Goal: Task Accomplishment & Management: Manage account settings

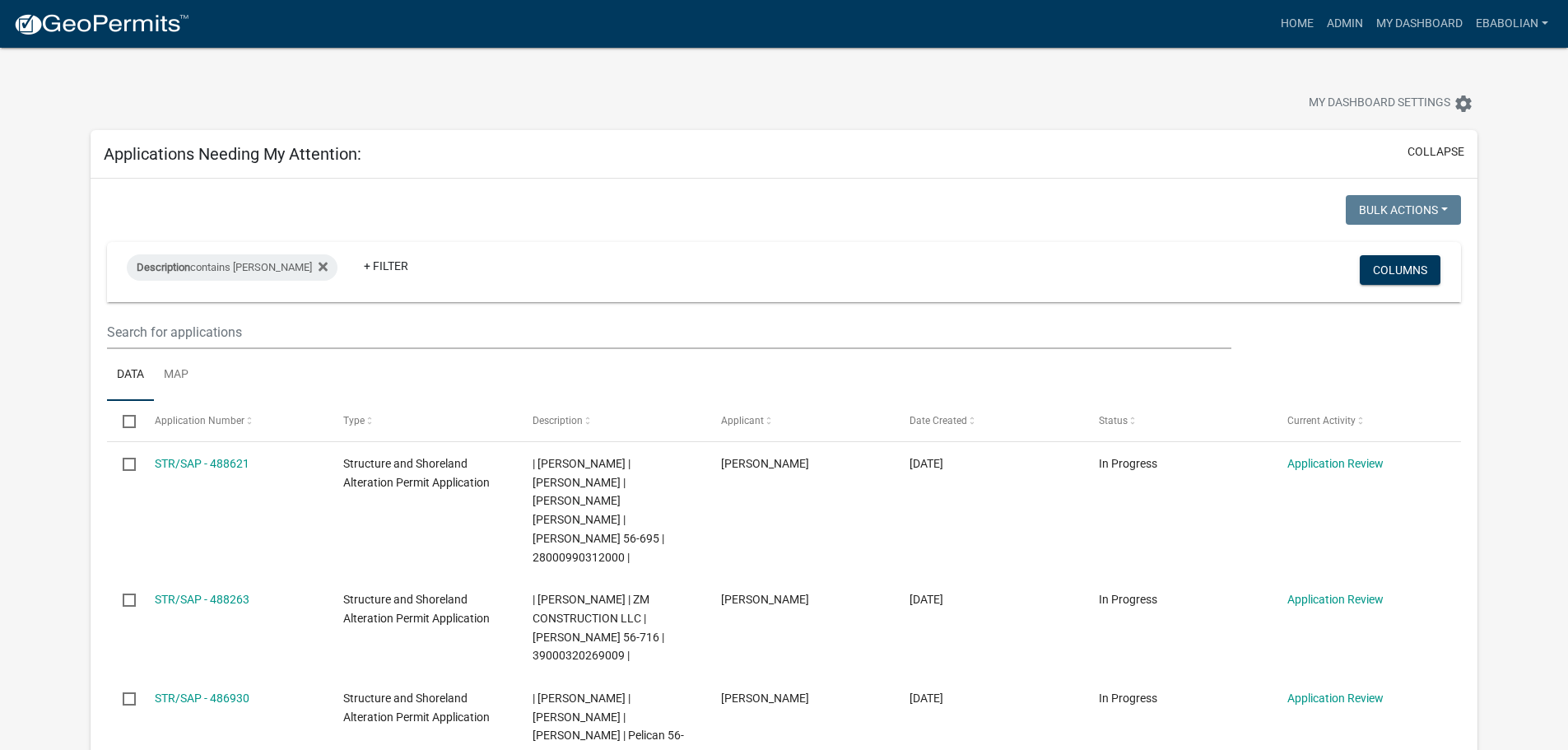
select select "3: 100"
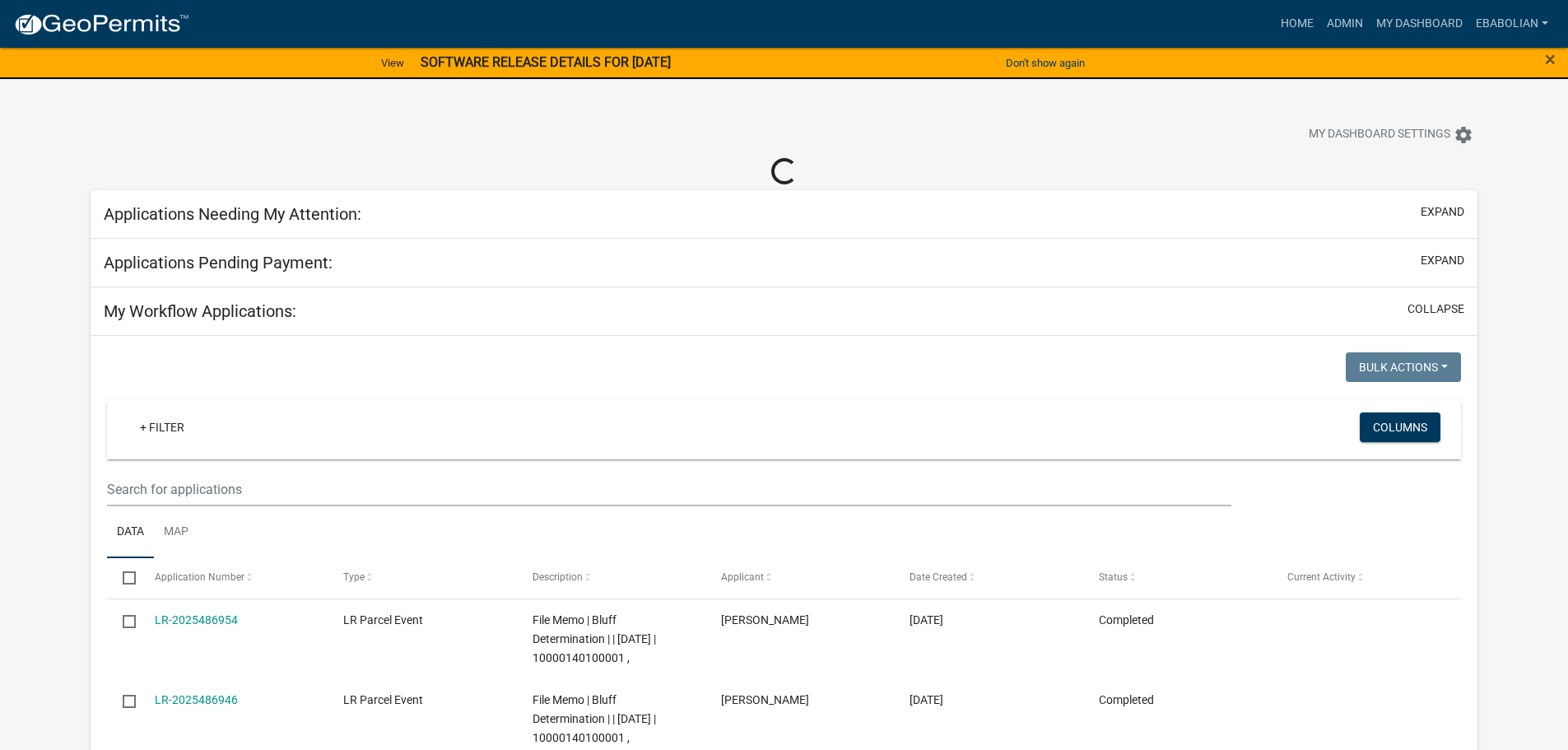
select select "3: 100"
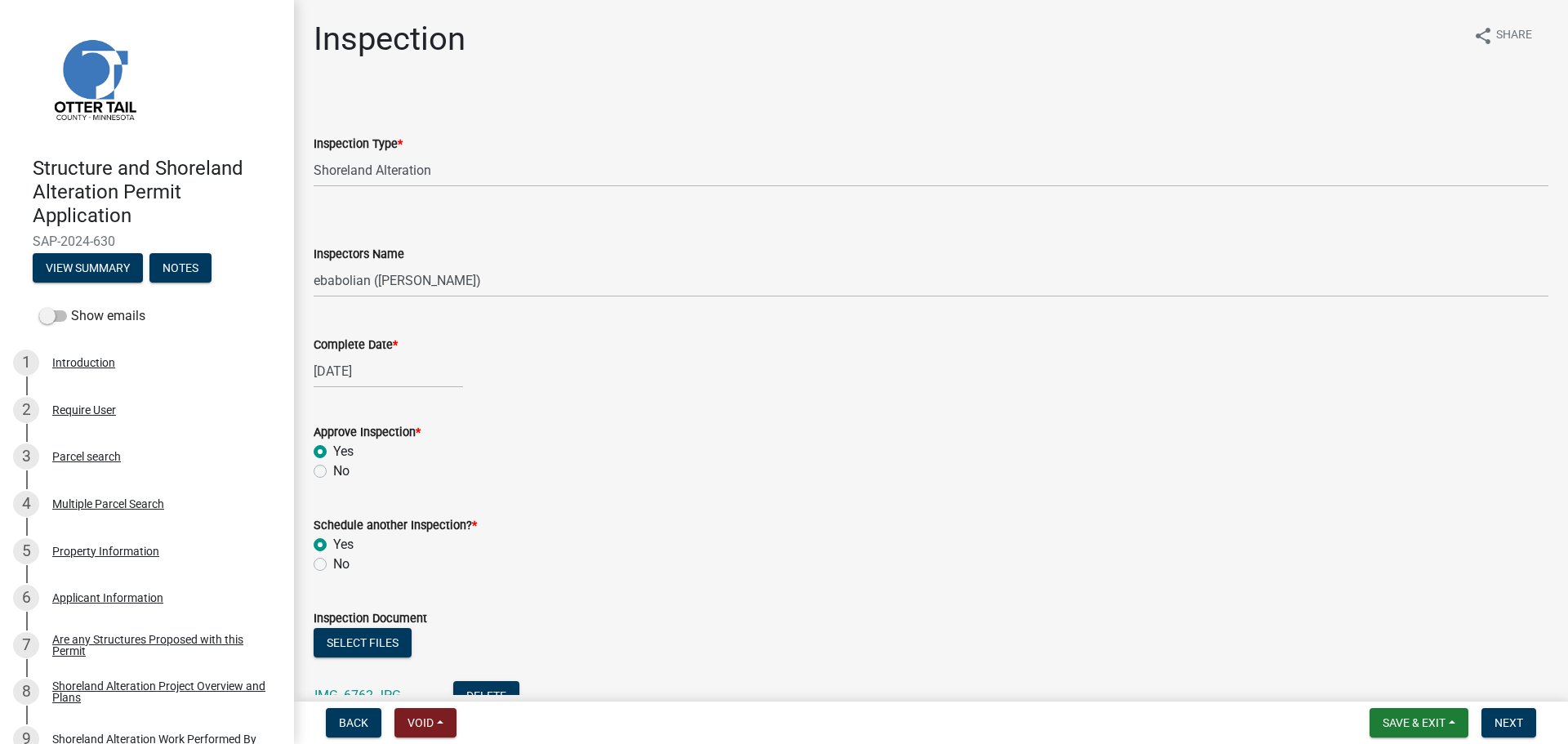
select select "47ea1fb7-c502-4f3a-a094-06b583cbebcf"
select select "cd31a072-cd4e-4306-9b8c-c26eab70e9de"
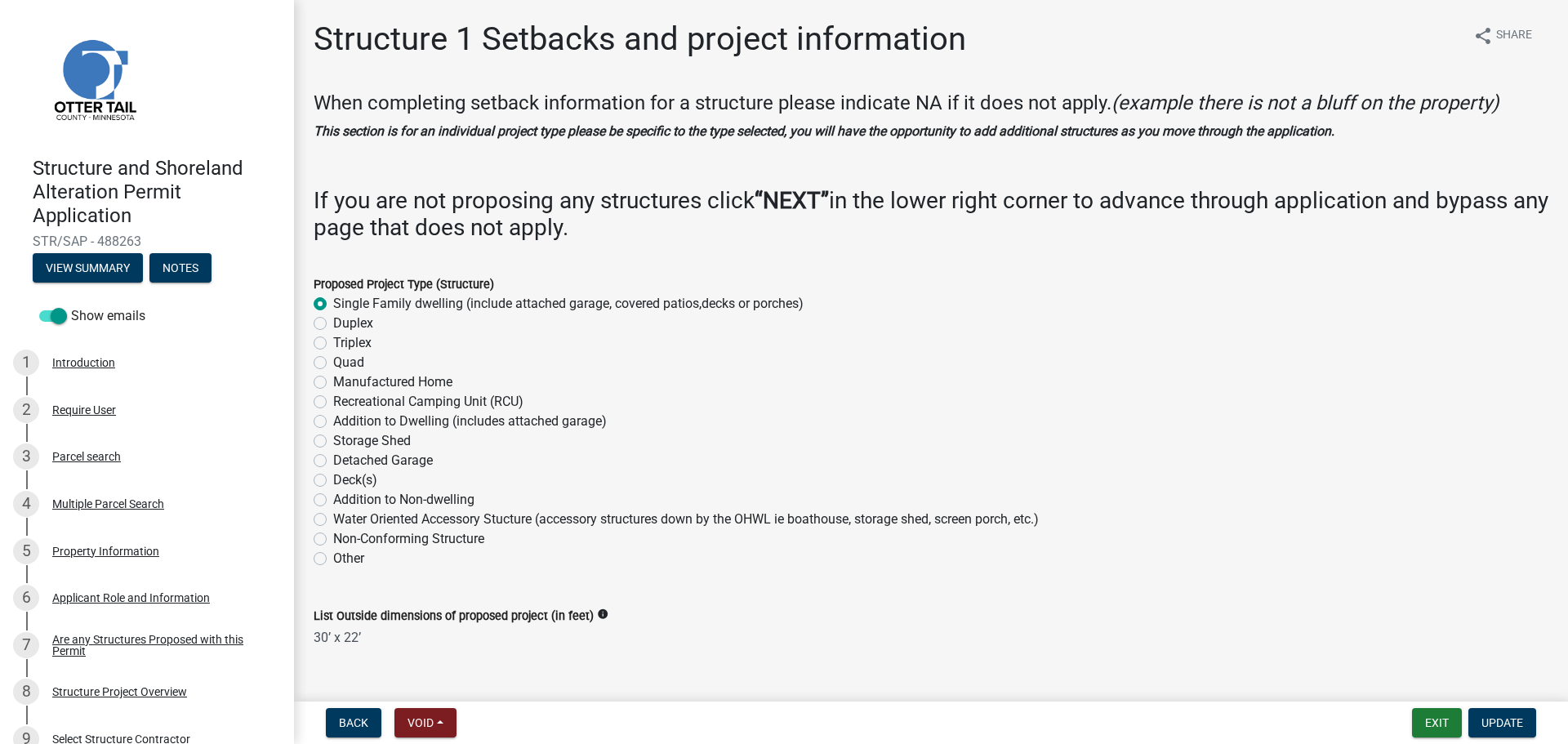
select select "c185e313-3403-4239-bd61-bb563c58a77a"
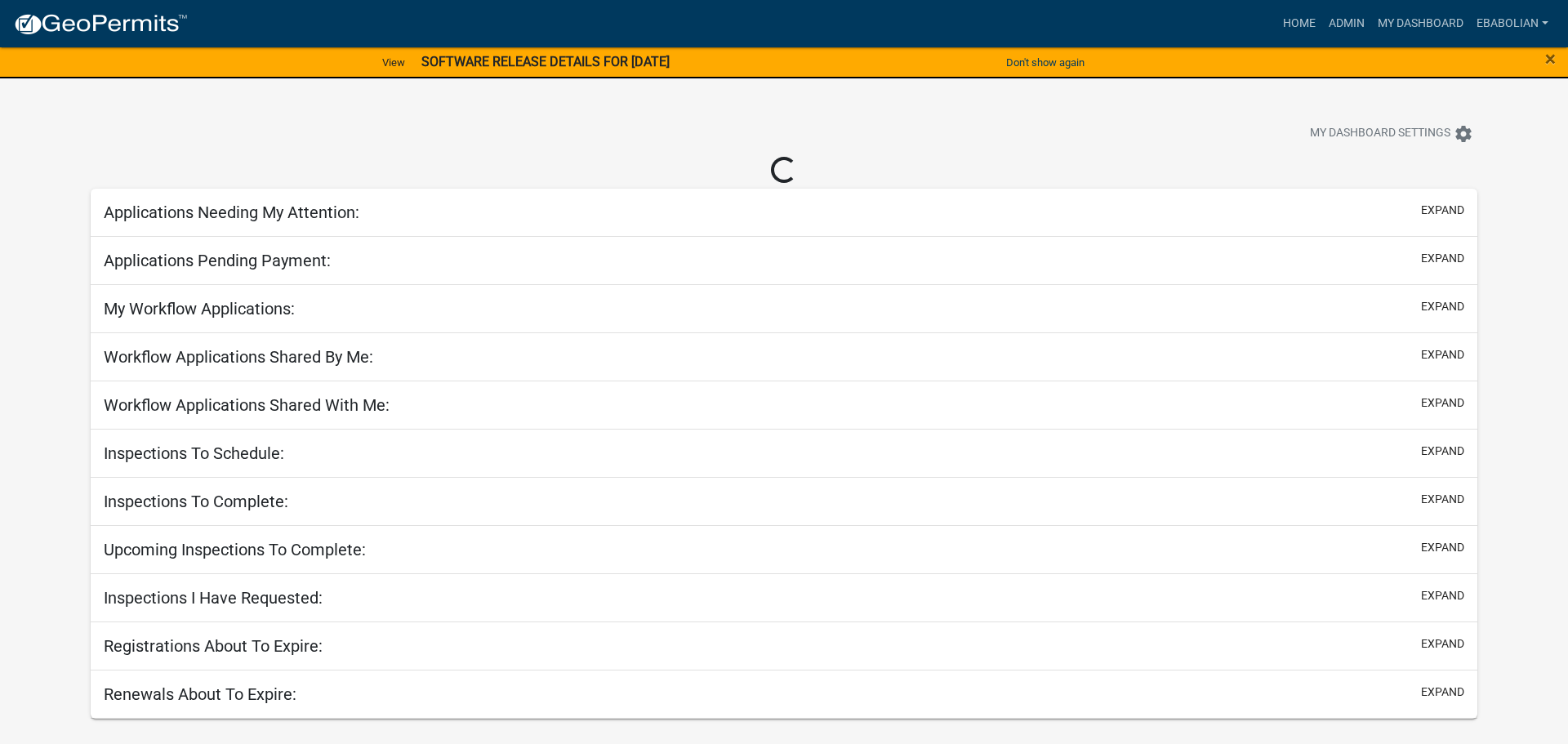
select select "3: 100"
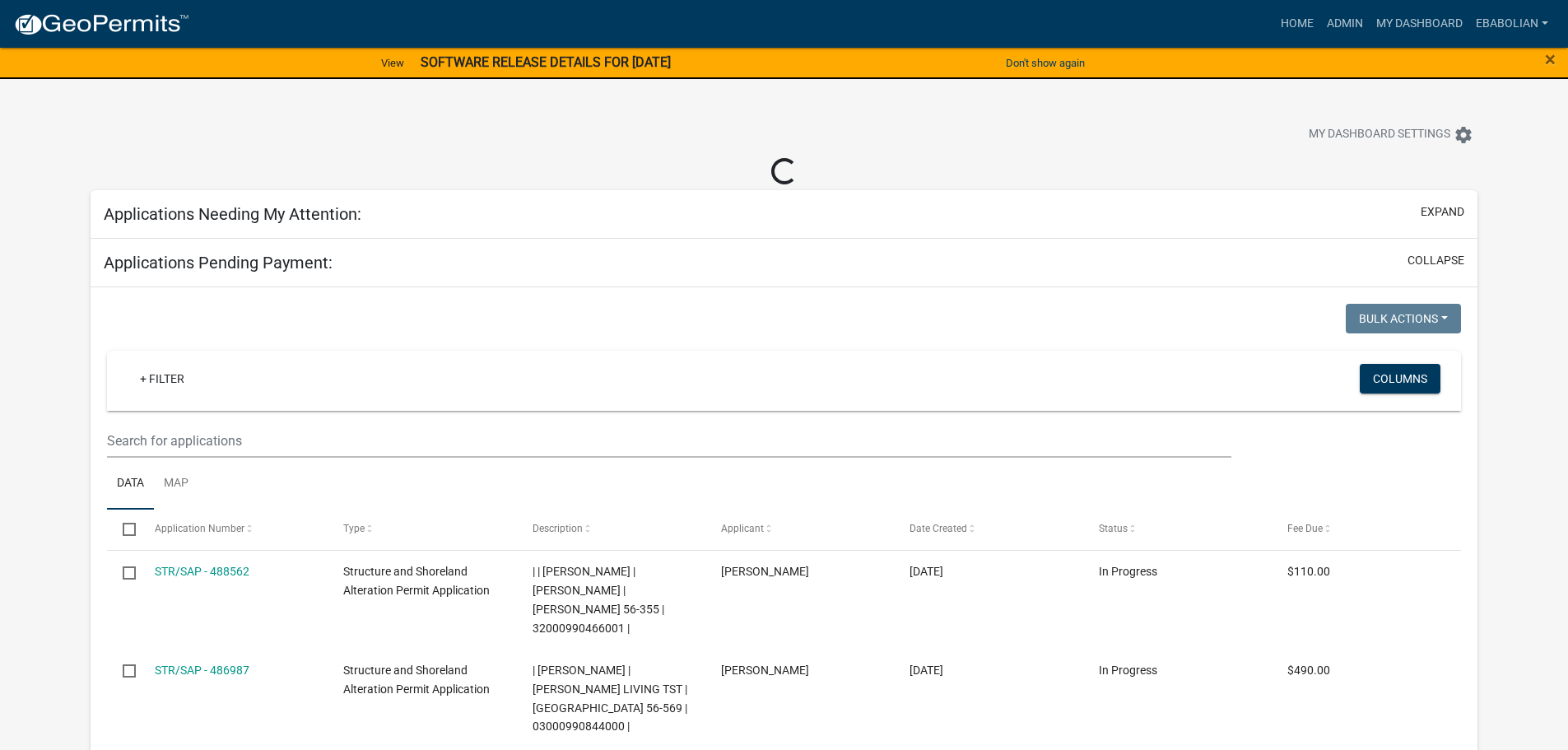
select select "3: 100"
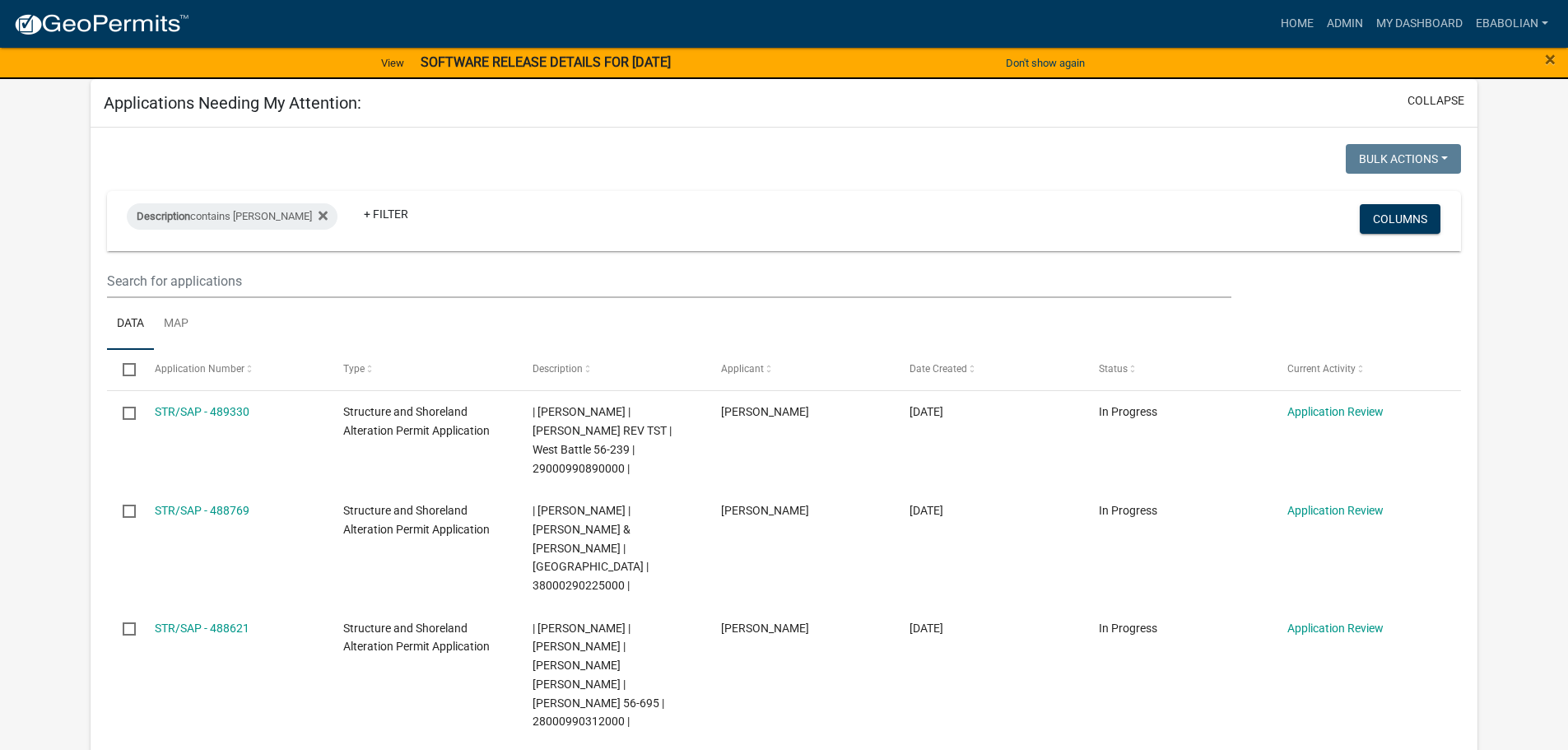
scroll to position [165, 0]
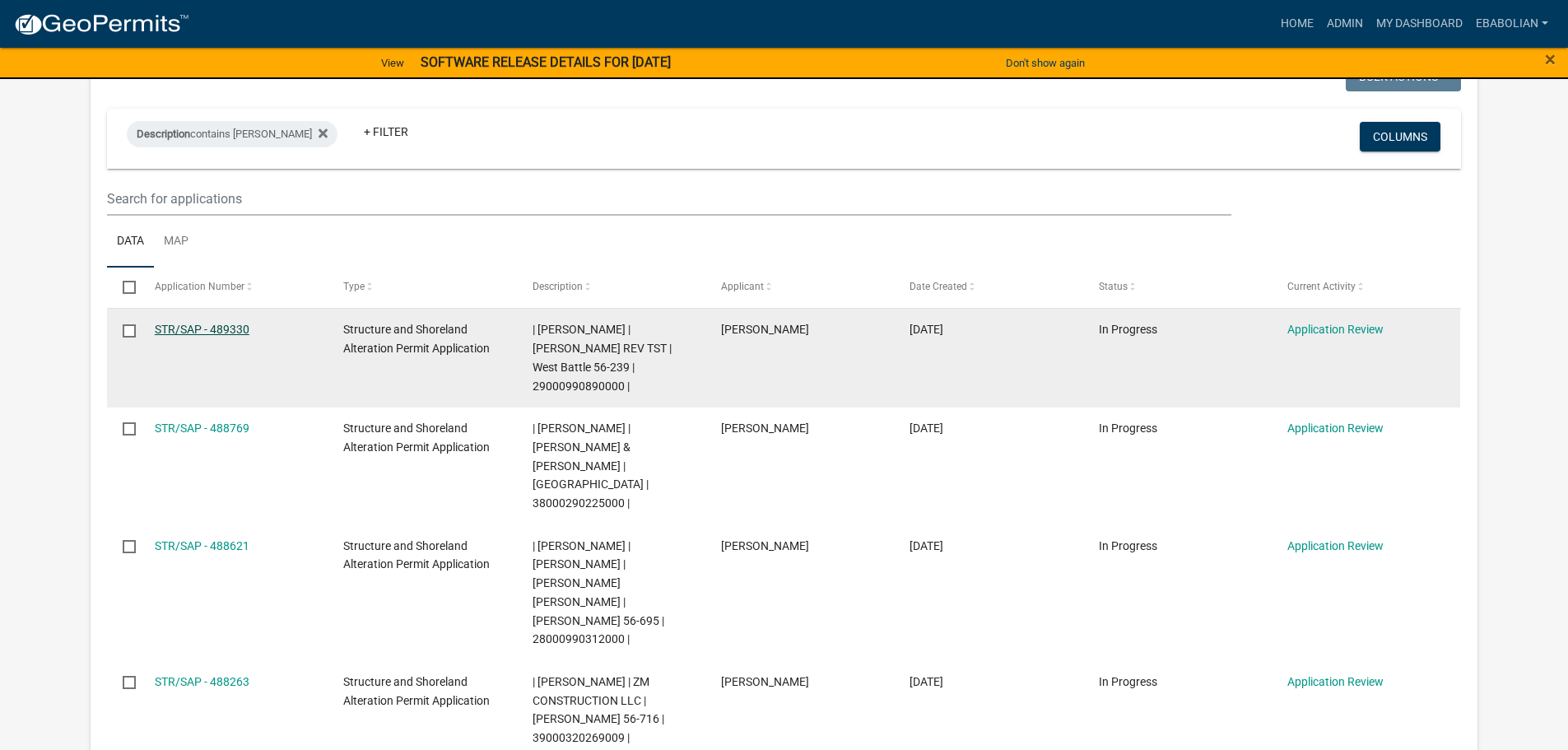
click at [217, 326] on link "STR/SAP - 489330" at bounding box center [202, 329] width 94 height 13
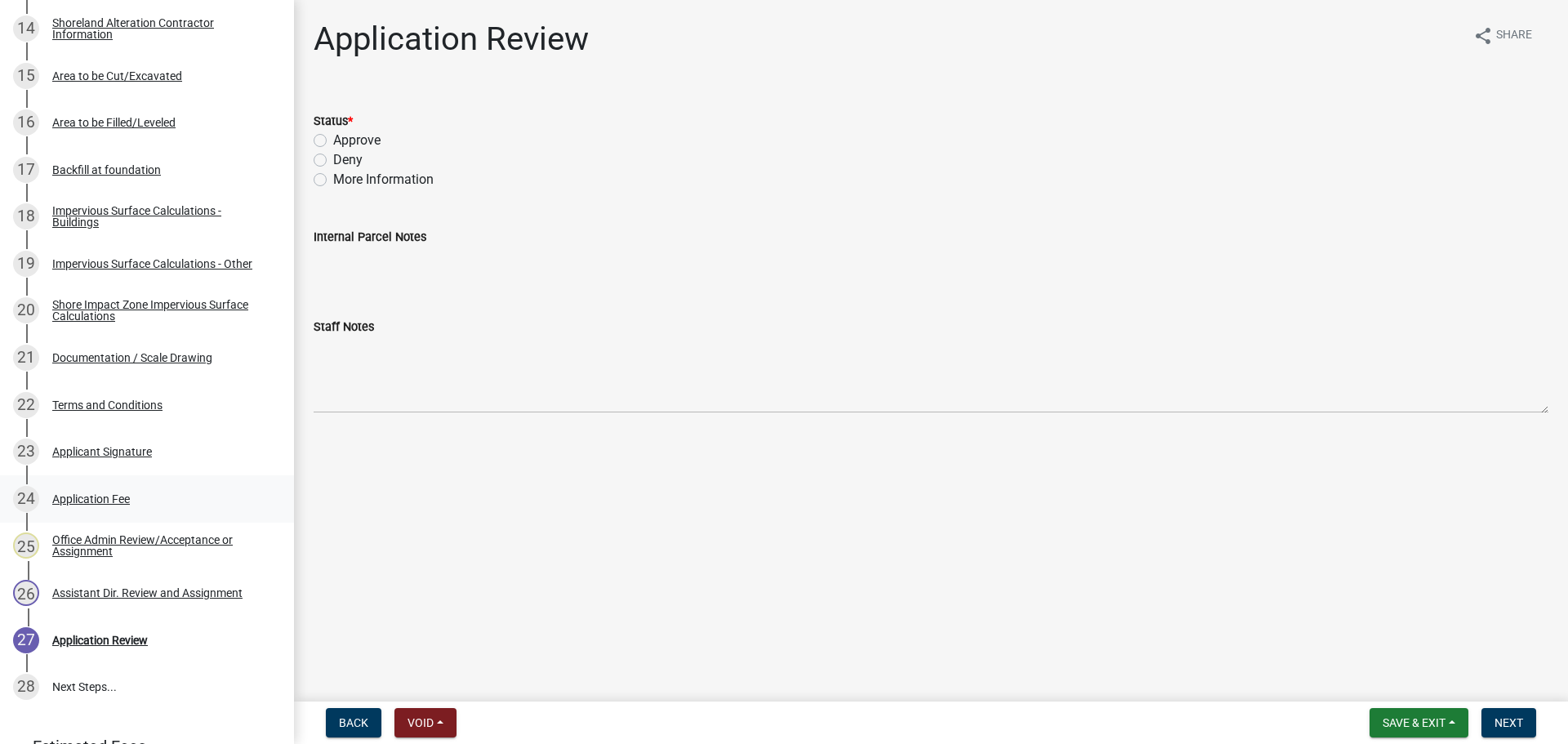
scroll to position [898, 0]
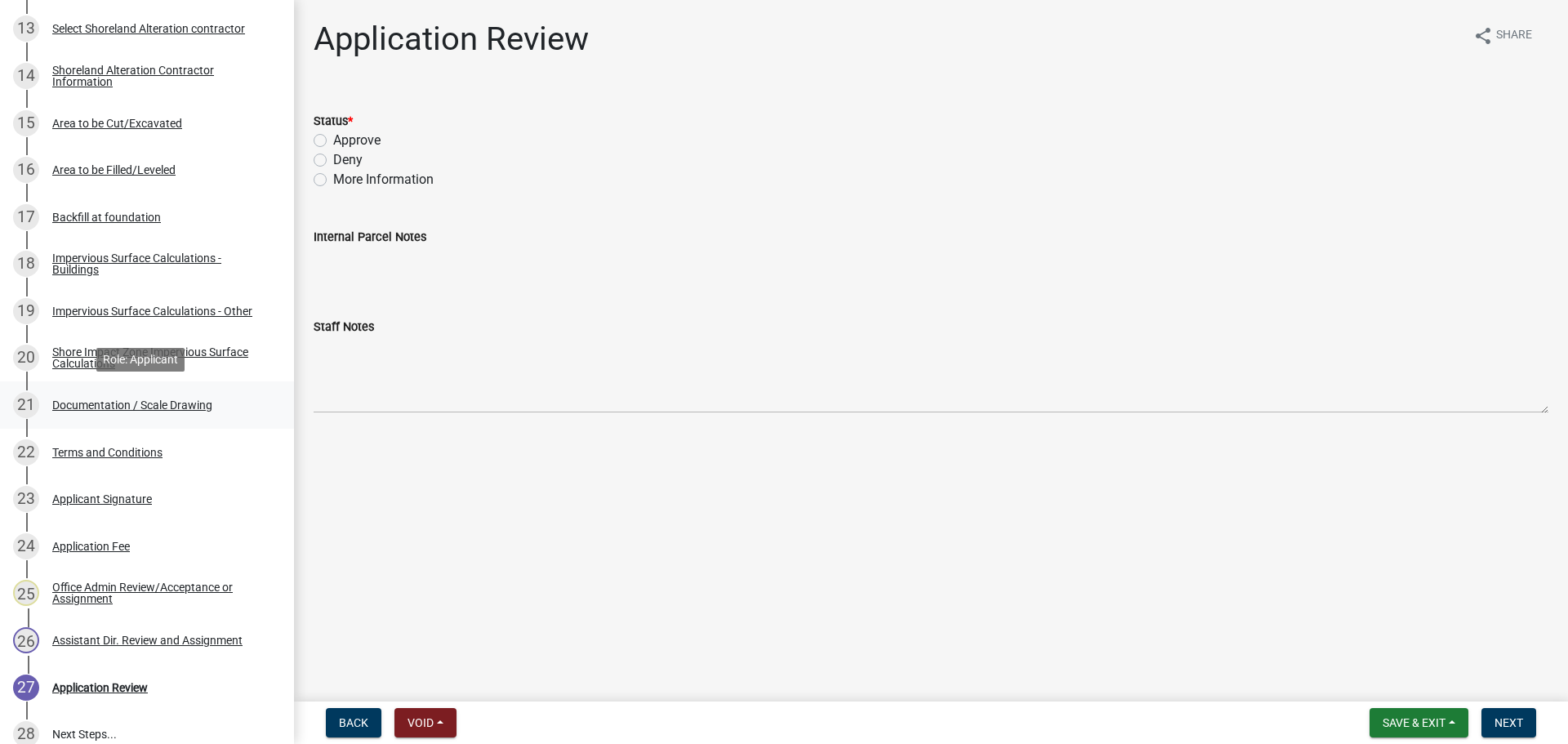
click at [188, 403] on div "Documentation / Scale Drawing" at bounding box center [132, 405] width 160 height 11
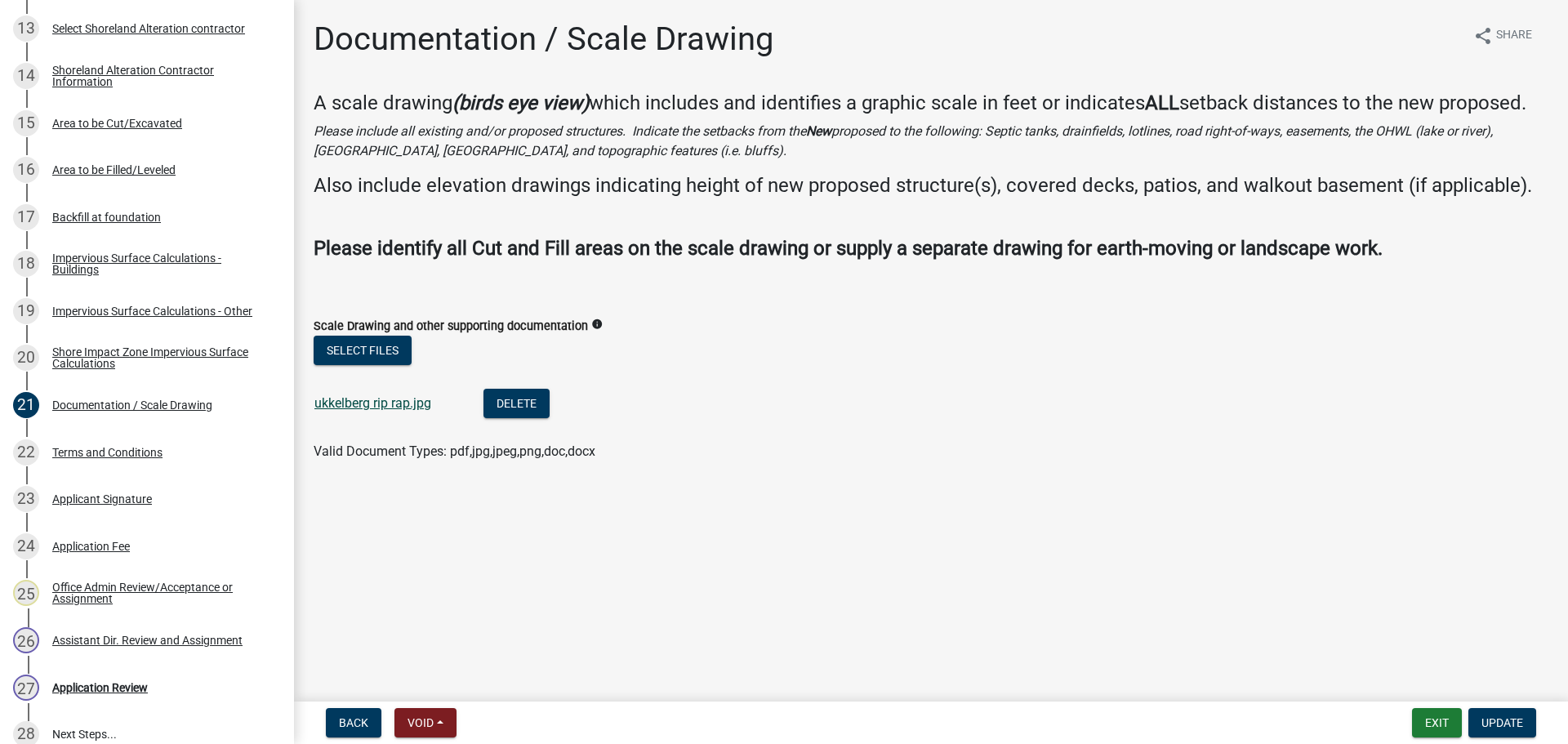
click at [381, 399] on link "ukkelberg rip rap.jpg" at bounding box center [373, 403] width 117 height 15
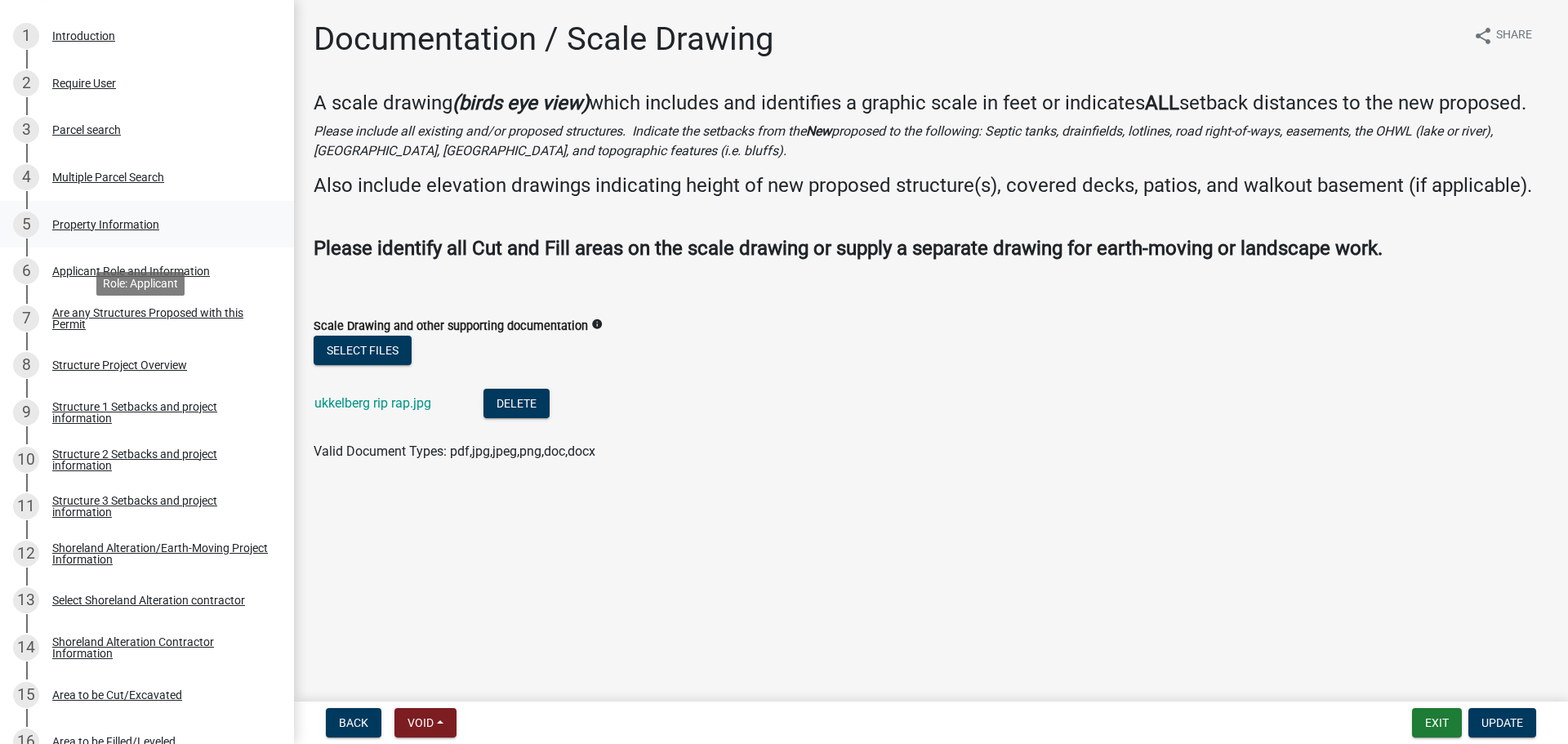
scroll to position [0, 0]
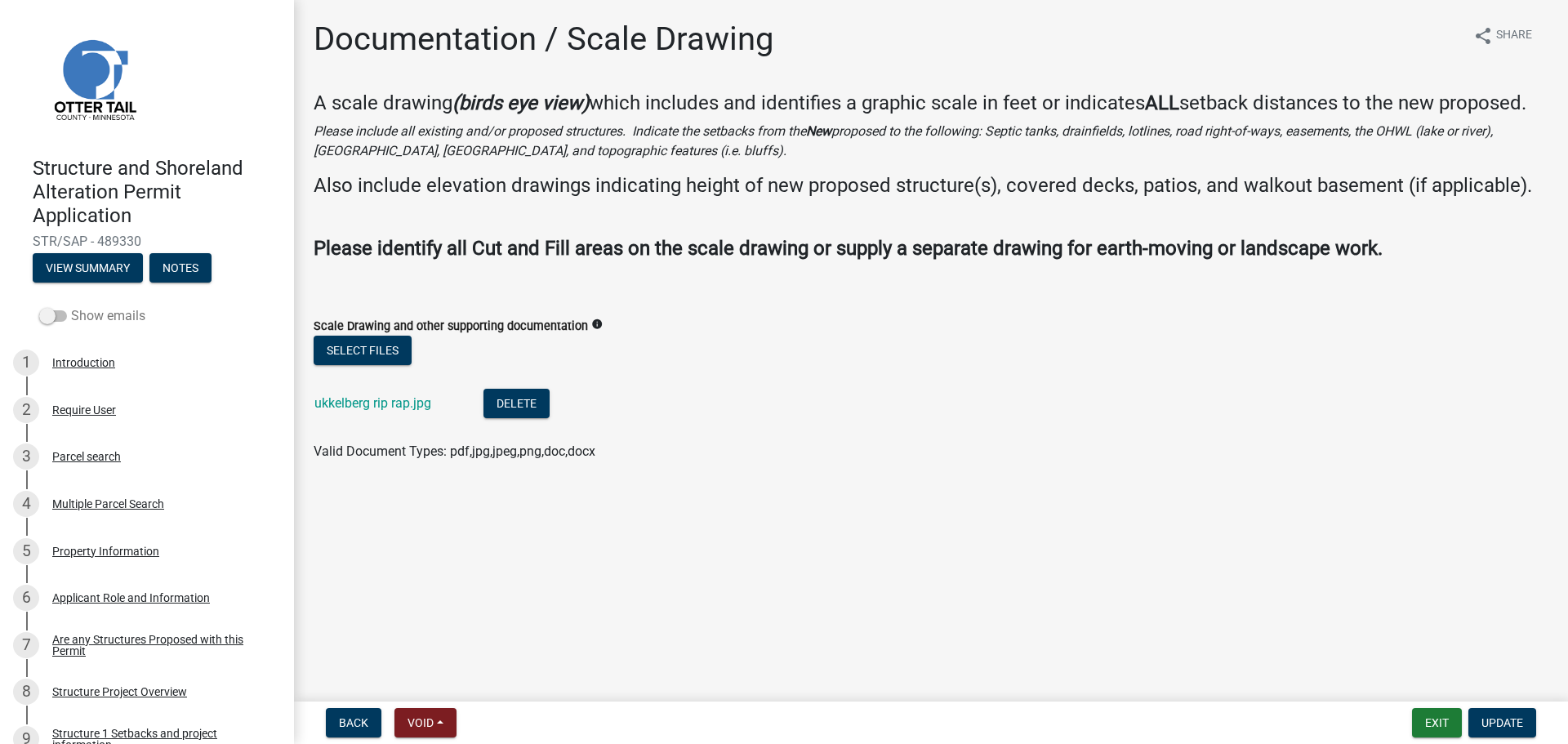
click at [52, 316] on span at bounding box center [53, 315] width 27 height 11
click at [71, 306] on input "Show emails" at bounding box center [71, 306] width 0 height 0
click at [94, 269] on button "View Summary" at bounding box center [88, 268] width 110 height 29
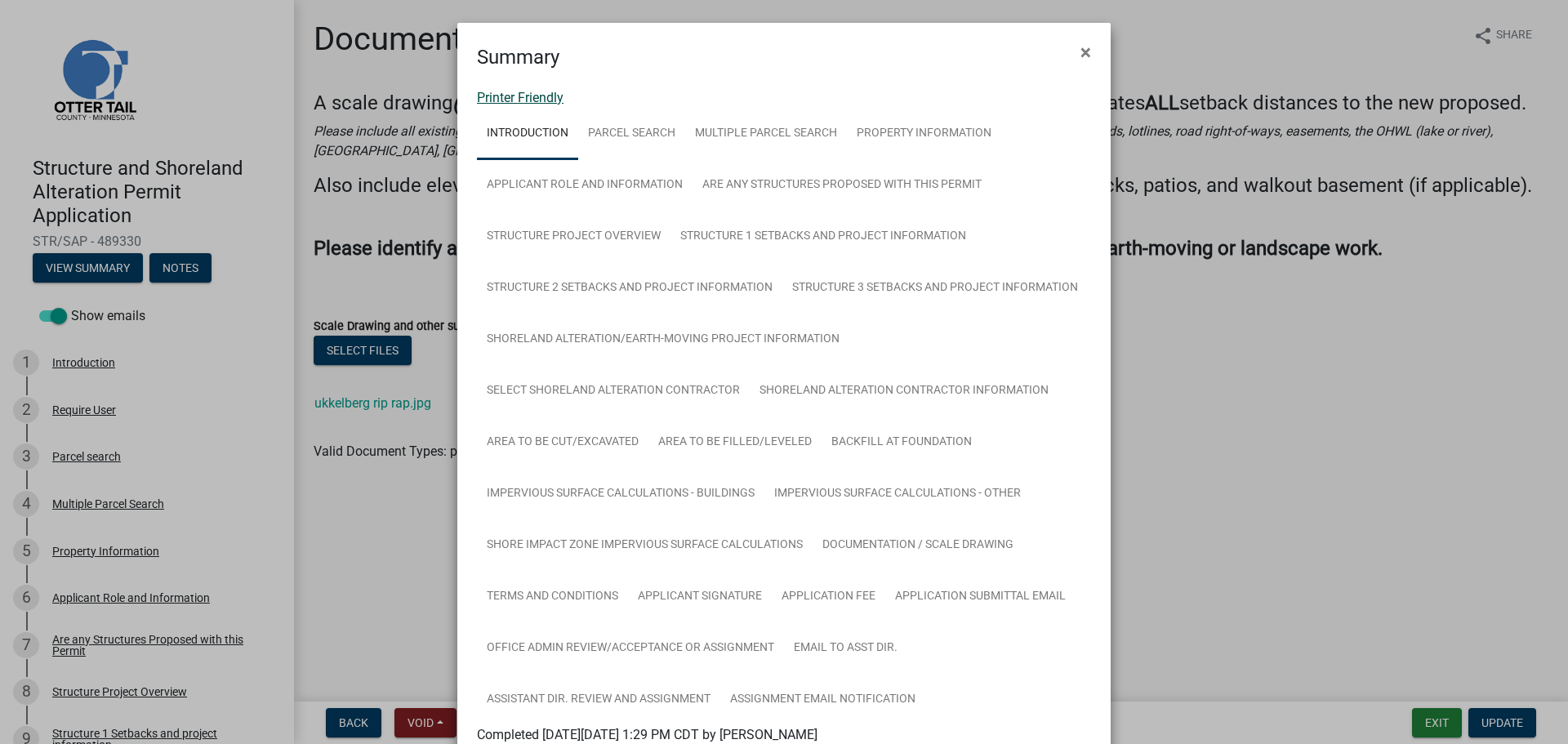
click at [526, 103] on link "Printer Friendly" at bounding box center [520, 98] width 87 height 15
click at [1080, 52] on span "×" at bounding box center [1085, 52] width 10 height 23
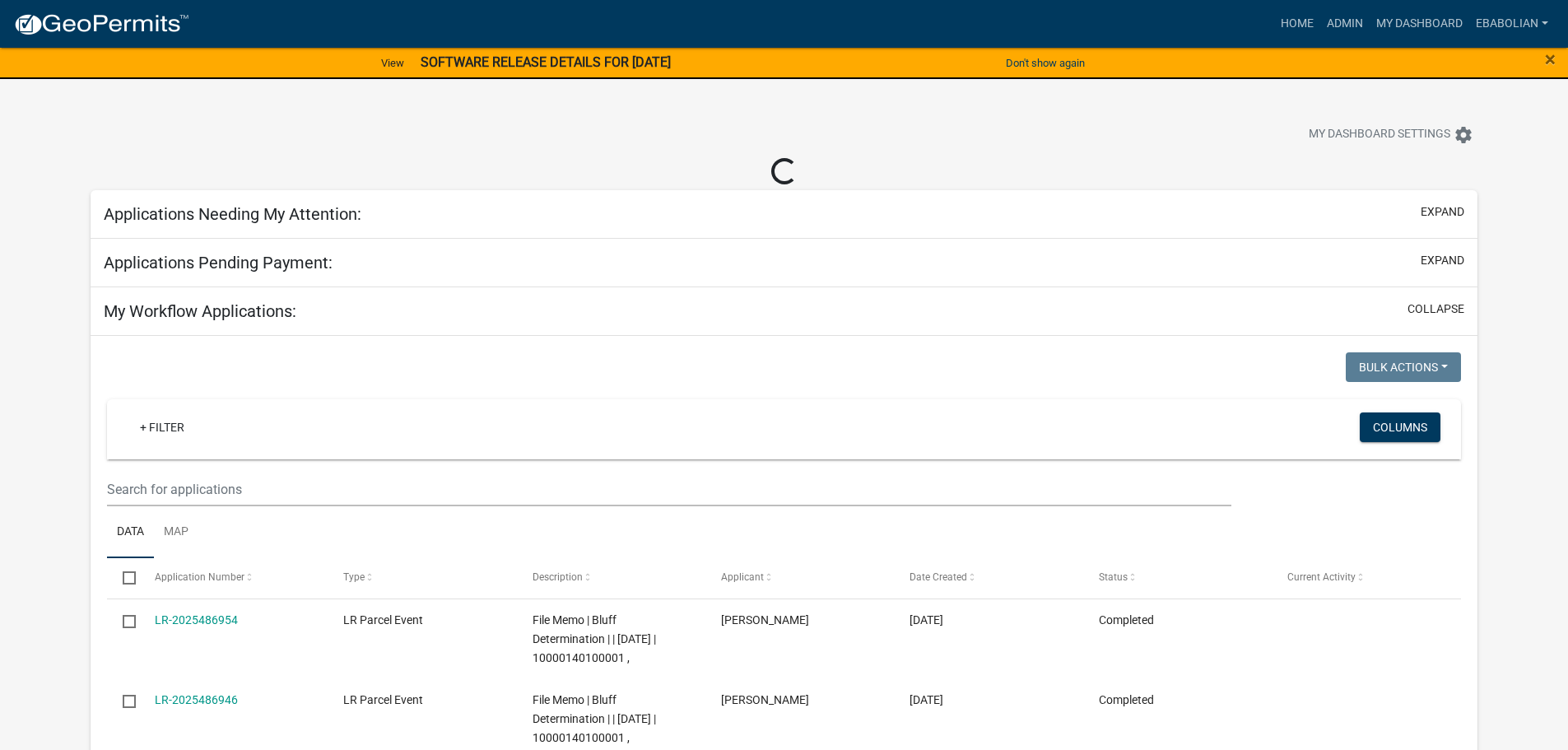
select select "3: 100"
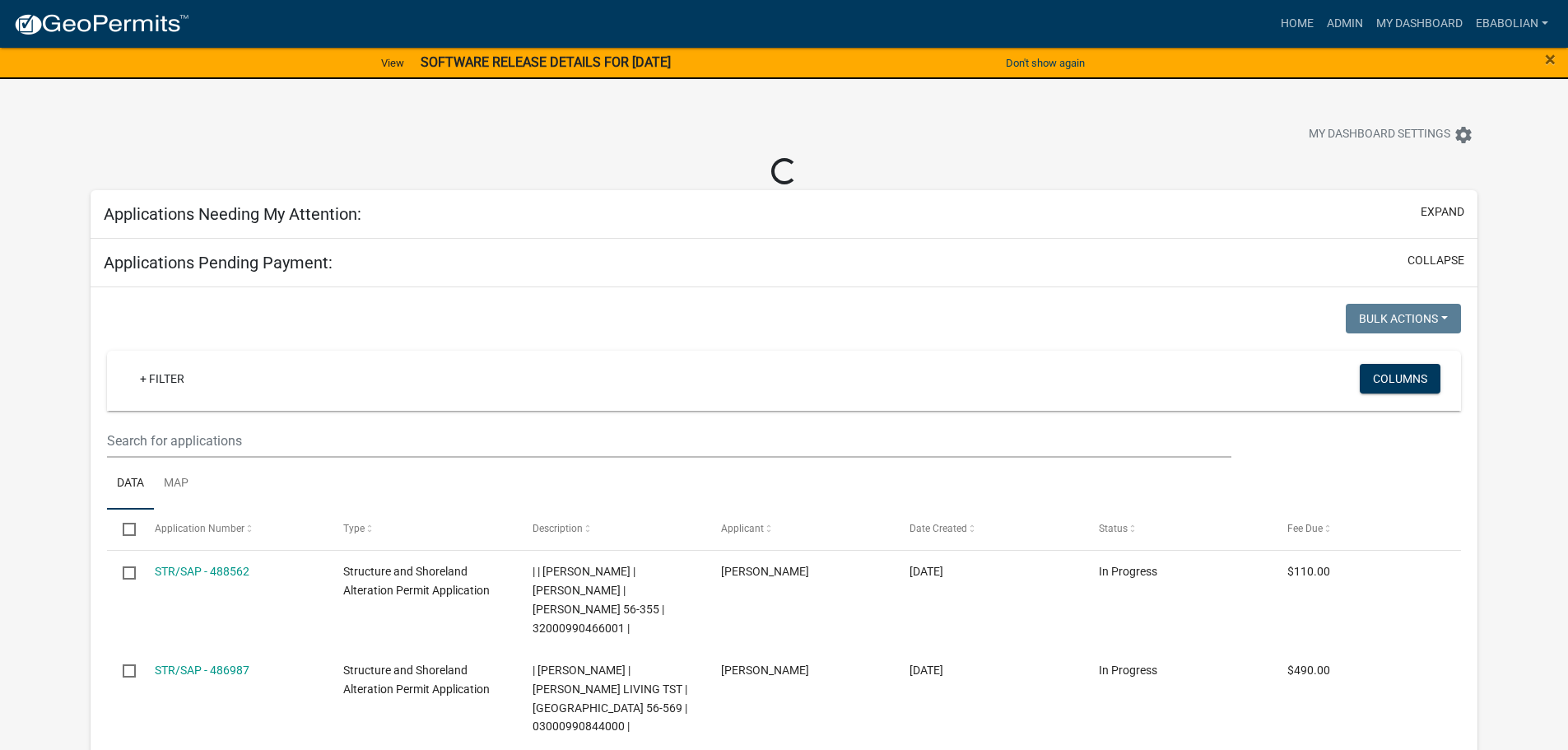
select select "3: 100"
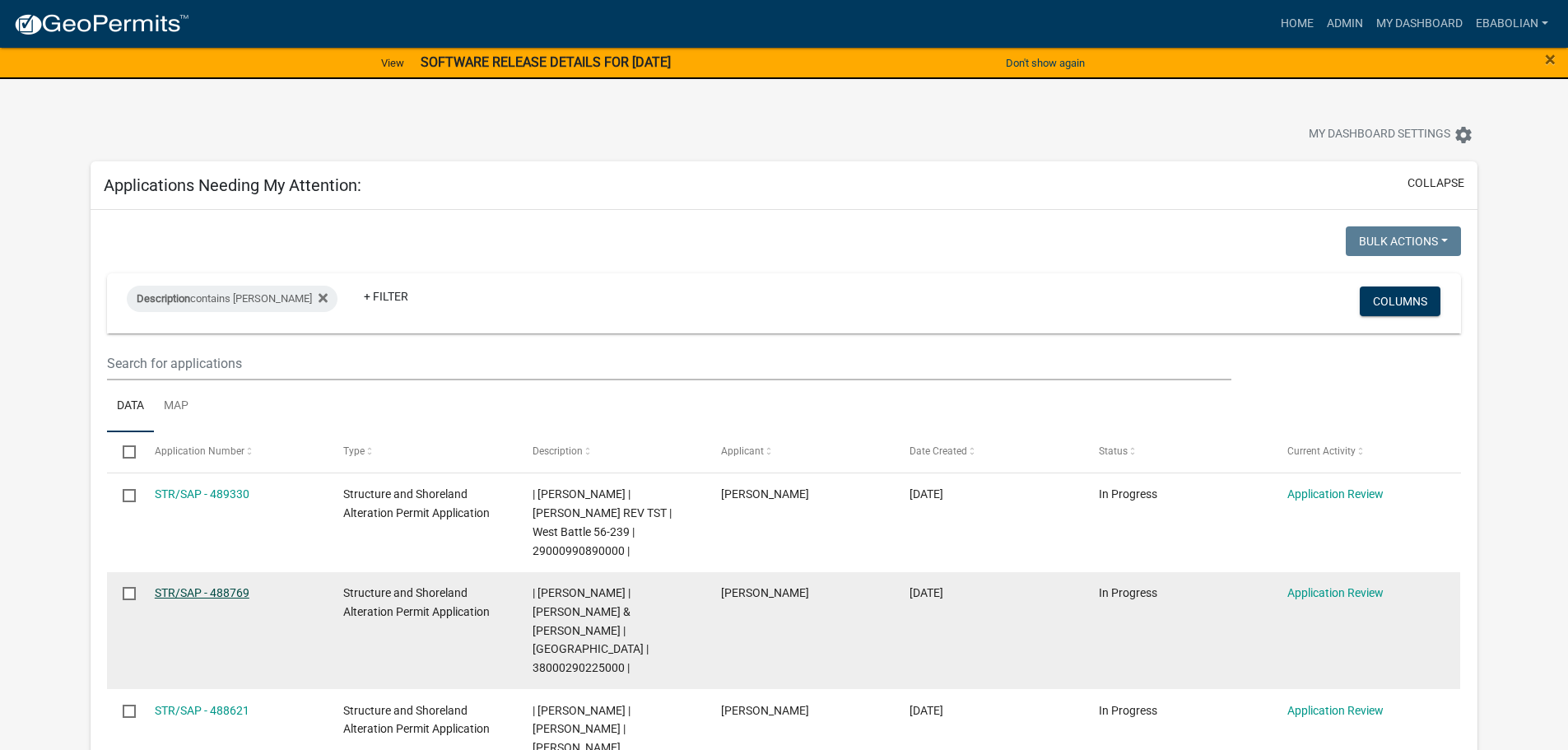
click at [208, 592] on link "STR/SAP - 488769" at bounding box center [202, 592] width 94 height 13
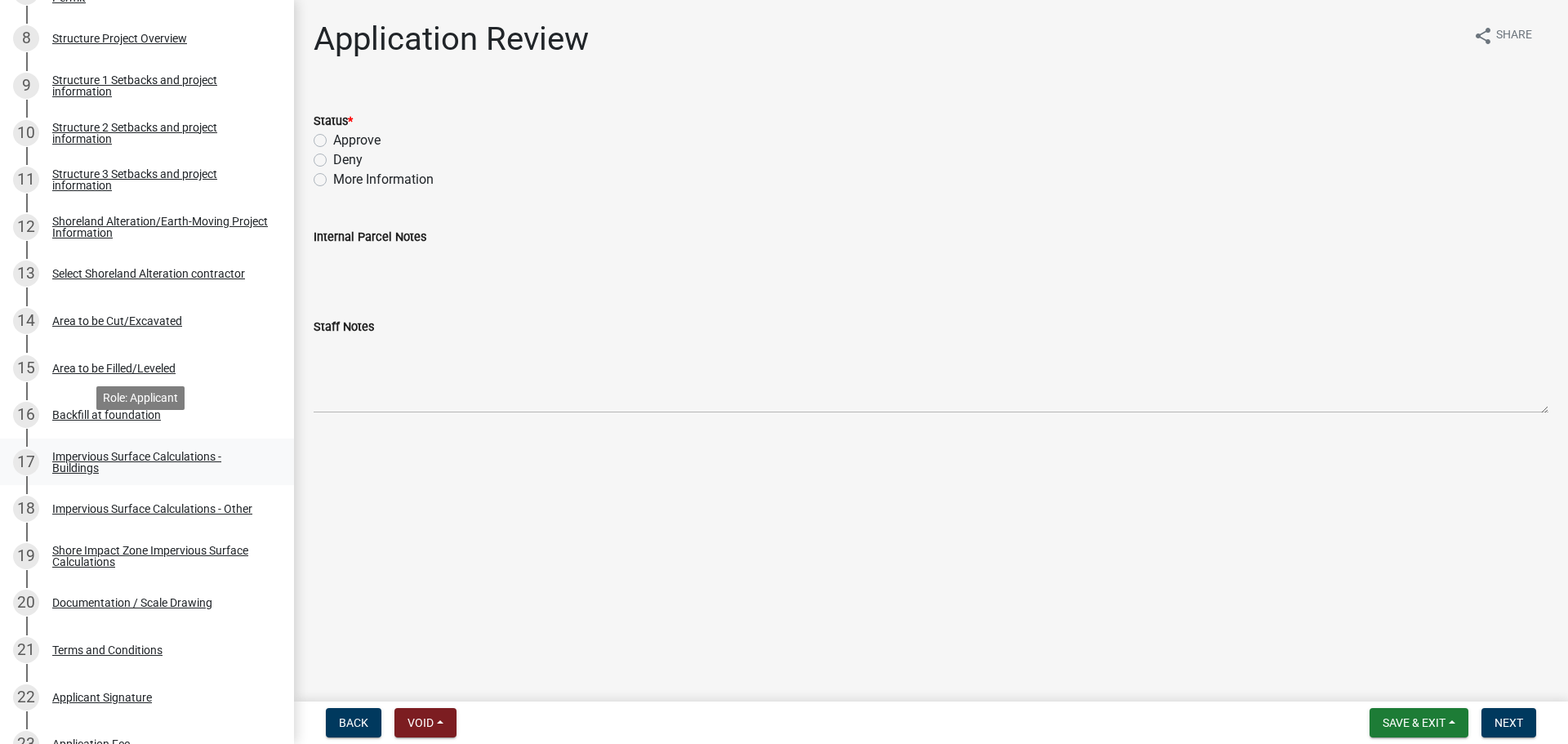
scroll to position [735, 0]
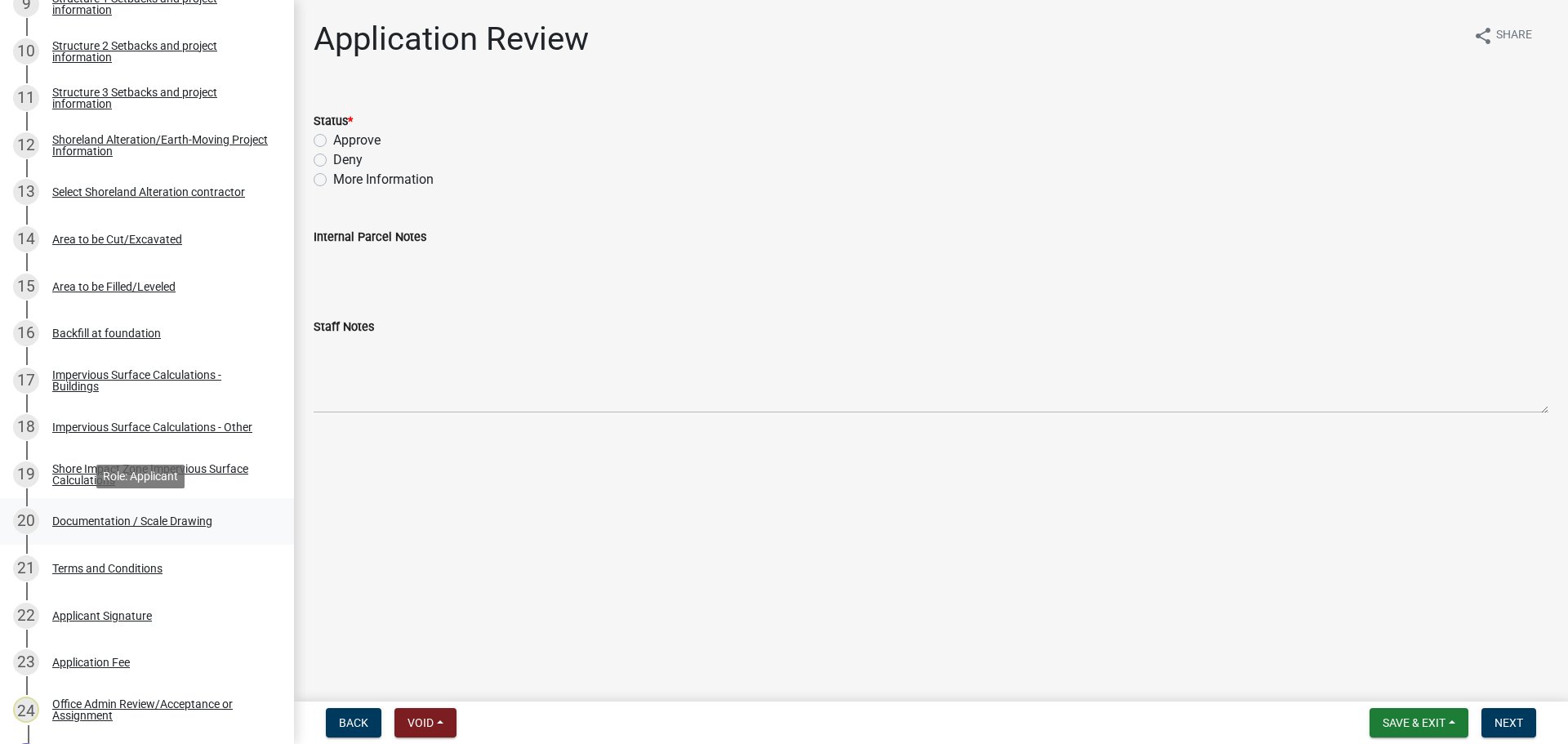
click at [189, 522] on div "Documentation / Scale Drawing" at bounding box center [132, 521] width 160 height 11
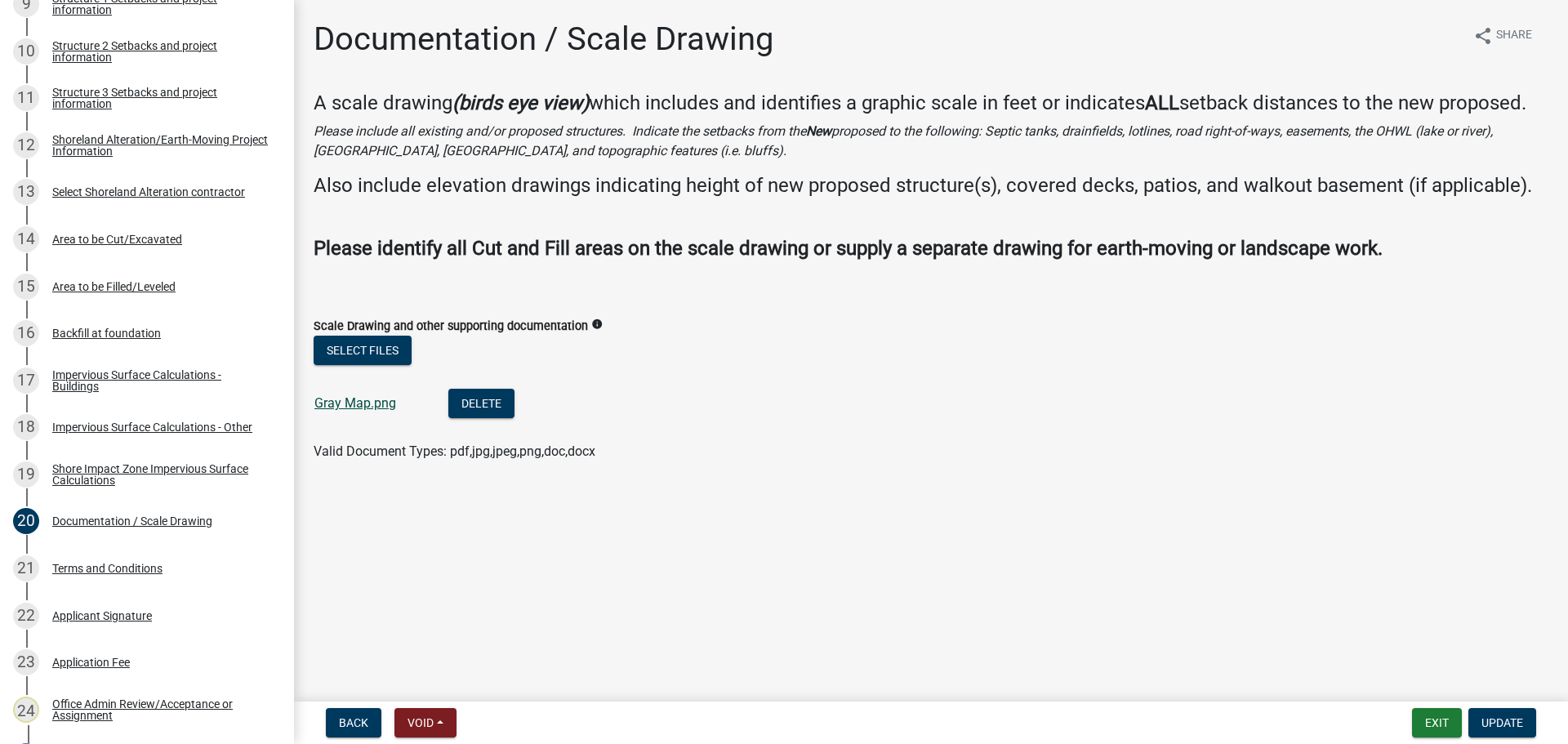
click at [337, 402] on link "Gray Map.png" at bounding box center [355, 403] width 82 height 15
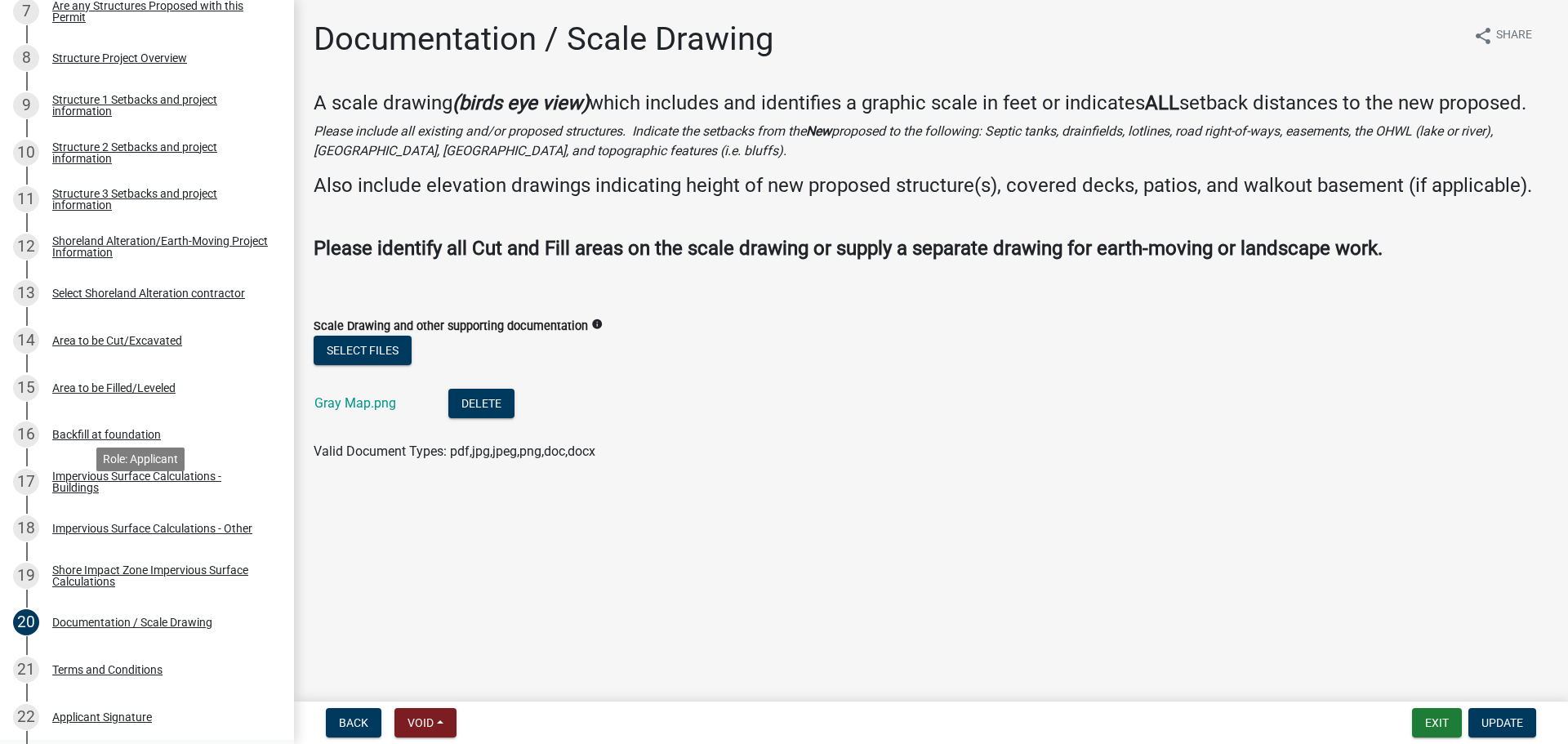
scroll to position [608, 0]
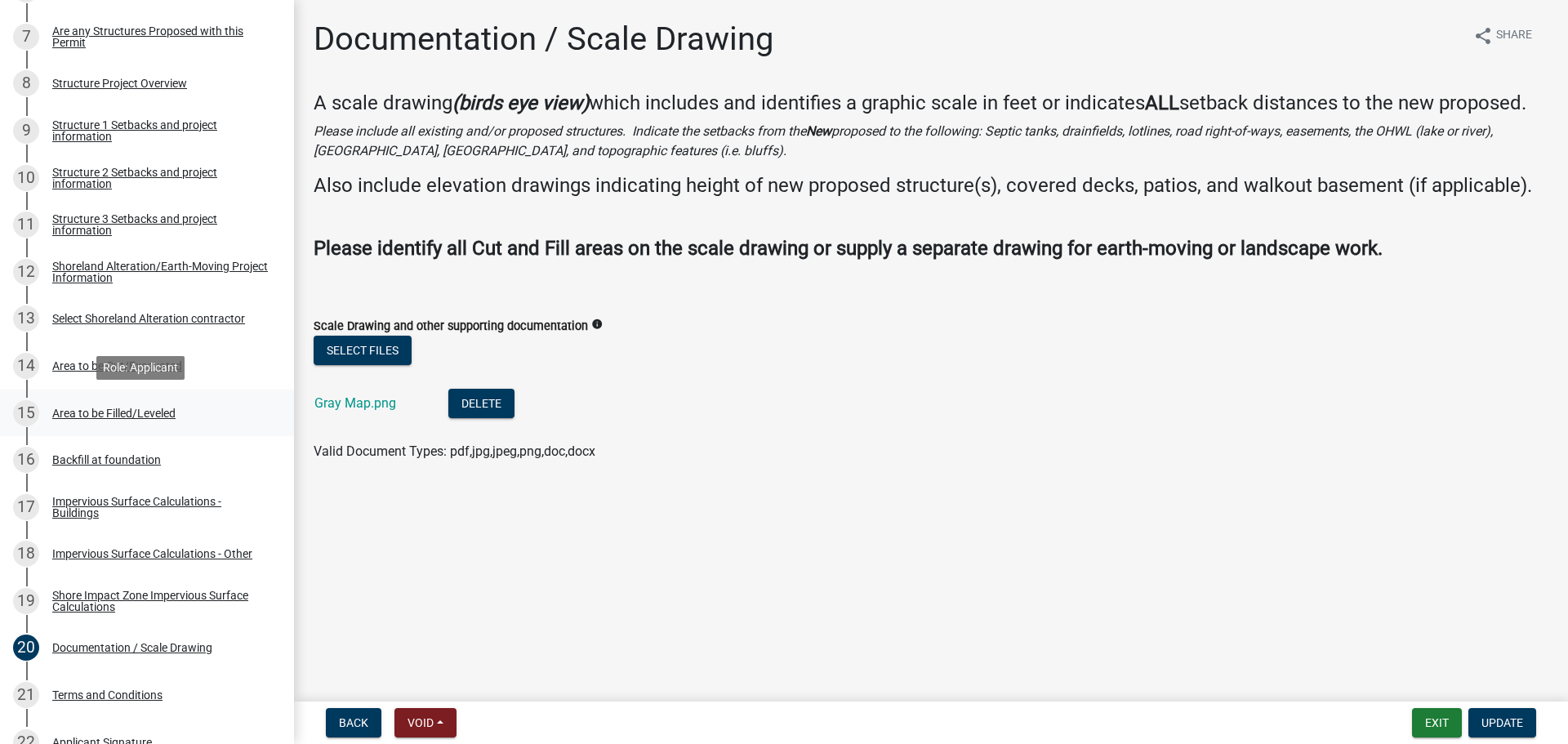
click at [104, 417] on div "Area to be Filled/Leveled" at bounding box center [114, 412] width 124 height 11
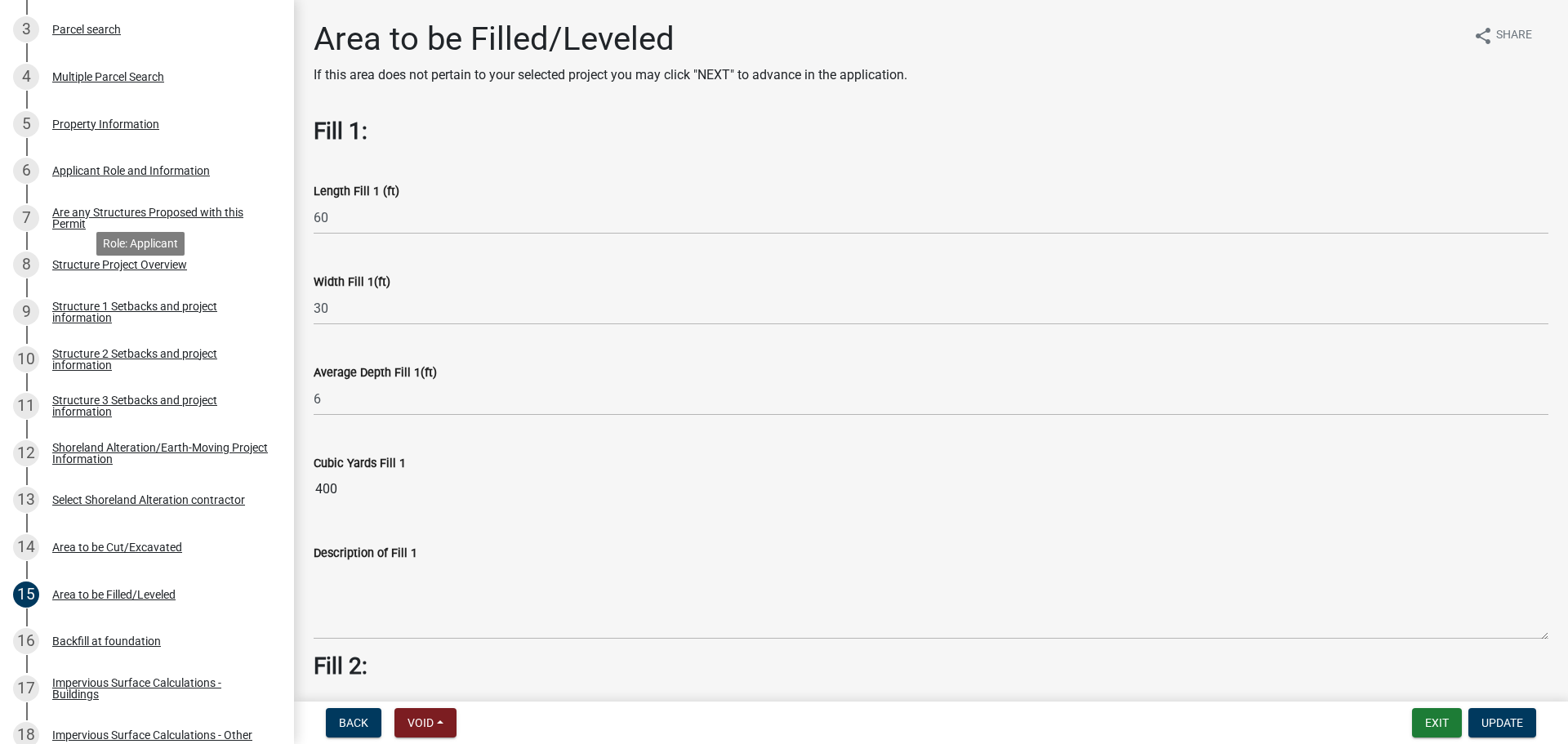
scroll to position [0, 0]
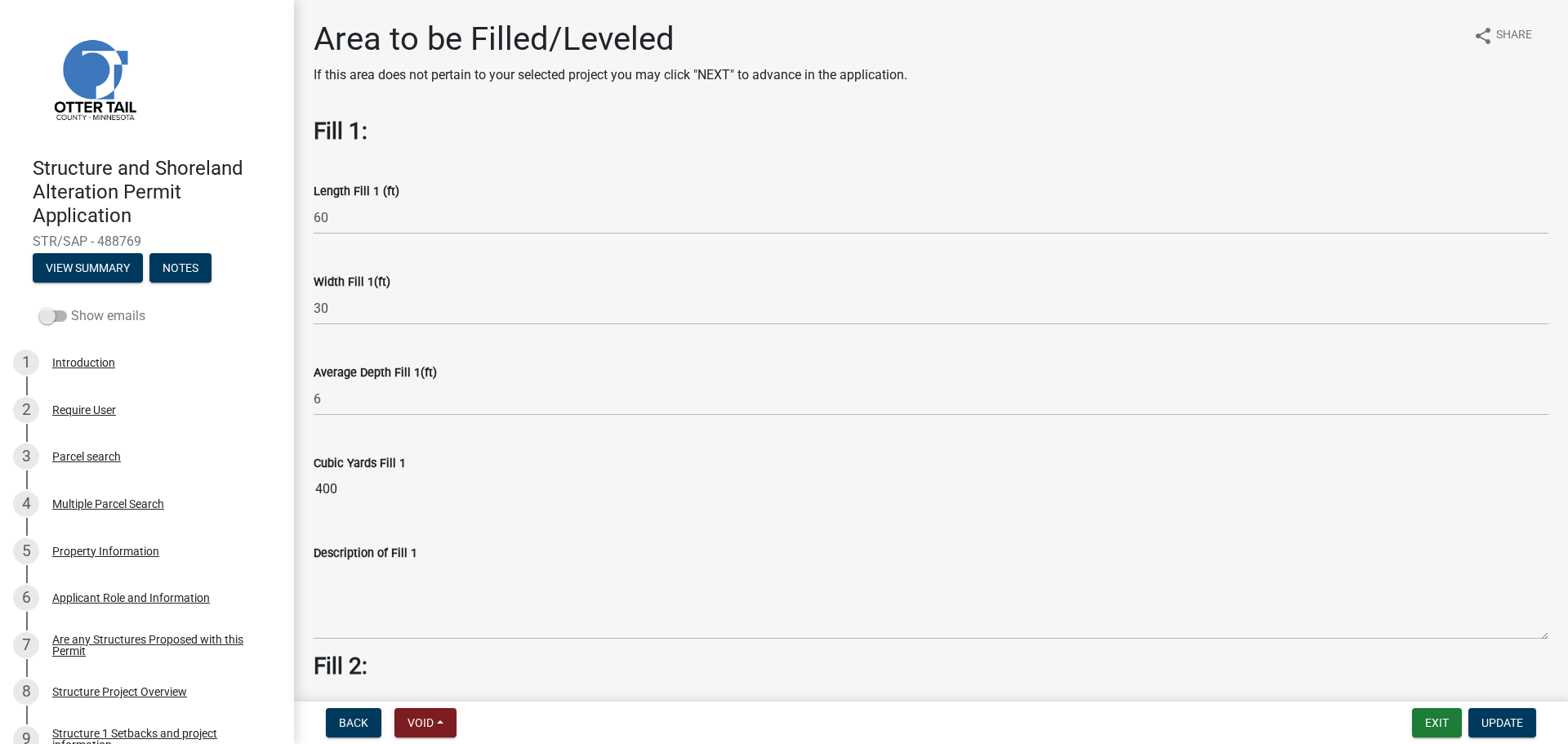
click at [52, 316] on span at bounding box center [53, 315] width 27 height 11
click at [71, 306] on input "Show emails" at bounding box center [71, 306] width 0 height 0
click at [85, 275] on button "View Summary" at bounding box center [88, 268] width 110 height 29
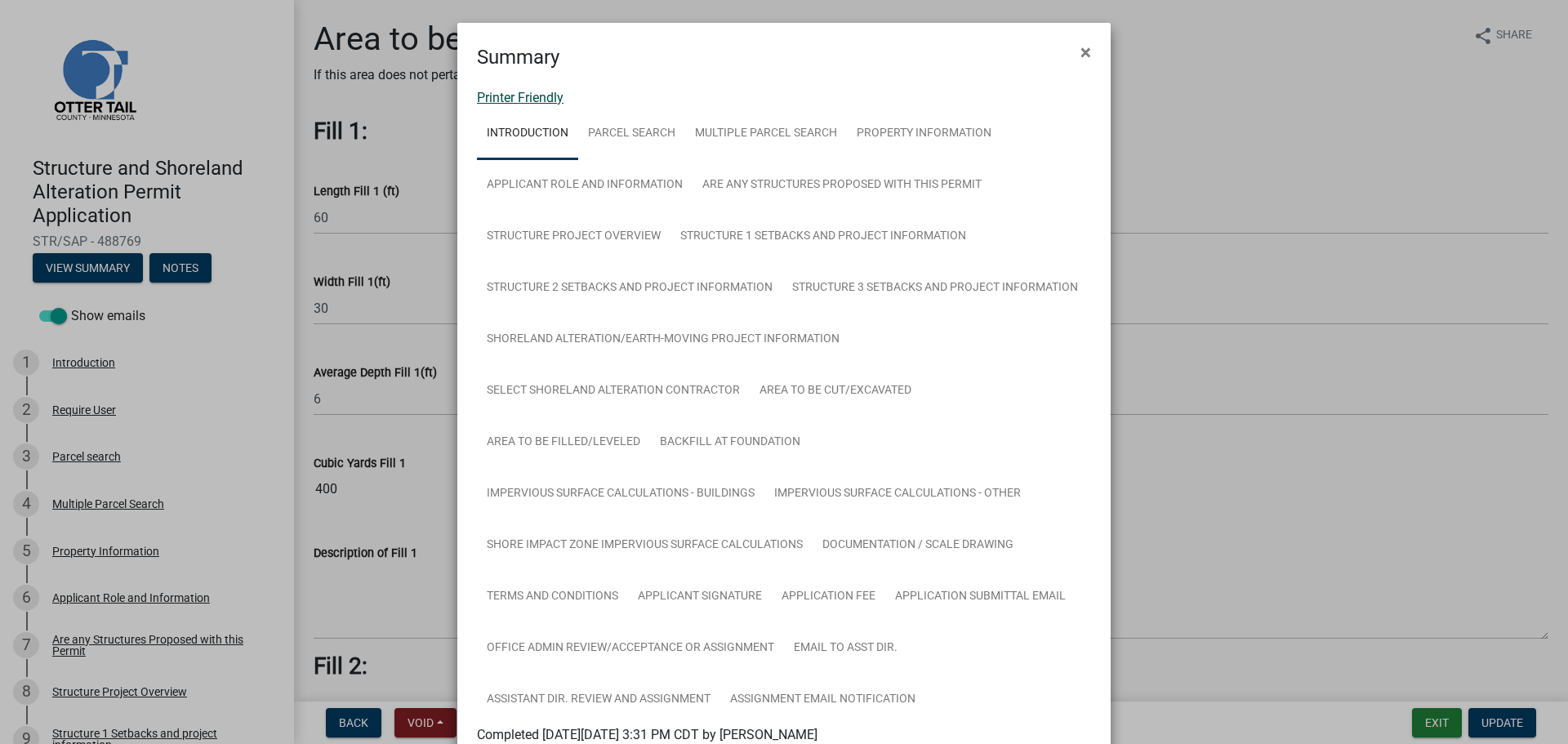
click at [517, 101] on link "Printer Friendly" at bounding box center [520, 98] width 87 height 15
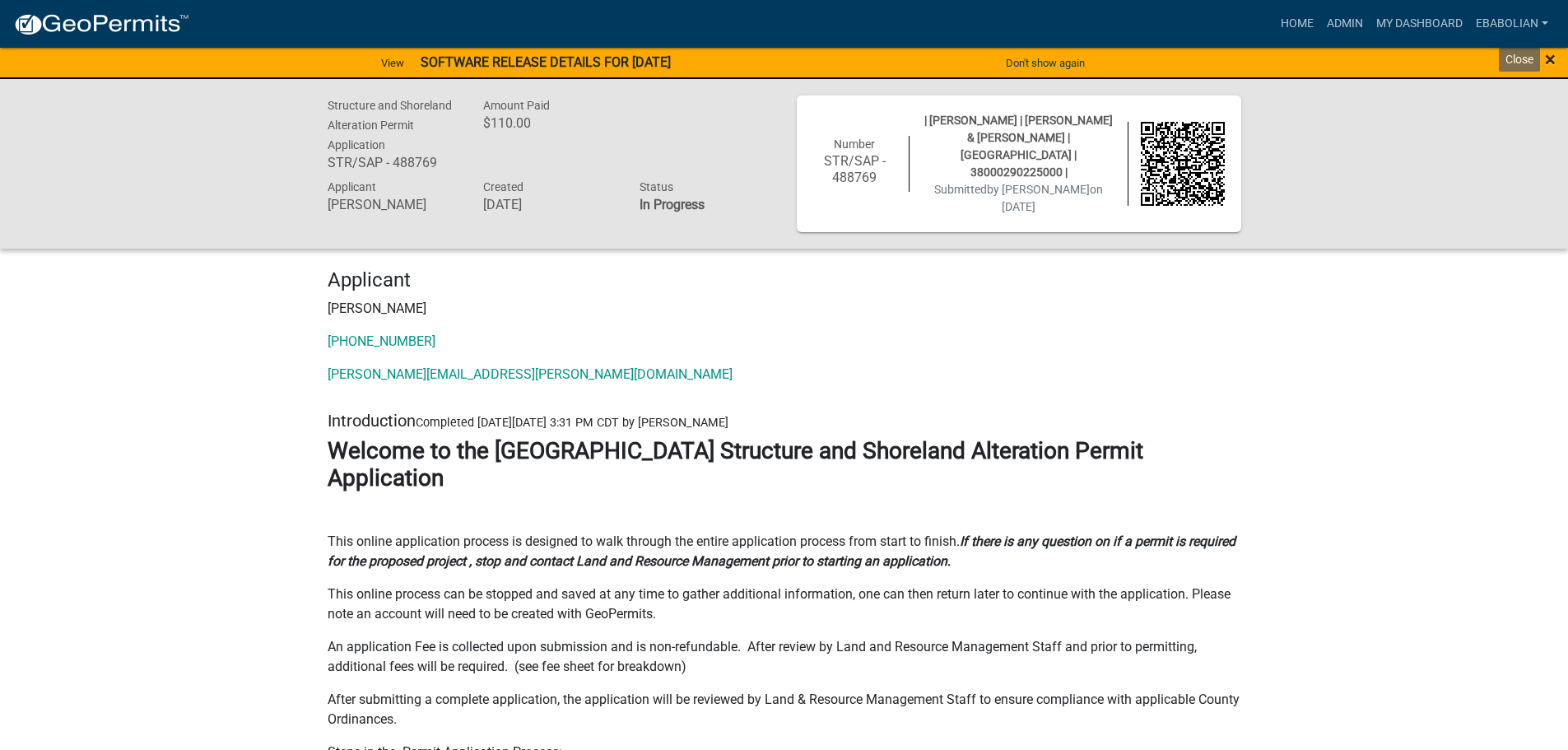
drag, startPoint x: 1550, startPoint y: 57, endPoint x: 1492, endPoint y: 132, distance: 94.8
click at [1550, 57] on span "×" at bounding box center [1551, 59] width 10 height 23
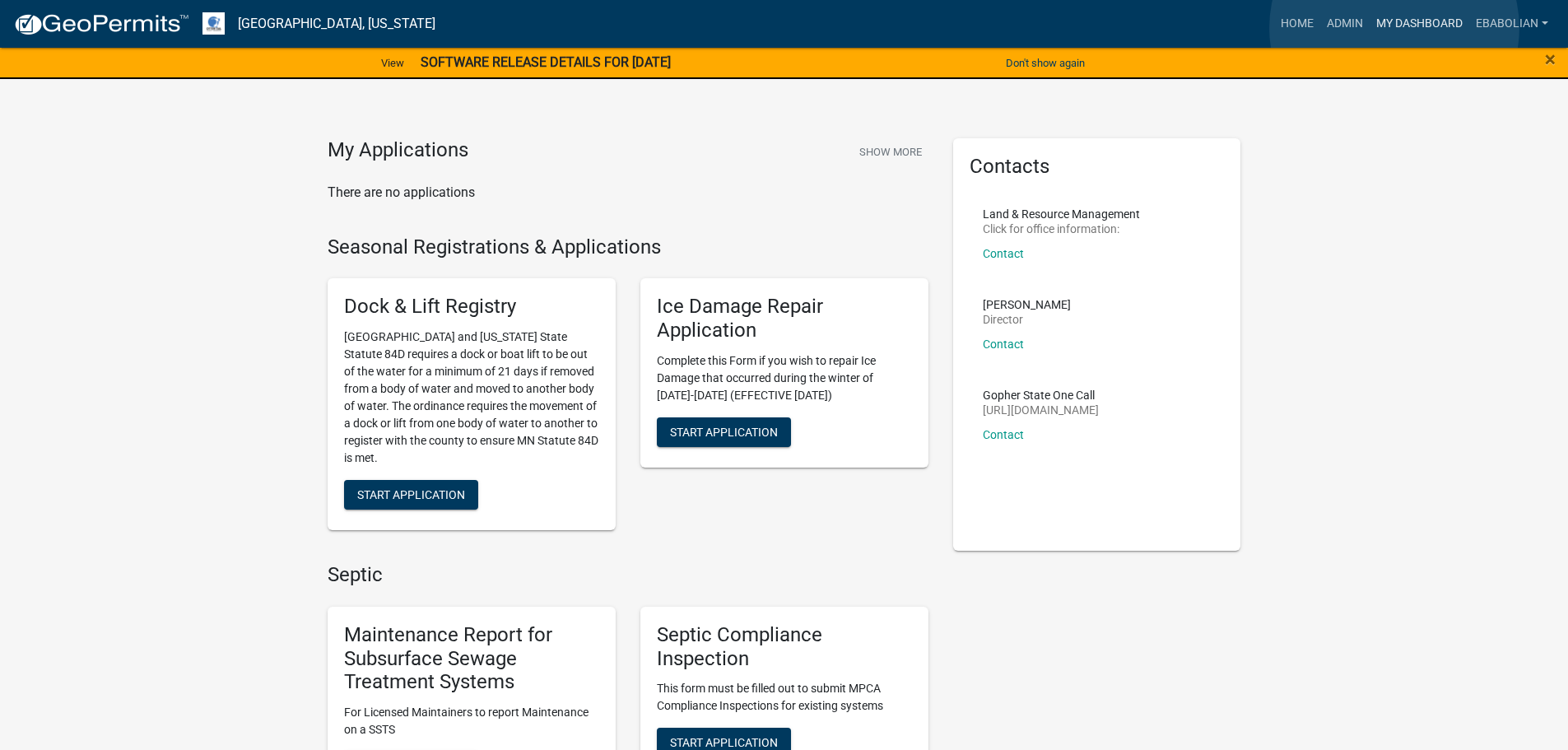
click at [1395, 28] on link "My Dashboard" at bounding box center [1419, 24] width 100 height 31
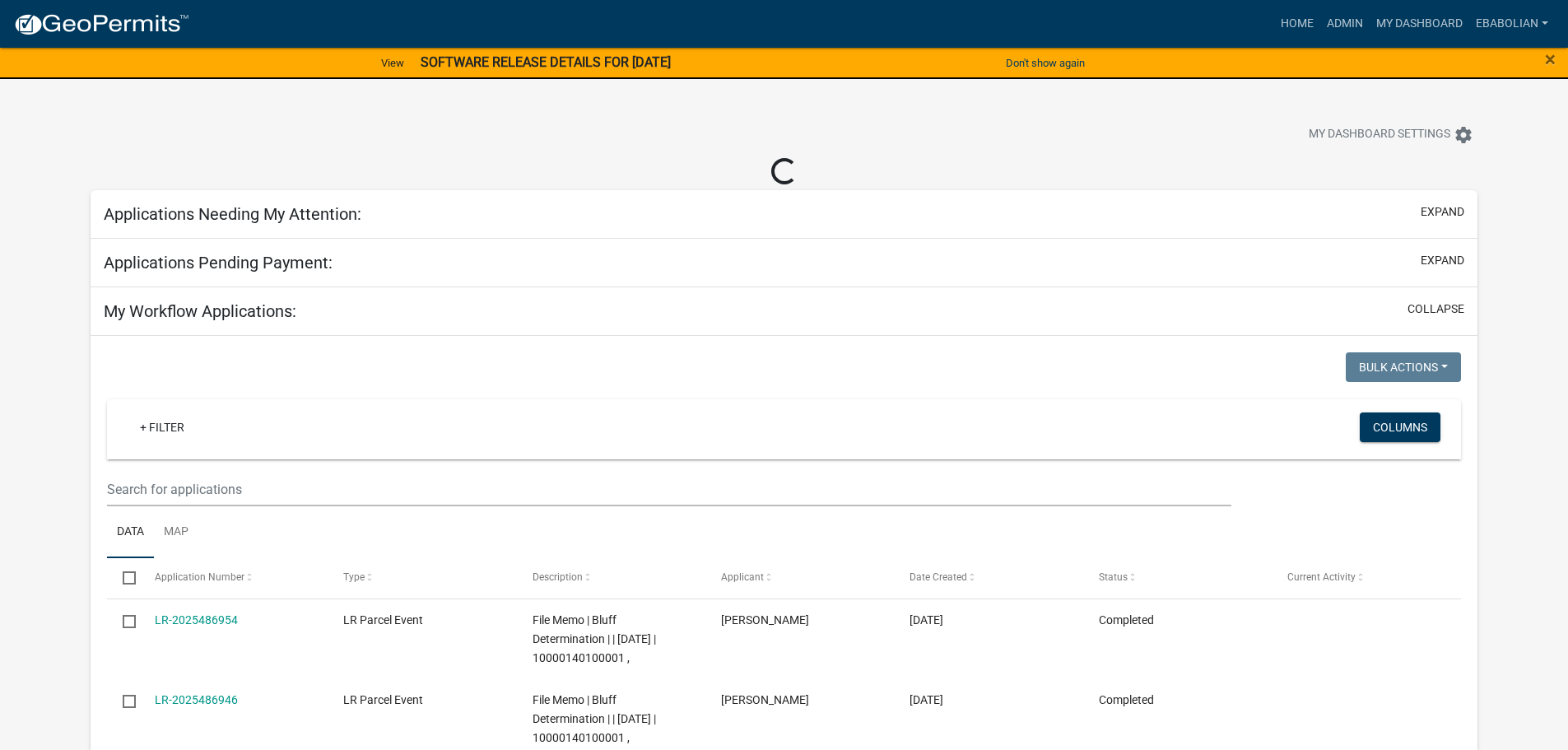
select select "3: 100"
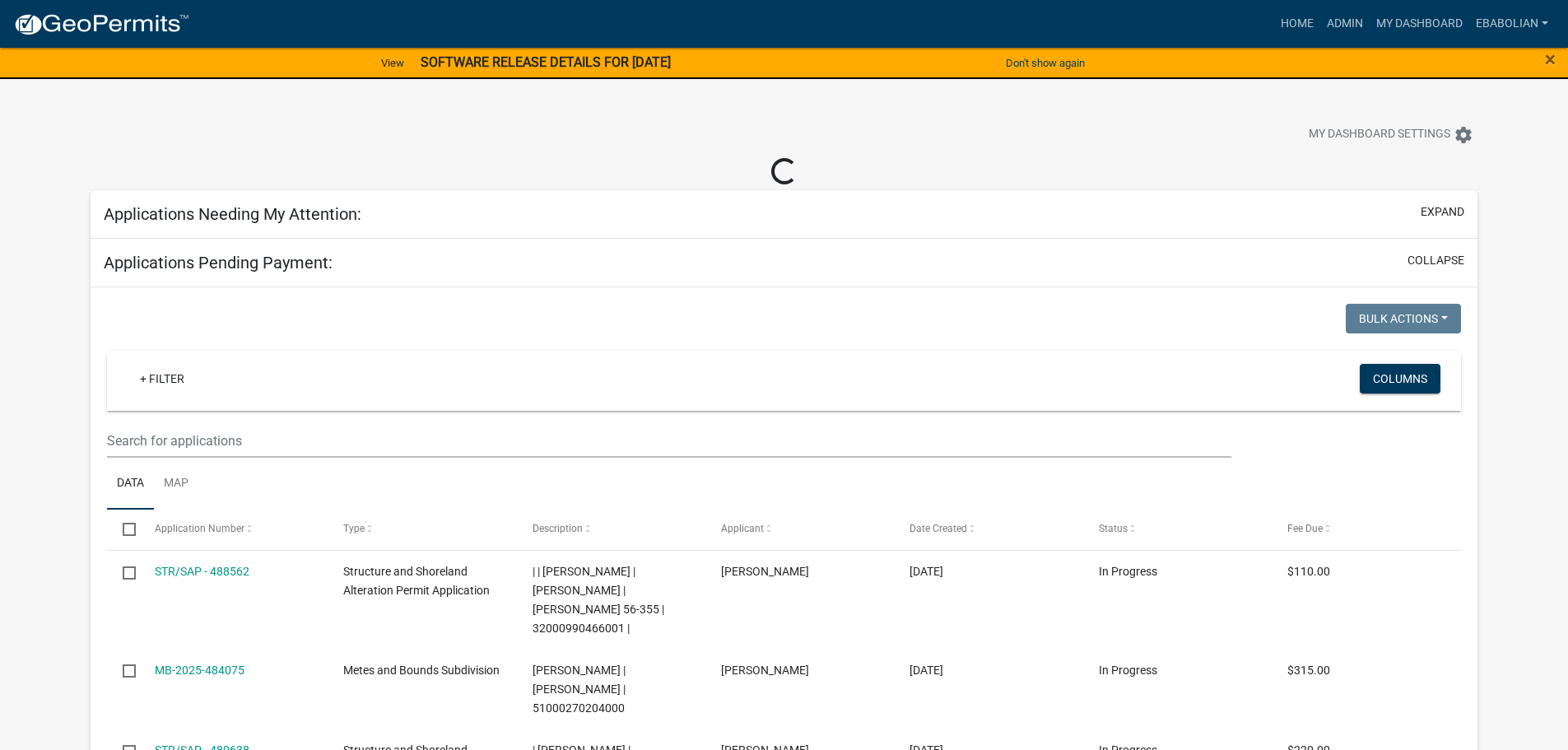
select select "3: 100"
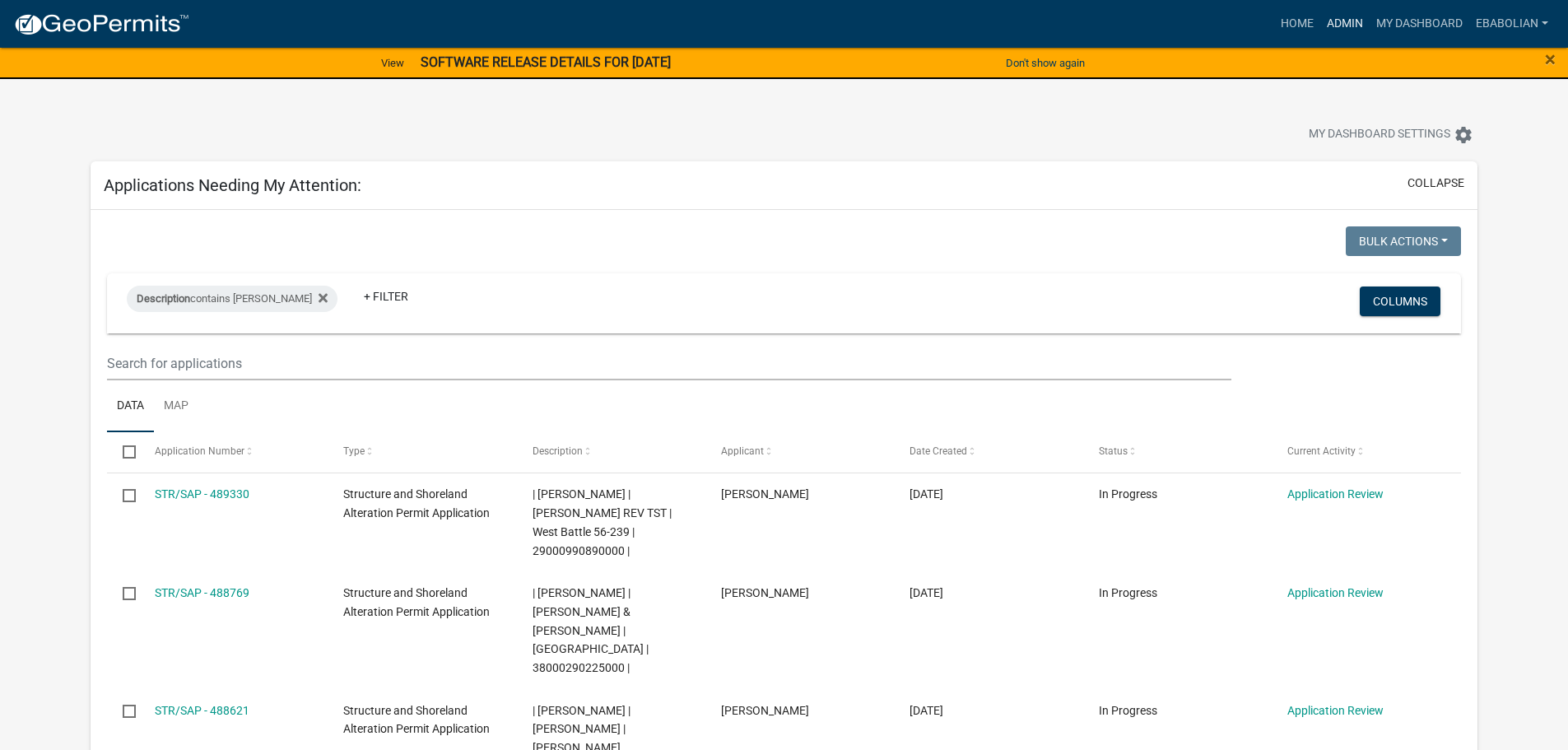
click at [1341, 25] on link "Admin" at bounding box center [1344, 24] width 49 height 31
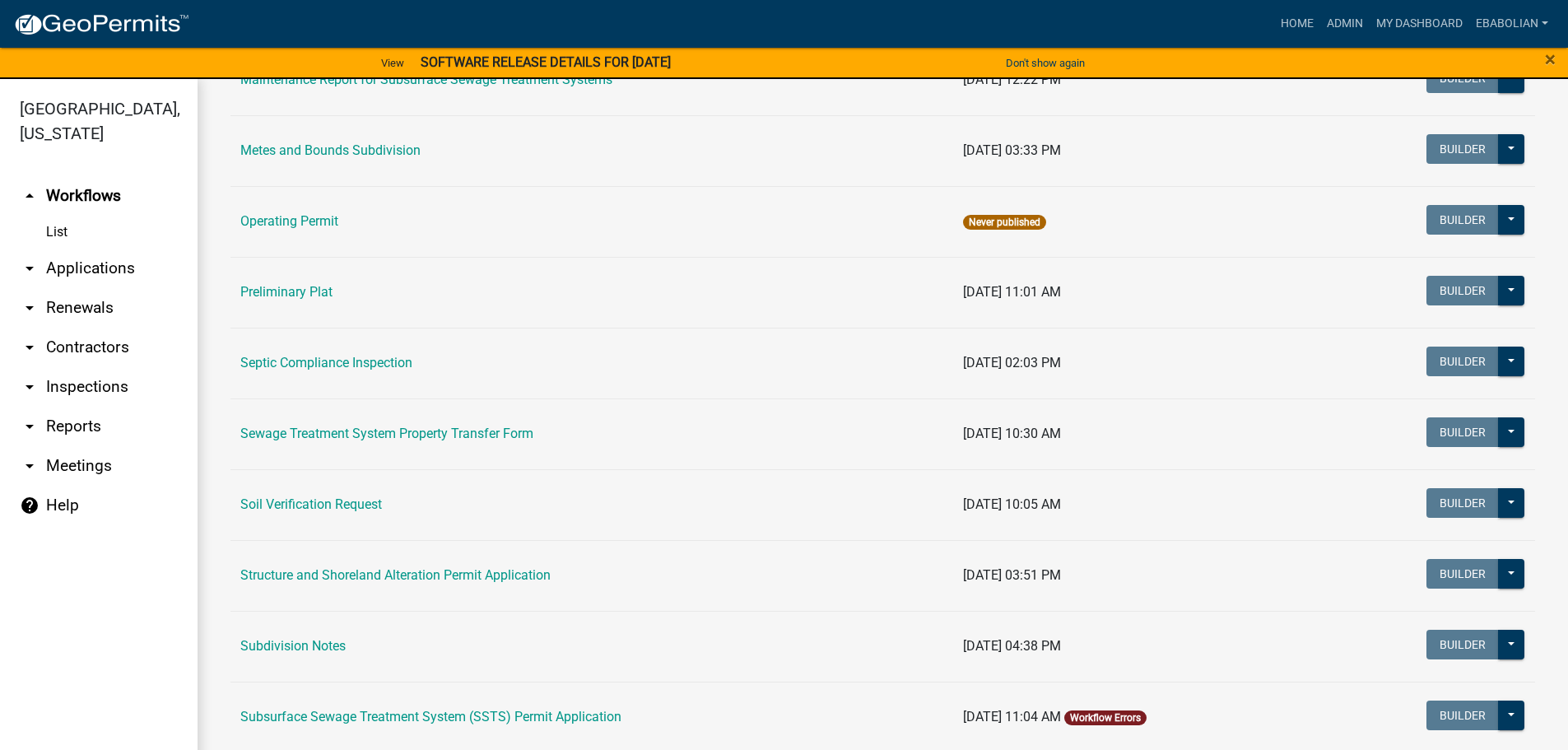
scroll to position [740, 0]
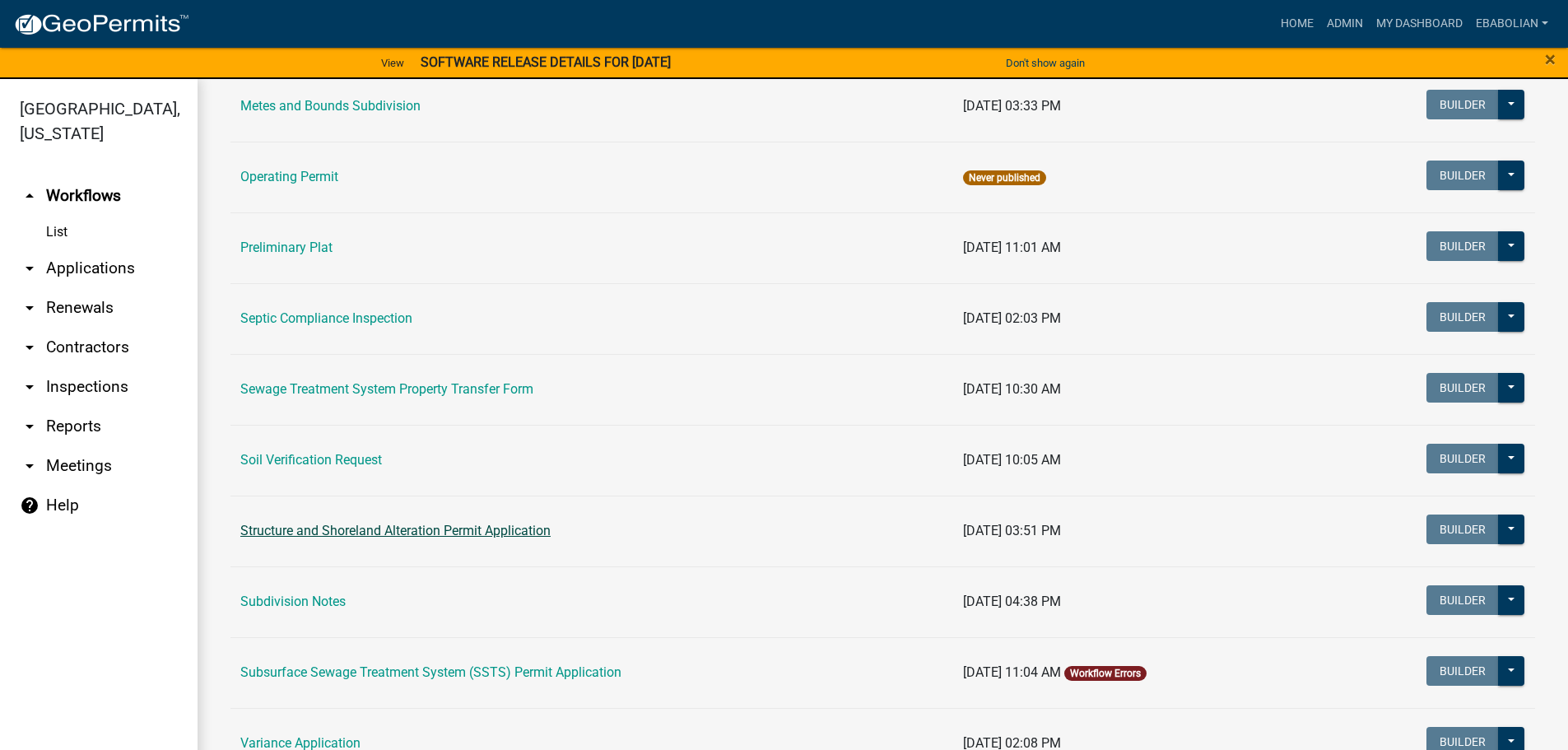
click at [358, 533] on link "Structure and Shoreland Alteration Permit Application" at bounding box center [396, 530] width 310 height 16
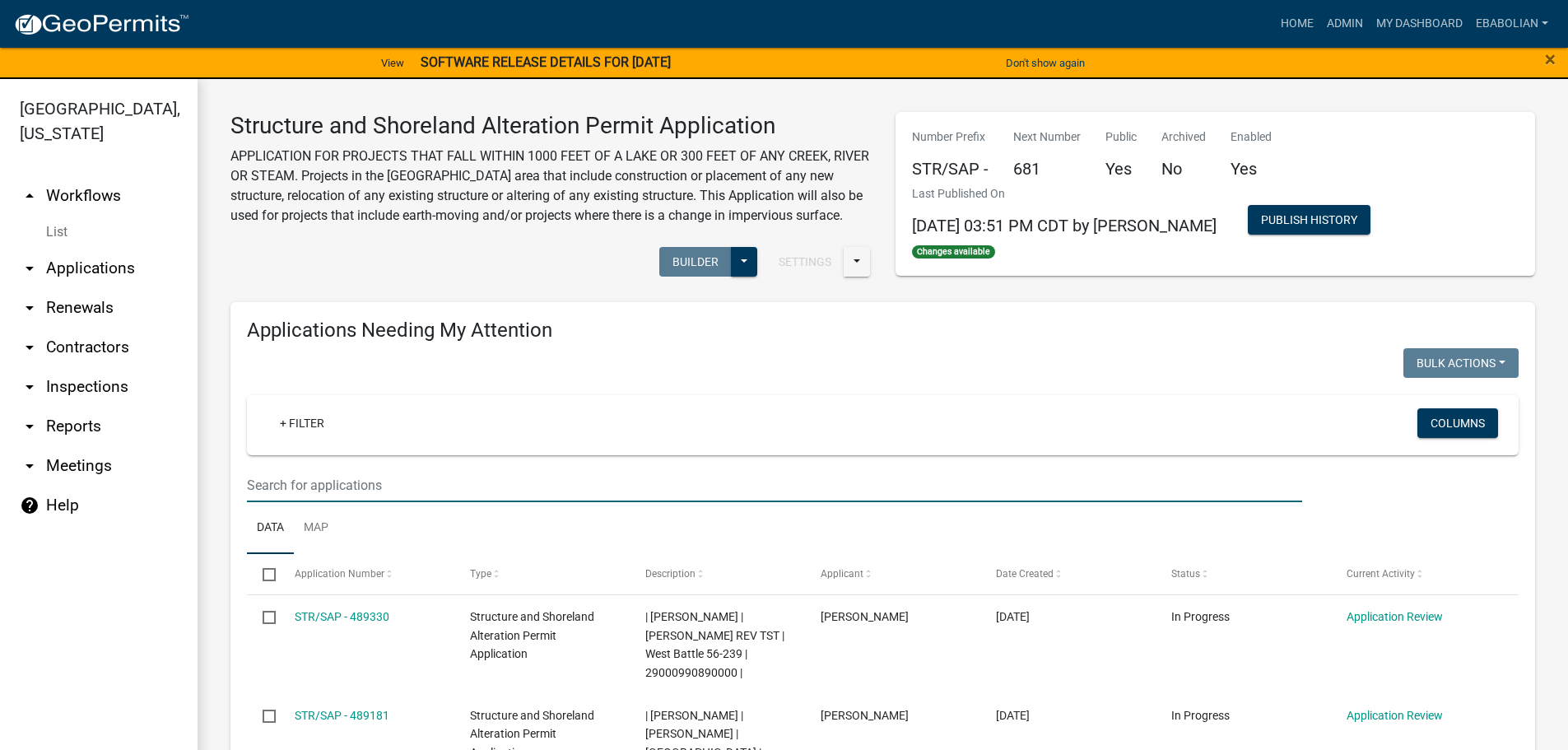
click at [340, 501] on input "text" at bounding box center [774, 485] width 1055 height 34
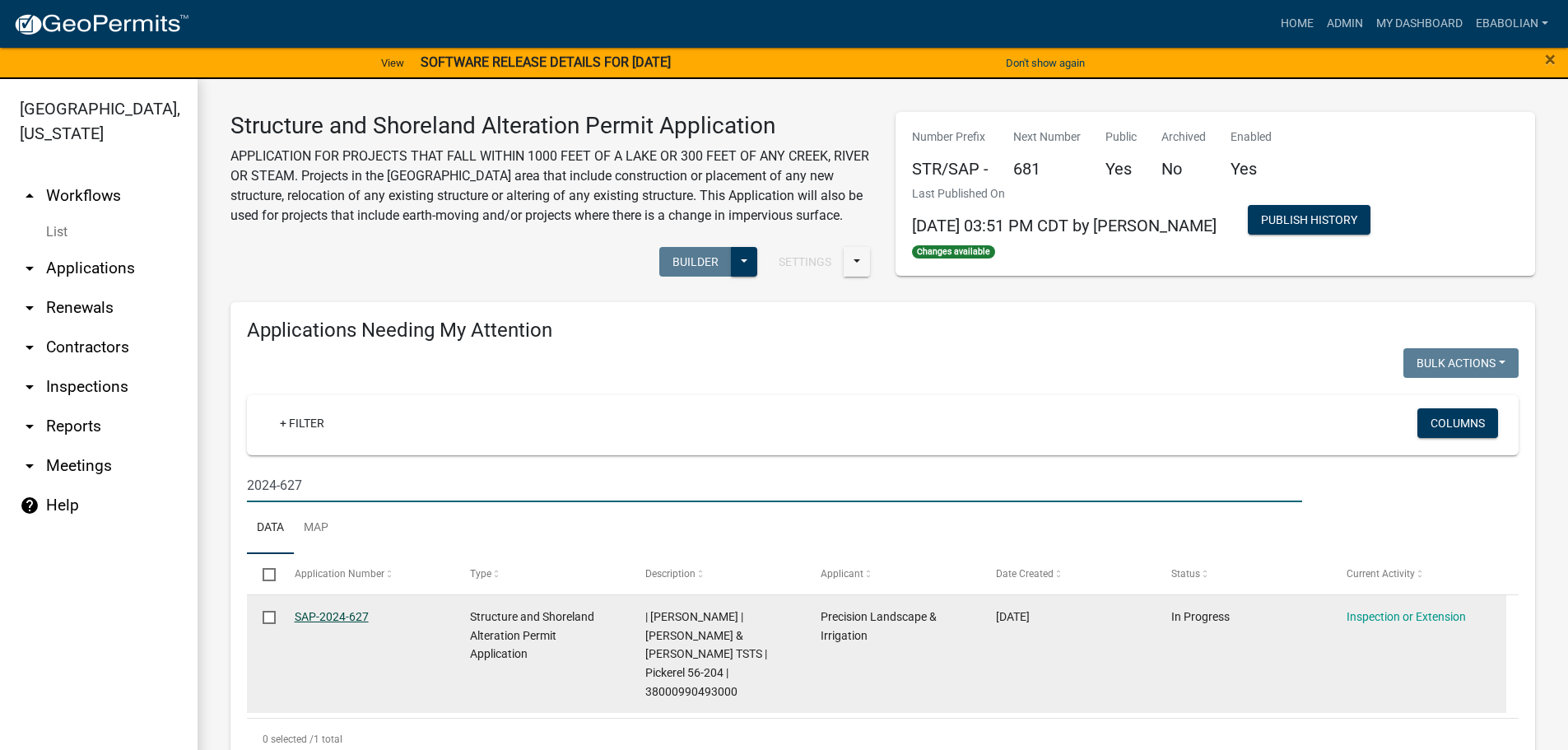
type input "2024-627"
click at [337, 623] on link "SAP-2024-627" at bounding box center [332, 616] width 75 height 13
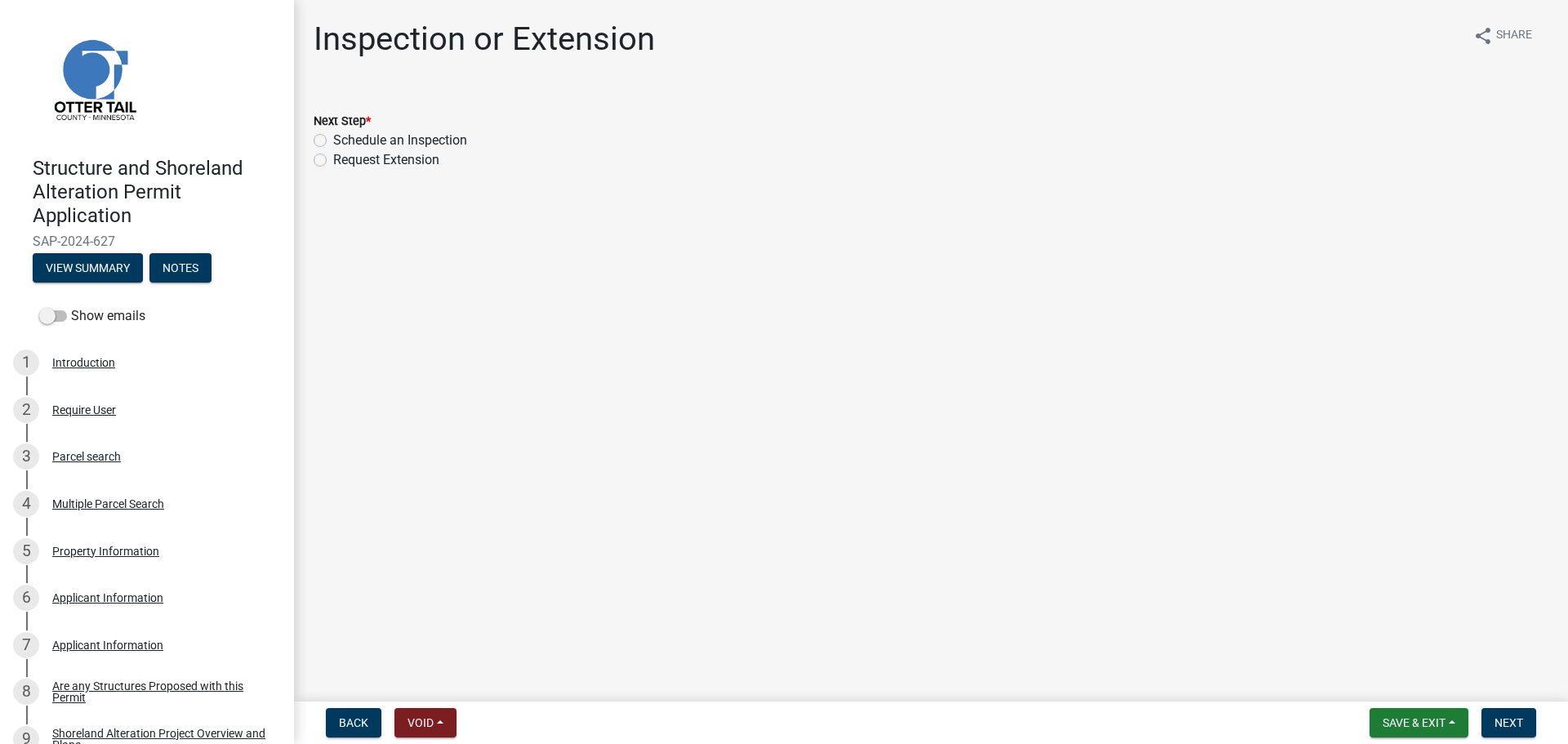
click at [333, 139] on label "Schedule an Inspection" at bounding box center [400, 140] width 134 height 20
click at [333, 139] on input "Schedule an Inspection" at bounding box center [339, 136] width 10 height 10
radio input "true"
click at [1499, 716] on span "Next" at bounding box center [1508, 722] width 28 height 13
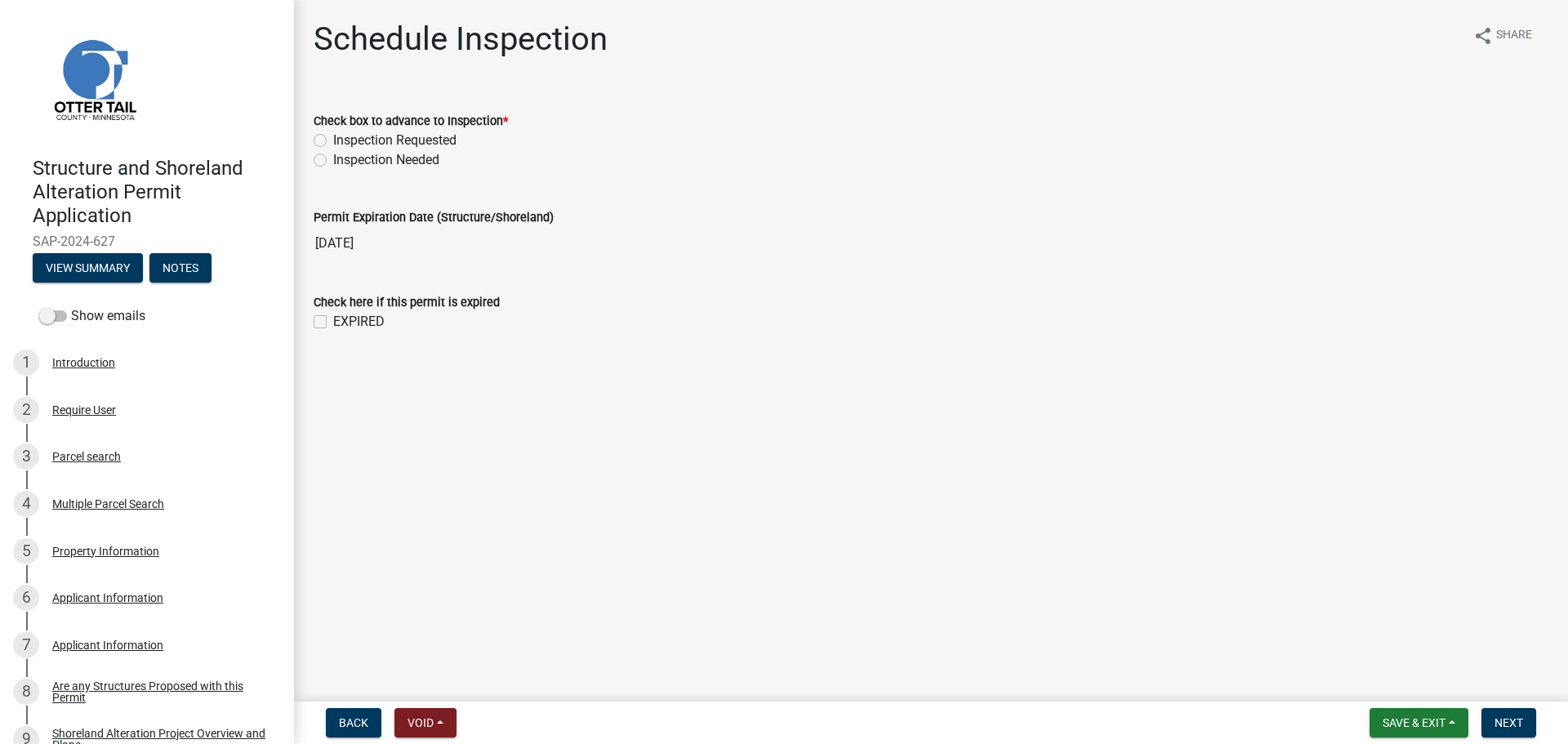
click at [333, 163] on label "Inspection Needed" at bounding box center [387, 160] width 107 height 20
click at [333, 161] on input "Inspection Needed" at bounding box center [339, 156] width 10 height 10
radio input "true"
click at [333, 319] on label "EXPIRED" at bounding box center [359, 321] width 52 height 20
click at [333, 319] on input "EXPIRED" at bounding box center [339, 317] width 10 height 10
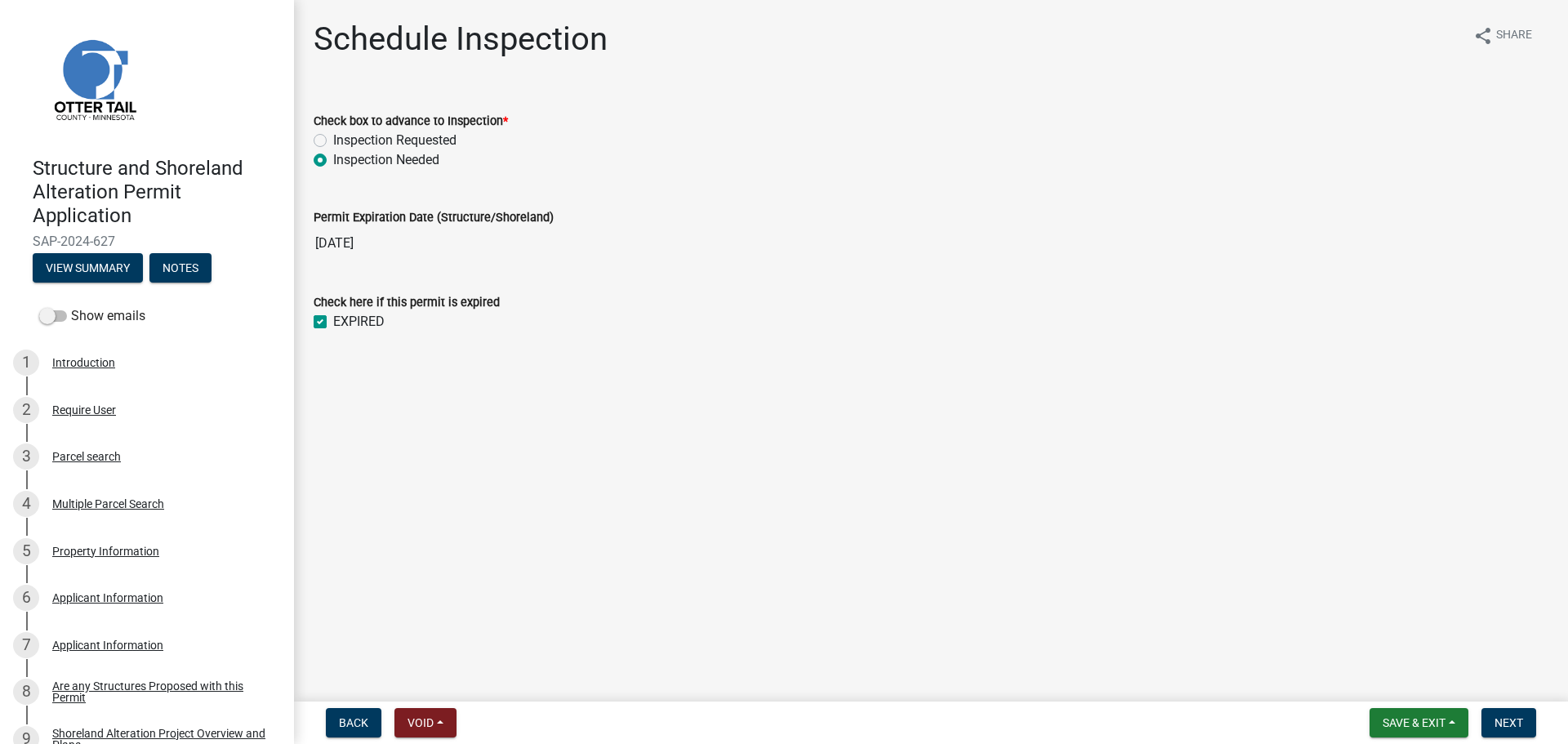
checkbox input "true"
click at [1504, 718] on span "Next" at bounding box center [1508, 722] width 28 height 13
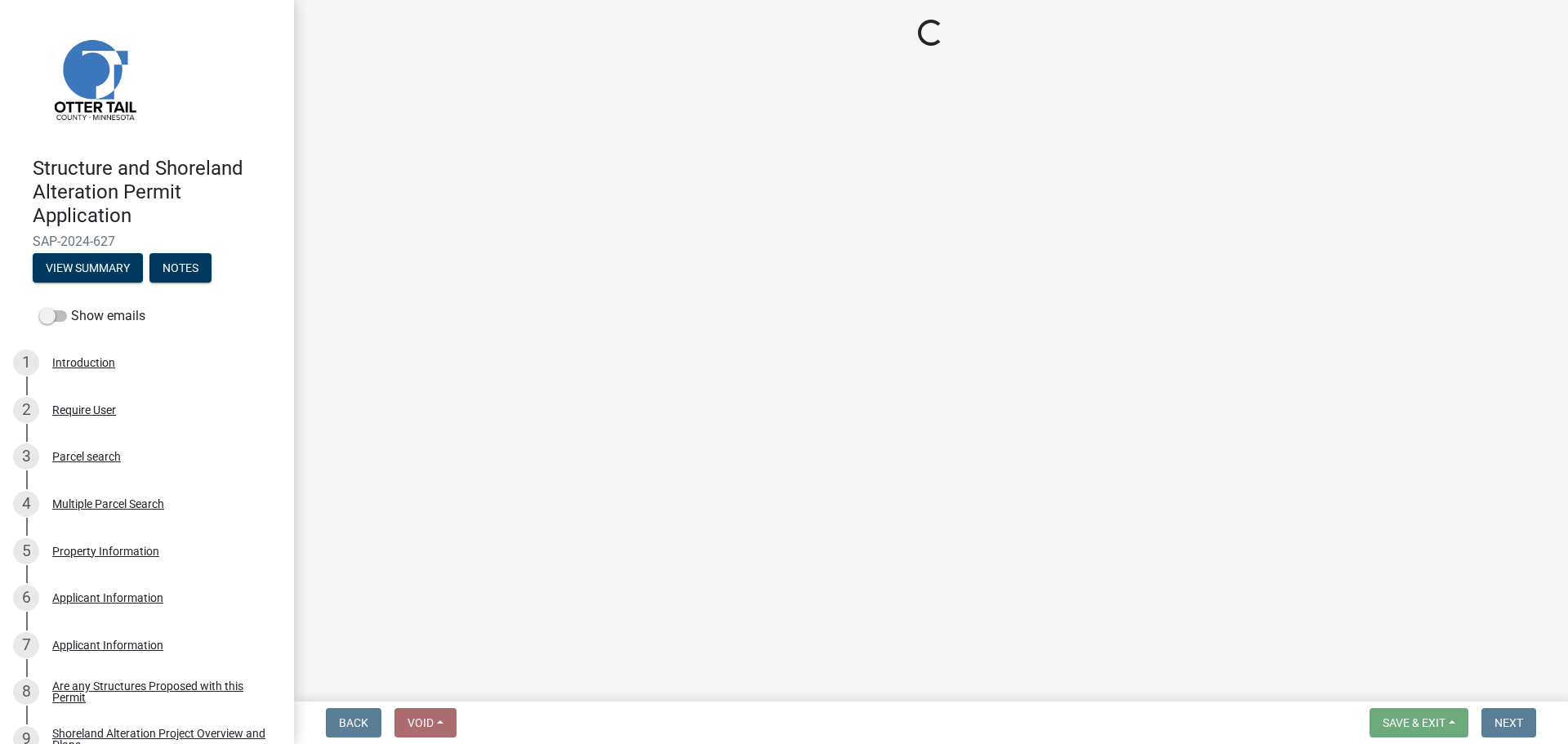
select select "710d5f49-2663-4e73-9718-d0c4e189f5ed"
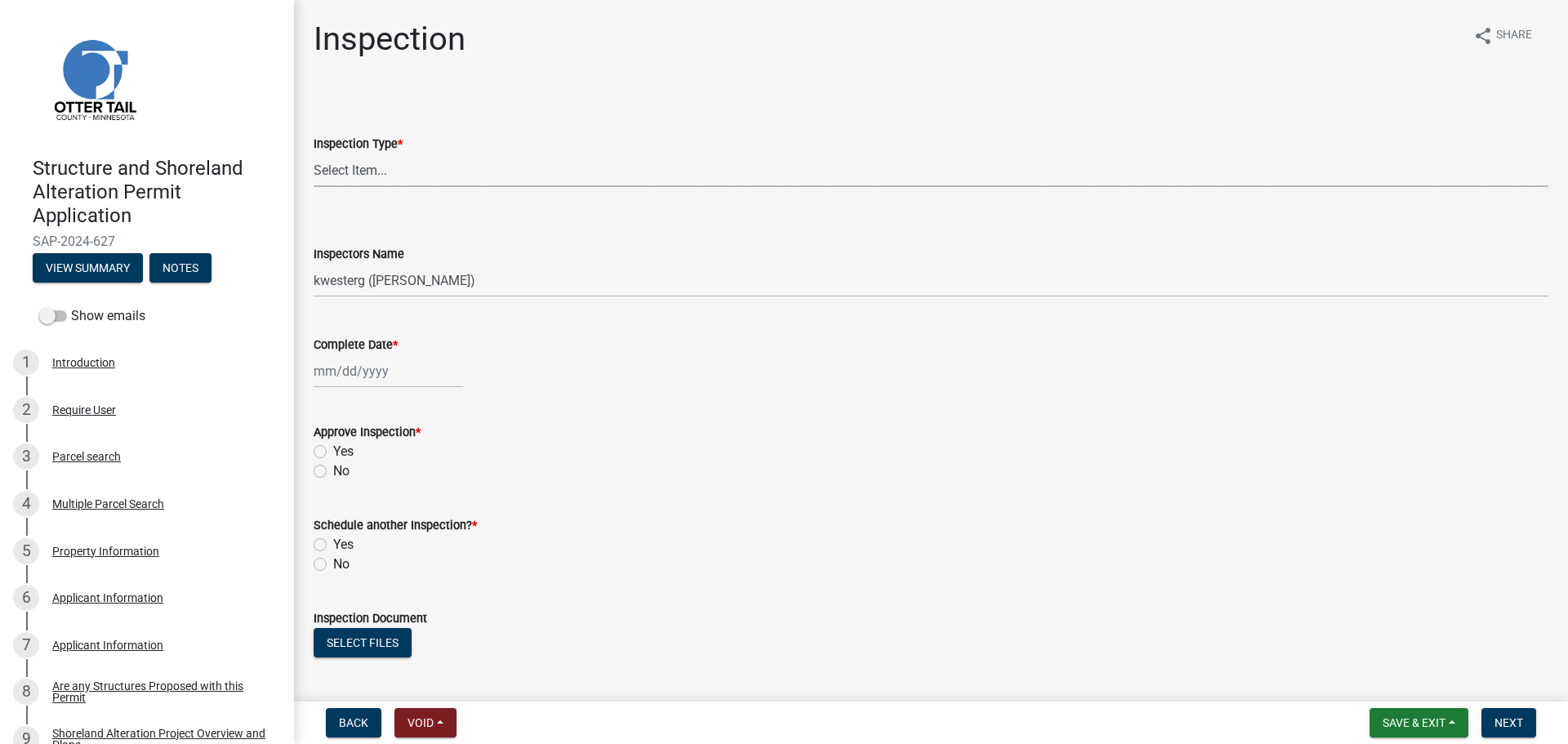
click at [356, 174] on select "Select Item... Footing / Structure Inspection Shoreland Alteration Not Built" at bounding box center [930, 170] width 1235 height 34
click at [314, 154] on select "Select Item... Footing / Structure Inspection Shoreland Alteration Not Built" at bounding box center [930, 170] width 1235 height 34
select select "47ea1fb7-c502-4f3a-a094-06b583cbebcf"
click at [364, 287] on select "Select Item... btollefson (Brittany Tollefson) alexisnewark (Alexis Newark) epl…" at bounding box center [930, 280] width 1235 height 34
select select "cd31a072-cd4e-4306-9b8c-c26eab70e9de"
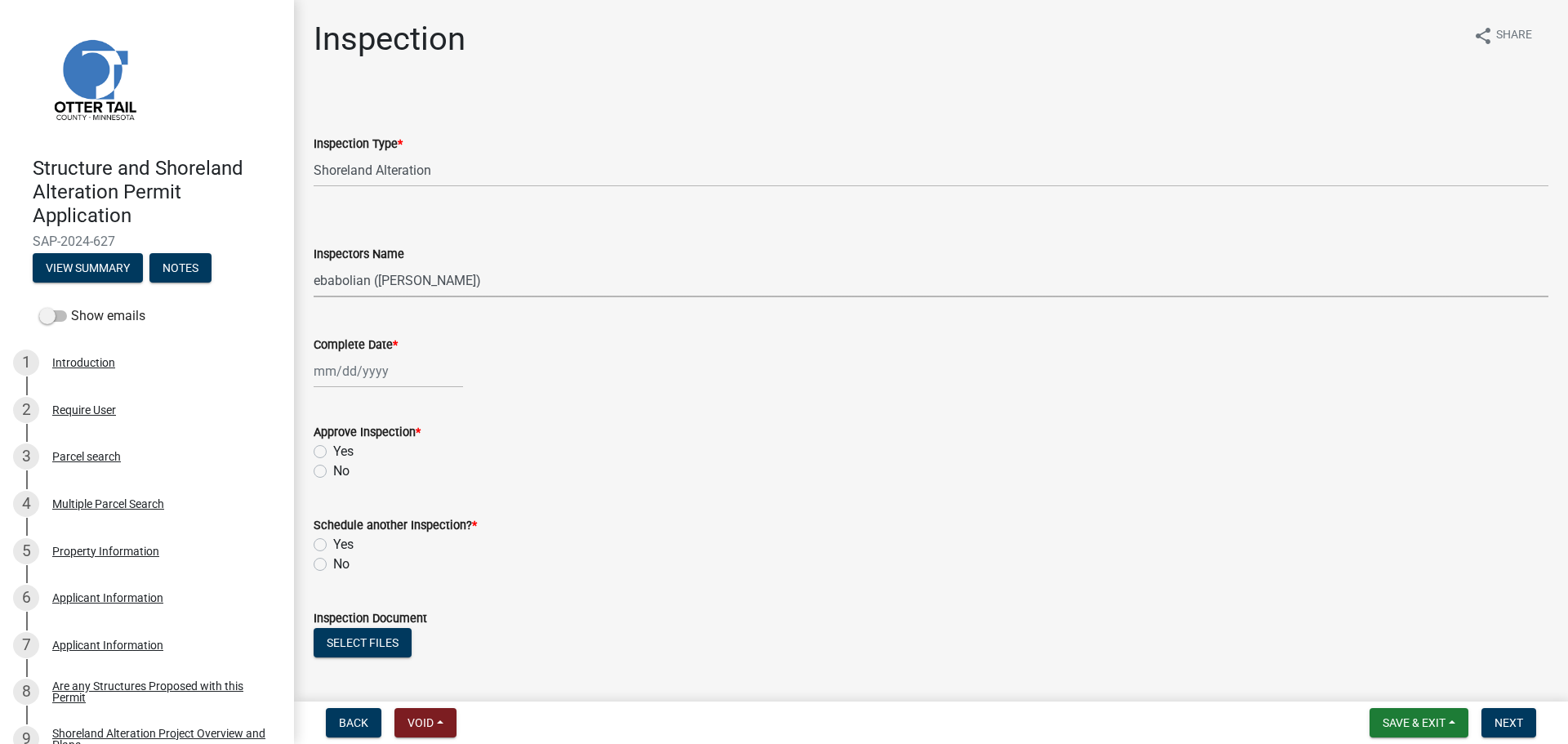
click at [314, 264] on select "Select Item... btollefson (Brittany Tollefson) alexisnewark (Alexis Newark) epl…" at bounding box center [930, 280] width 1235 height 34
select select "10"
select select "2025"
click at [357, 373] on div "Jan Feb Mar Apr May Jun Jul Aug Sep Oct Nov Dec 1525 1526 1527 1528 1529 1530 1…" at bounding box center [388, 370] width 149 height 34
click at [333, 483] on div "6" at bounding box center [330, 484] width 26 height 26
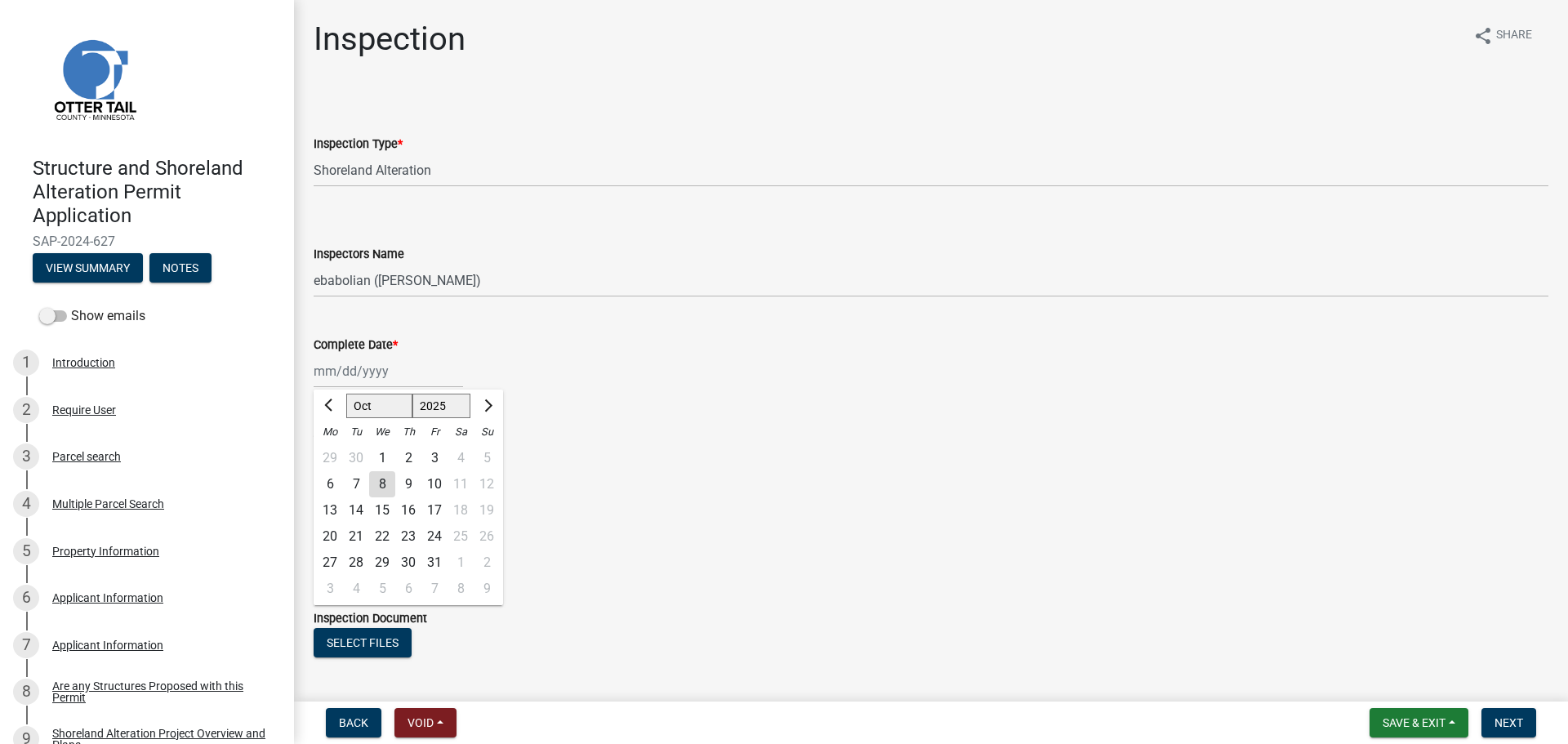
type input "[DATE]"
click at [333, 452] on label "Yes" at bounding box center [344, 451] width 21 height 20
click at [333, 452] on input "Yes" at bounding box center [339, 447] width 10 height 10
radio input "true"
click at [333, 561] on label "No" at bounding box center [341, 564] width 16 height 20
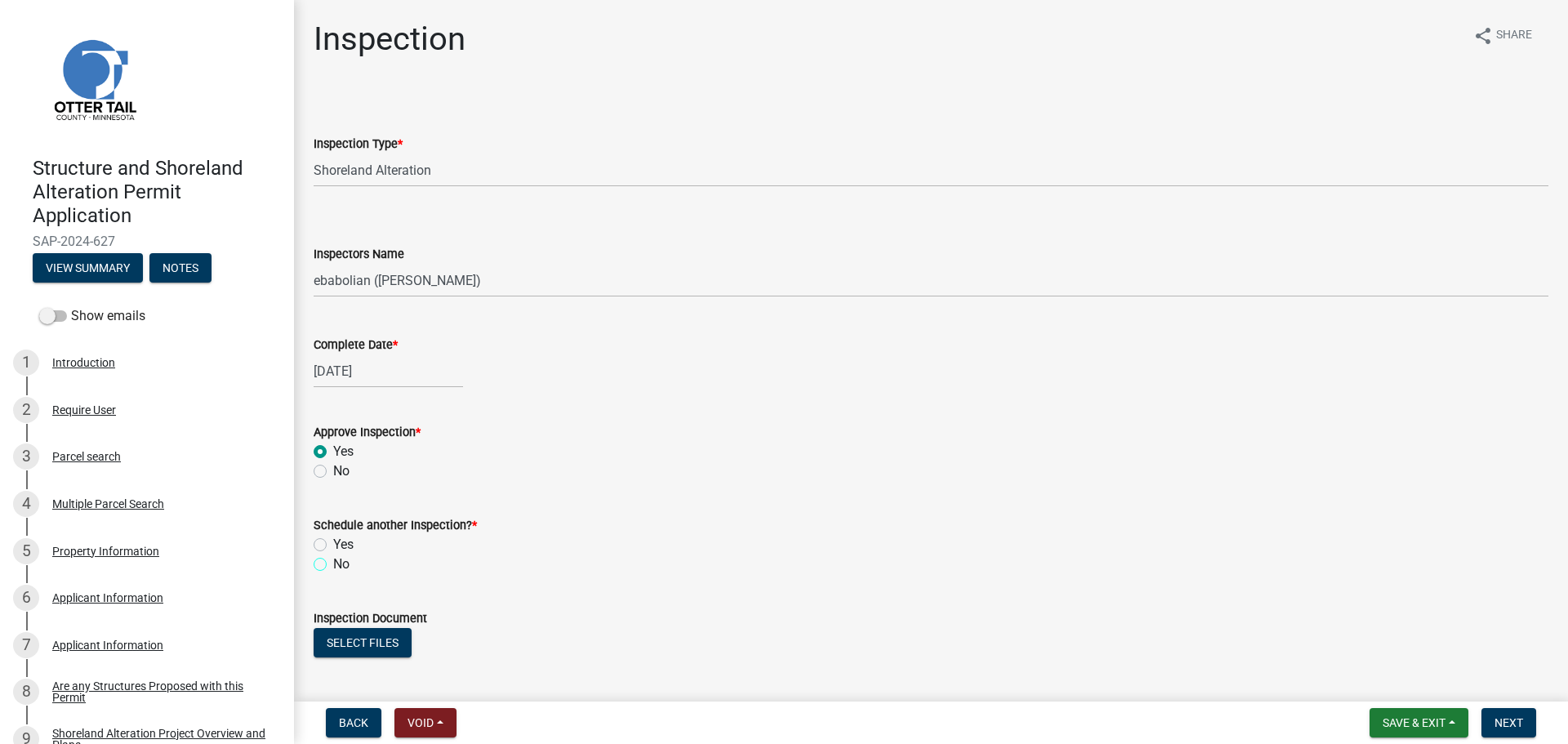
click at [333, 561] on input "No" at bounding box center [339, 559] width 10 height 10
radio input "true"
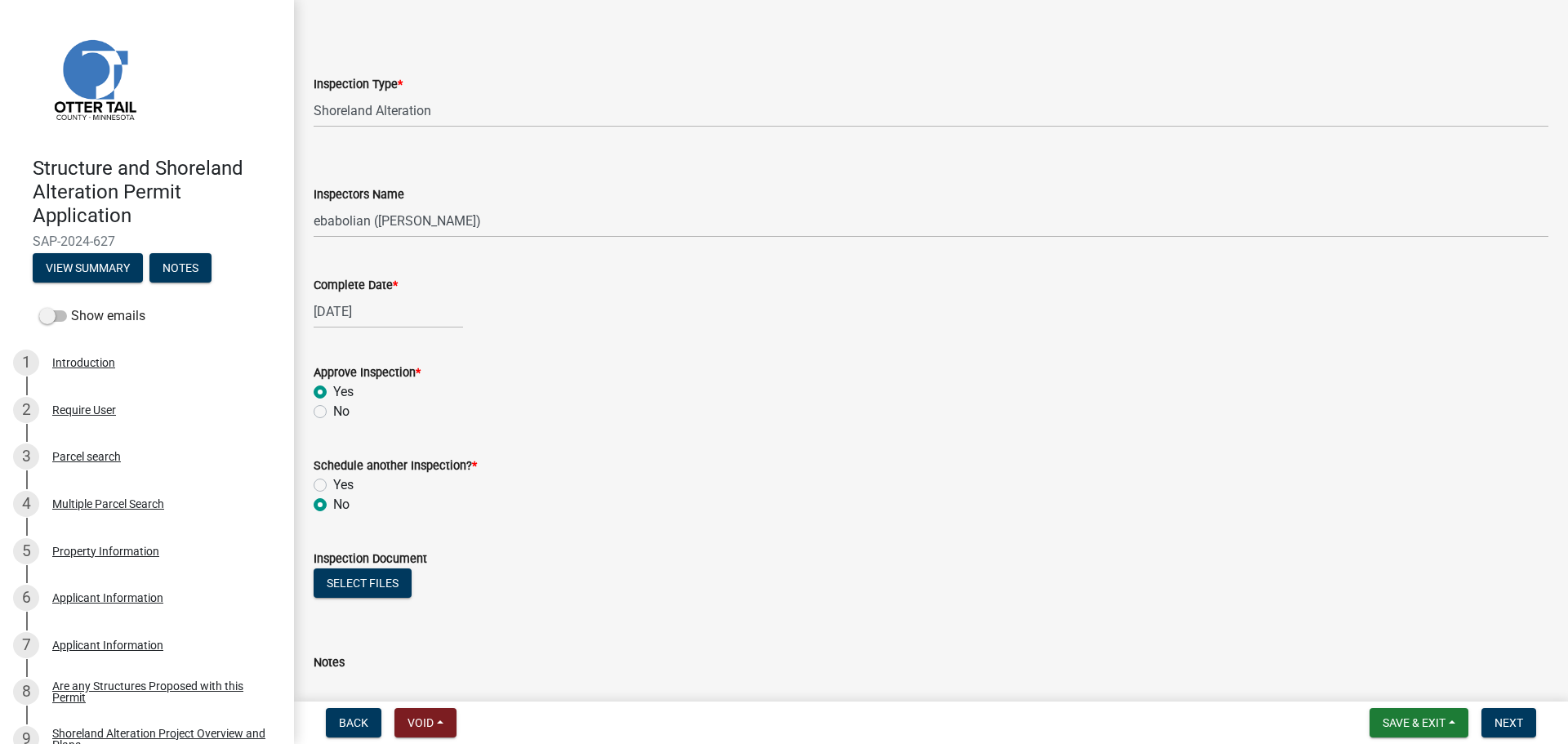
scroll to position [190, 0]
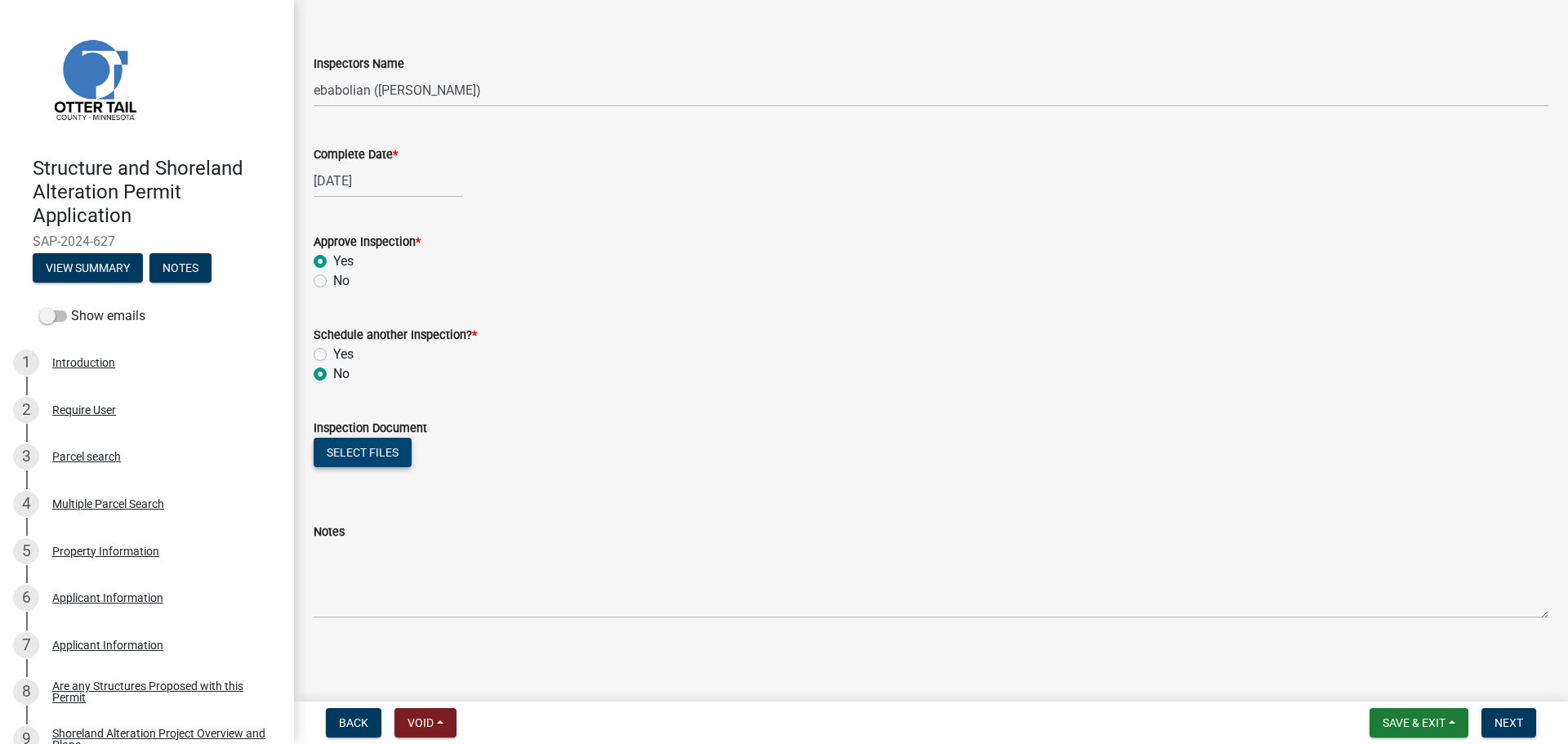
click at [398, 453] on button "Select files" at bounding box center [363, 452] width 98 height 29
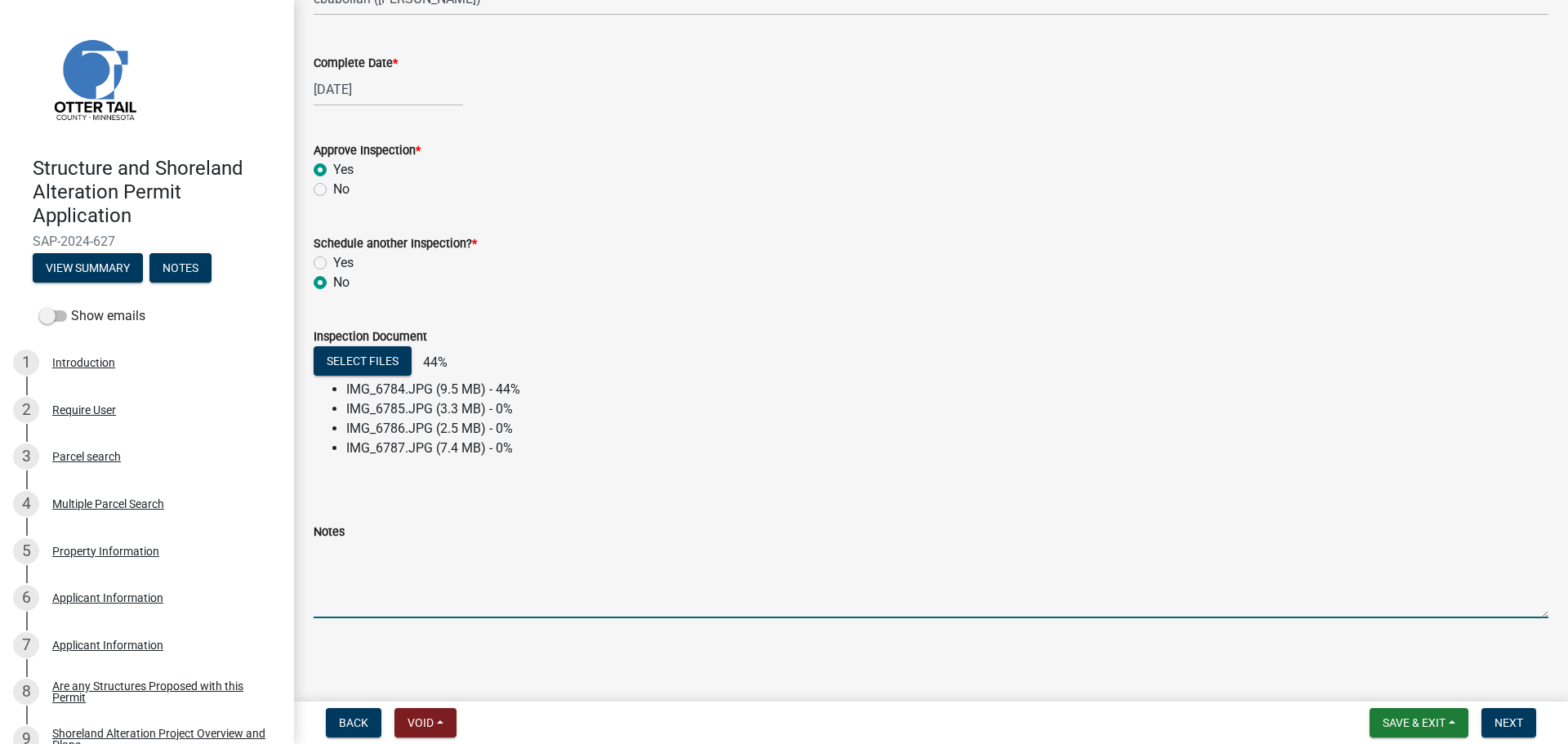
click at [349, 575] on textarea "Notes" at bounding box center [930, 579] width 1235 height 76
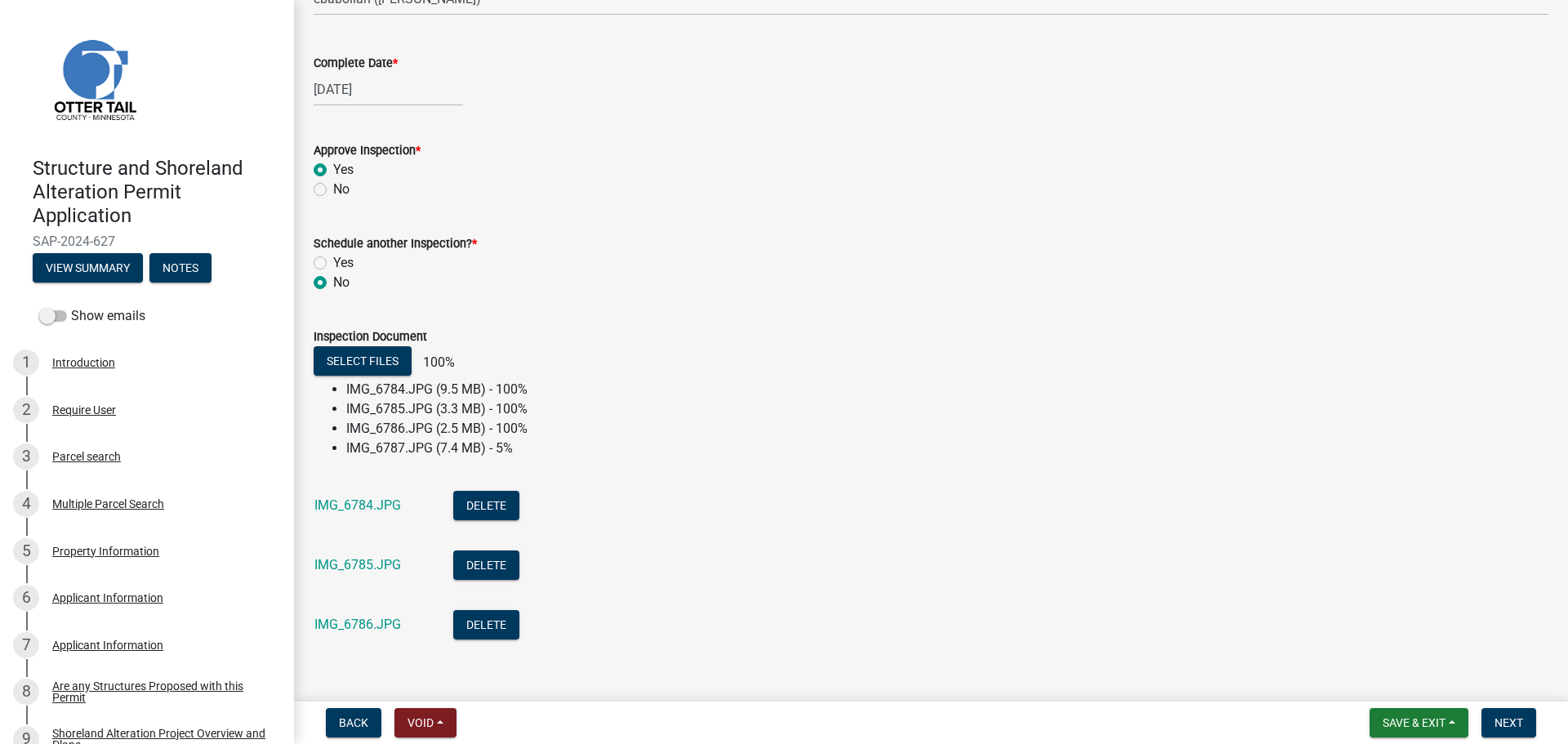
scroll to position [326, 0]
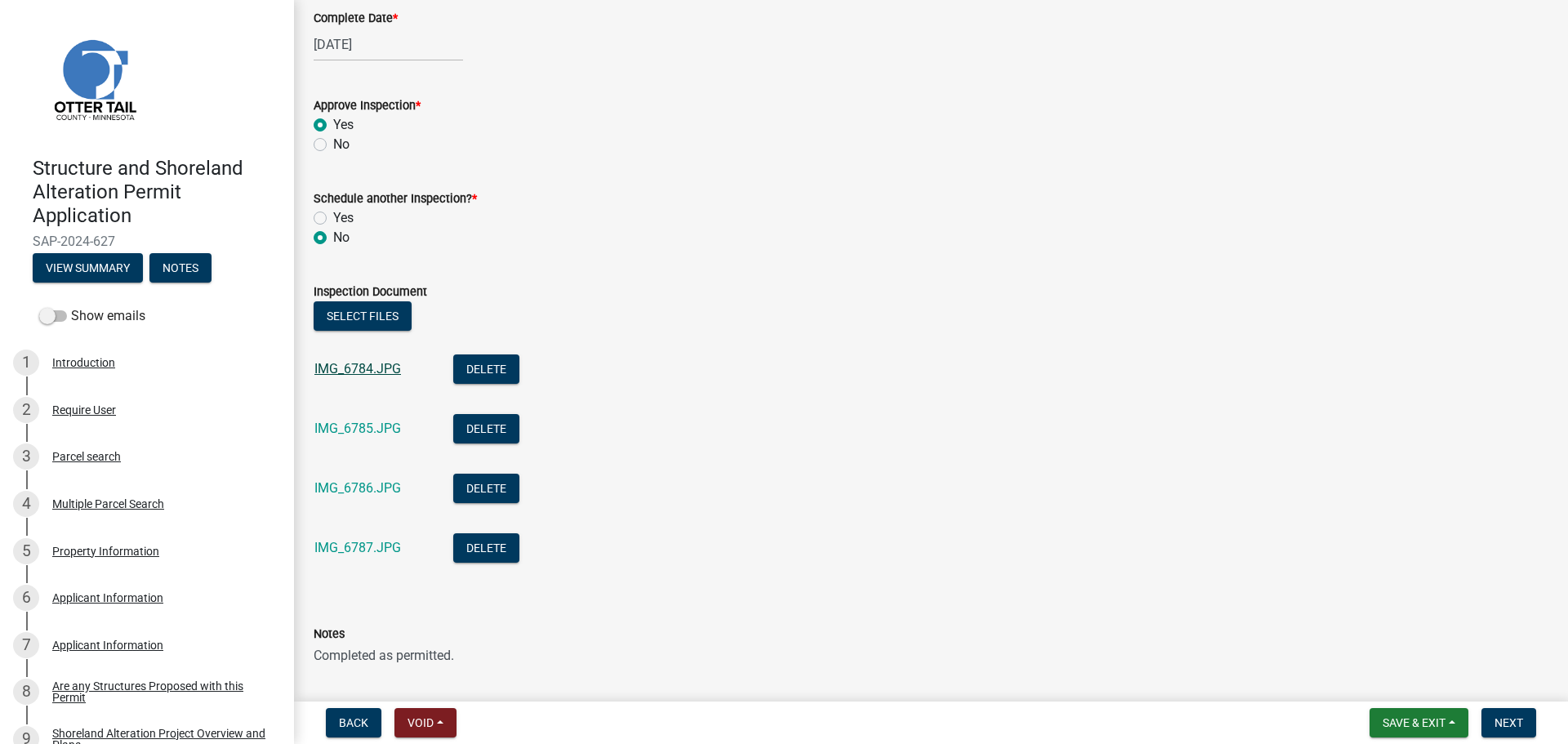
type textarea "Completed as permitted."
click at [358, 370] on link "IMG_6784.JPG" at bounding box center [357, 369] width 87 height 15
click at [366, 430] on link "IMG_6785.JPG" at bounding box center [357, 428] width 87 height 15
click at [337, 485] on link "IMG_6786.JPG" at bounding box center [357, 488] width 87 height 15
click at [358, 548] on link "IMG_6787.JPG" at bounding box center [357, 547] width 87 height 15
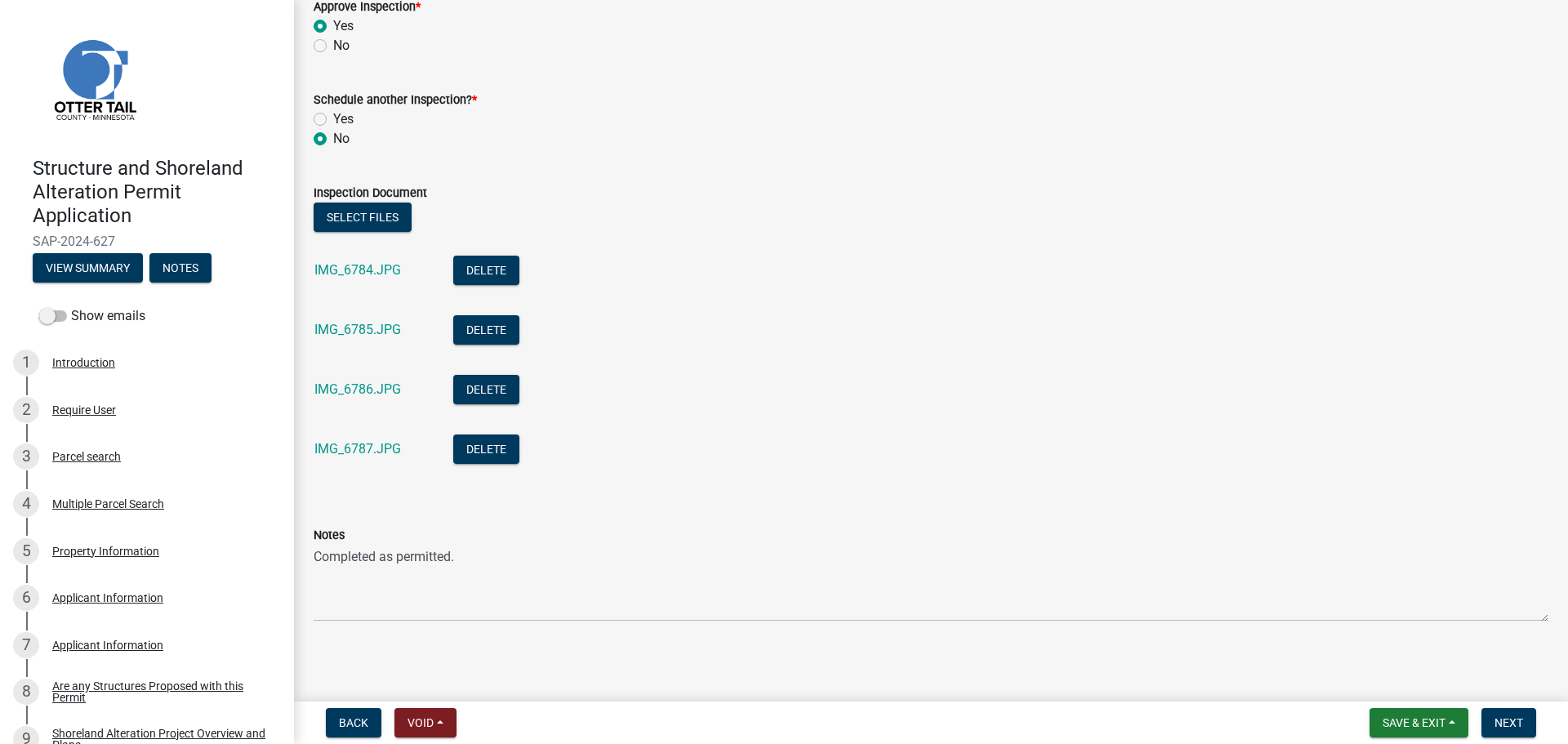
scroll to position [429, 0]
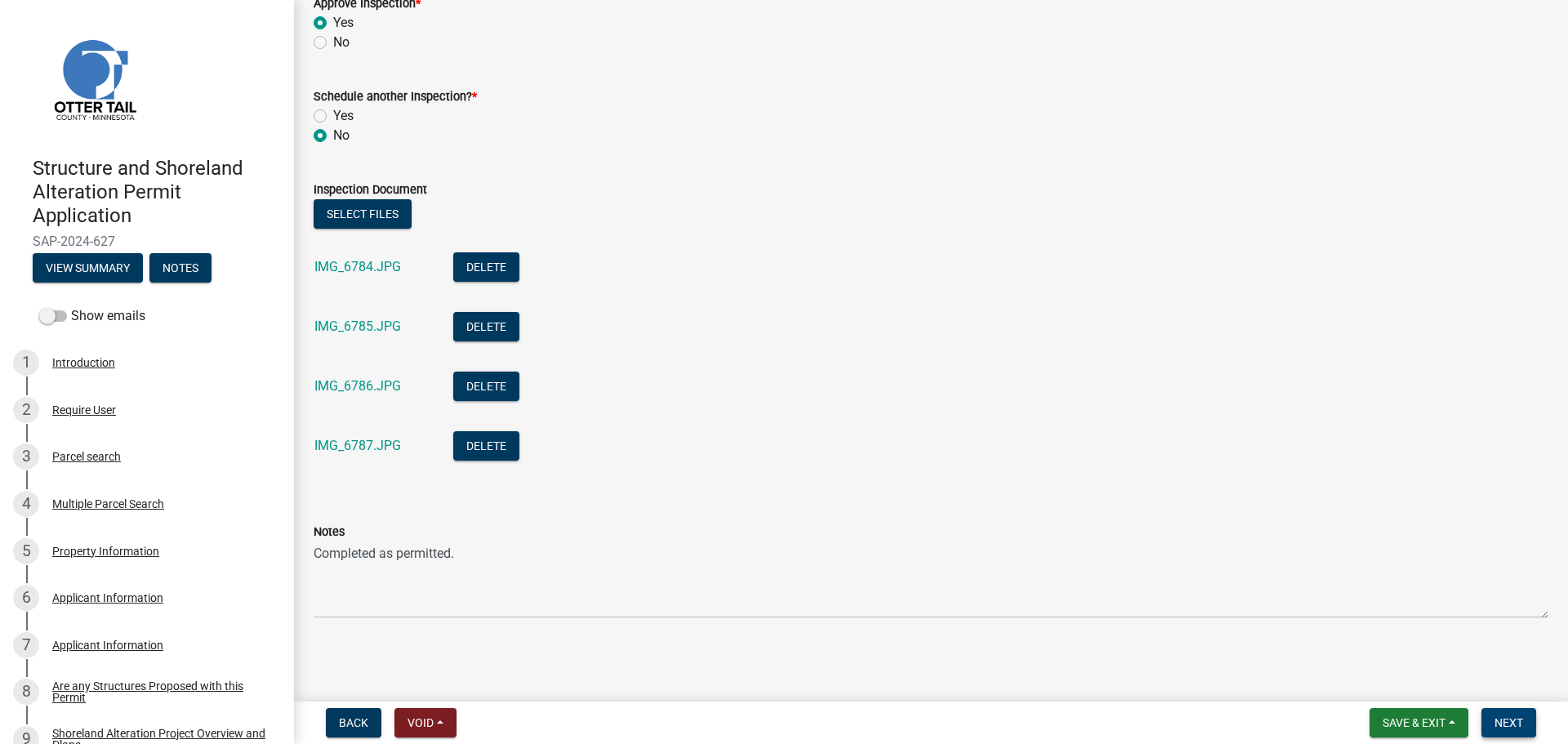
click at [1500, 716] on span "Next" at bounding box center [1508, 722] width 28 height 13
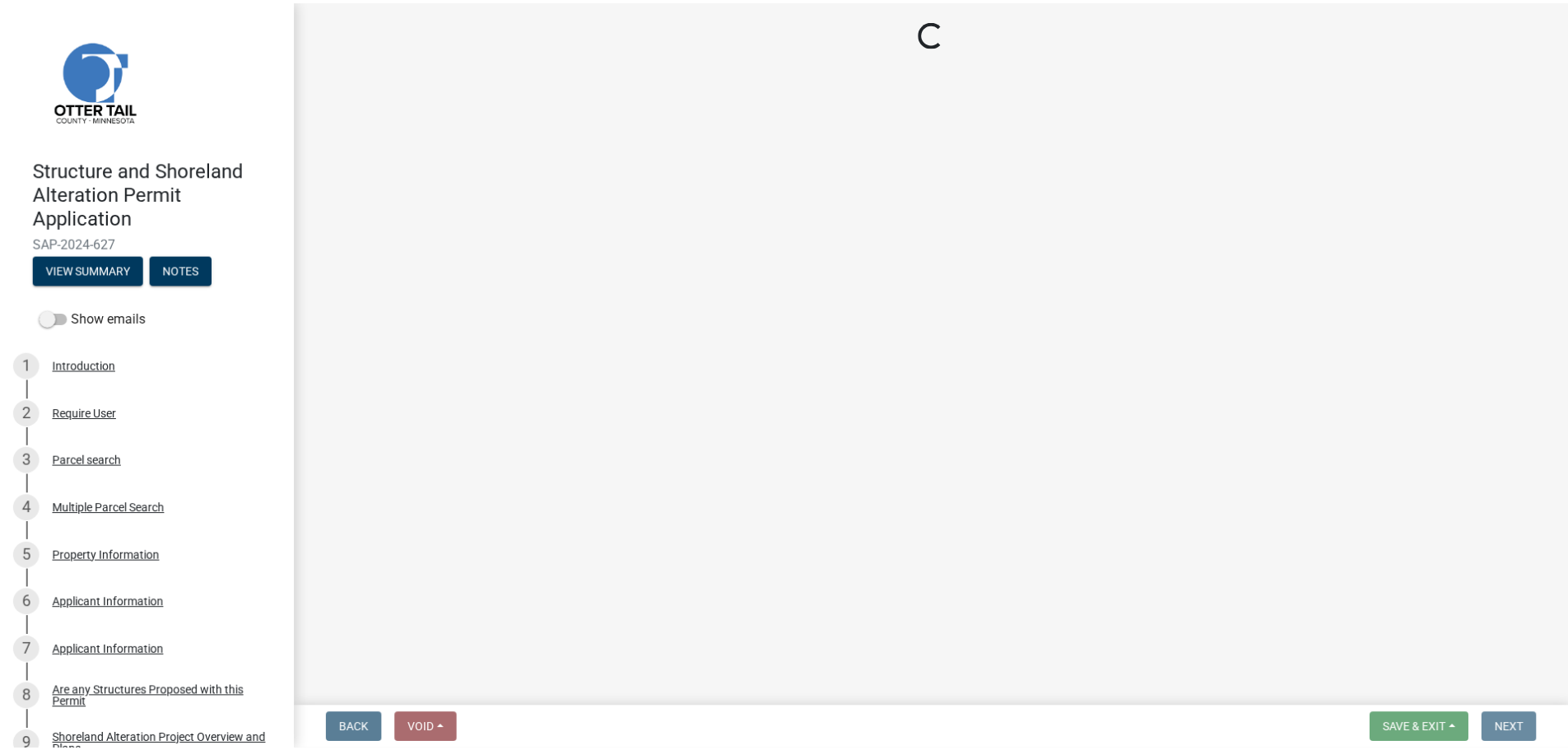
scroll to position [0, 0]
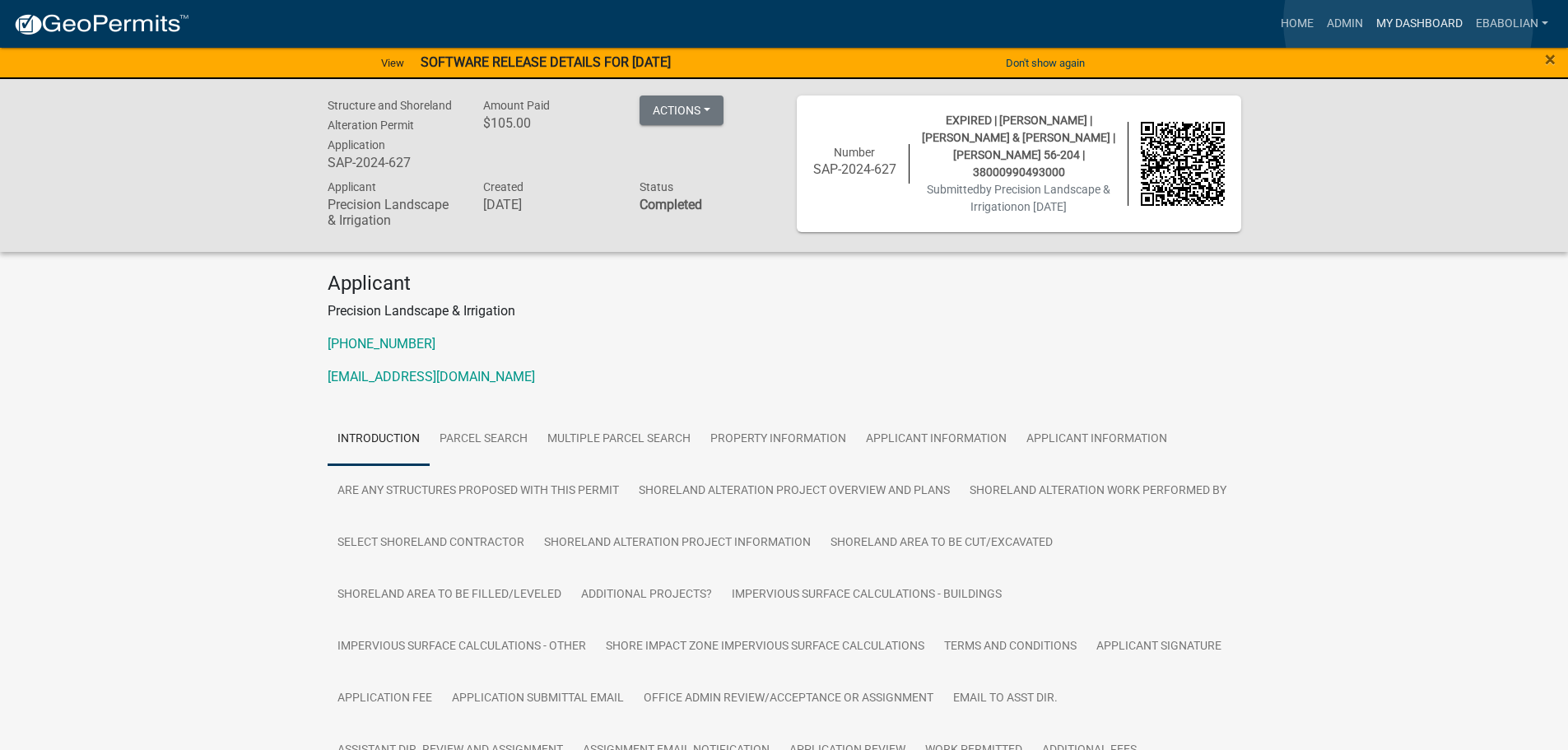
click at [1409, 22] on link "My Dashboard" at bounding box center [1419, 24] width 100 height 31
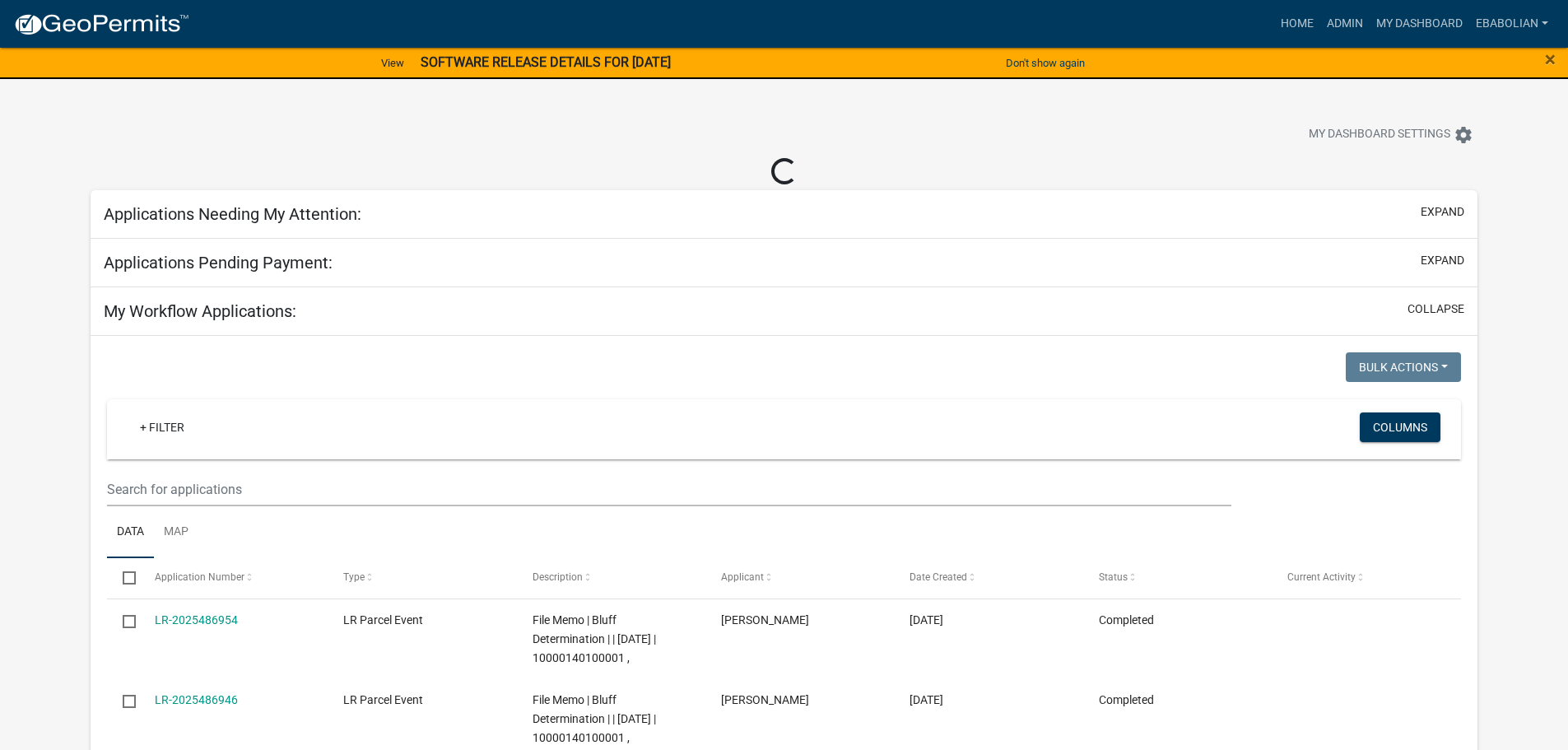
select select "3: 100"
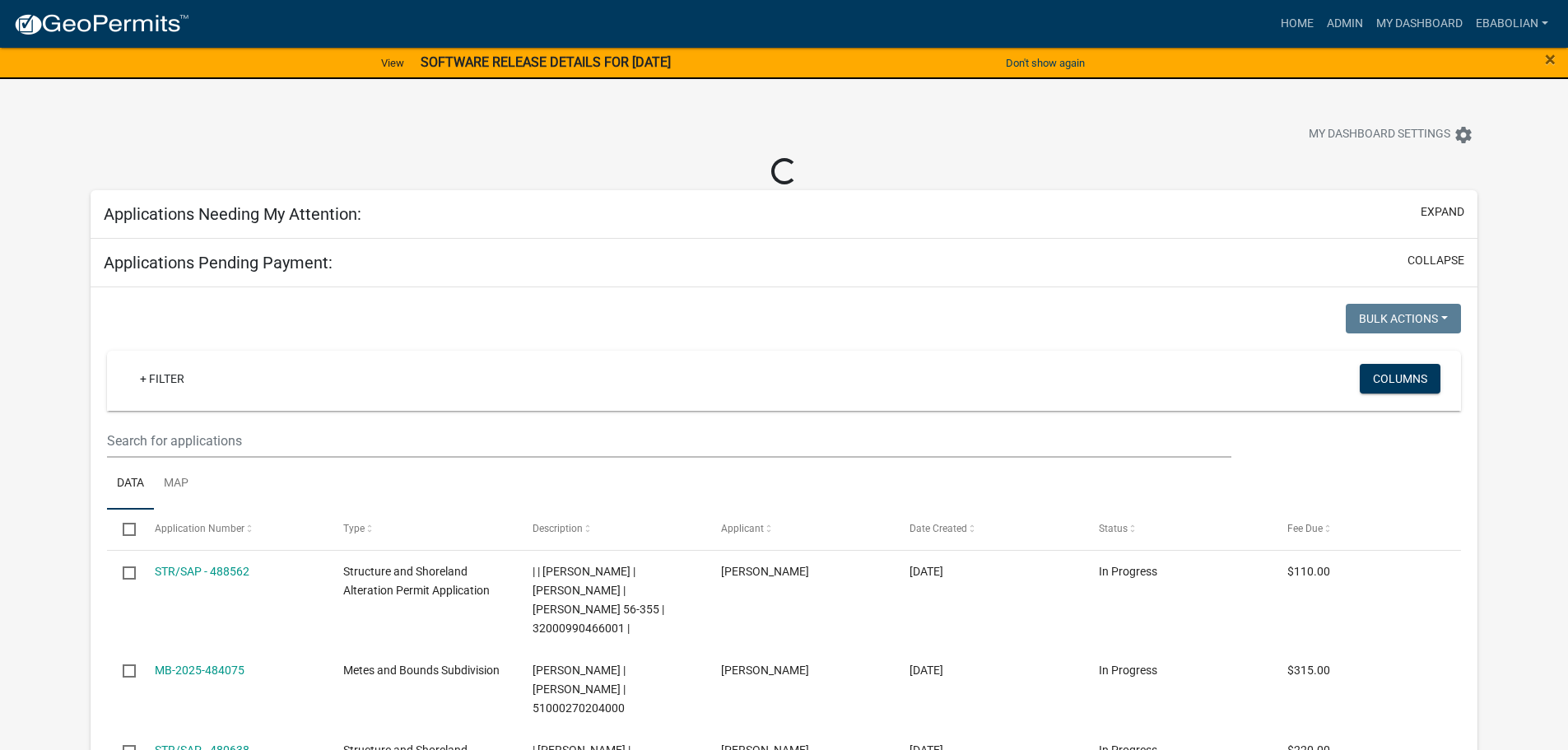
select select "3: 100"
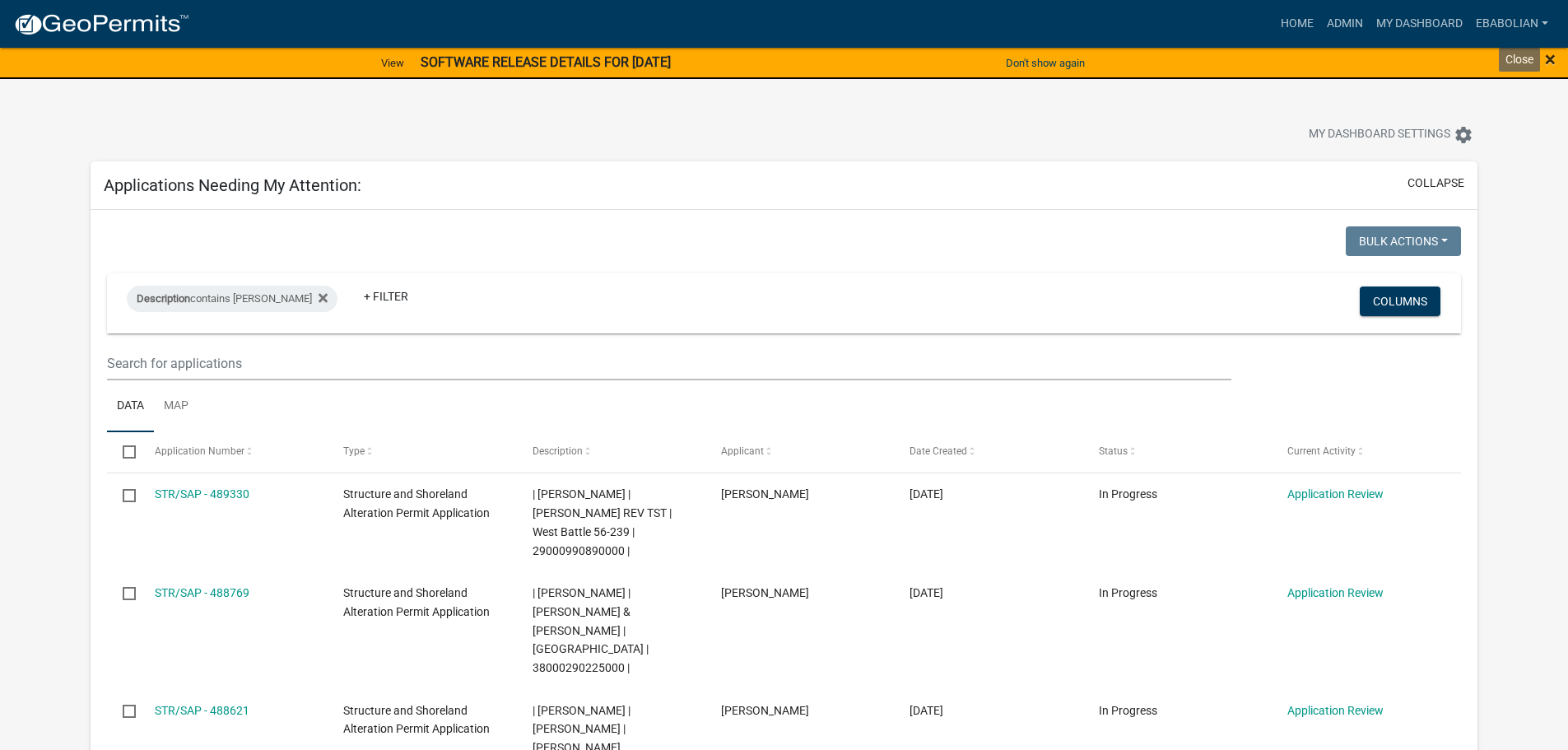
drag, startPoint x: 1549, startPoint y: 58, endPoint x: 1538, endPoint y: 156, distance: 98.6
click at [1549, 58] on span "×" at bounding box center [1551, 59] width 10 height 23
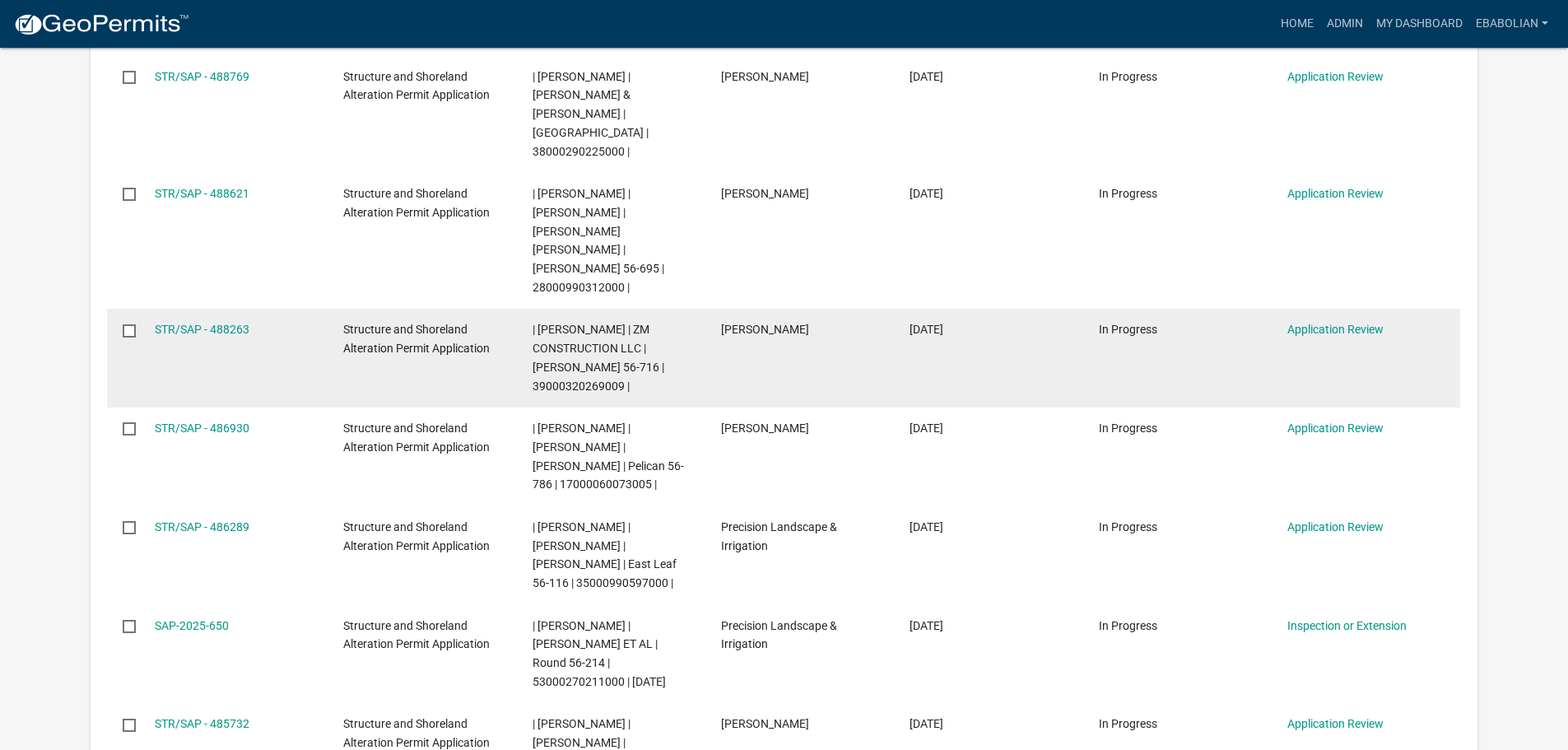
scroll to position [494, 0]
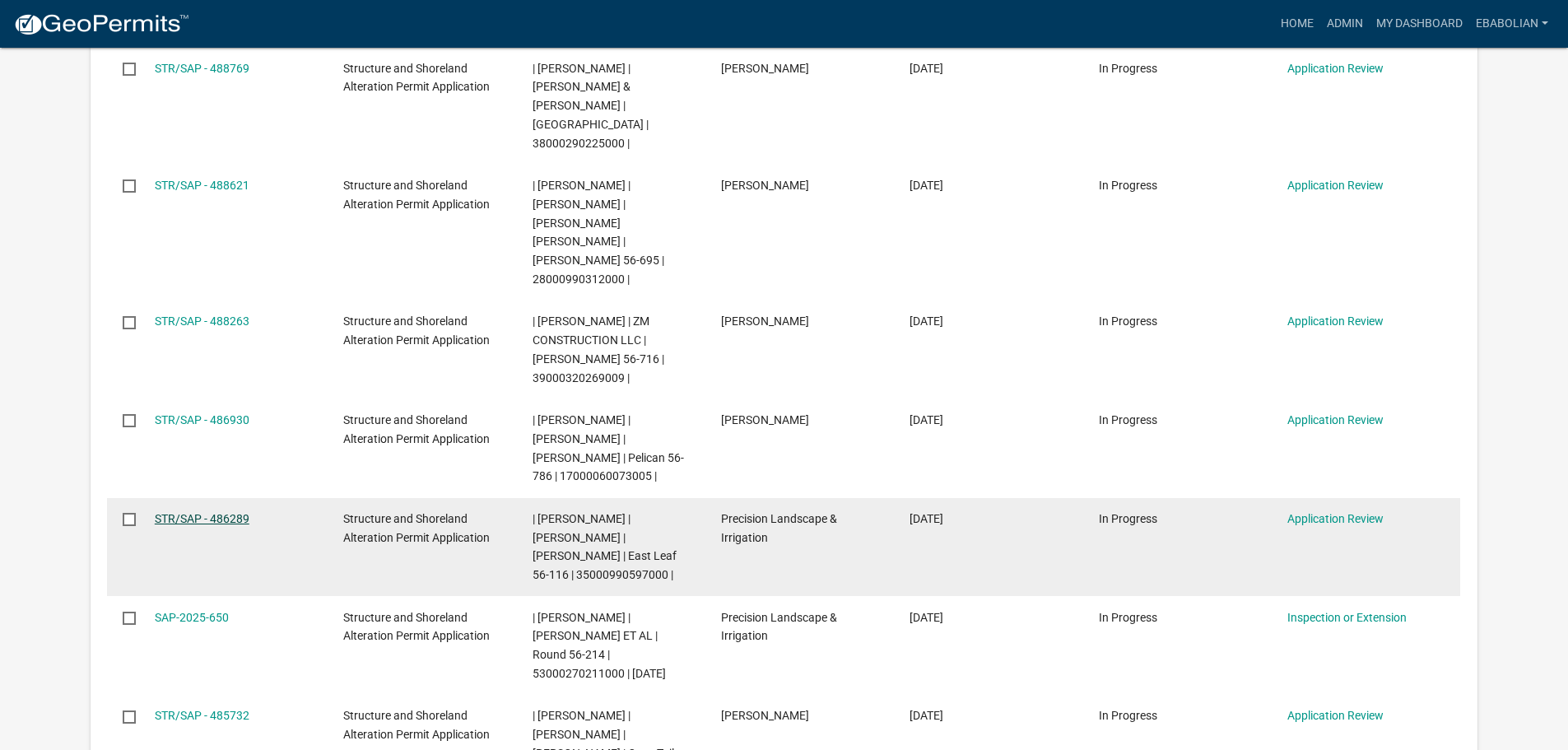
click at [233, 512] on link "STR/SAP - 486289" at bounding box center [202, 518] width 94 height 13
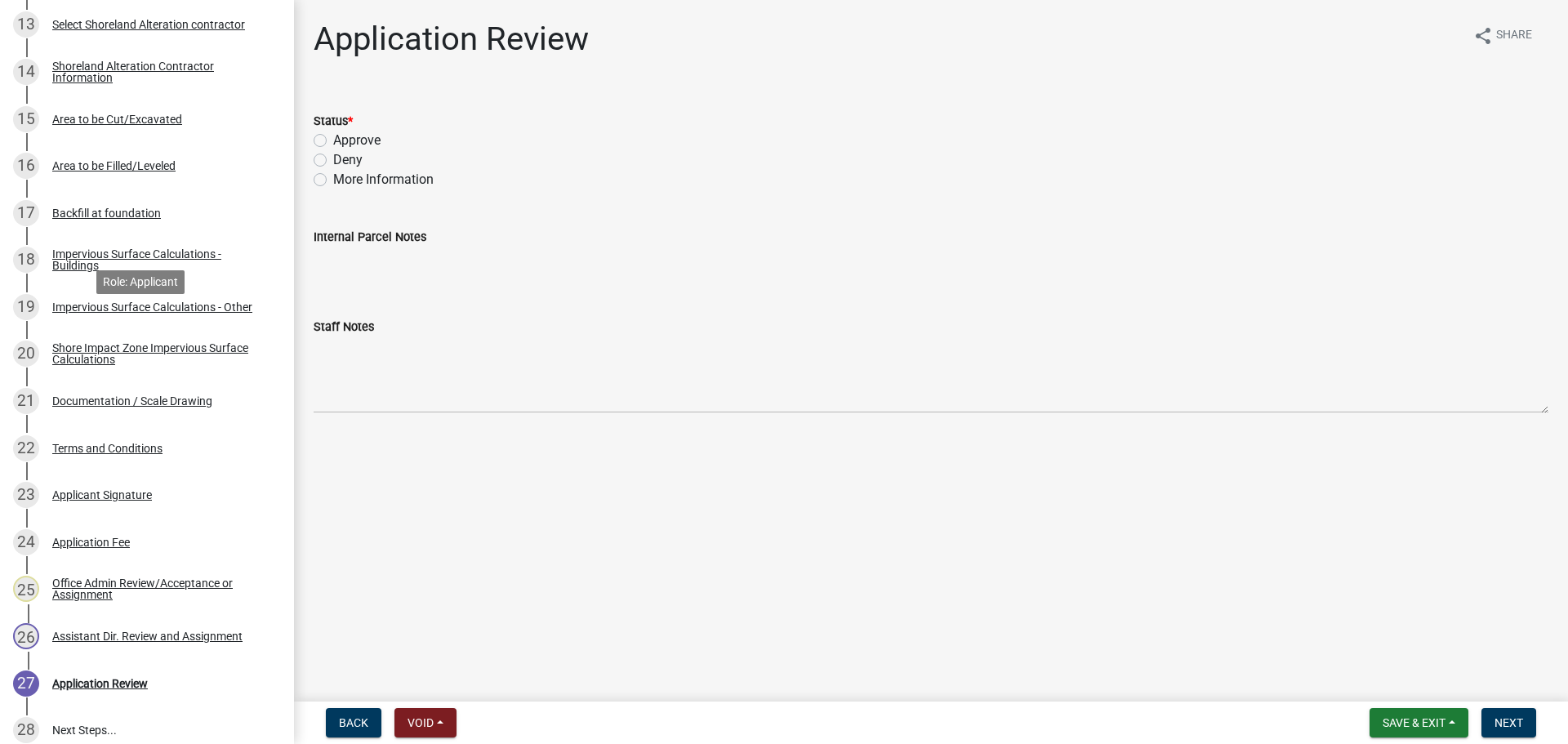
scroll to position [900, 0]
drag, startPoint x: 184, startPoint y: 399, endPoint x: 231, endPoint y: 435, distance: 59.2
click at [184, 397] on div "Documentation / Scale Drawing" at bounding box center [132, 402] width 160 height 11
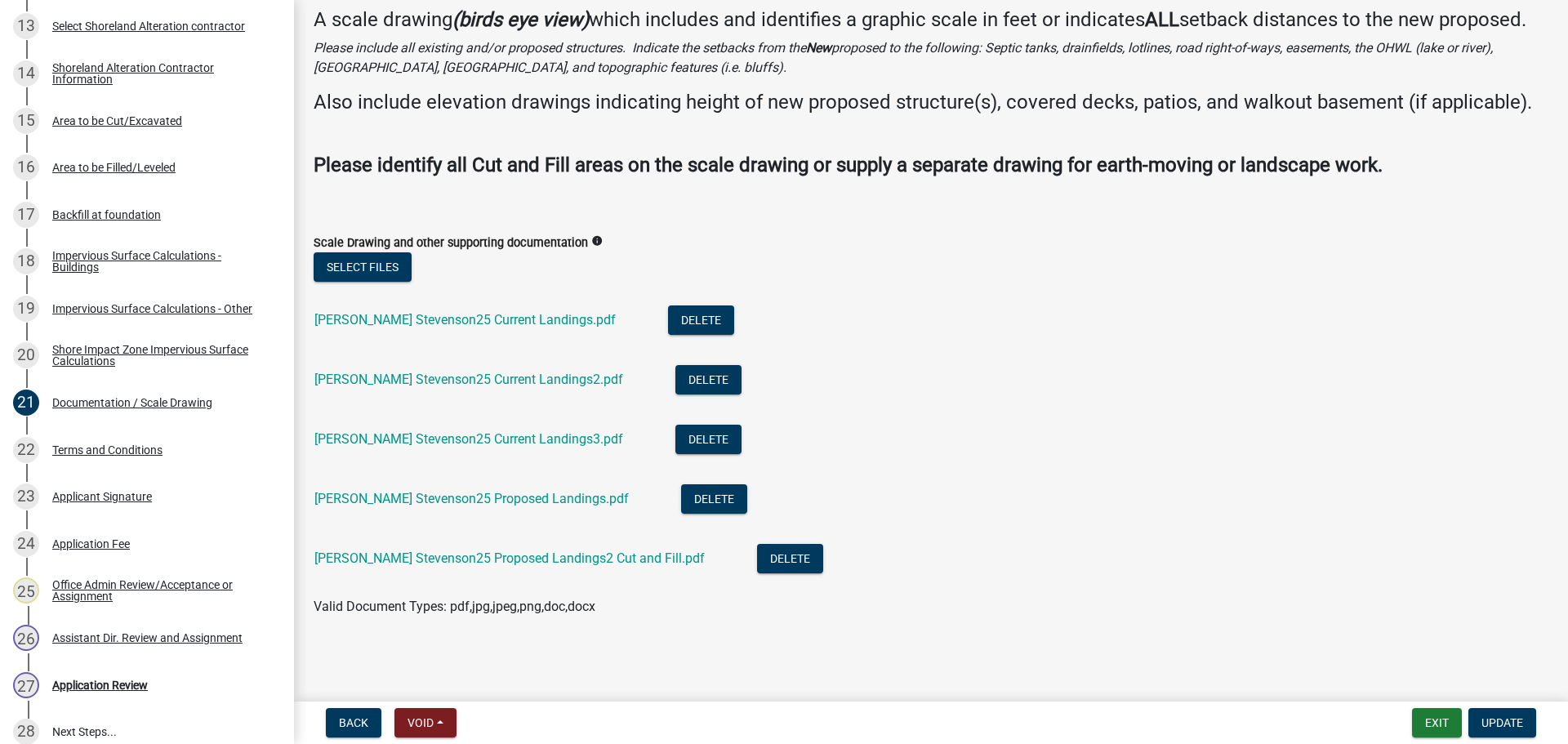
scroll to position [107, 0]
click at [368, 259] on button "Select files" at bounding box center [363, 267] width 98 height 29
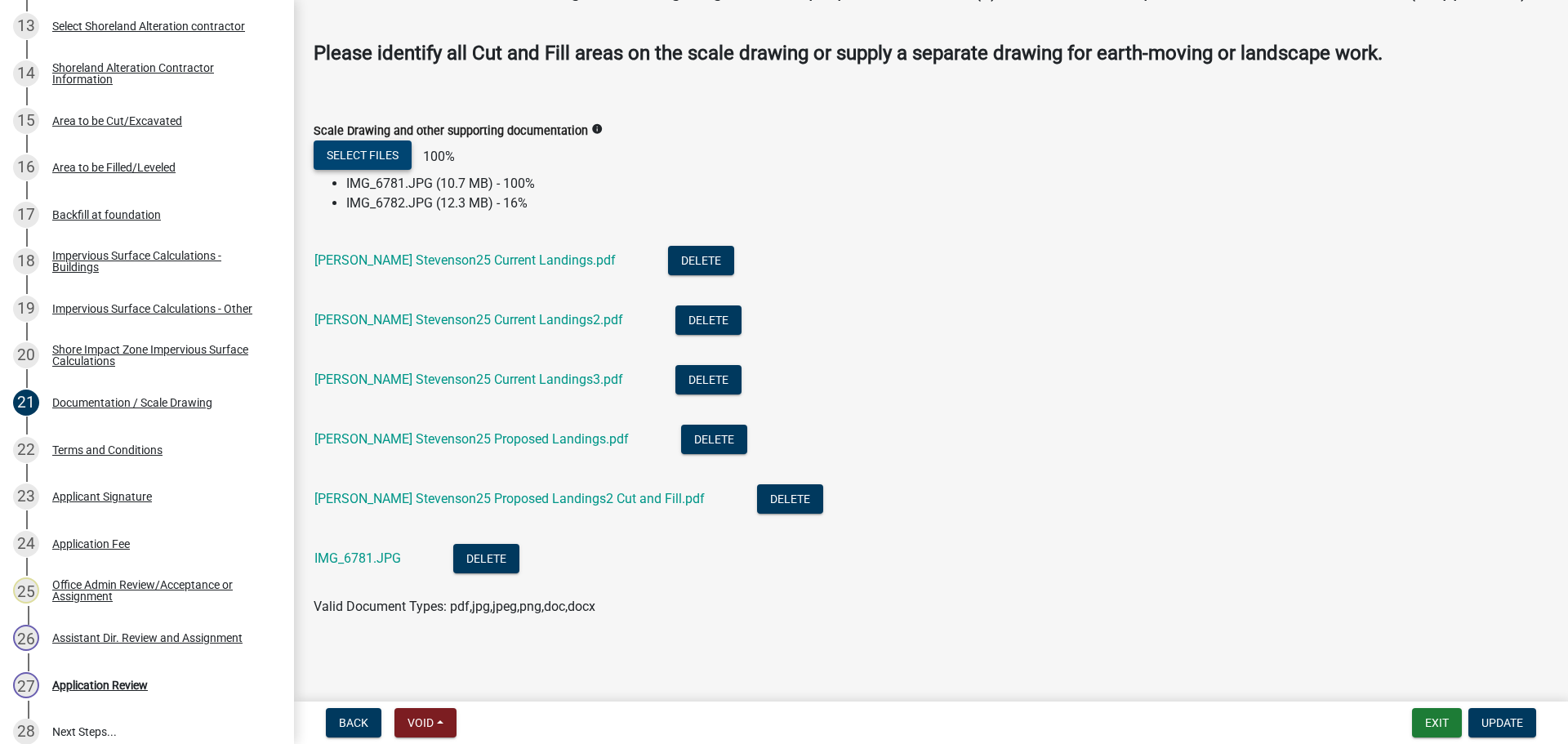
scroll to position [219, 0]
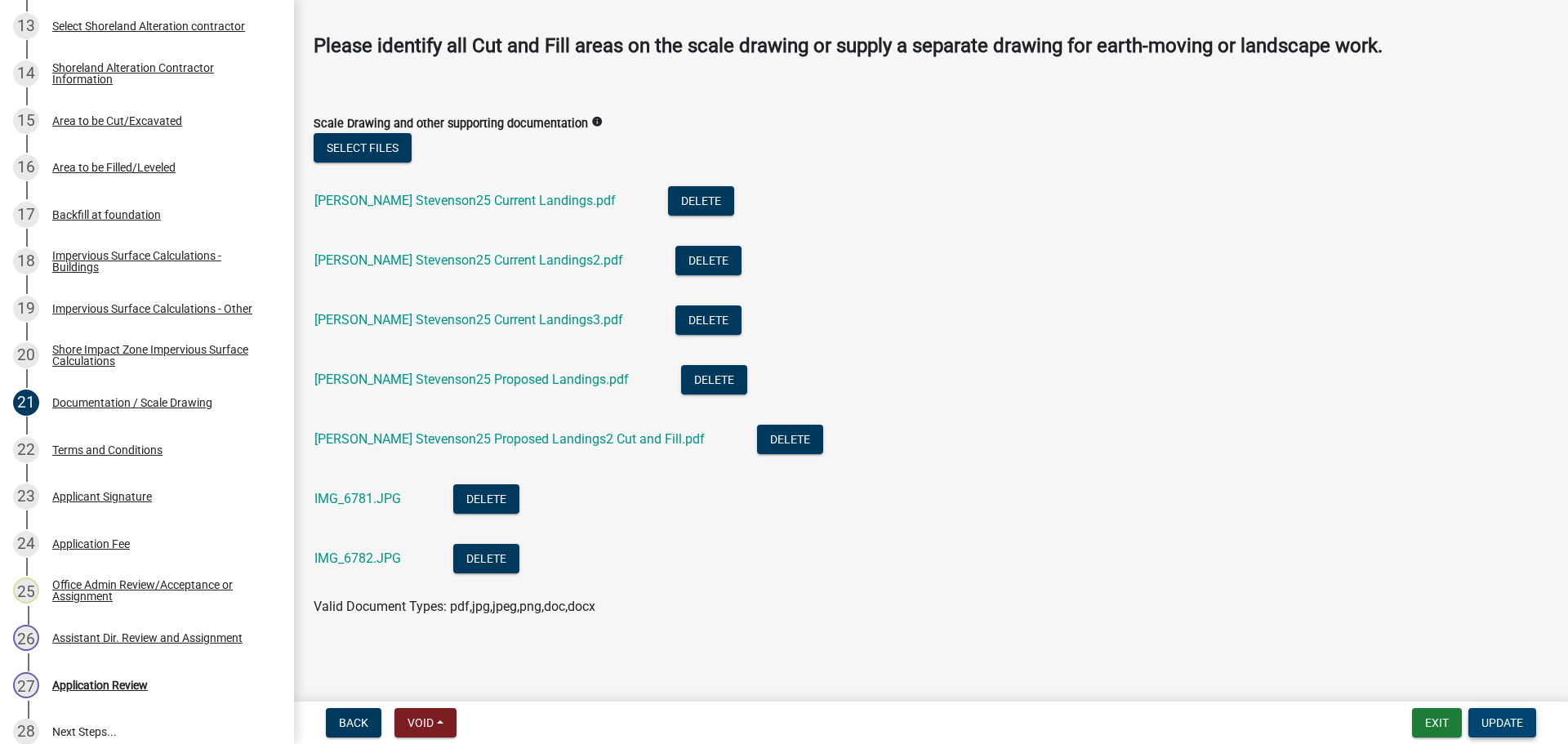
click at [1492, 725] on span "Update" at bounding box center [1502, 722] width 41 height 13
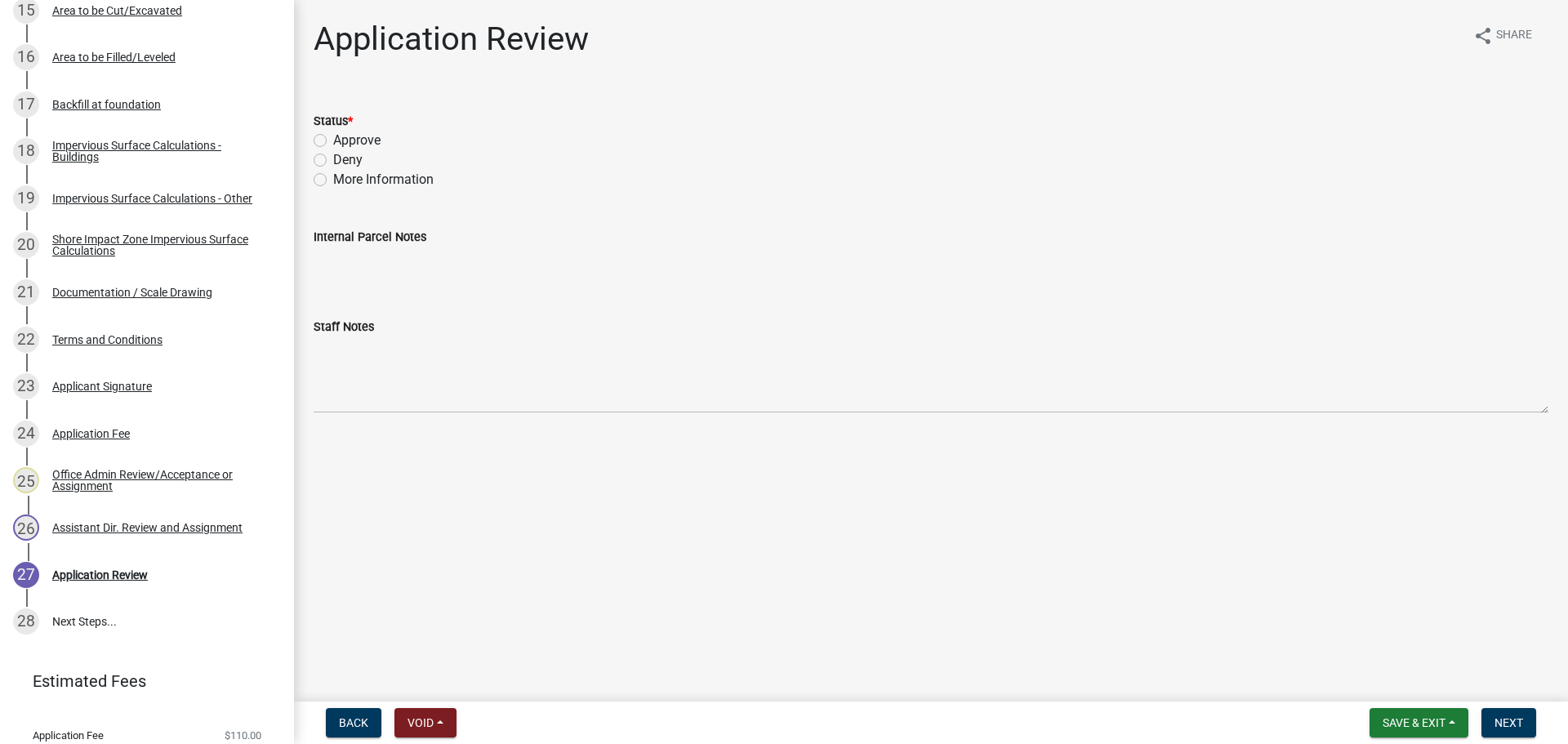
scroll to position [982, 0]
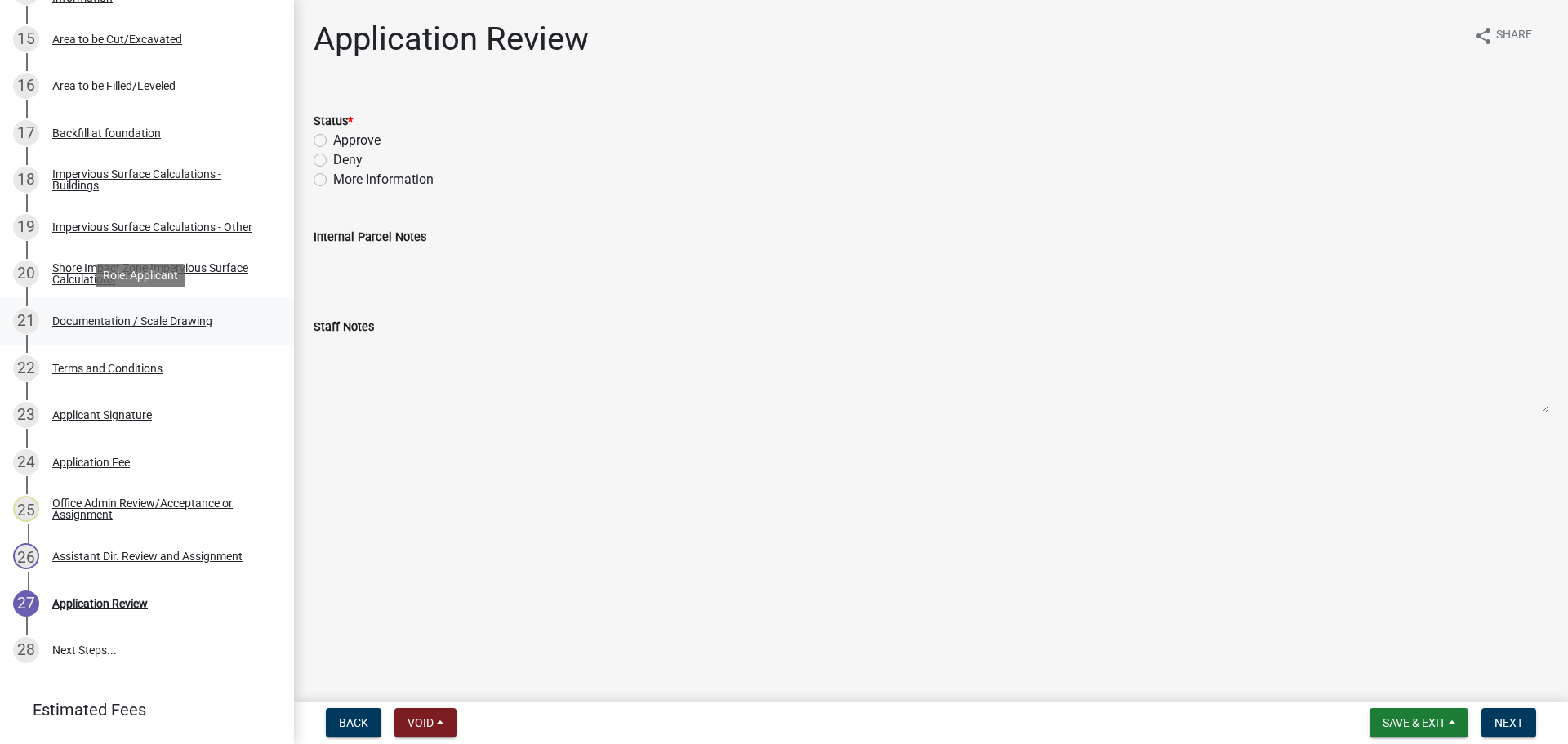
click at [182, 323] on div "Documentation / Scale Drawing" at bounding box center [132, 320] width 160 height 11
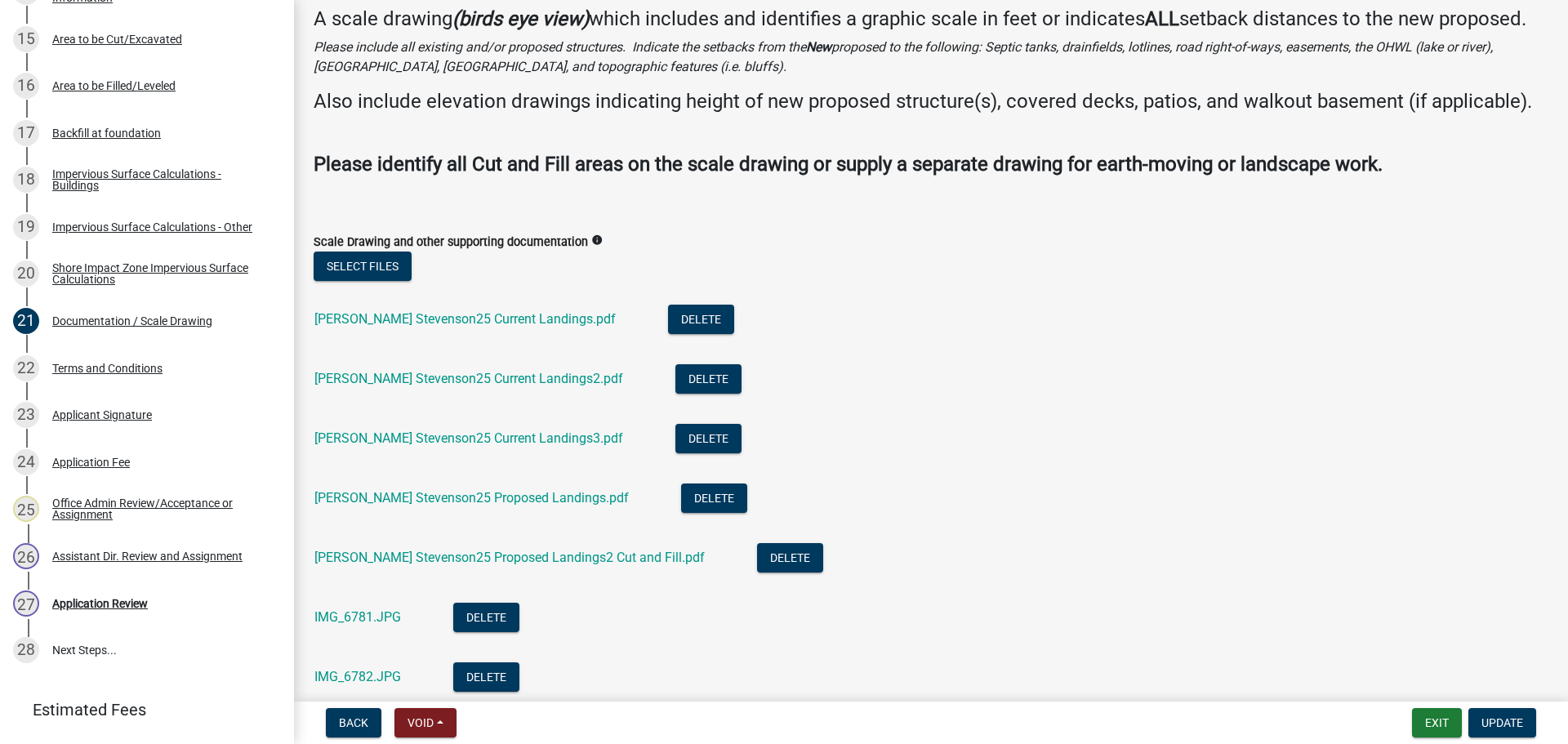
scroll to position [226, 0]
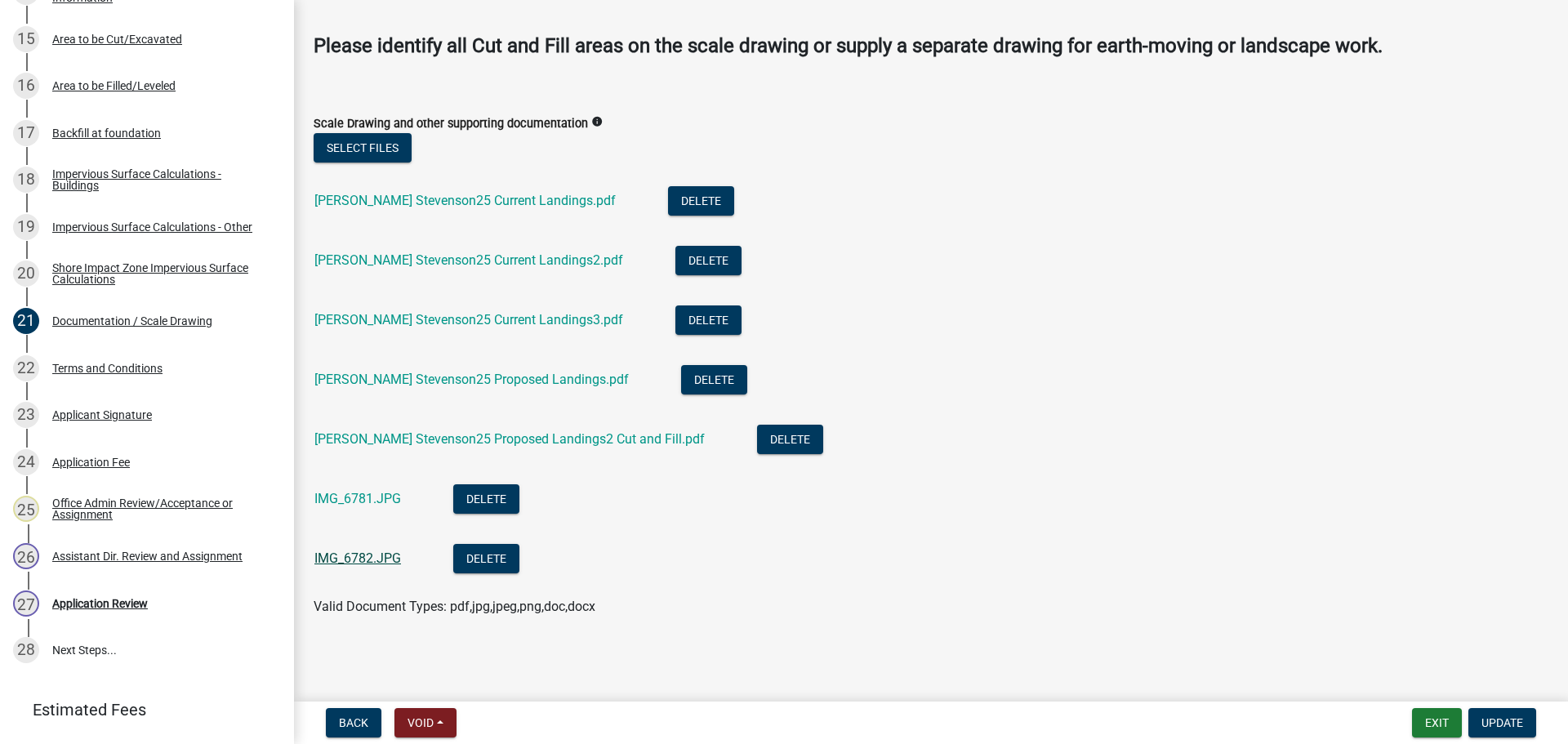
click at [364, 554] on link "IMG_6782.JPG" at bounding box center [357, 558] width 87 height 15
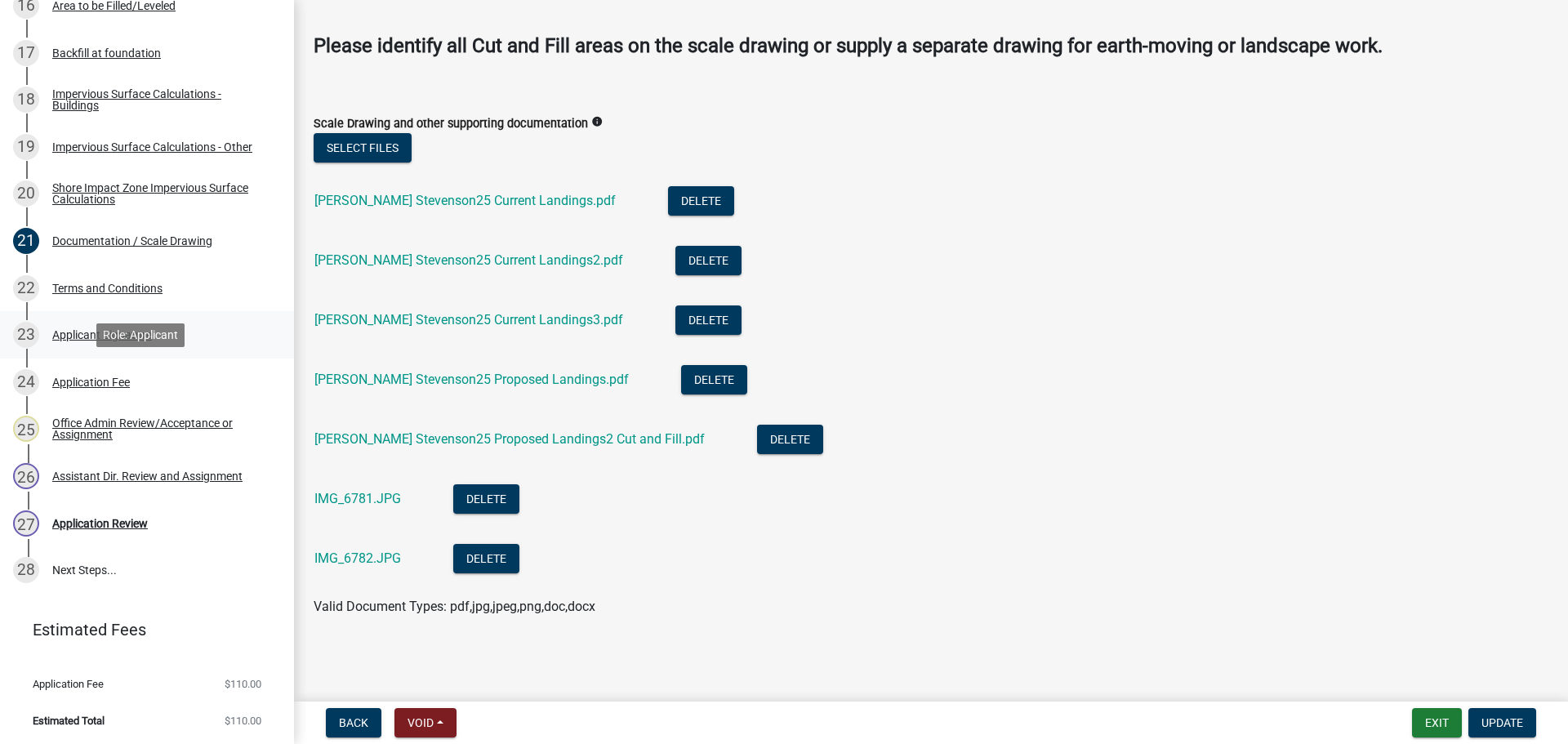
scroll to position [1064, 0]
drag, startPoint x: 128, startPoint y: 527, endPoint x: 137, endPoint y: 524, distance: 9.5
click at [128, 527] on div "Application Review" at bounding box center [100, 521] width 95 height 11
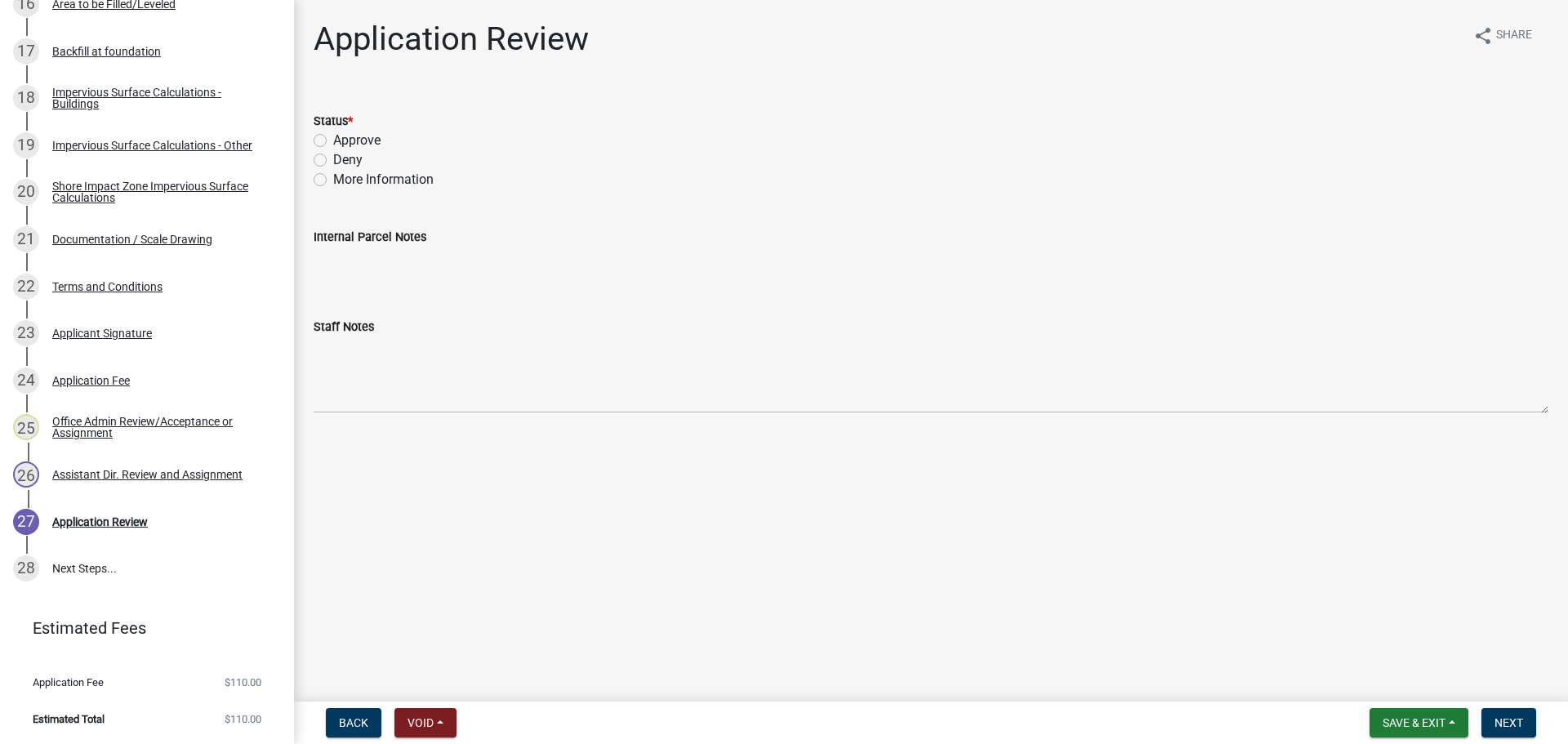
click at [333, 137] on label "Approve" at bounding box center [357, 140] width 47 height 20
click at [333, 137] on input "Approve" at bounding box center [339, 136] width 10 height 10
radio input "true"
click at [1513, 723] on span "Next" at bounding box center [1508, 722] width 28 height 13
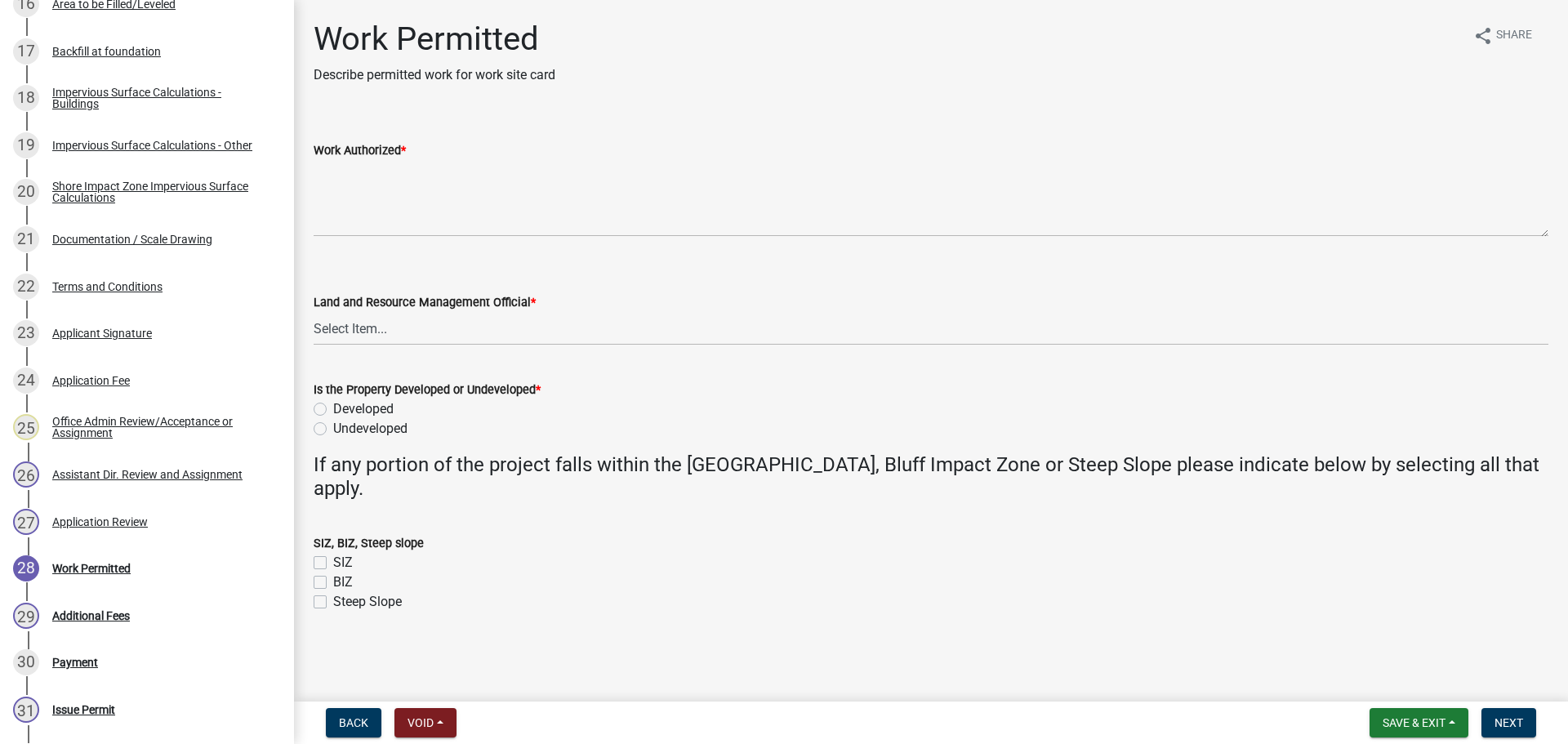
scroll to position [1393, 0]
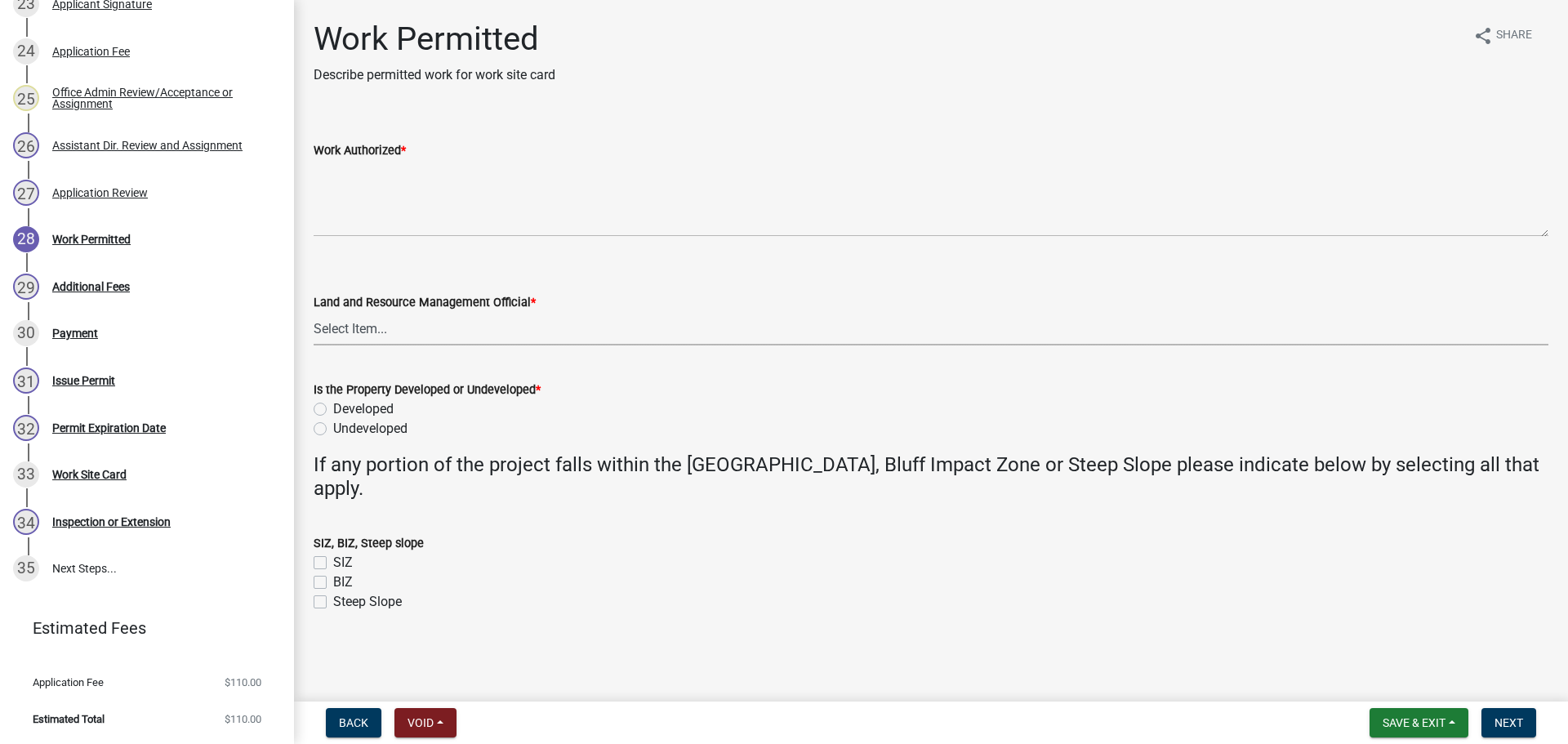
click at [361, 328] on select "Select Item... Alexis Newark Amy Busko Andrea Perales Brittany Tollefson Christ…" at bounding box center [930, 328] width 1235 height 34
click at [314, 312] on select "Select Item... Alexis Newark Amy Busko Andrea Perales Brittany Tollefson Christ…" at bounding box center [930, 328] width 1235 height 34
select select "f66be788-4dd6-459d-a9ec-6d83f4dfb709"
click at [333, 567] on label "SIZ" at bounding box center [343, 562] width 20 height 20
click at [333, 564] on input "SIZ" at bounding box center [339, 558] width 10 height 10
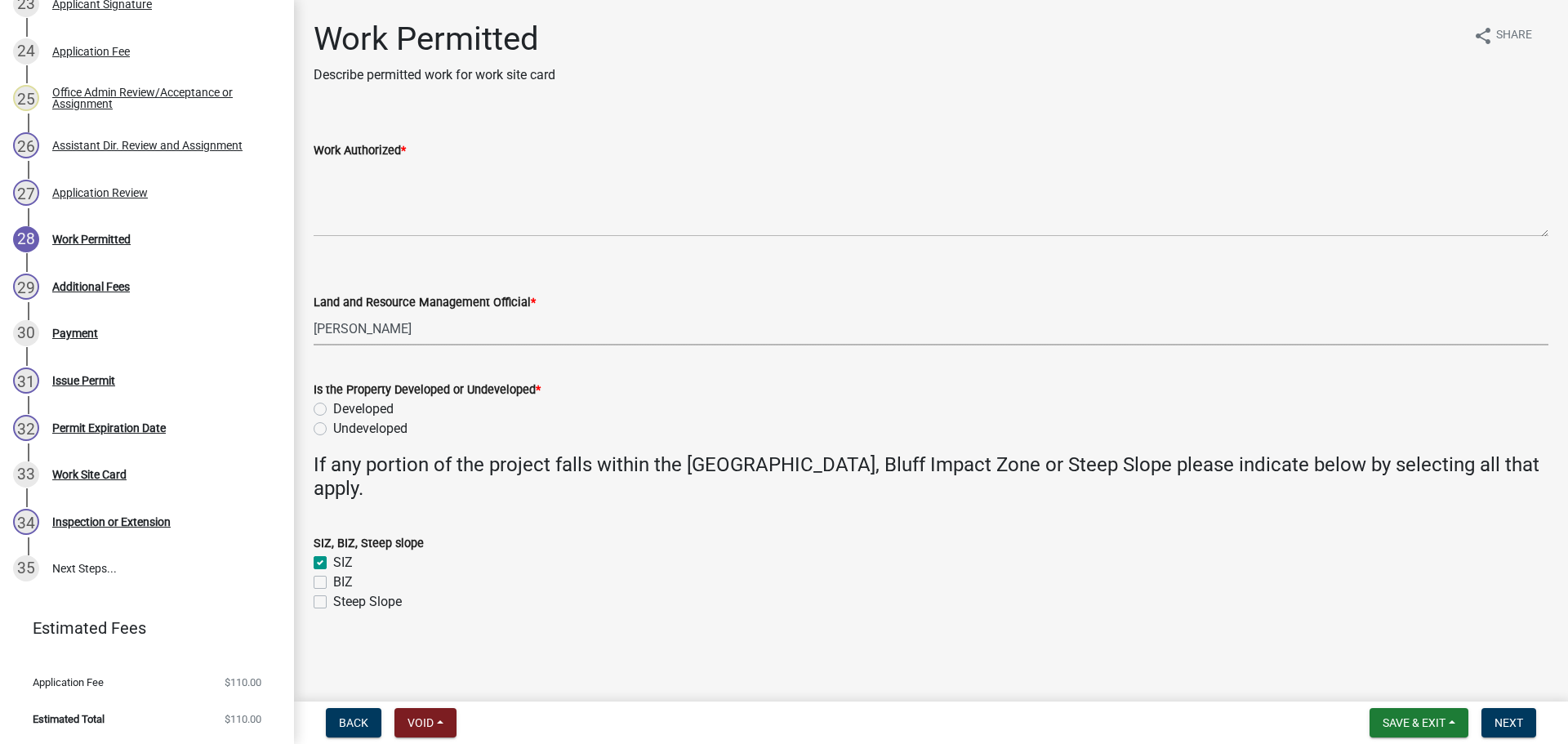
checkbox input "true"
checkbox input "false"
click at [333, 408] on label "Developed" at bounding box center [363, 409] width 60 height 20
click at [333, 408] on input "Developed" at bounding box center [339, 405] width 10 height 10
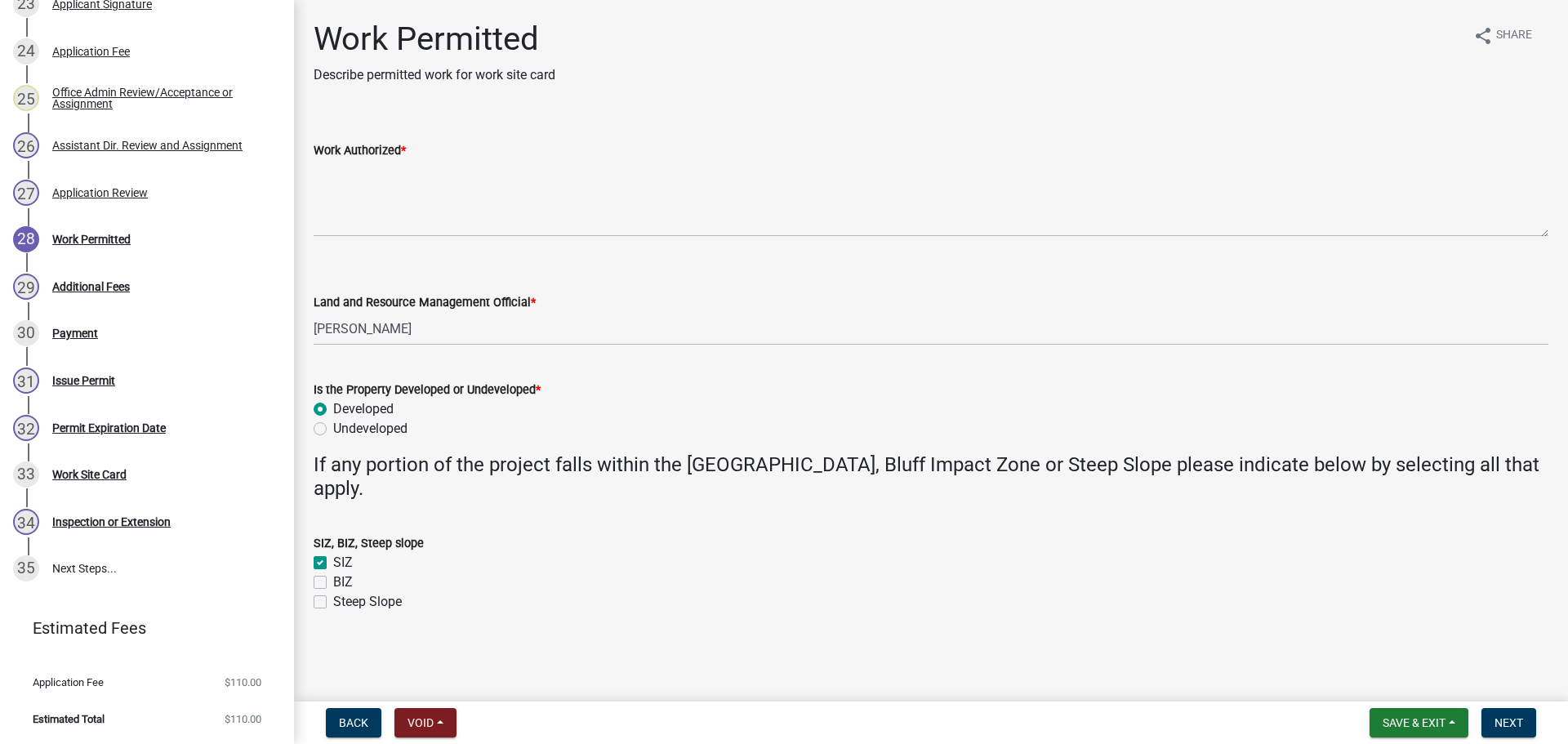
radio input "true"
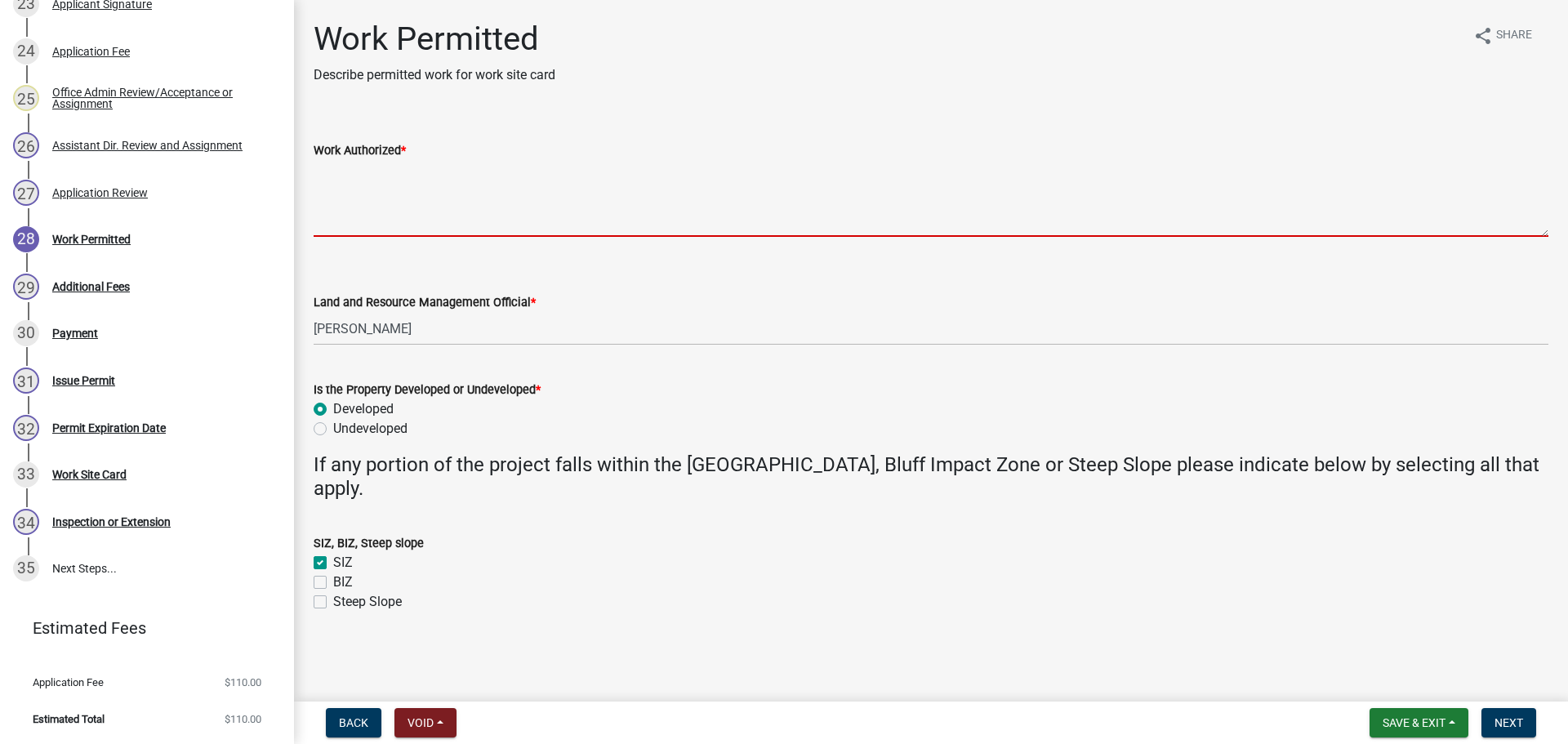
click at [348, 188] on textarea "Work Authorized *" at bounding box center [930, 198] width 1235 height 76
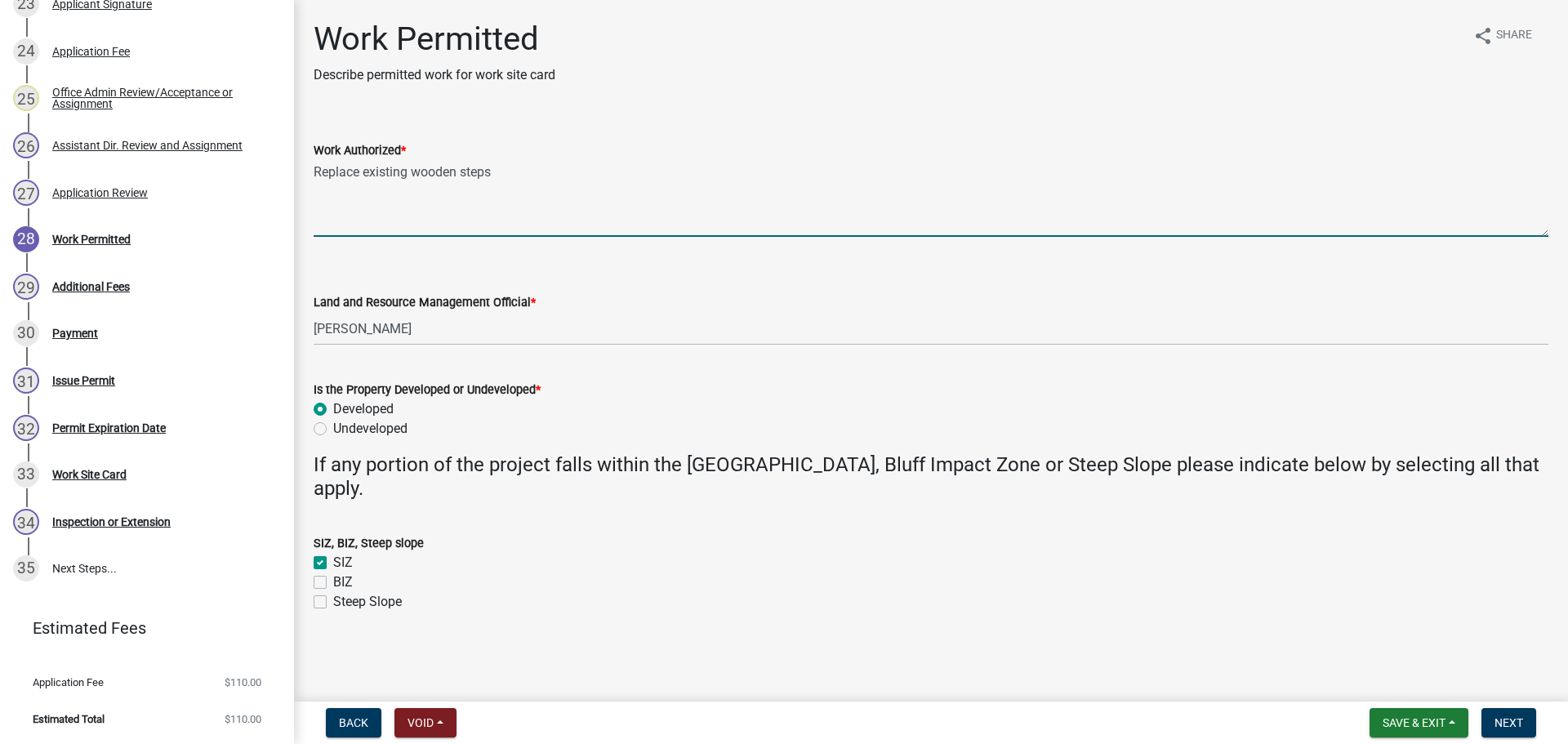
click at [410, 172] on textarea "Replace existing wooden steps" at bounding box center [930, 198] width 1235 height 76
click at [666, 170] on textarea "Replace existing elevated wooden steps following OTC Stairsways" at bounding box center [930, 198] width 1235 height 76
click at [710, 171] on textarea "Replace existing elevated wooden steps following OTC Stairs ways" at bounding box center [930, 198] width 1235 height 76
click at [944, 173] on textarea "Replace existing elevated wooden steps following OTC Stairs ways, lifts and lan…" at bounding box center [930, 198] width 1235 height 76
click at [936, 170] on textarea "Replace existing elevated wooden steps following OTC Stairs ways, lifts and lan…" at bounding box center [930, 198] width 1235 height 76
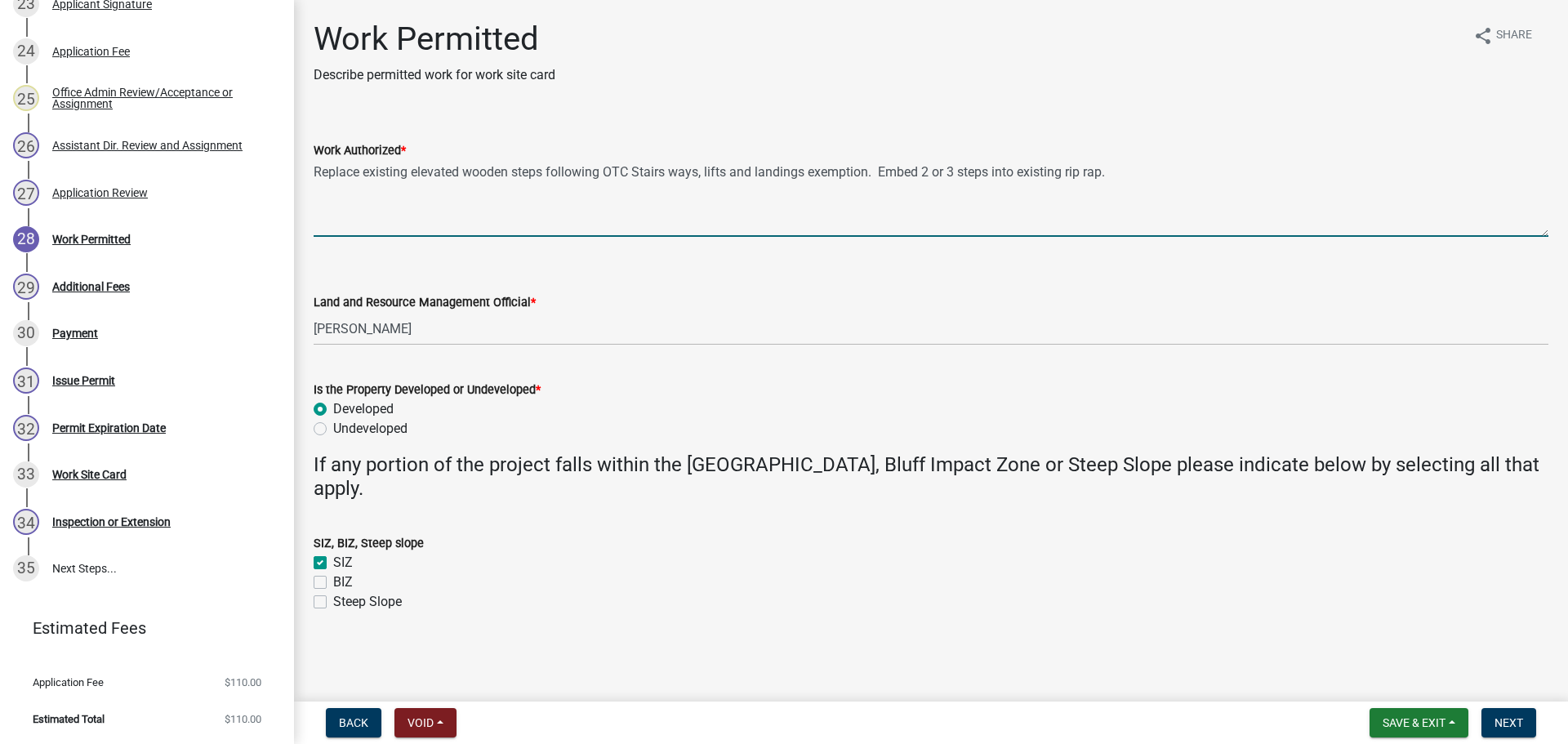
click at [959, 172] on textarea "Replace existing elevated wooden steps following OTC Stairs ways, lifts and lan…" at bounding box center [930, 198] width 1235 height 76
click at [1168, 170] on textarea "Replace existing elevated wooden steps following OTC Stairs ways, lifts and lan…" at bounding box center [930, 198] width 1235 height 76
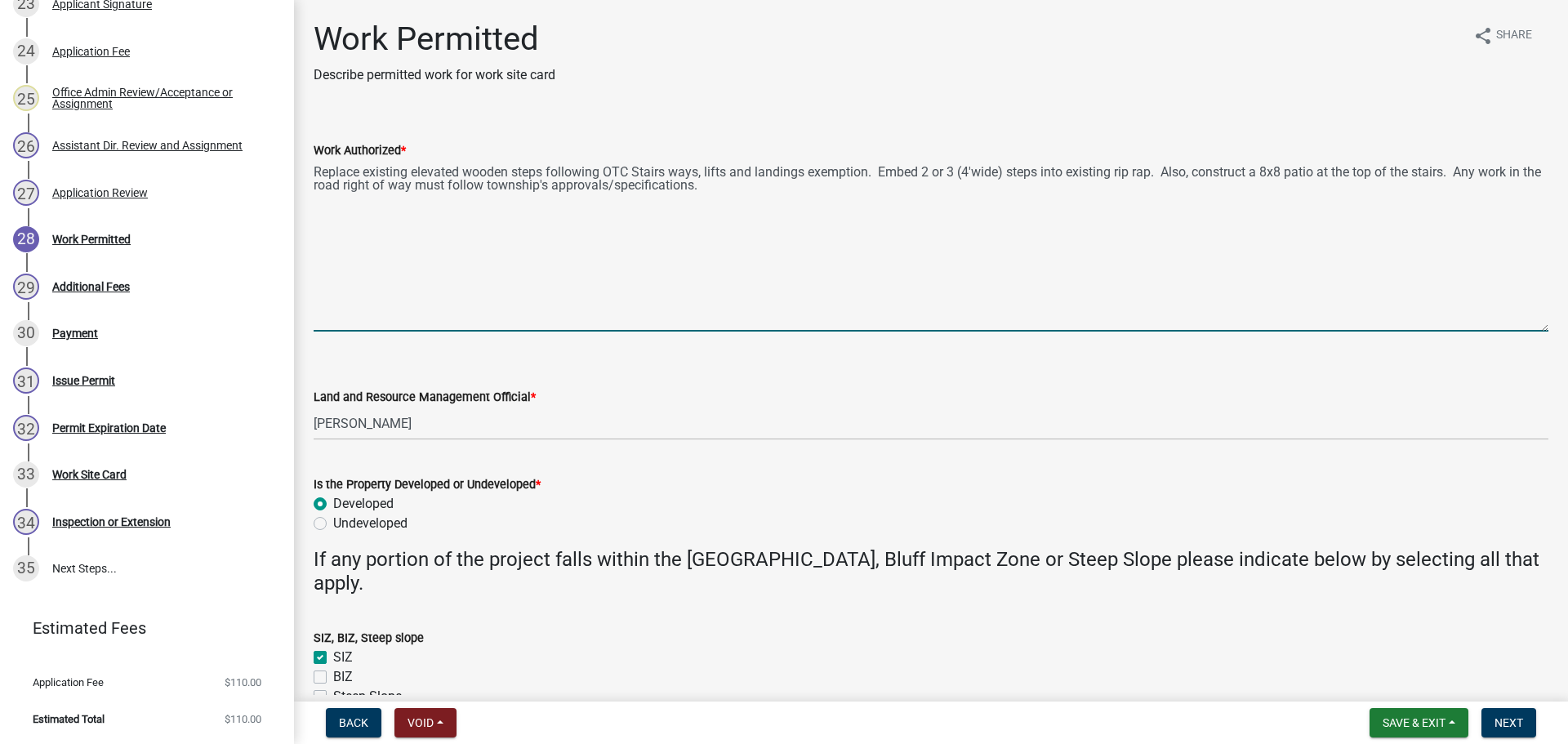
drag, startPoint x: 1542, startPoint y: 235, endPoint x: 1522, endPoint y: 350, distance: 116.7
click at [1522, 332] on textarea "Replace existing elevated wooden steps following OTC Stairs ways, lifts and lan…" at bounding box center [930, 246] width 1235 height 172
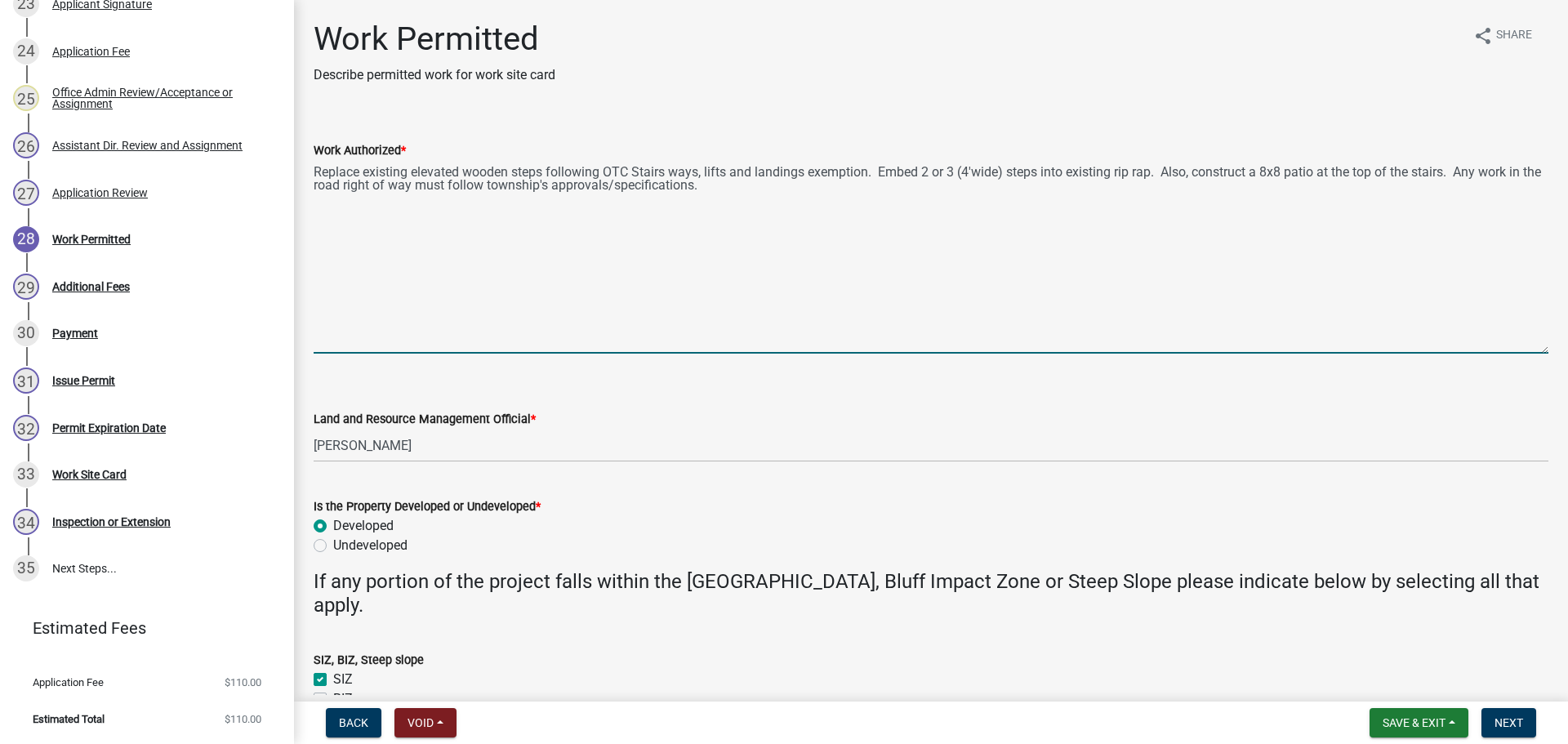
click at [638, 169] on textarea "Replace existing elevated wooden steps following OTC Stairs ways, lifts and lan…" at bounding box center [930, 256] width 1235 height 193
click at [731, 185] on textarea "Replace existing elevated wooden steps following OTC stairs ways, lifts and lan…" at bounding box center [930, 256] width 1235 height 193
click at [1188, 190] on textarea "Replace existing elevated wooden steps following OTC stairs ways, lifts and lan…" at bounding box center [930, 256] width 1235 height 193
click at [333, 219] on textarea "Replace existing elevated wooden steps following OTC stairs ways, lifts and lan…" at bounding box center [930, 256] width 1235 height 193
click at [327, 210] on textarea "Replace existing elevated wooden steps following OTC stairs ways, lifts and lan…" at bounding box center [930, 256] width 1235 height 193
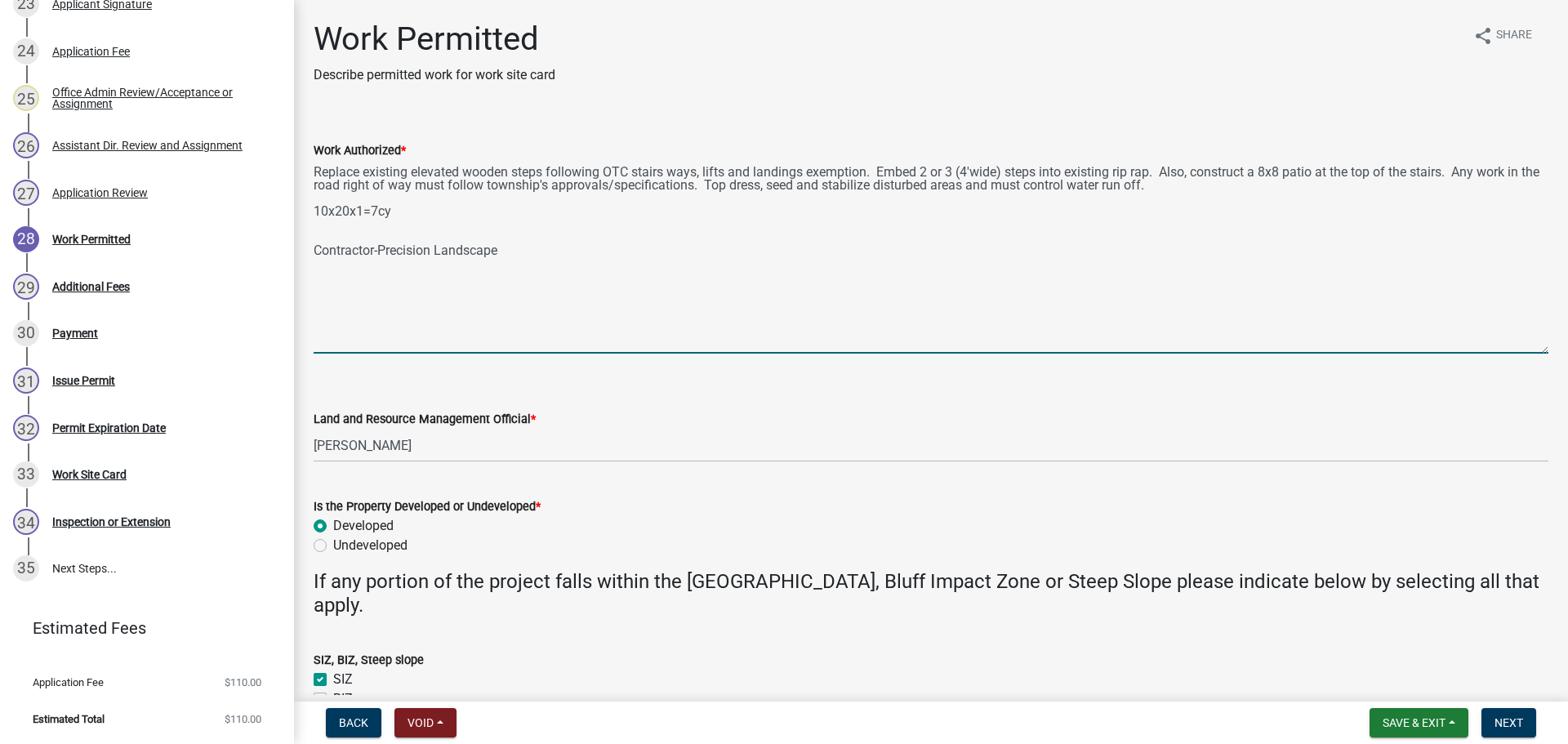
click at [411, 210] on textarea "Replace existing elevated wooden steps following OTC stairs ways, lifts and lan…" at bounding box center [930, 256] width 1235 height 193
paste textarea "Leveling of ground for the landings, sculpting hillside for stair run before er…"
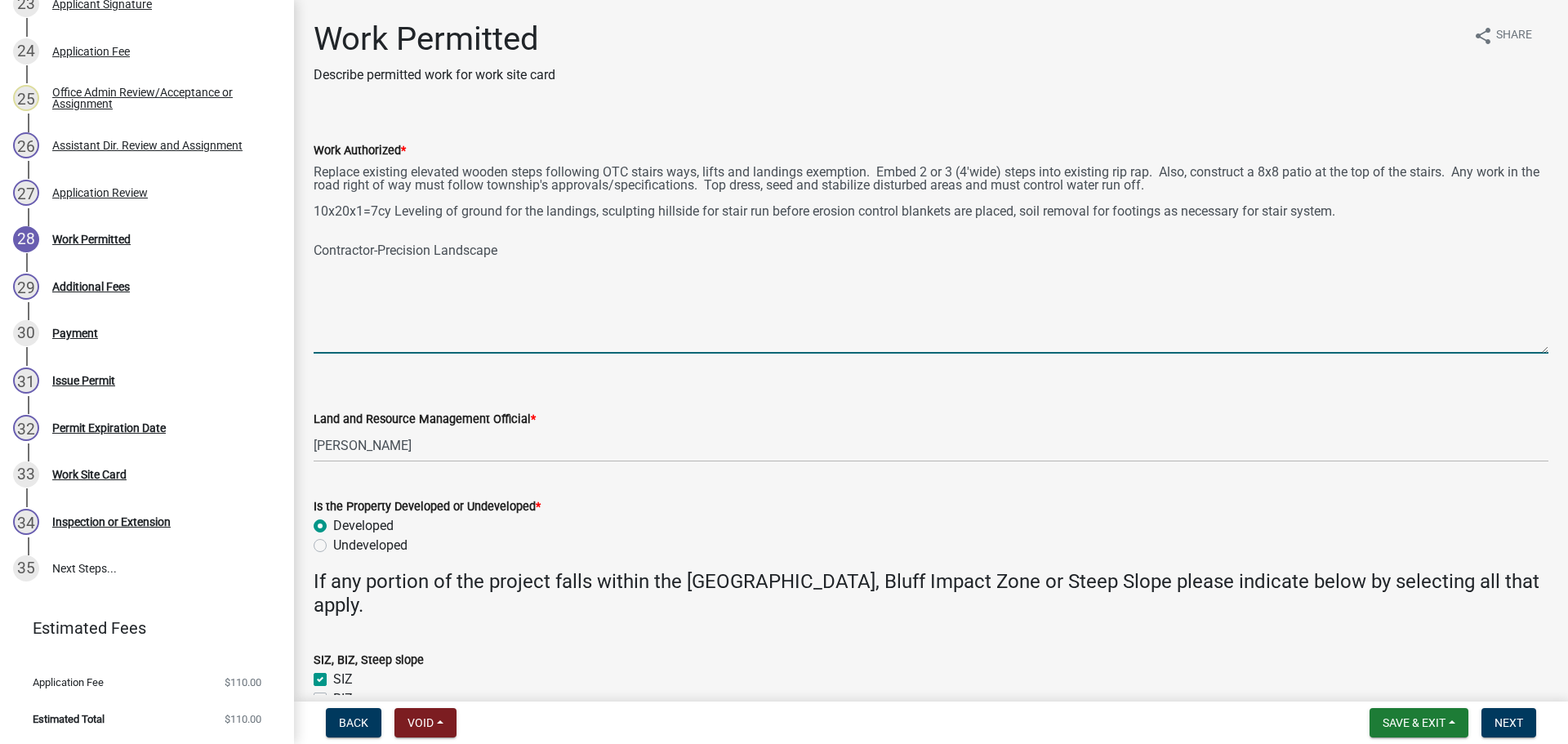
click at [328, 234] on textarea "Replace existing elevated wooden steps following OTC stairs ways, lifts and lan…" at bounding box center [930, 256] width 1235 height 193
click at [326, 230] on textarea "Replace existing elevated wooden steps following OTC stairs ways, lifts and lan…" at bounding box center [930, 256] width 1235 height 193
click at [393, 226] on textarea "Replace existing elevated wooden steps following OTC stairs ways, lifts and lan…" at bounding box center [930, 256] width 1235 height 193
paste textarea "Footing material installation"
click at [1260, 178] on textarea "Replace existing elevated wooden steps following OTC stairs ways, lifts and lan…" at bounding box center [930, 256] width 1235 height 193
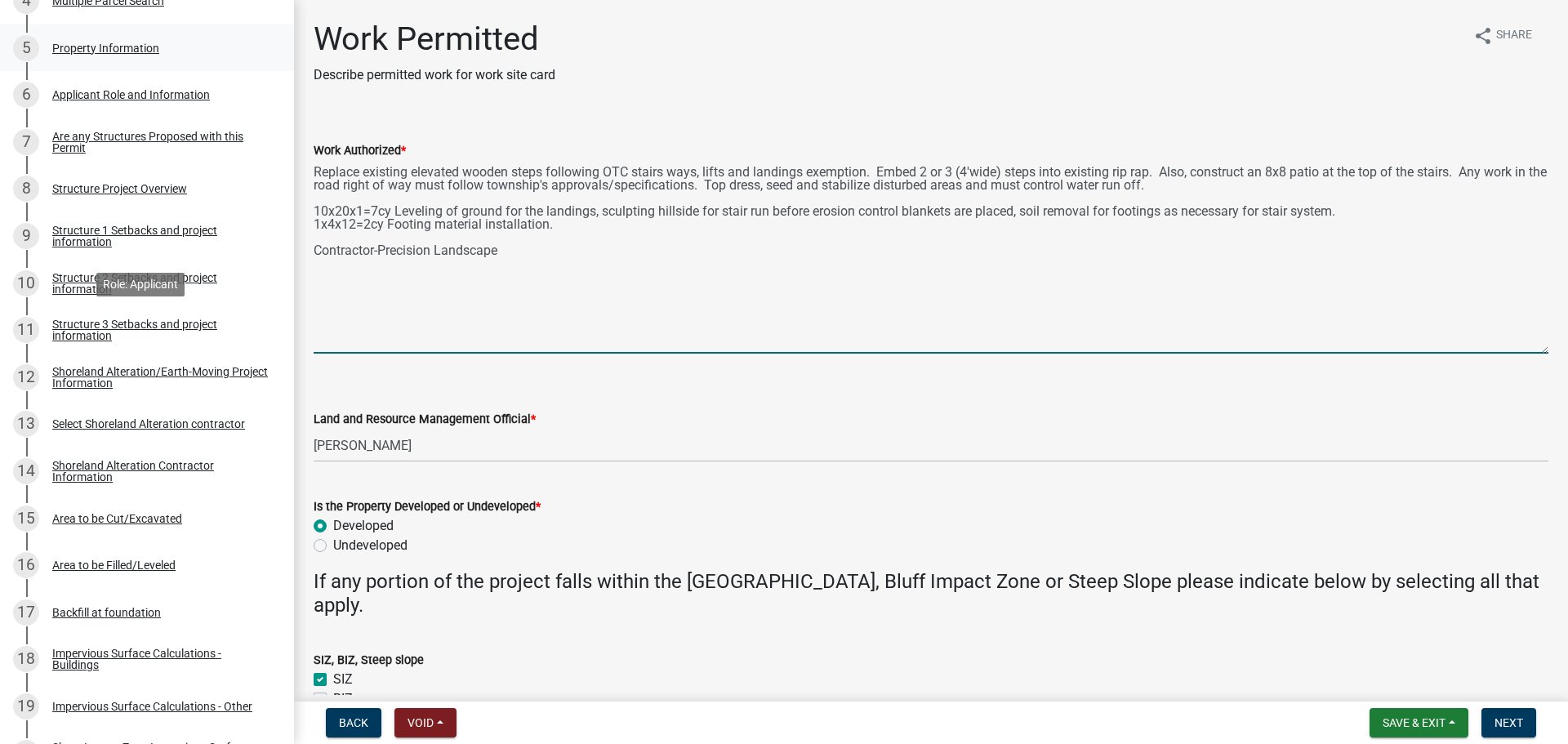
scroll to position [740, 0]
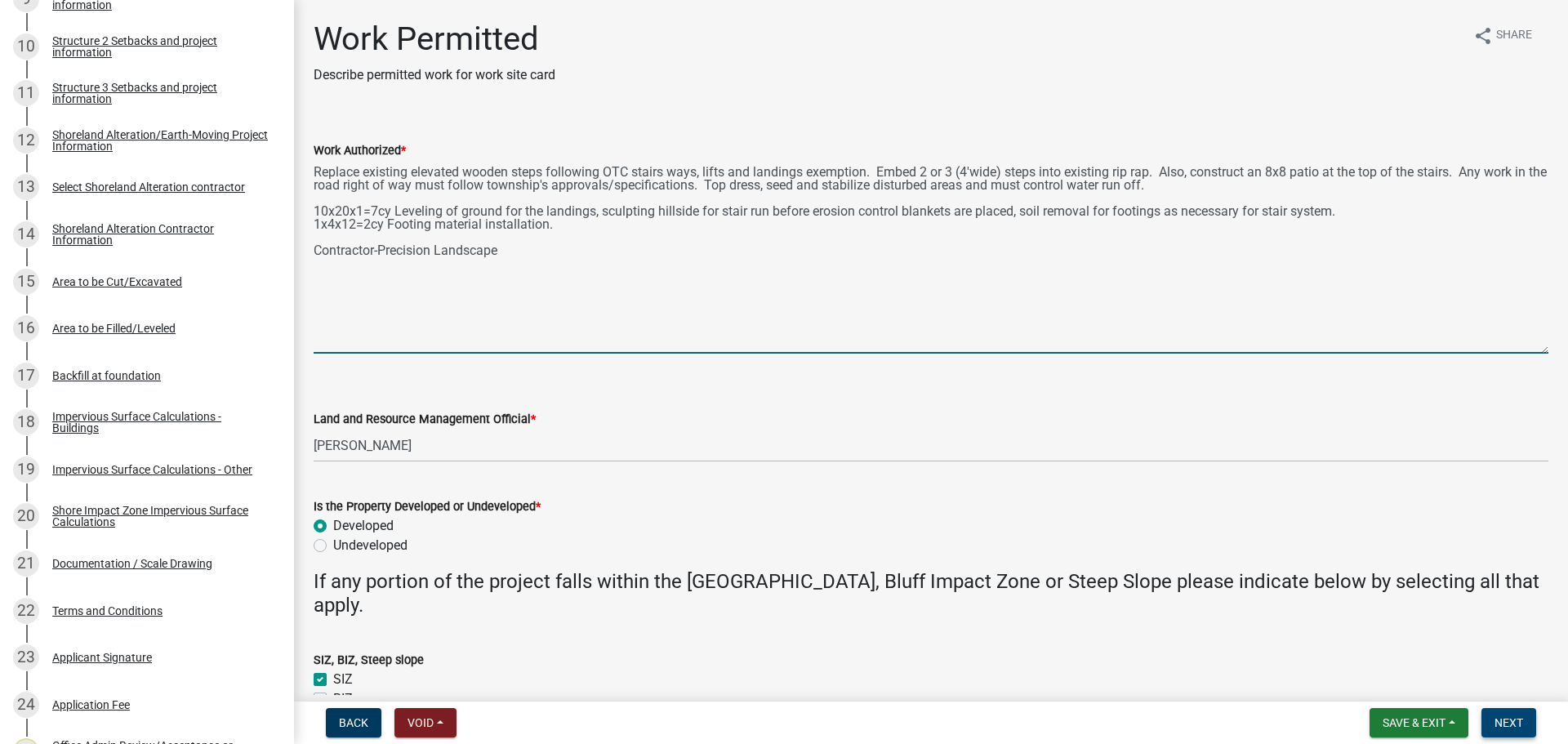
type textarea "Replace existing elevated wooden steps following OTC stairs ways, lifts and lan…"
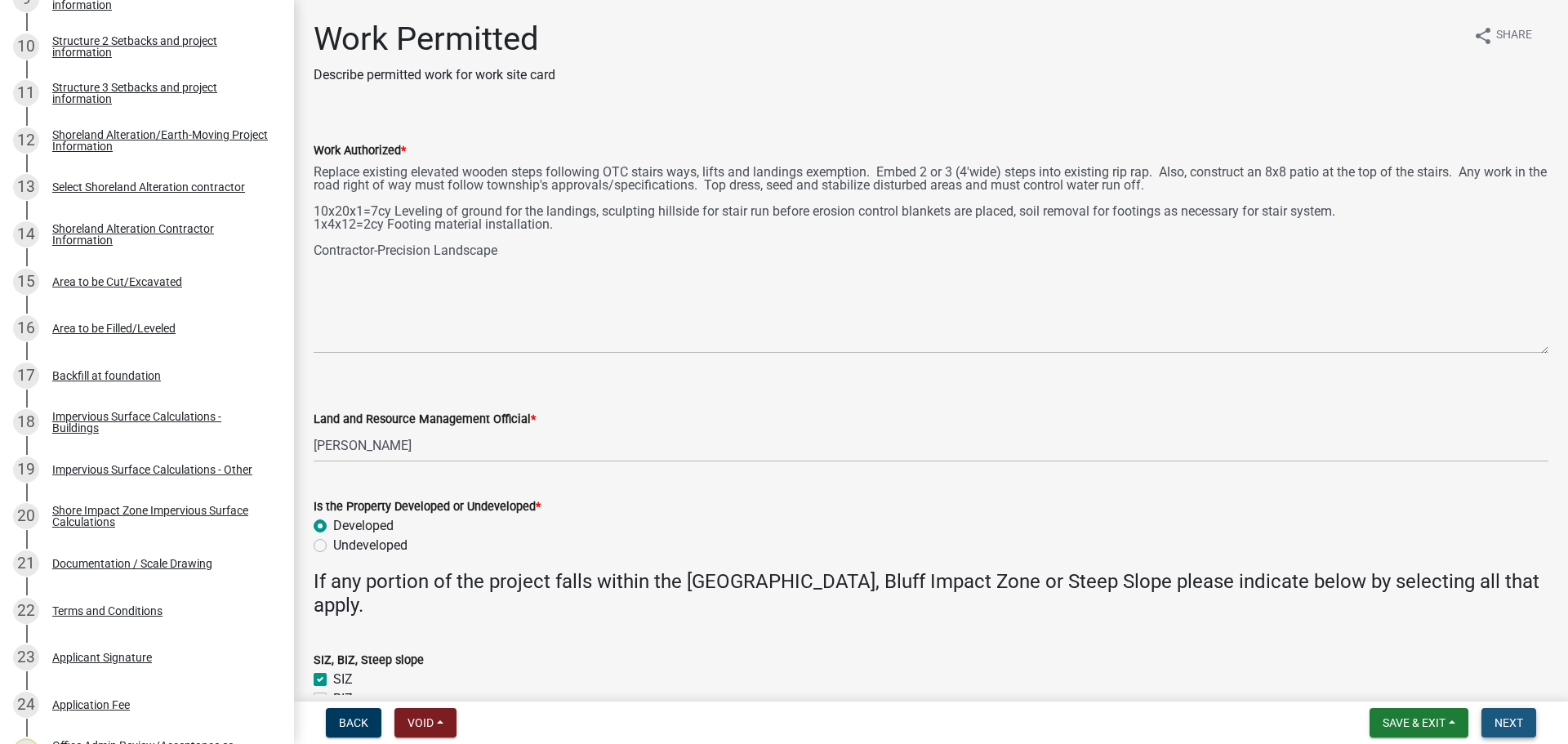
click at [1506, 723] on span "Next" at bounding box center [1508, 722] width 28 height 13
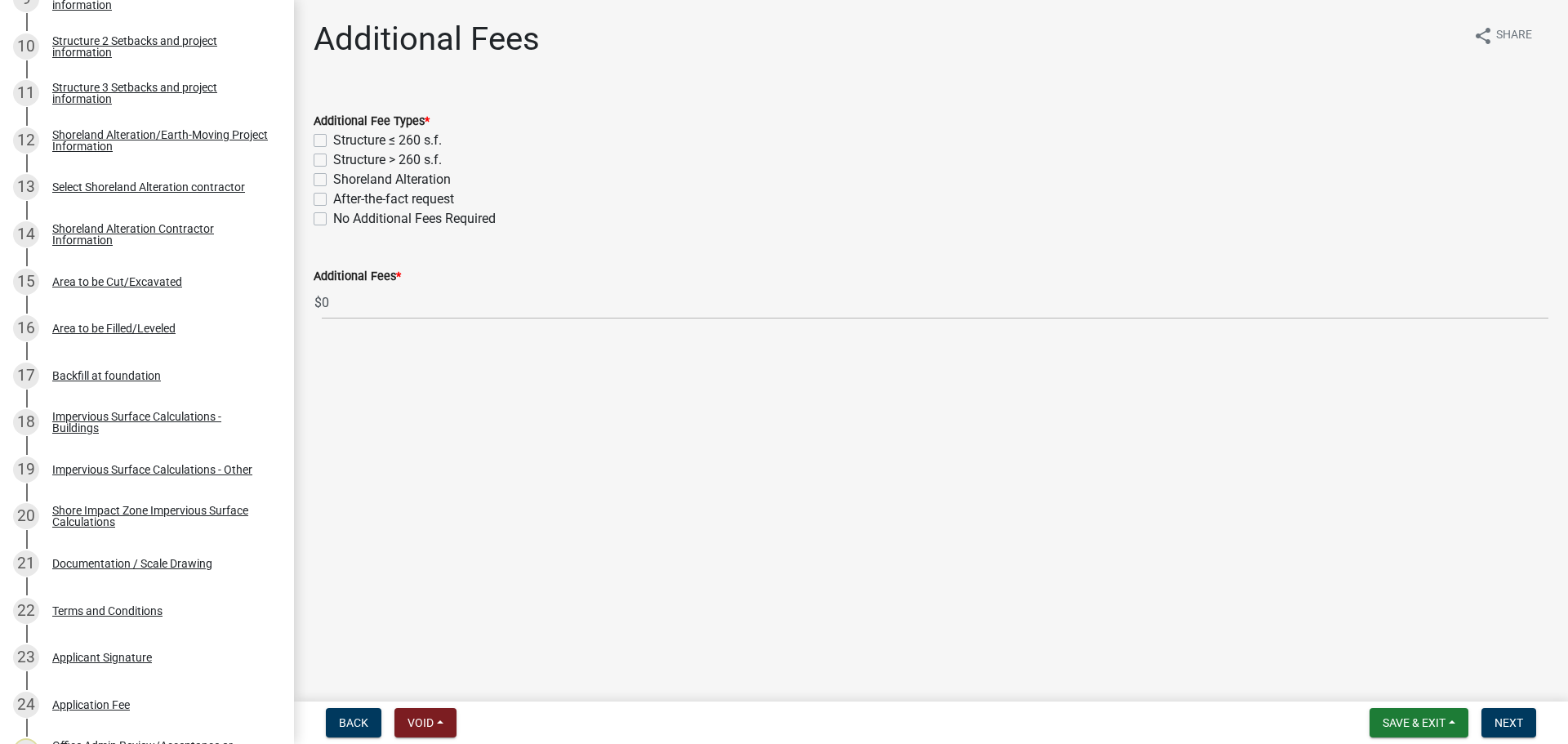
click at [333, 220] on label "No Additional Fees Required" at bounding box center [414, 218] width 162 height 20
click at [333, 220] on input "No Additional Fees Required" at bounding box center [339, 214] width 10 height 10
checkbox input "true"
checkbox input "false"
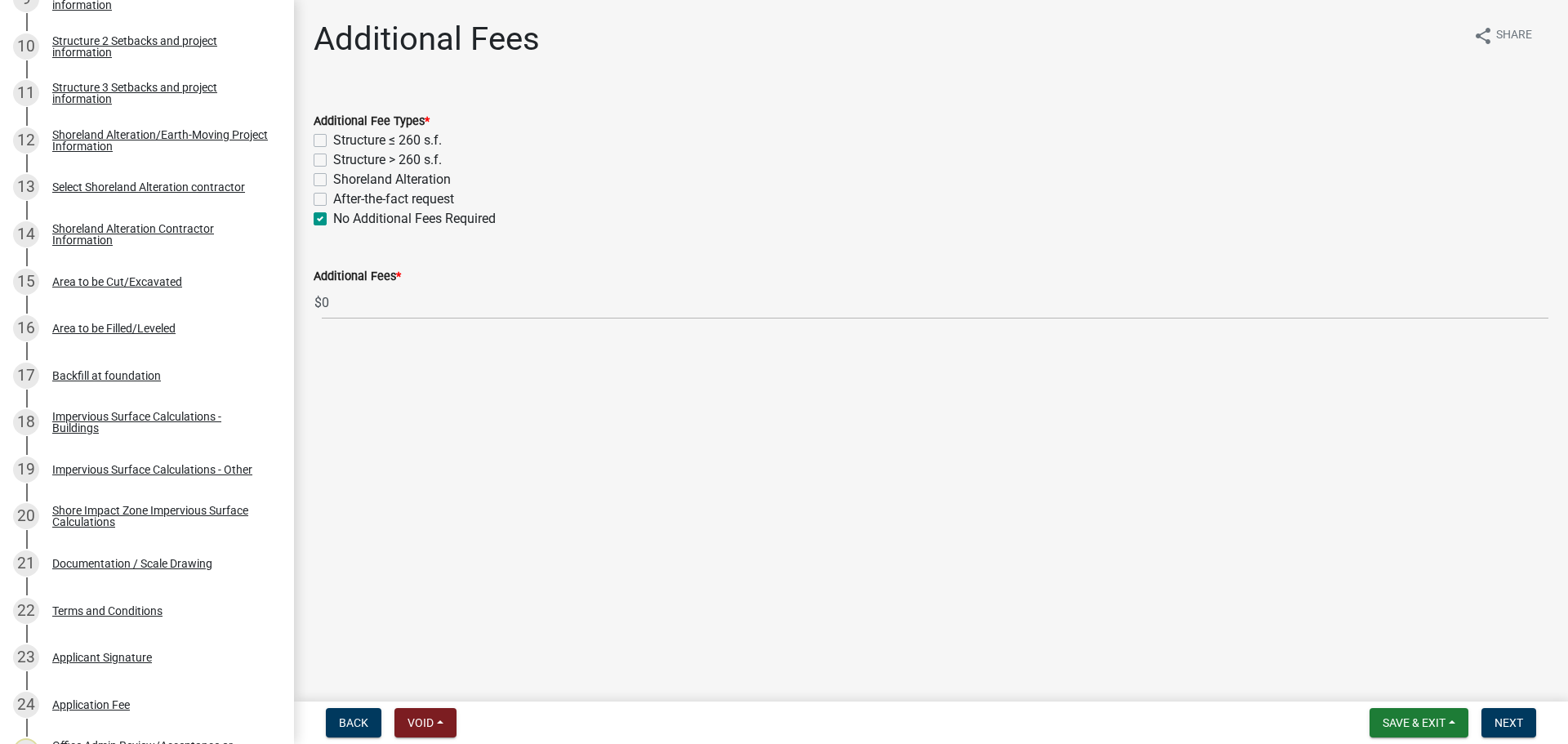
checkbox input "false"
checkbox input "true"
click at [1504, 713] on button "Next" at bounding box center [1509, 723] width 55 height 29
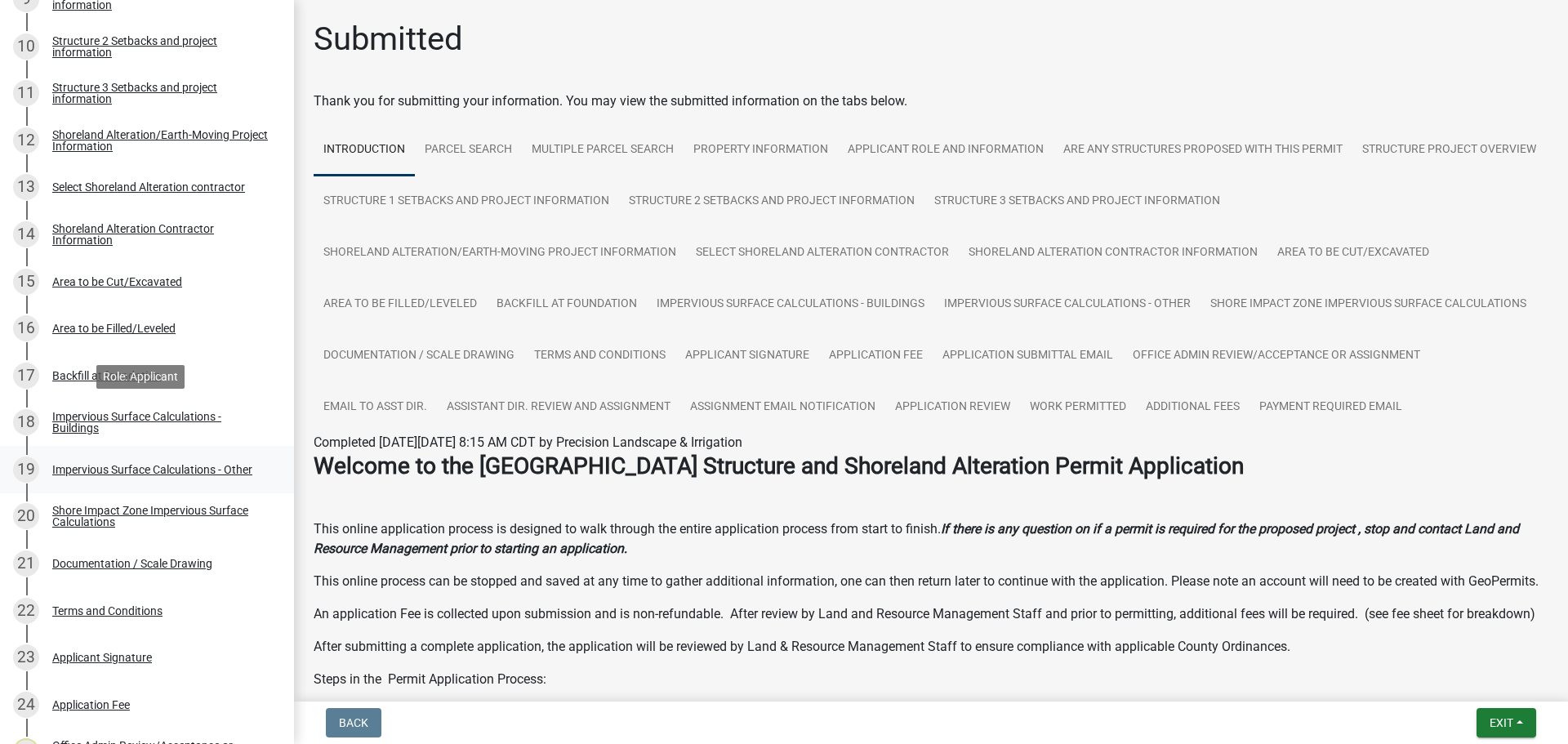
drag, startPoint x: 65, startPoint y: 430, endPoint x: 119, endPoint y: 478, distance: 72.2
click at [66, 430] on div "Impervious Surface Calculations - Buildings" at bounding box center [160, 422] width 216 height 23
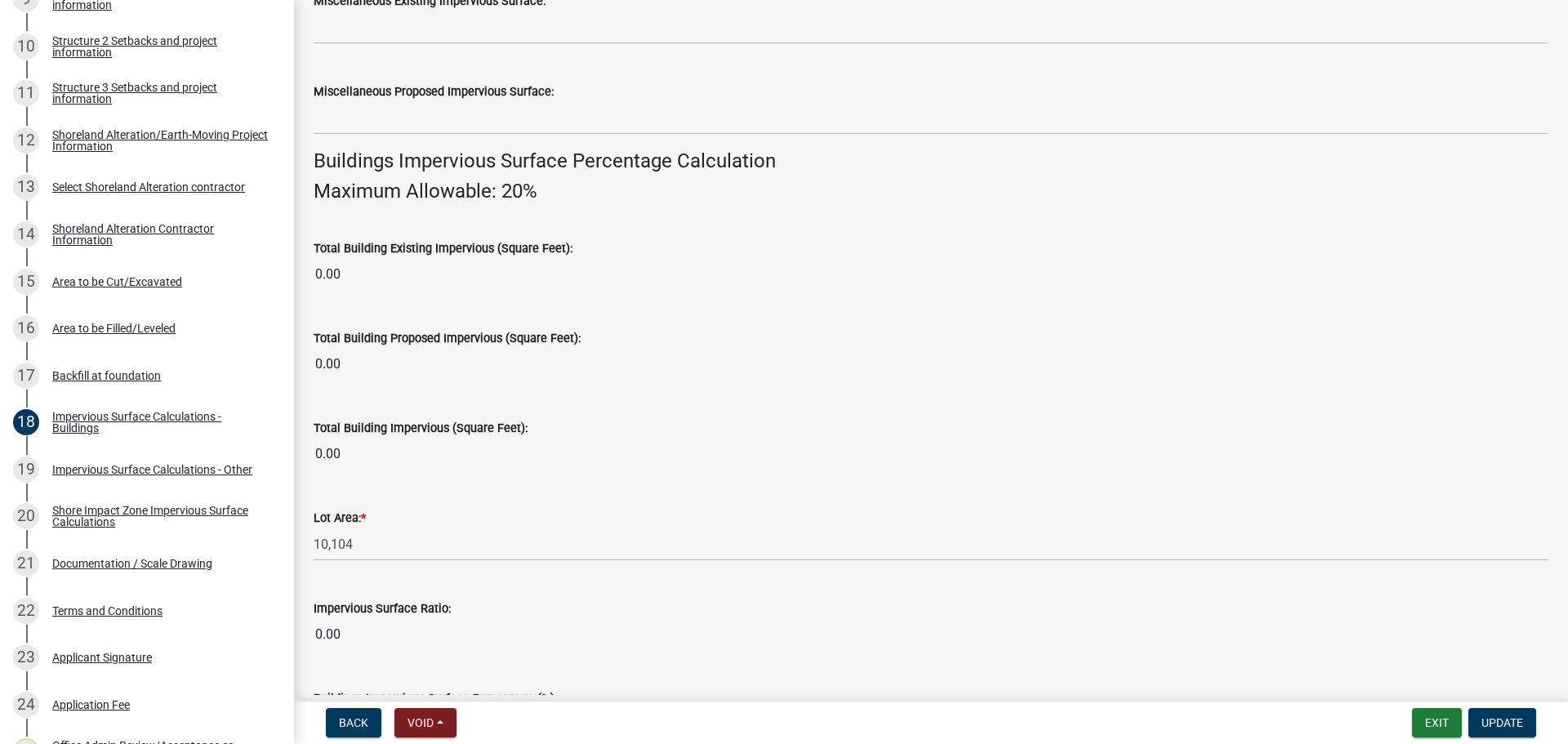
scroll to position [944, 0]
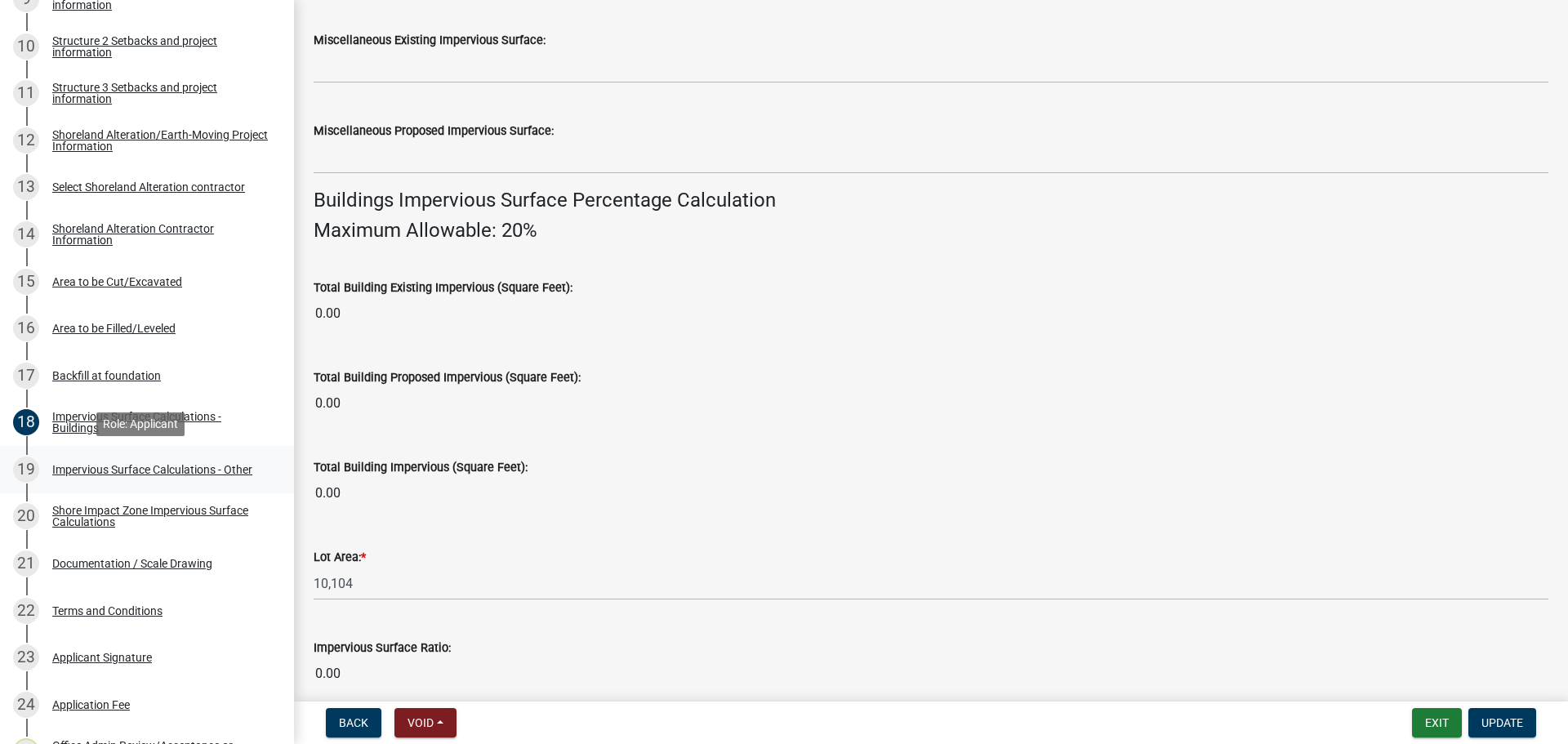
click at [71, 467] on div "Impervious Surface Calculations - Other" at bounding box center [152, 469] width 200 height 11
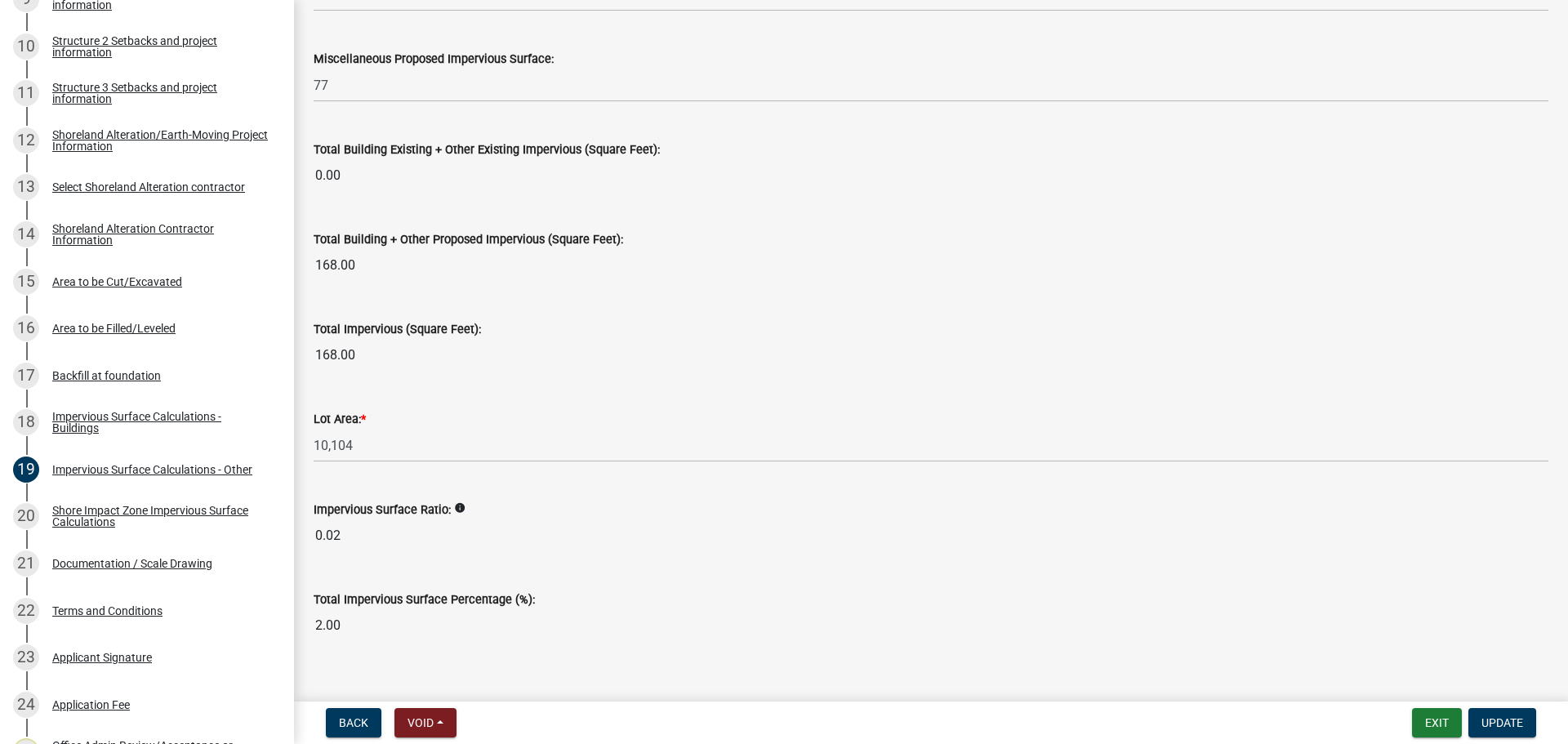
scroll to position [1766, 0]
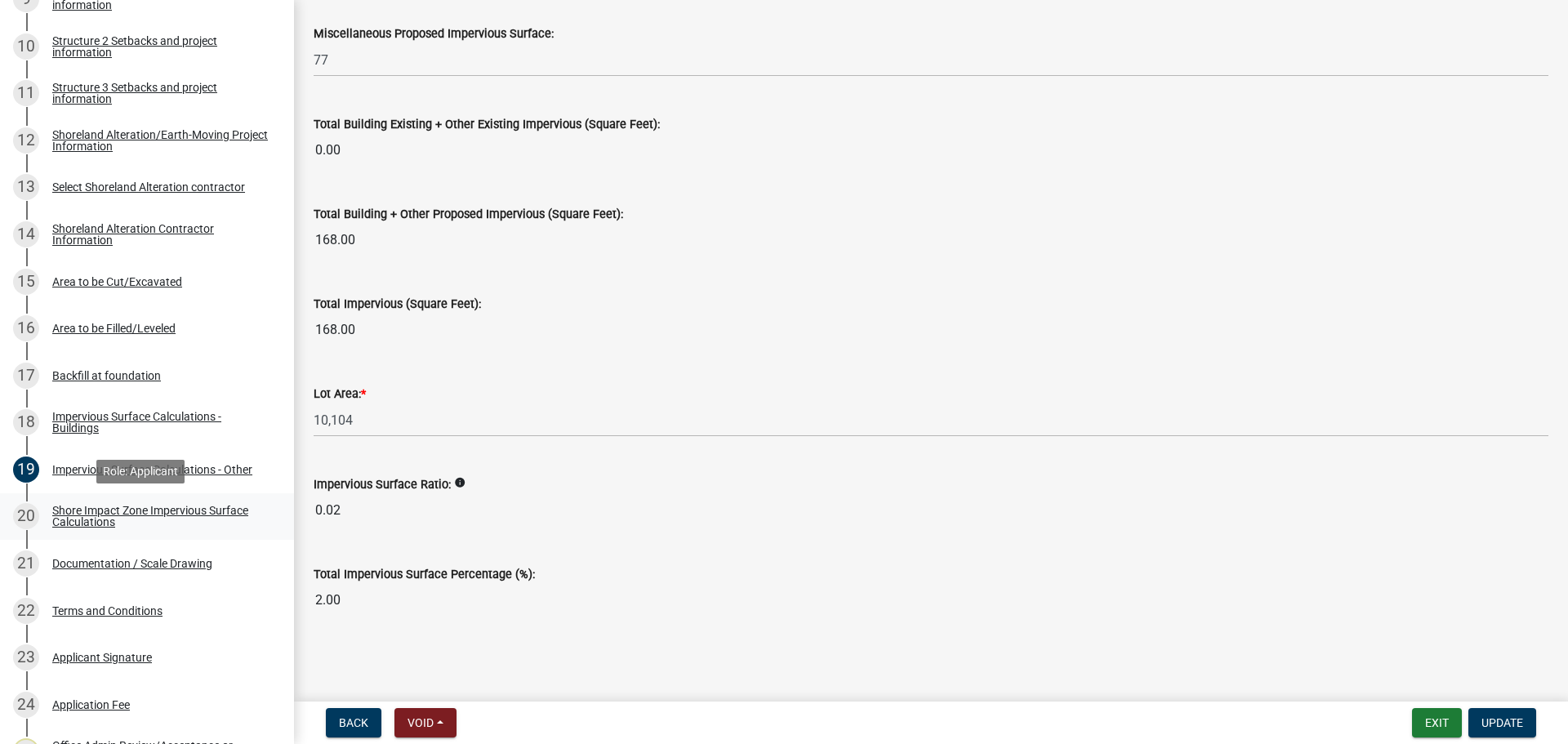
click at [79, 514] on div "Shore Impact Zone Impervious Surface Calculations" at bounding box center [160, 515] width 216 height 23
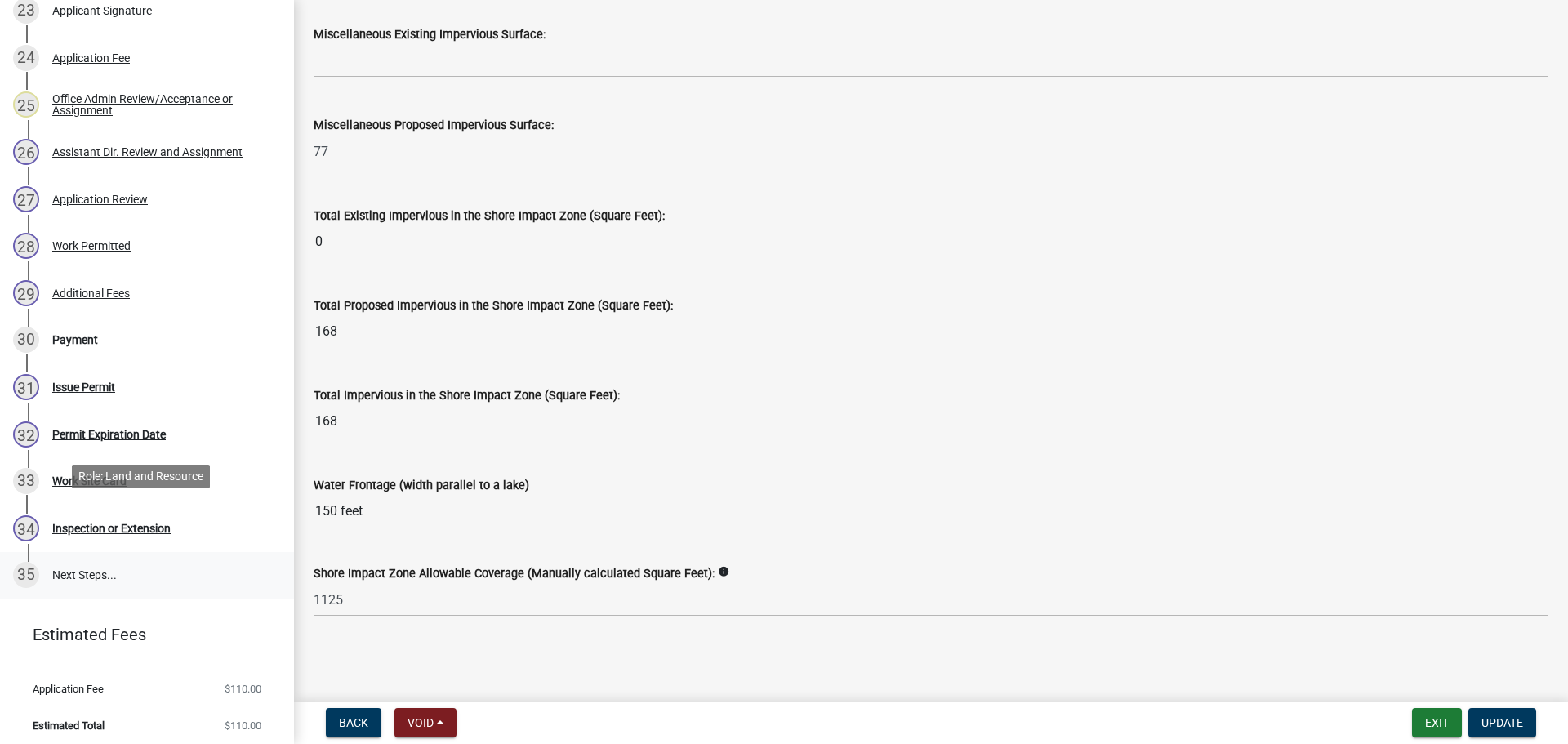
scroll to position [1393, 0]
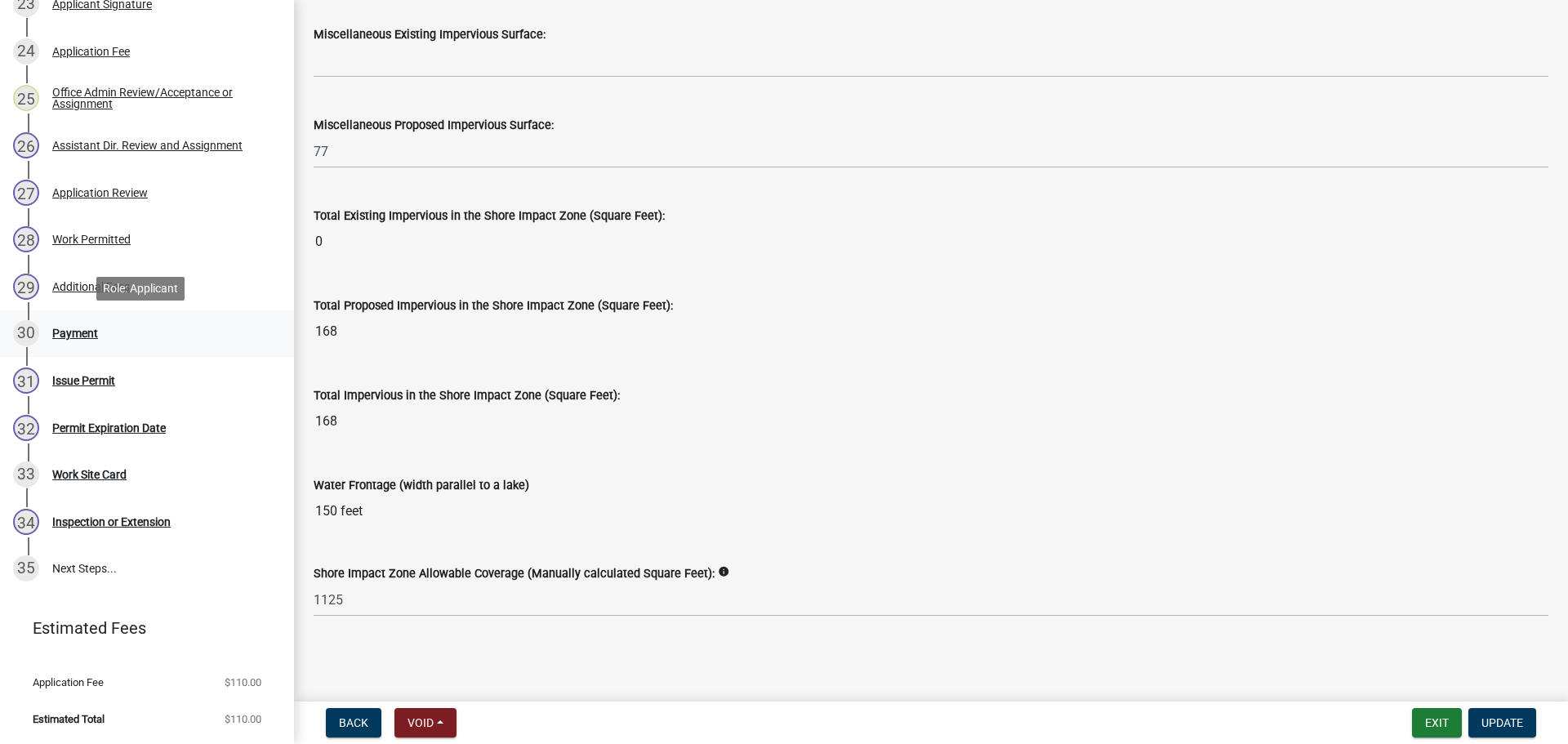
click at [63, 332] on div "Payment" at bounding box center [75, 332] width 46 height 11
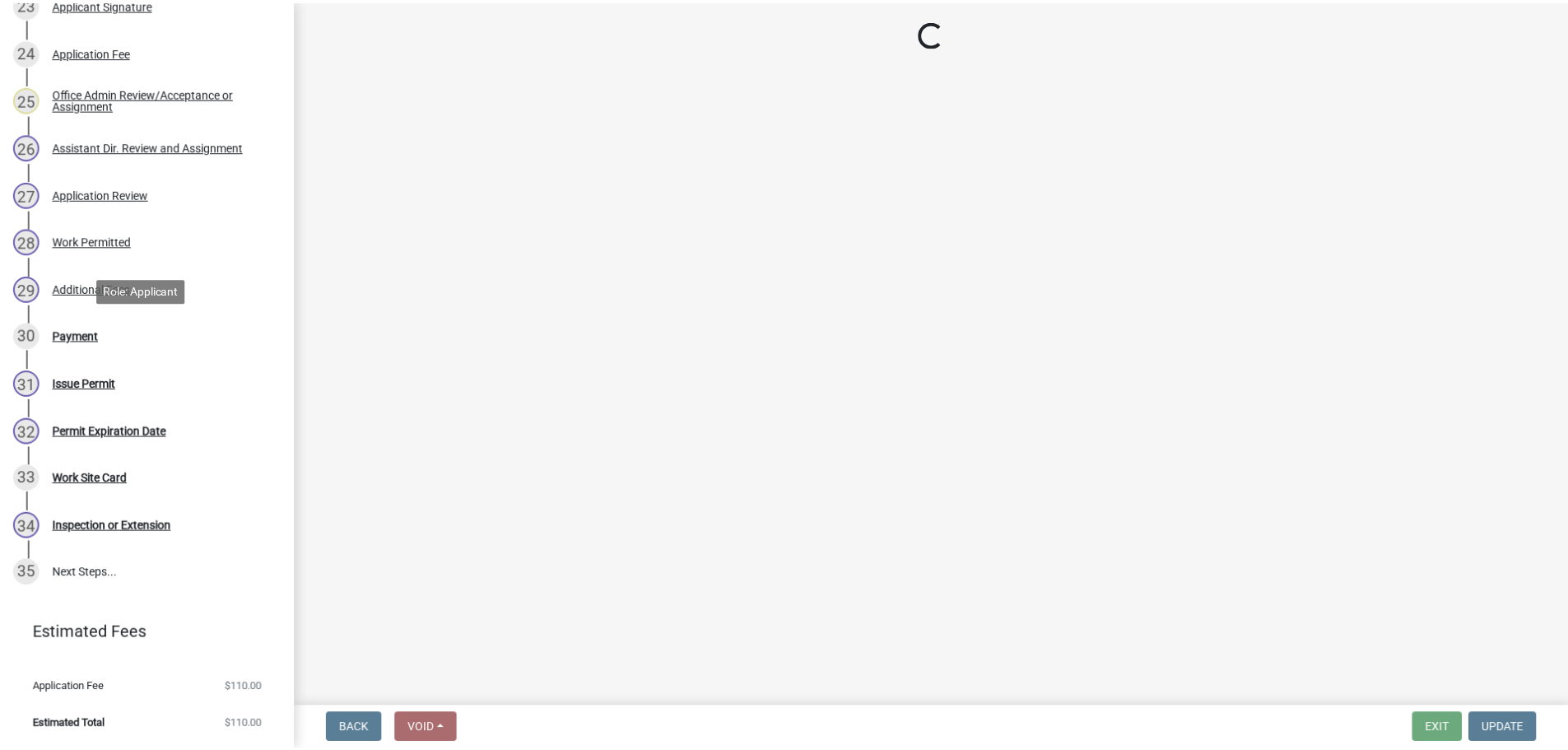
scroll to position [0, 0]
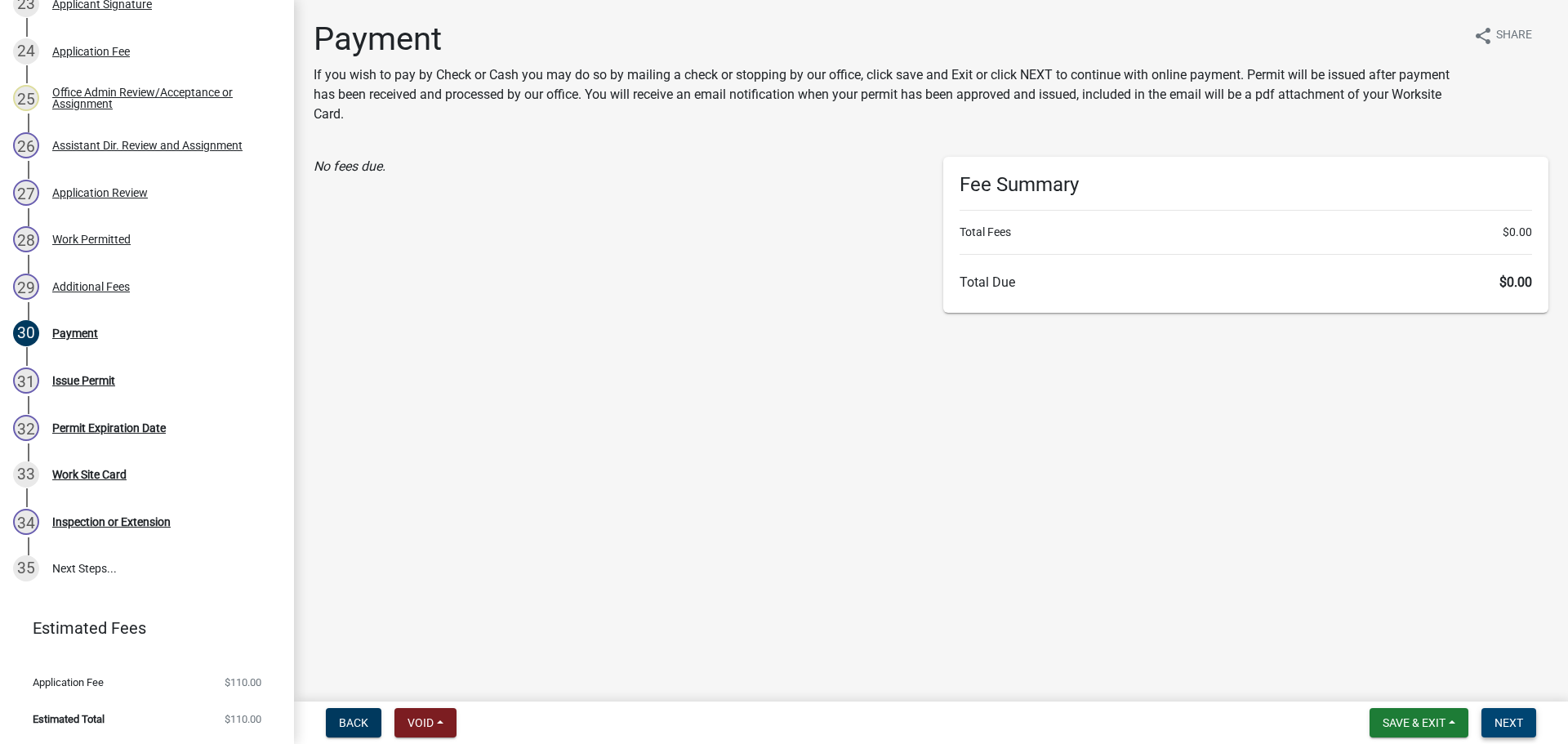
click at [1504, 722] on span "Next" at bounding box center [1508, 722] width 28 height 13
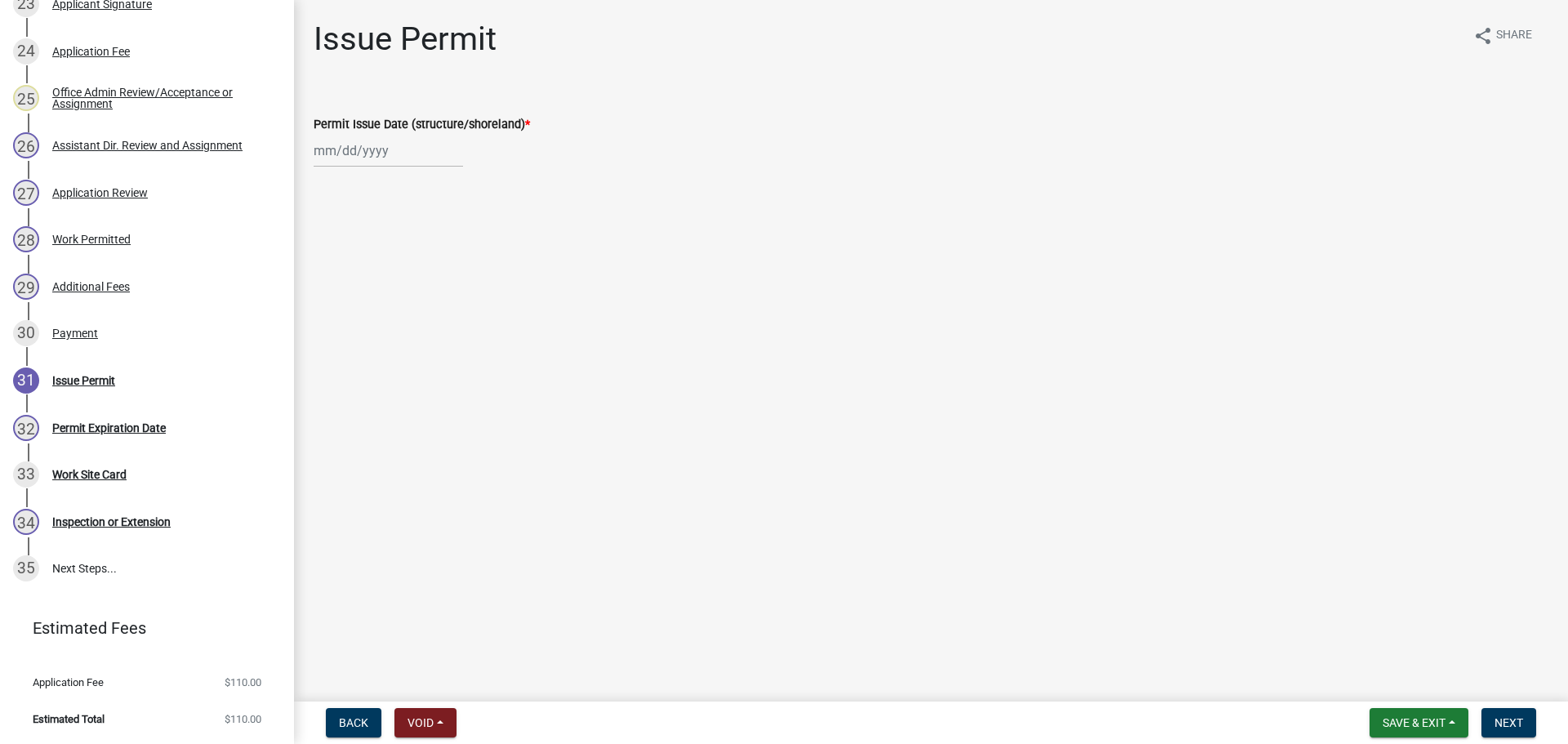
select select "10"
select select "2025"
click at [326, 151] on div "Jan Feb Mar Apr May Jun Jul Aug Sep Oct Nov Dec 1525 1526 1527 1528 1529 1530 1…" at bounding box center [388, 150] width 149 height 34
click at [571, 181] on wm-data-entity-input "Permit Issue Date (structure/shoreland) * Jan Feb Mar Apr May Jun Jul Aug Sep O…" at bounding box center [930, 136] width 1235 height 90
select select "10"
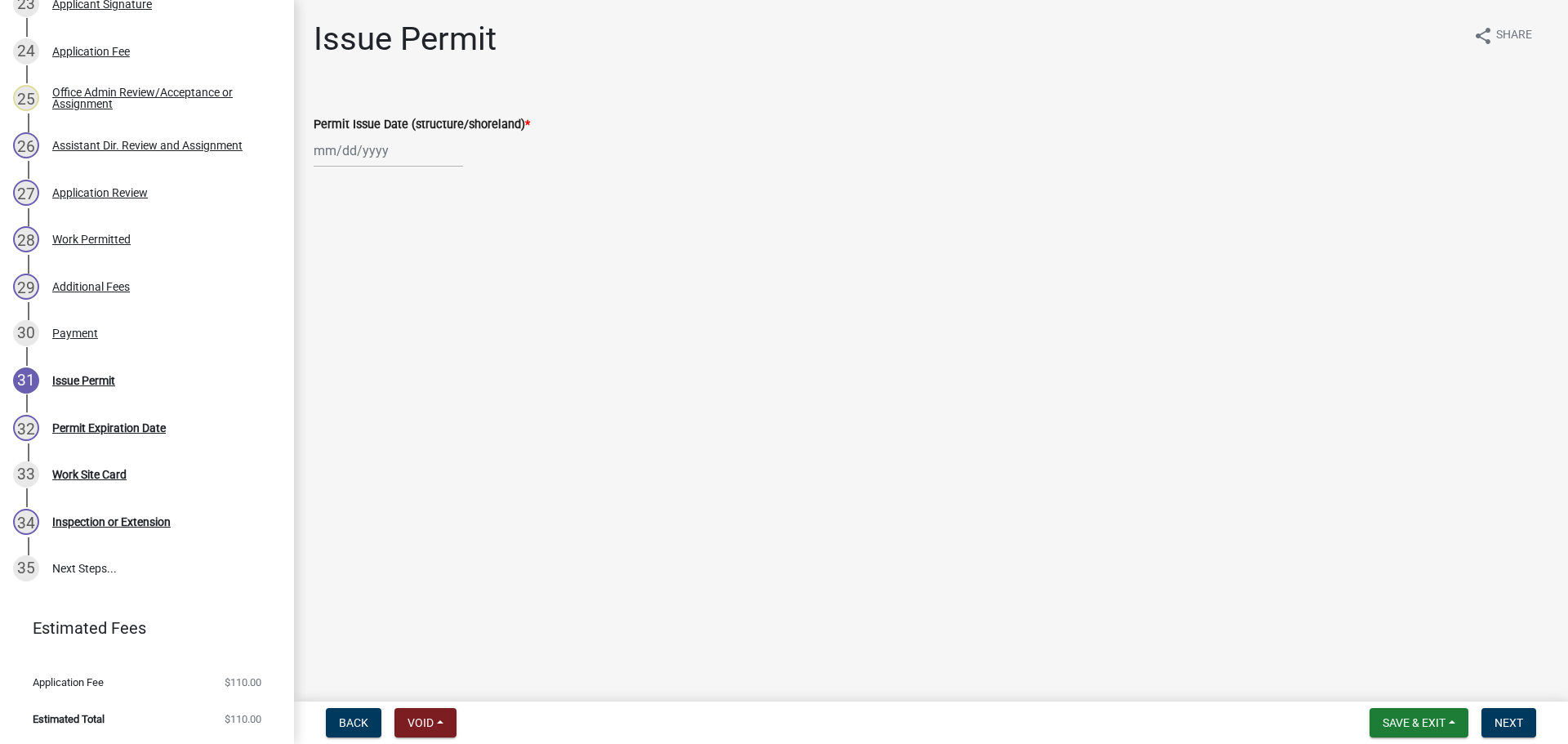
select select "2025"
click at [358, 149] on div "Jan Feb Mar Apr May Jun Jul Aug Sep Oct Nov Dec 1525 1526 1527 1528 1529 1530 1…" at bounding box center [388, 150] width 149 height 34
click at [404, 472] on main "Issue Permit share Share Permit Issue Date (structure/shoreland) * Jan Feb Mar …" at bounding box center [930, 347] width 1274 height 695
click at [526, 366] on main "Issue Permit share Share Permit Issue Date (structure/shoreland) *" at bounding box center [930, 347] width 1274 height 695
click at [340, 154] on div at bounding box center [388, 150] width 149 height 34
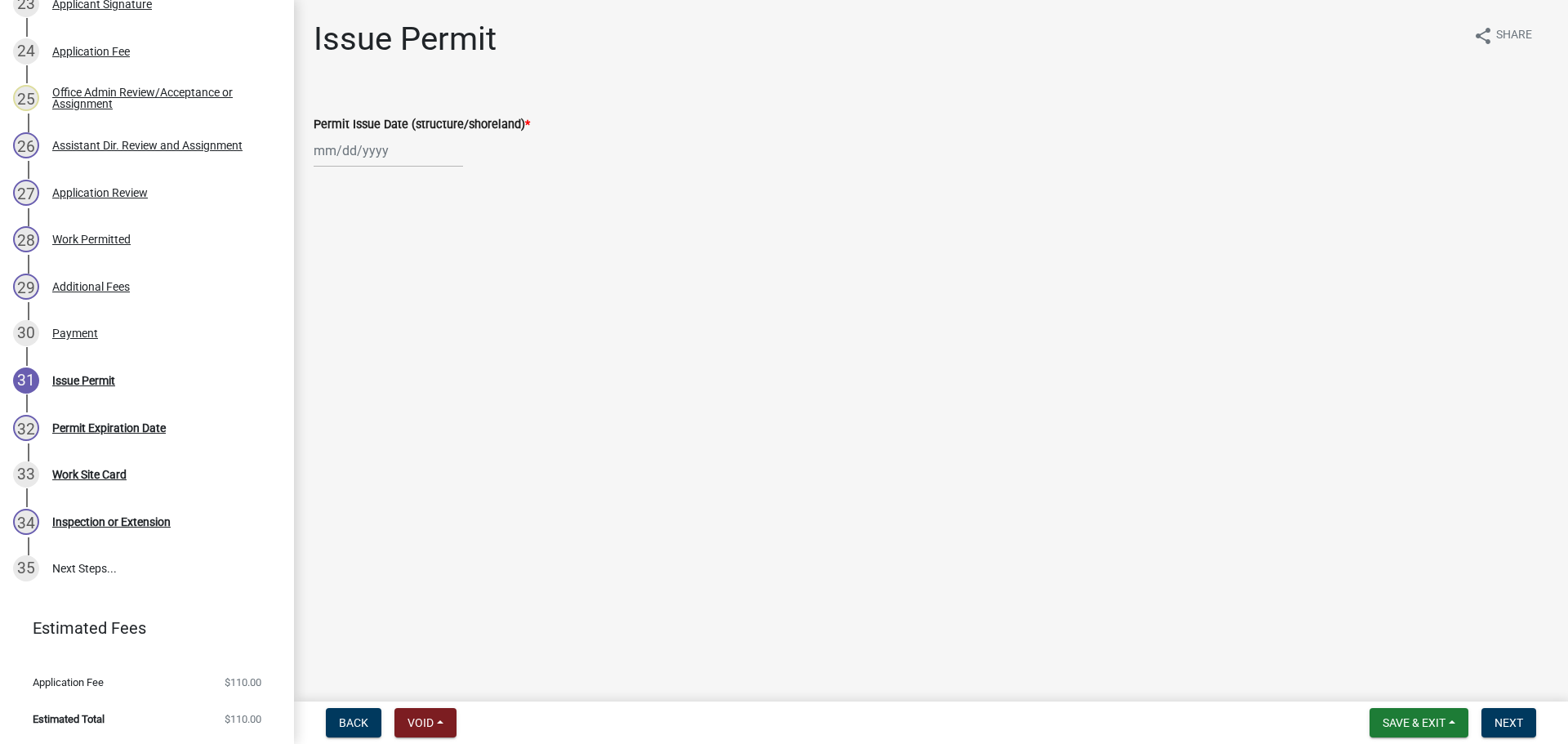
select select "10"
select select "2025"
click at [380, 264] on div "8" at bounding box center [382, 264] width 26 height 26
type input "[DATE]"
click at [1504, 720] on span "Next" at bounding box center [1508, 722] width 28 height 13
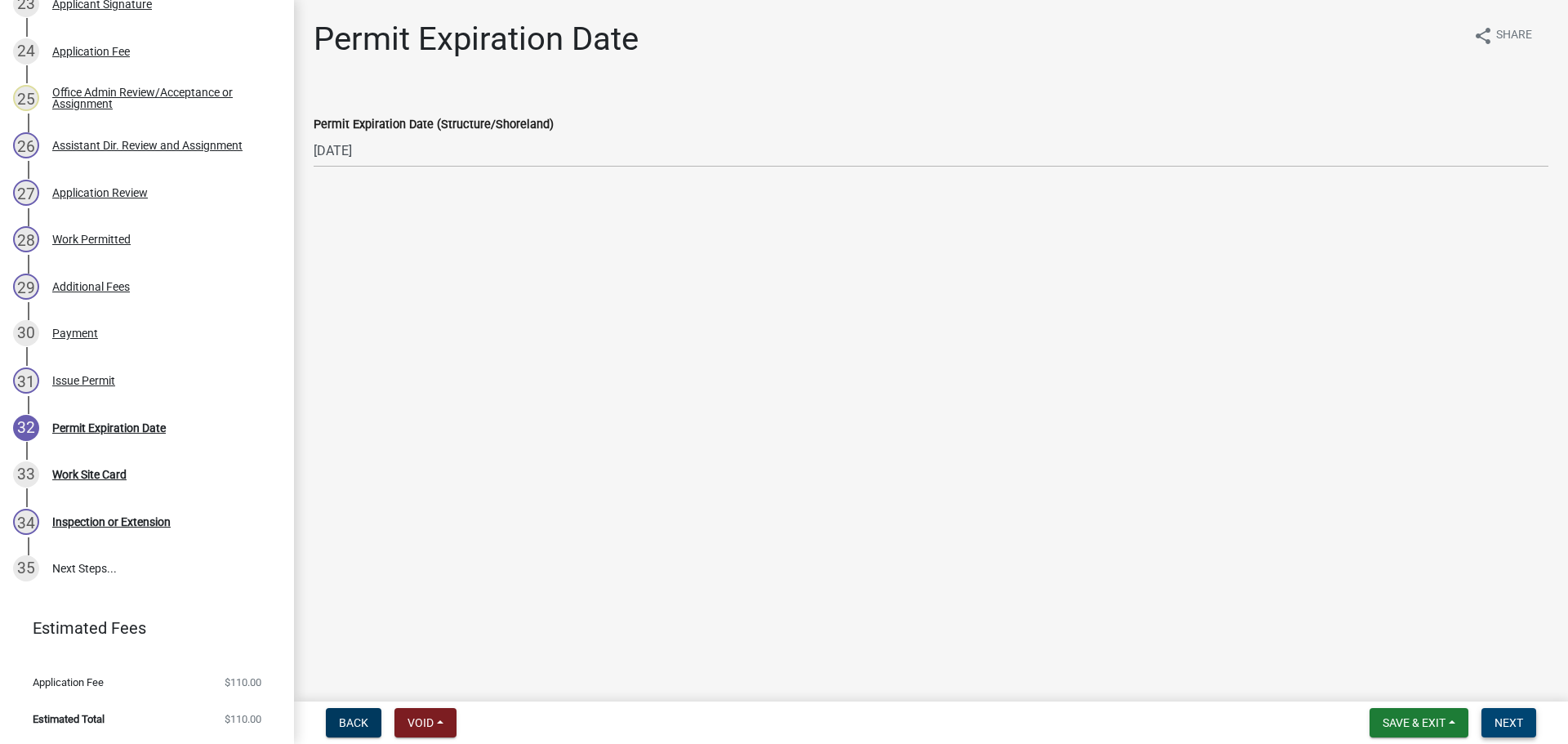
click at [1504, 719] on span "Next" at bounding box center [1508, 722] width 28 height 13
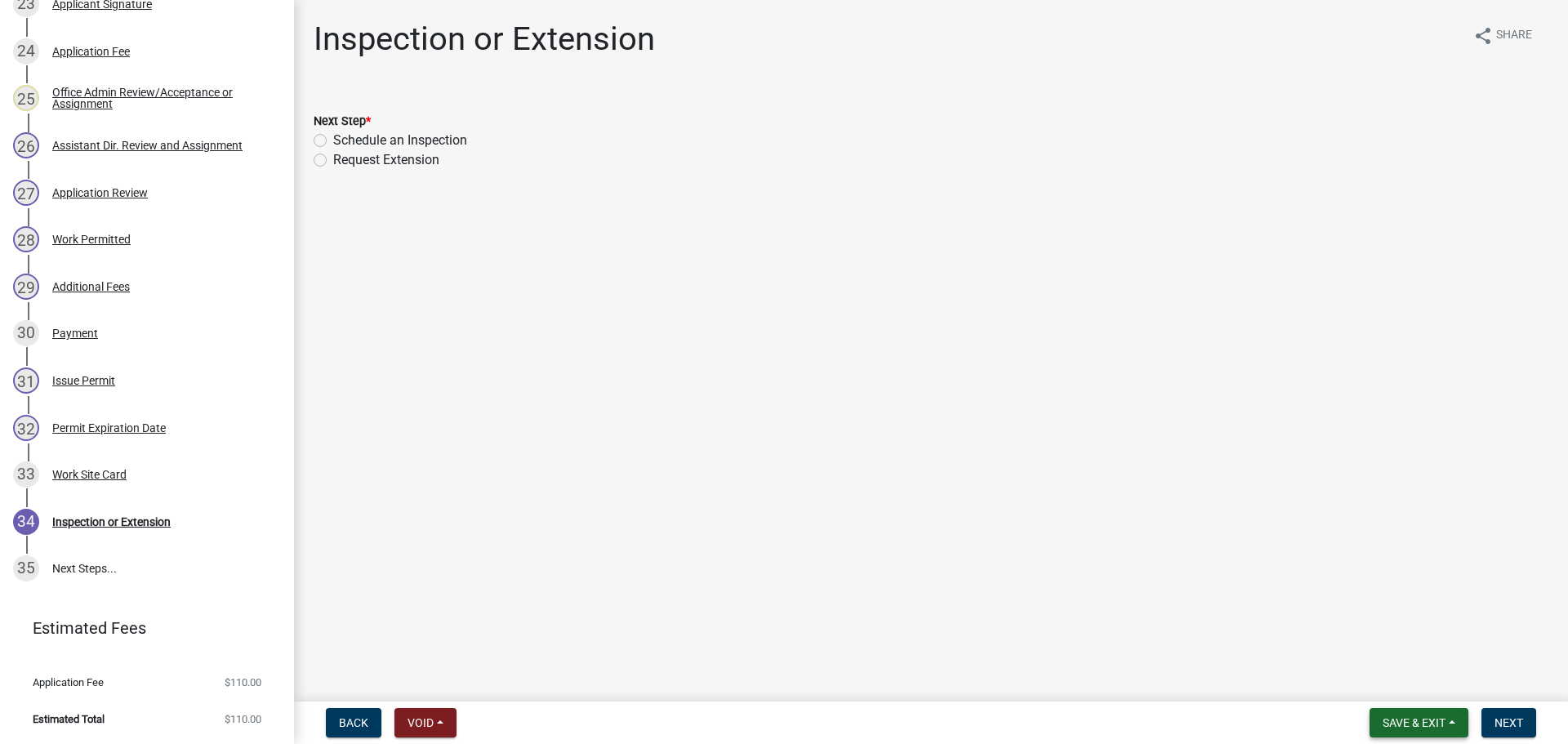
click at [1405, 722] on span "Save & Exit" at bounding box center [1413, 722] width 63 height 13
click at [1357, 684] on button "Save & Exit" at bounding box center [1403, 680] width 131 height 40
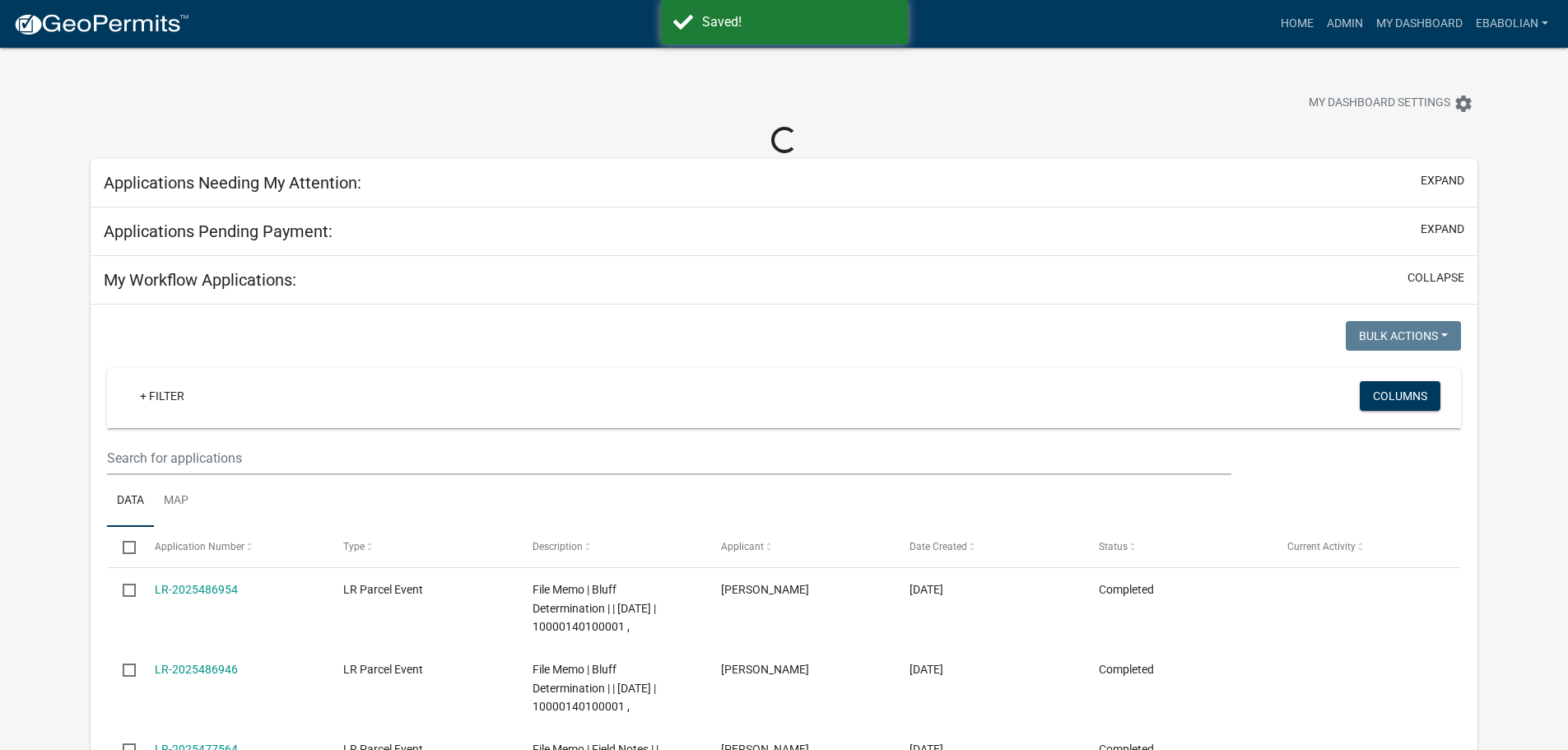
select select "3: 100"
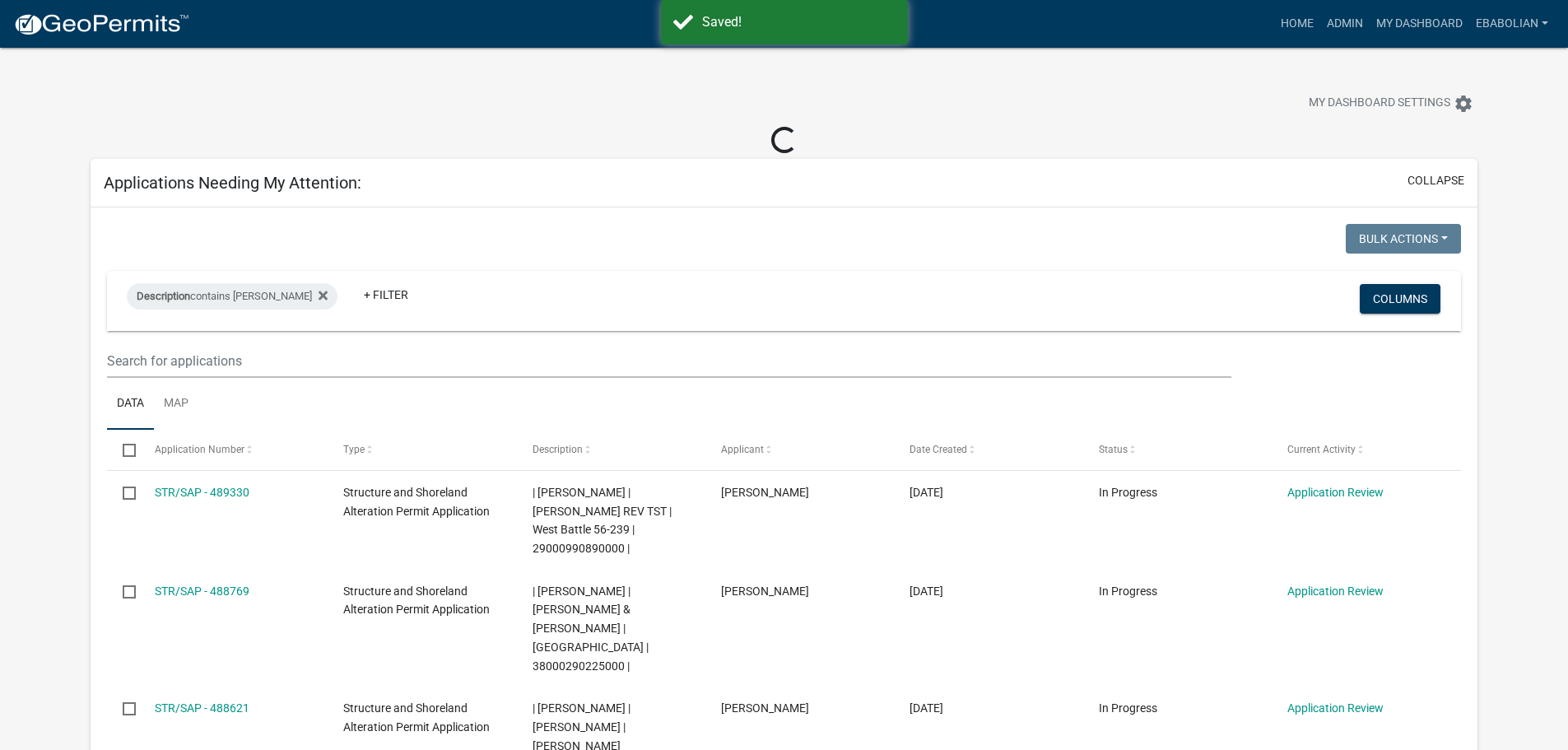
select select "3: 100"
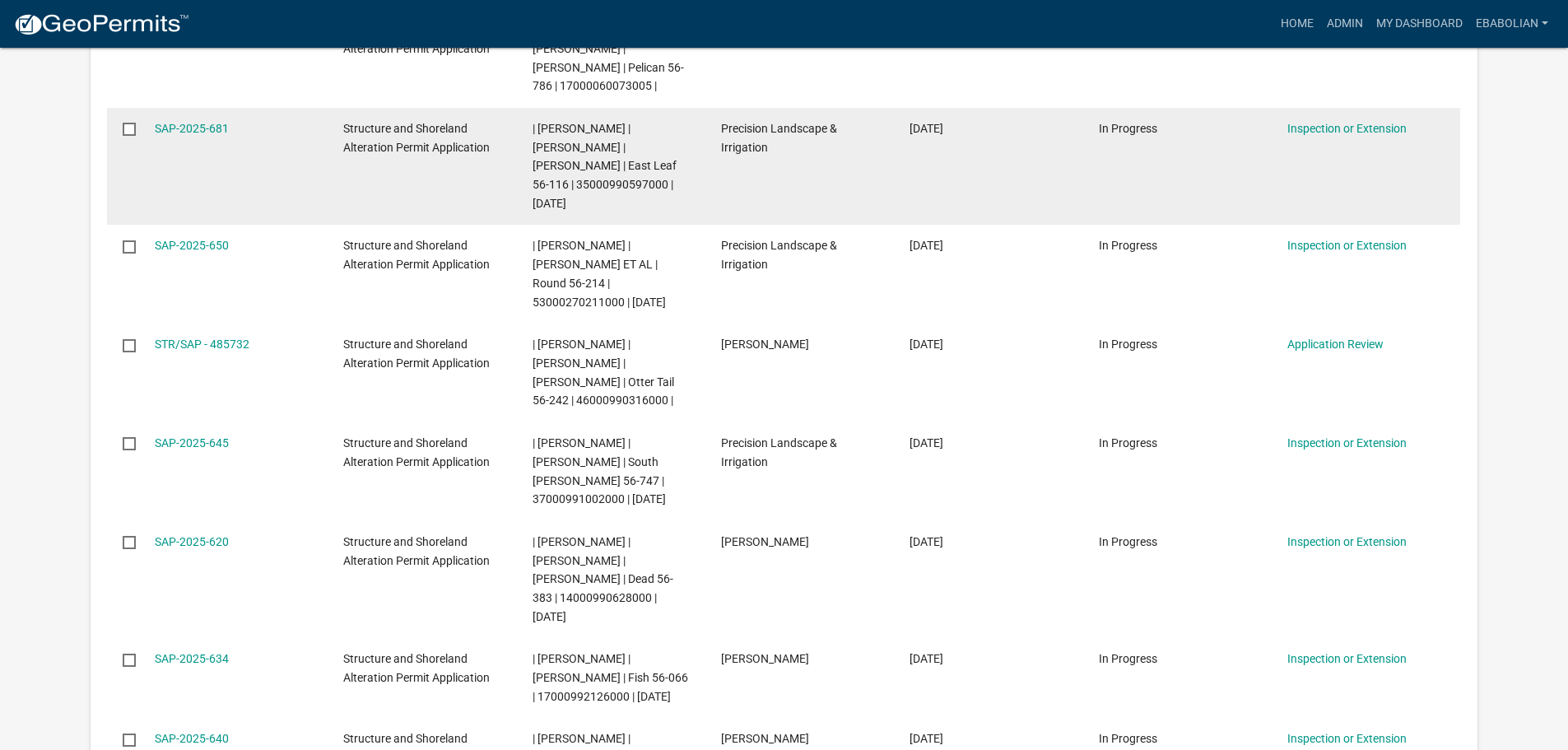
scroll to position [905, 0]
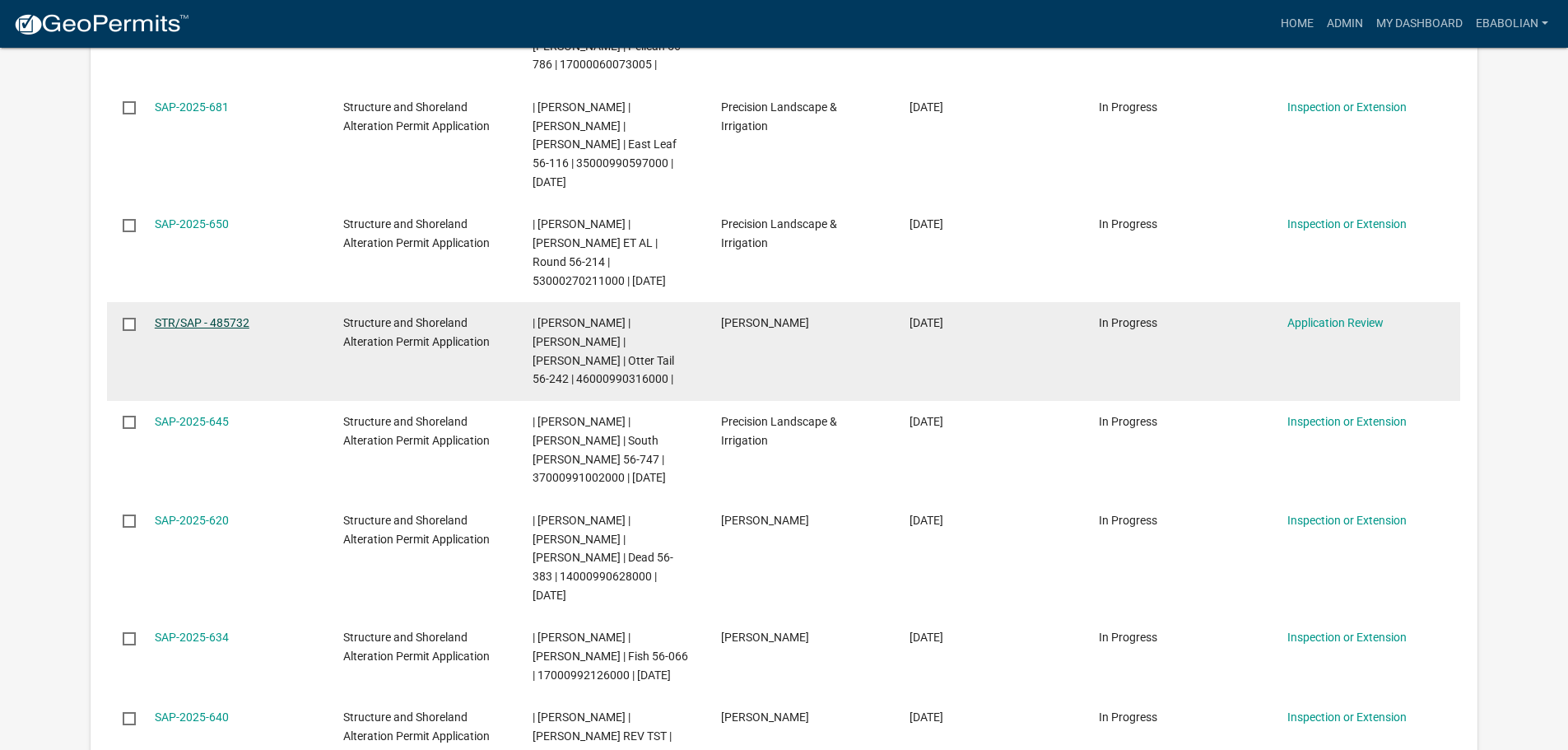
click at [231, 316] on link "STR/SAP - 485732" at bounding box center [202, 322] width 94 height 13
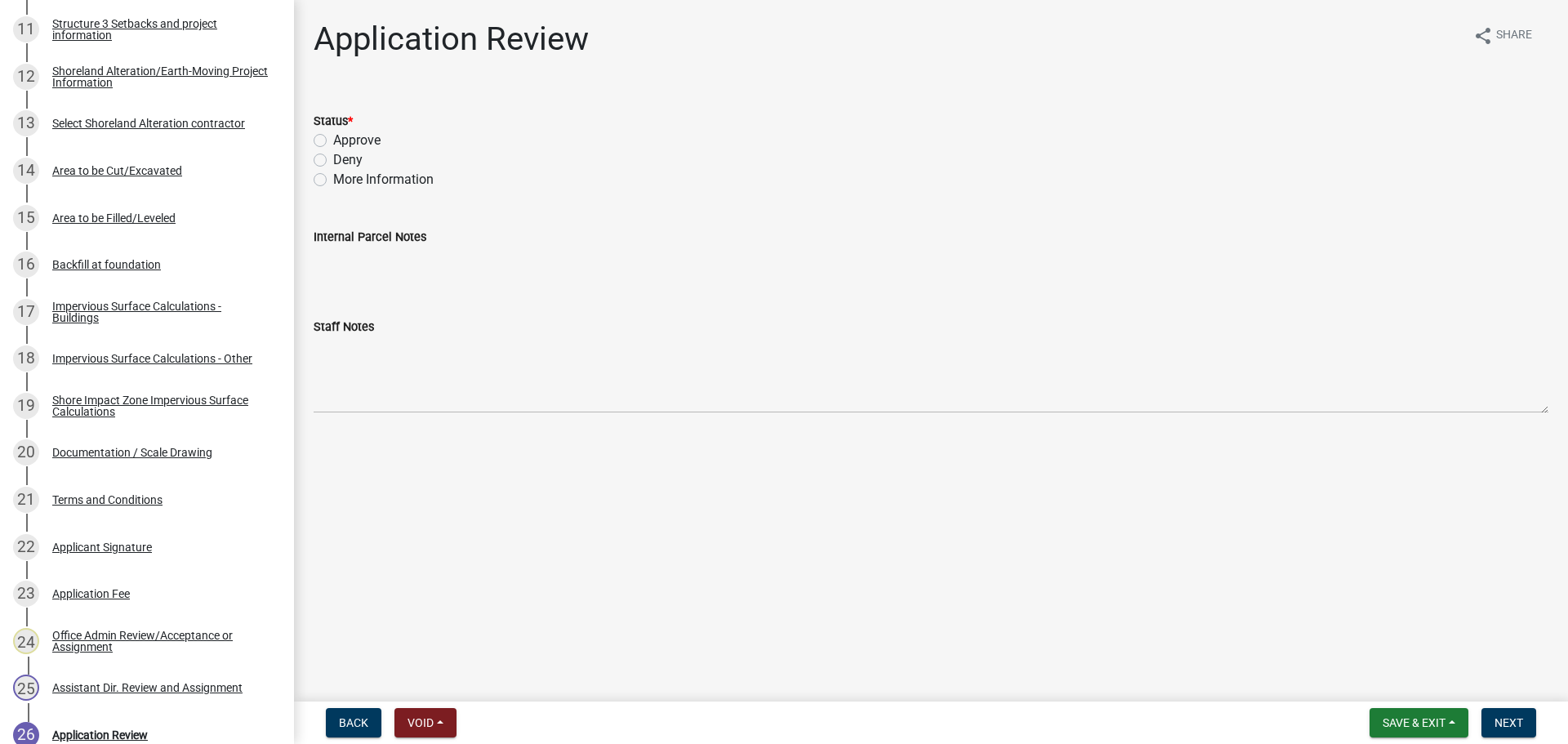
scroll to position [816, 0]
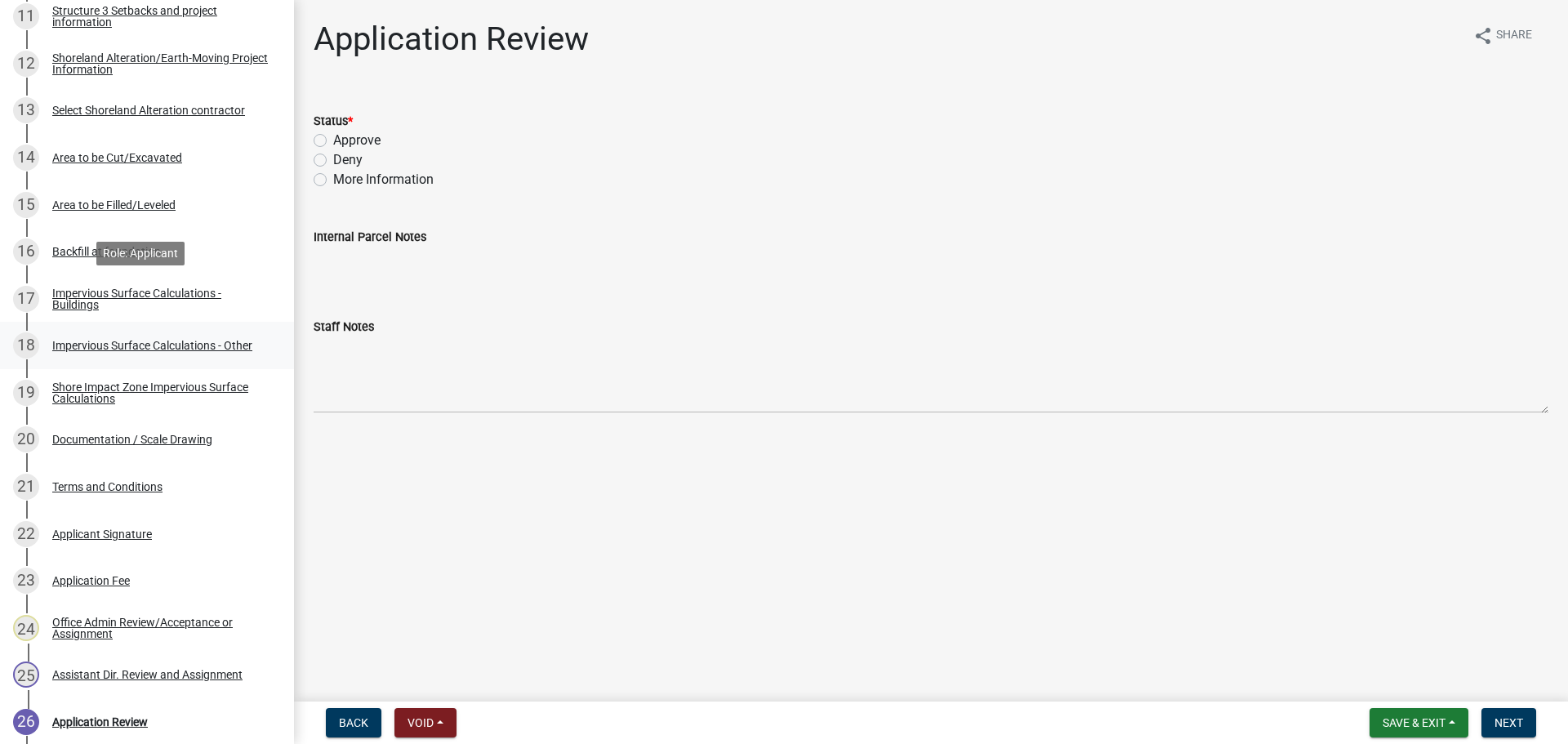
drag, startPoint x: 105, startPoint y: 301, endPoint x: 164, endPoint y: 330, distance: 65.7
click at [105, 301] on div "Impervious Surface Calculations - Buildings" at bounding box center [160, 299] width 216 height 23
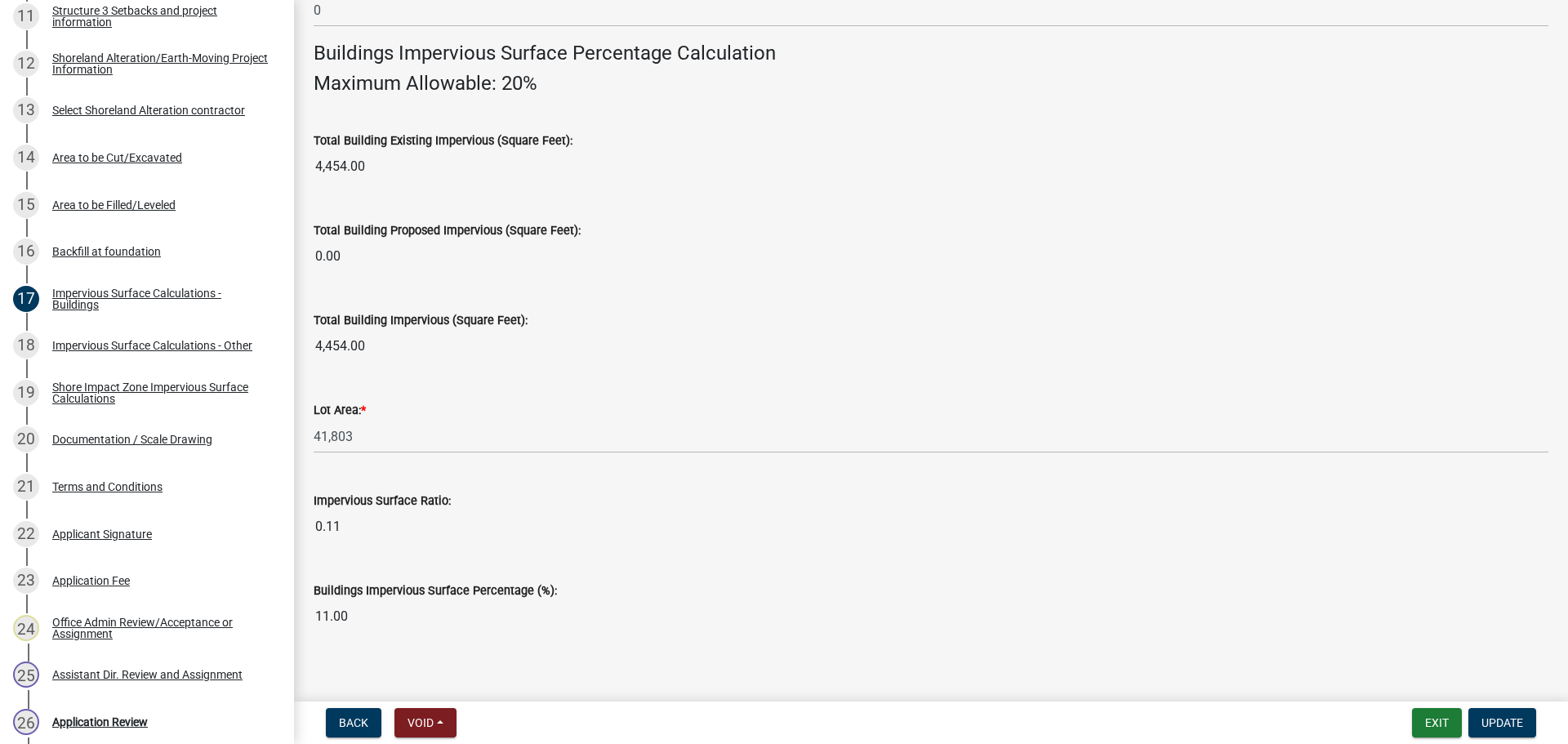
scroll to position [1107, 0]
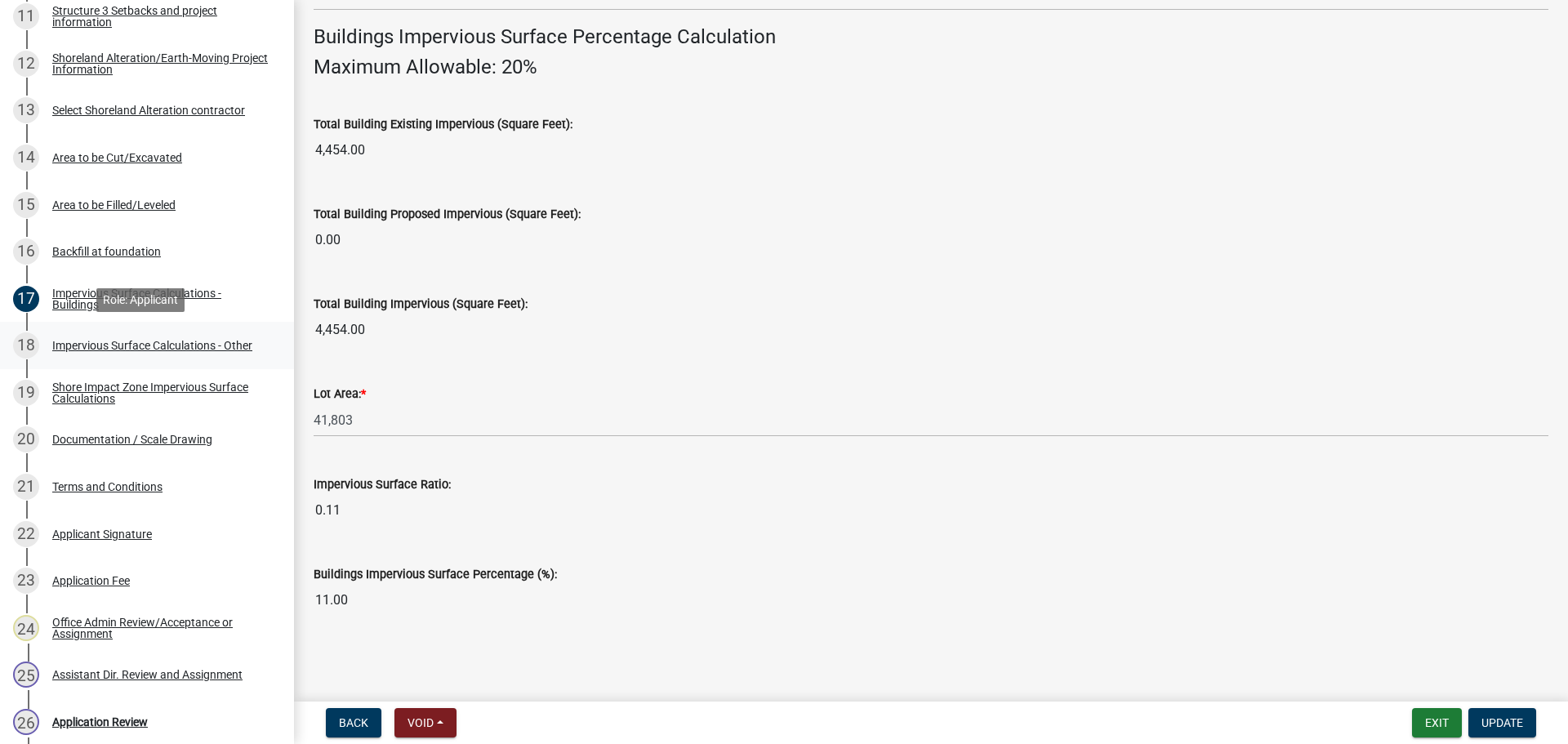
click at [124, 343] on div "Impervious Surface Calculations - Other" at bounding box center [152, 345] width 200 height 11
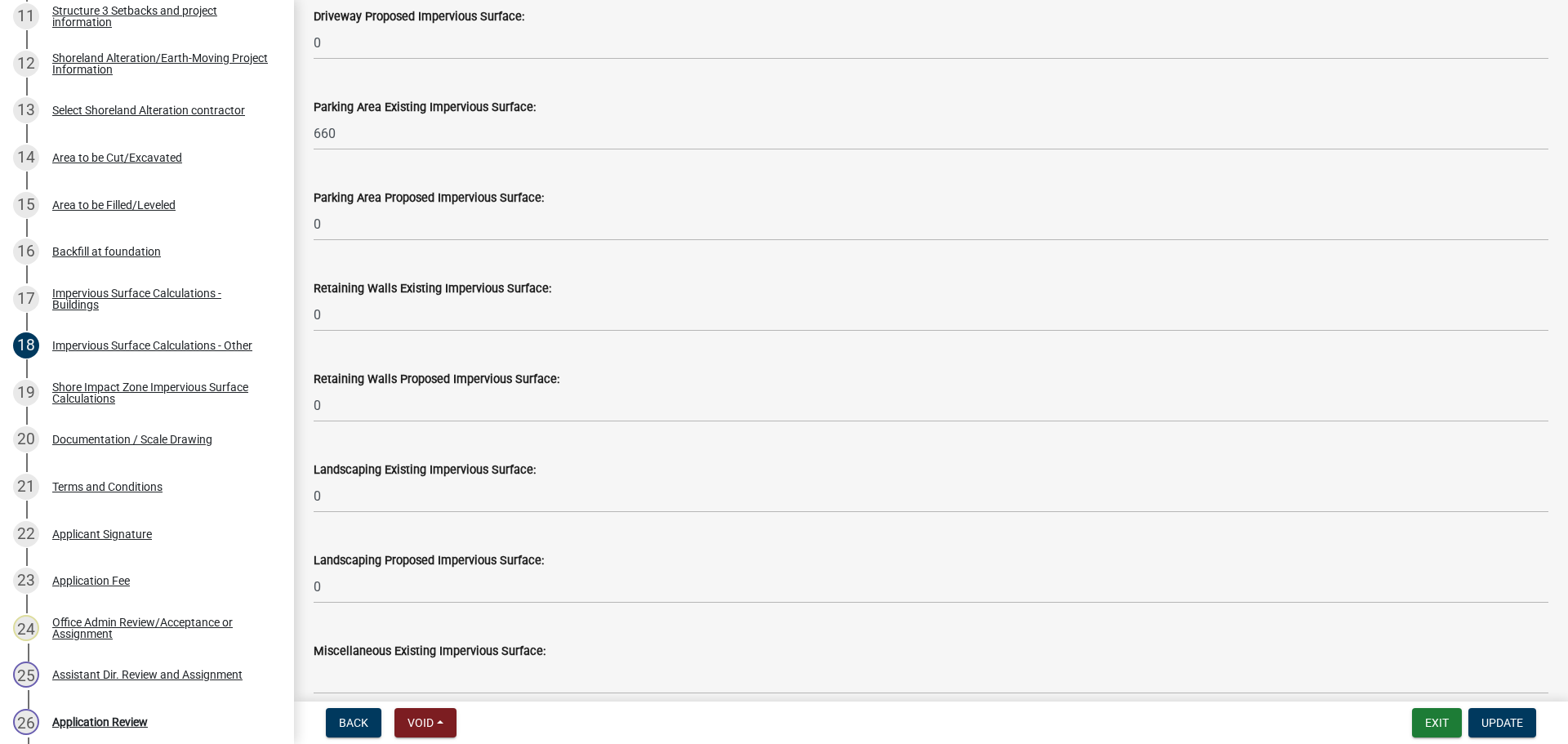
scroll to position [1031, 0]
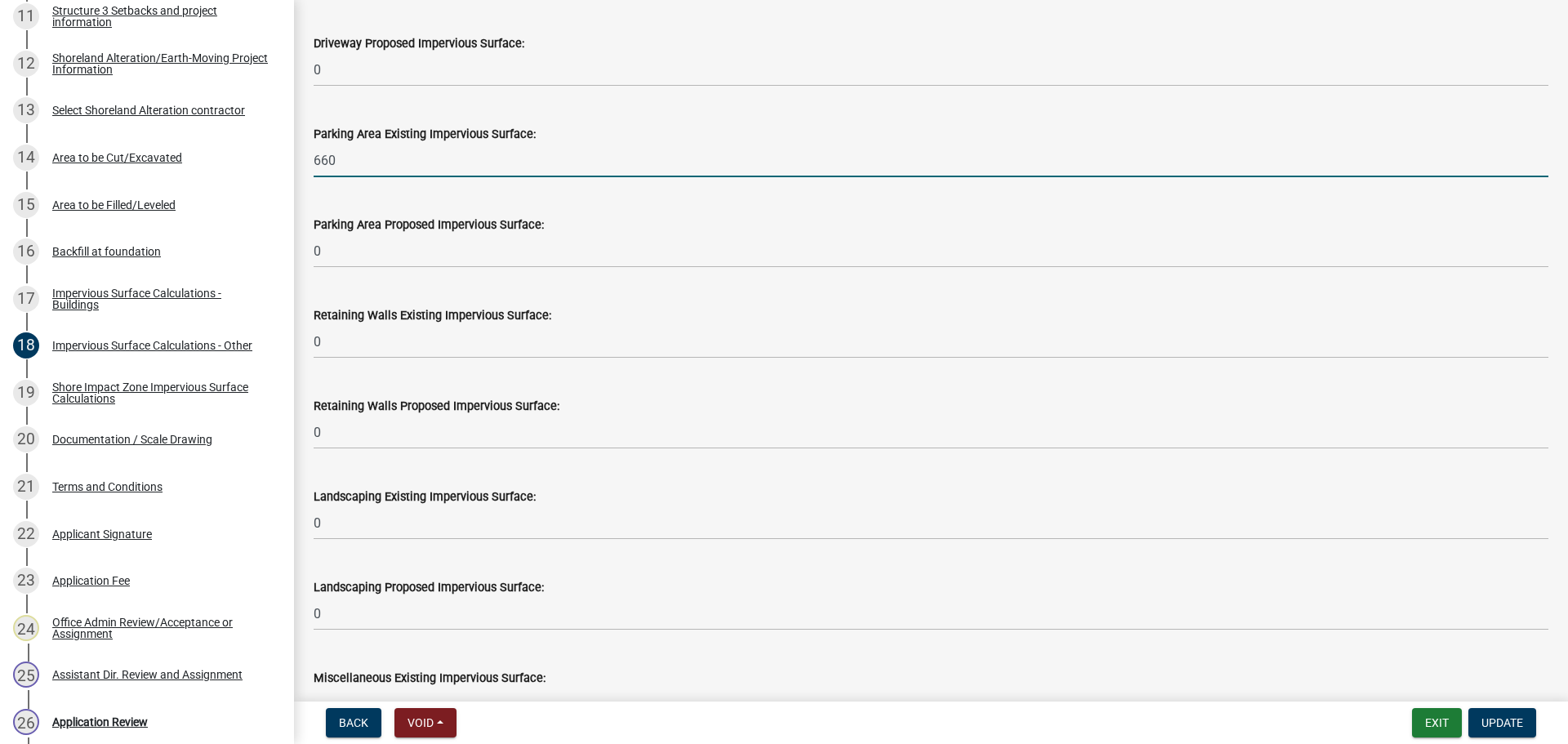
click at [352, 158] on input "660" at bounding box center [930, 160] width 1235 height 34
type input "6"
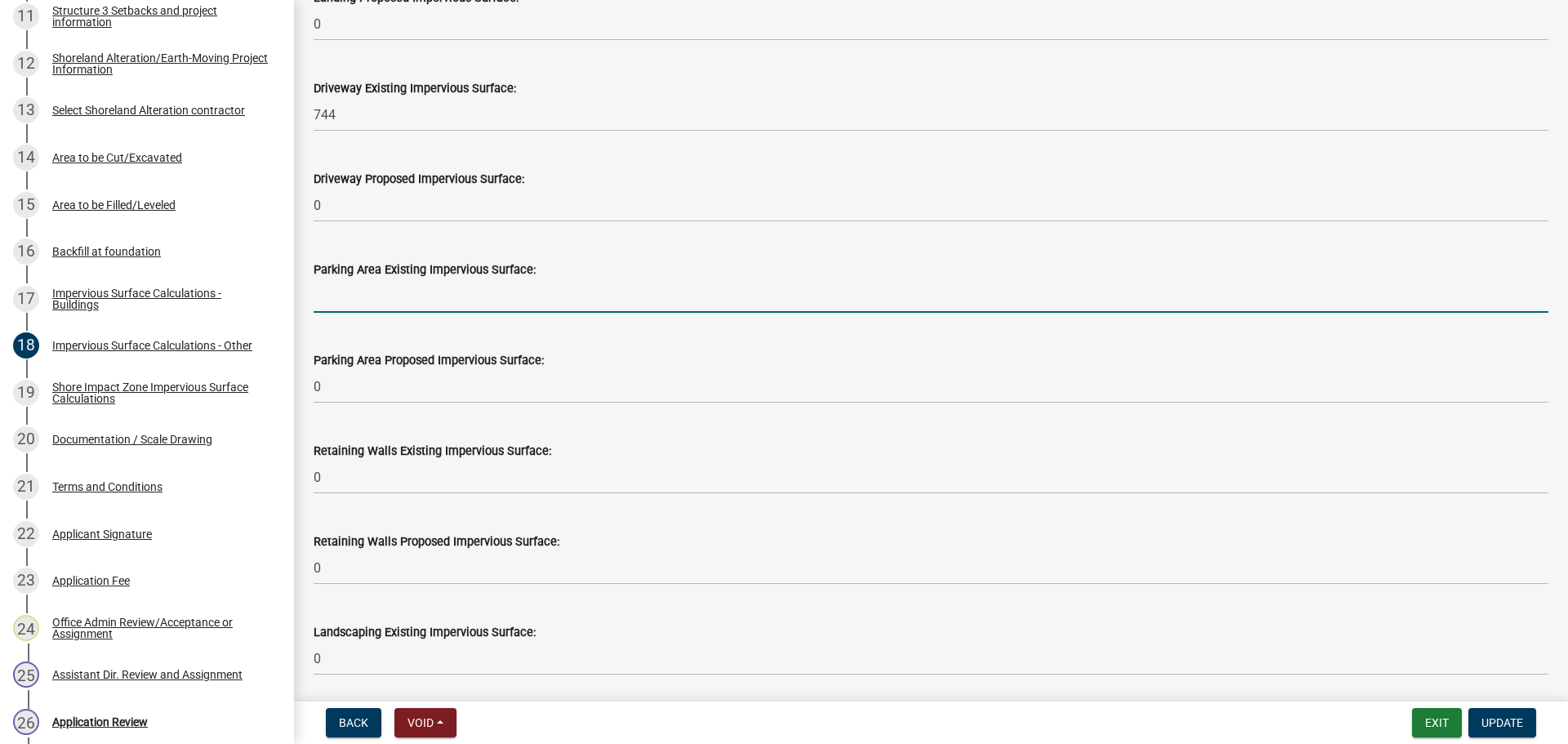
scroll to position [868, 0]
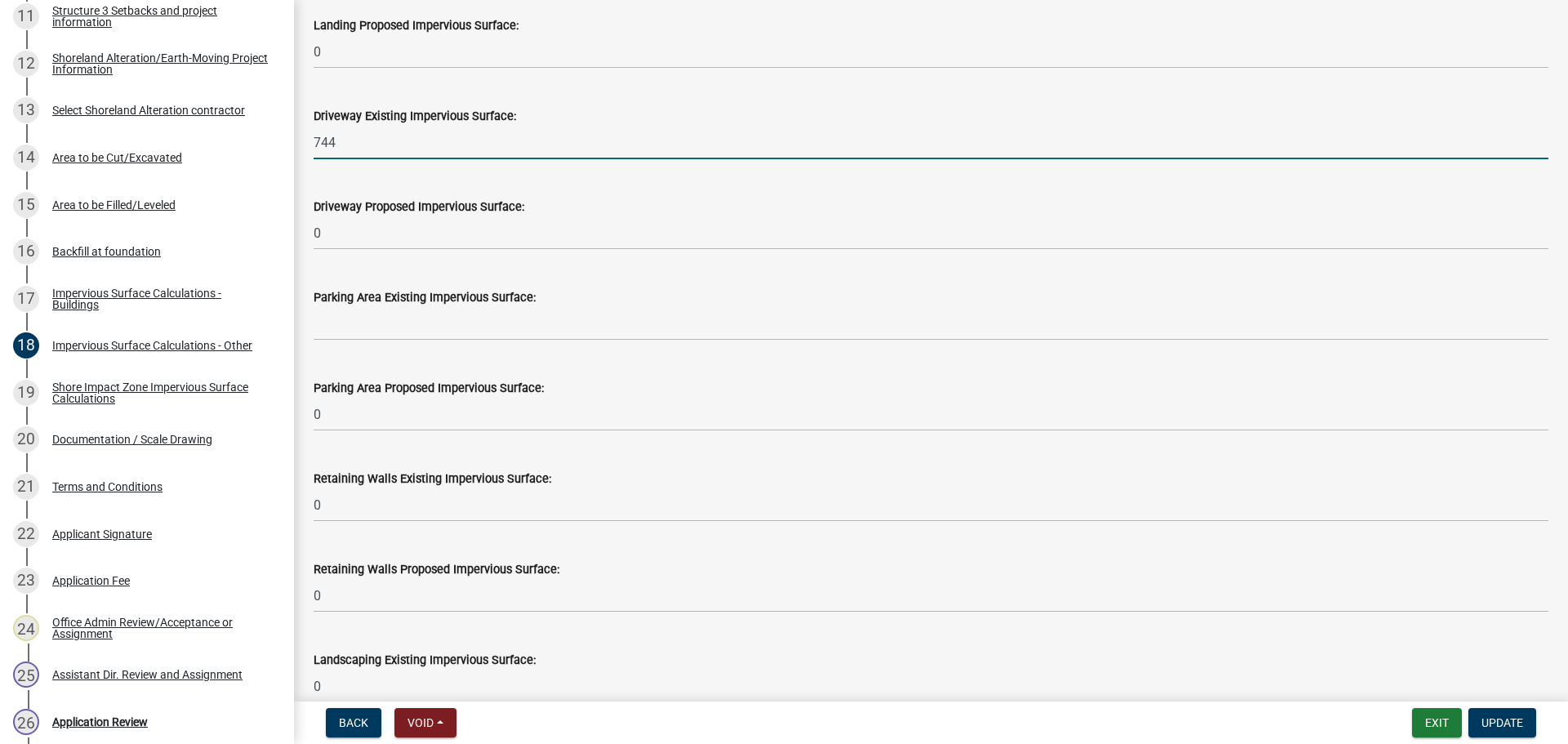
click at [345, 138] on input "744" at bounding box center [930, 142] width 1235 height 34
type input "7"
type input "2000"
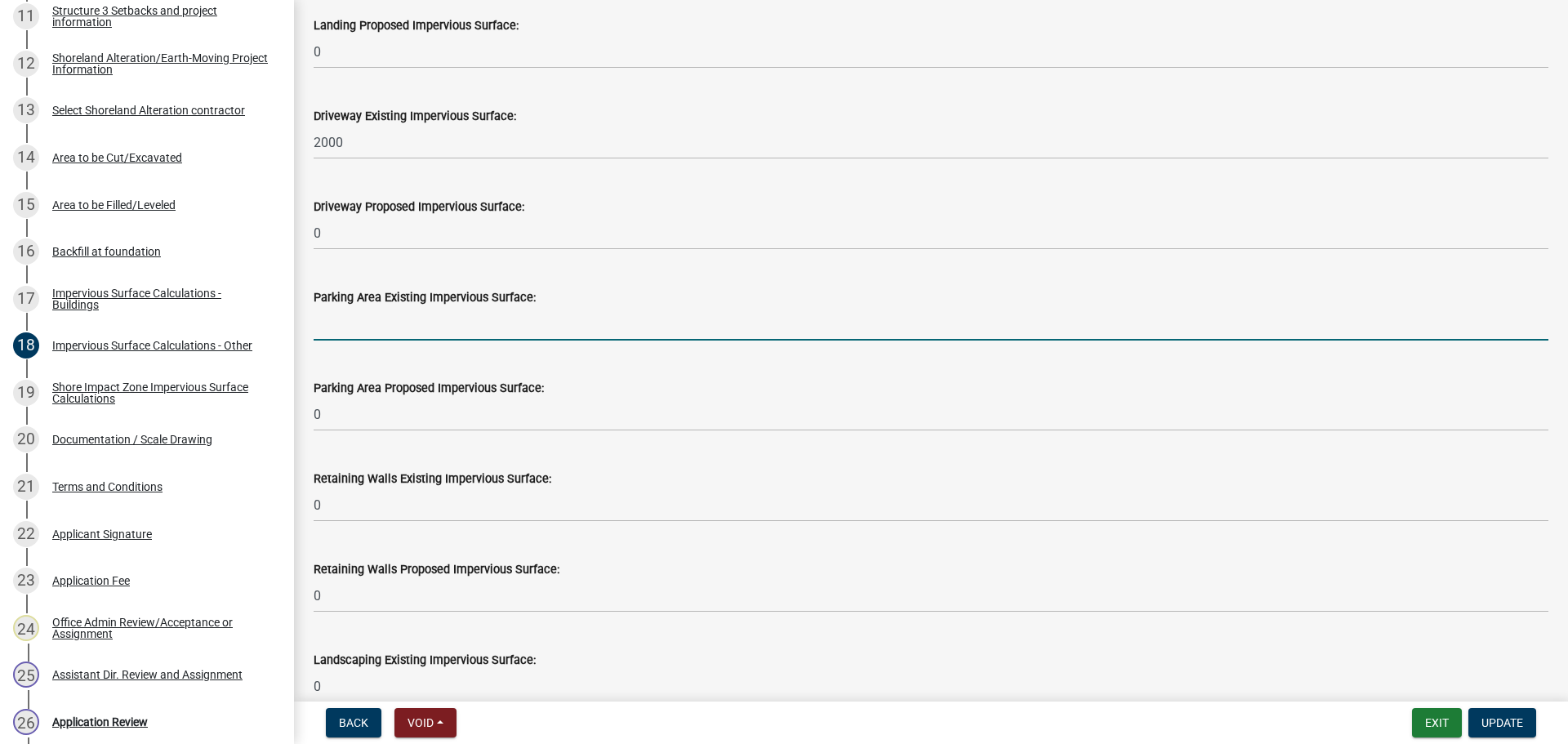
click at [338, 332] on input "text" at bounding box center [930, 323] width 1235 height 34
type input "0"
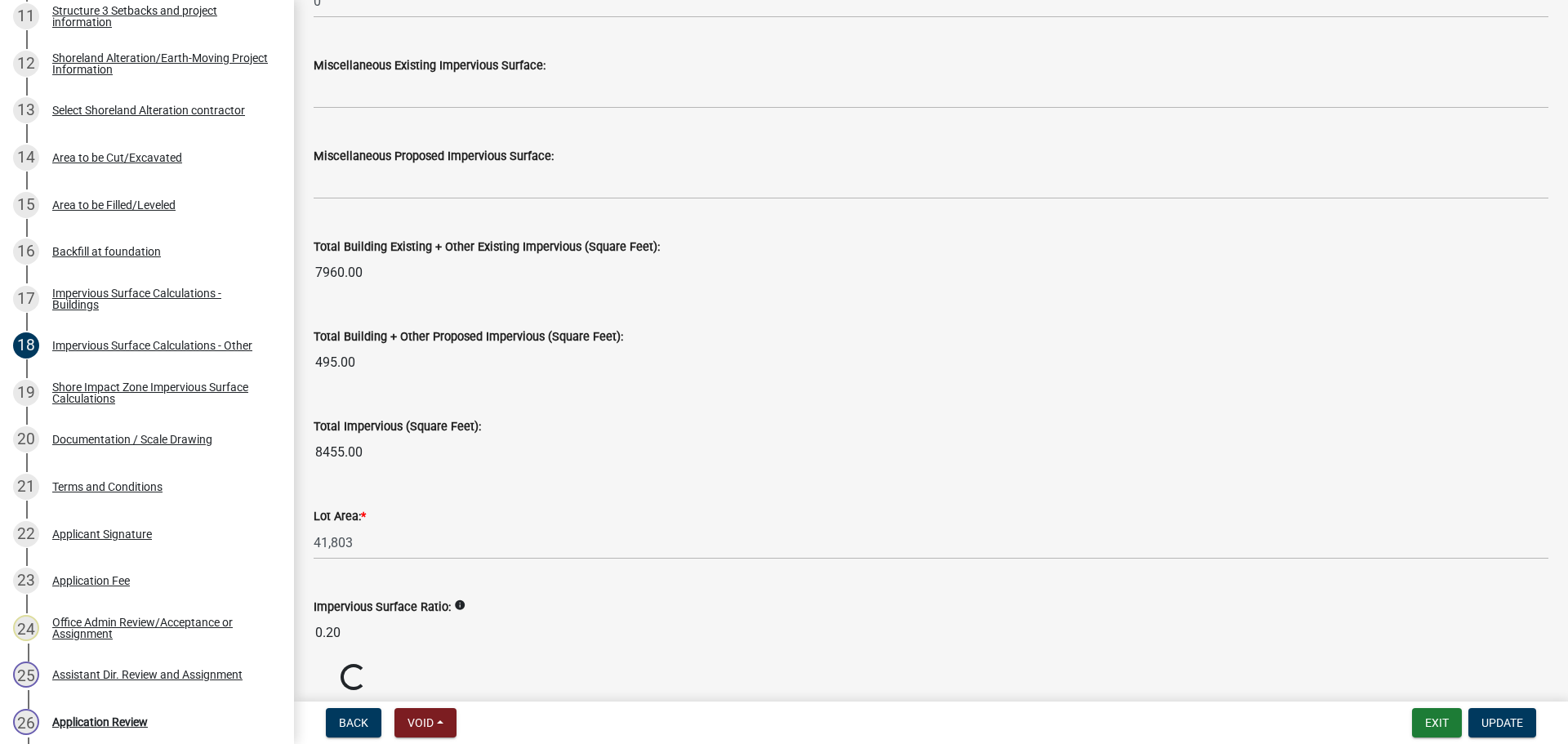
scroll to position [1704, 0]
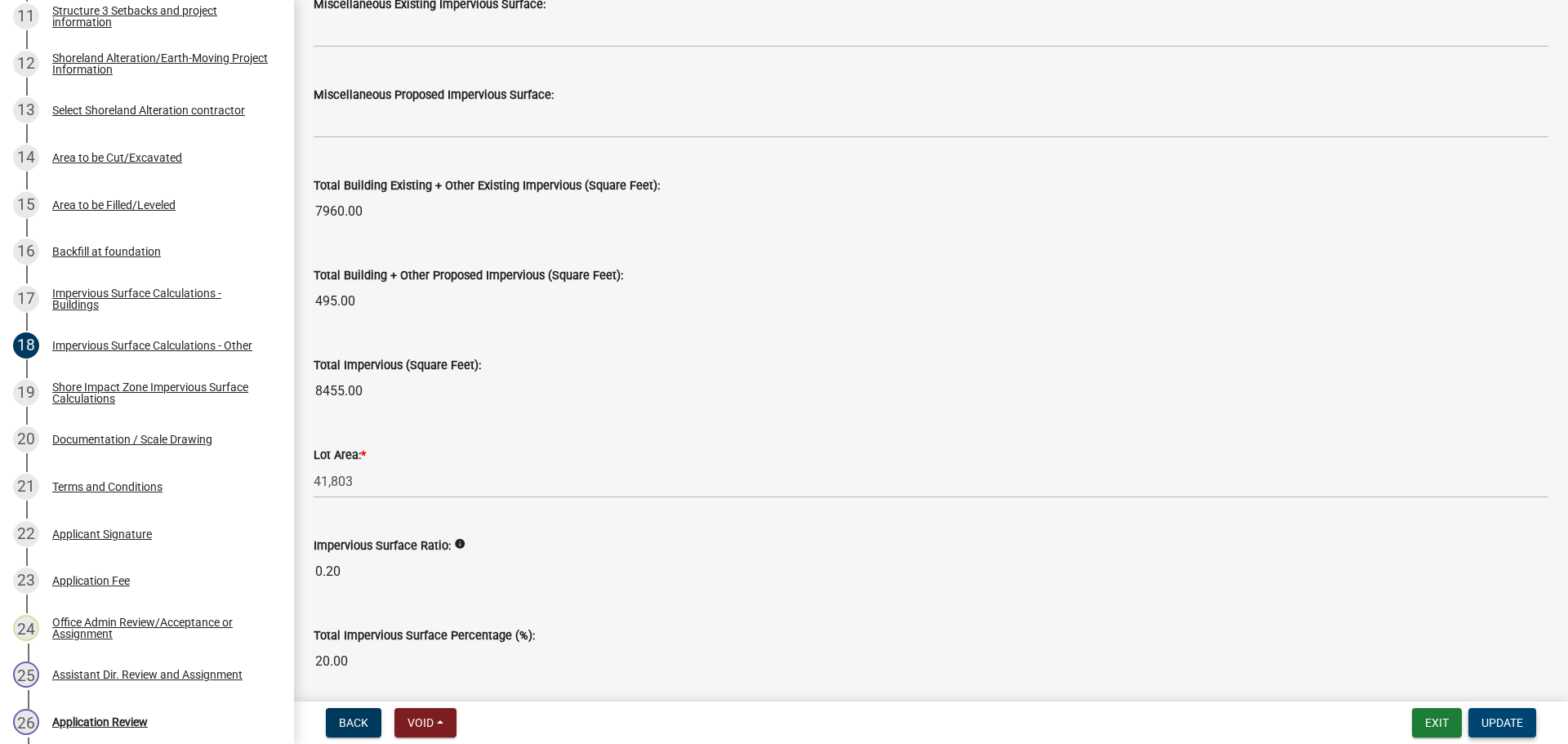
click at [1492, 723] on span "Update" at bounding box center [1502, 722] width 41 height 13
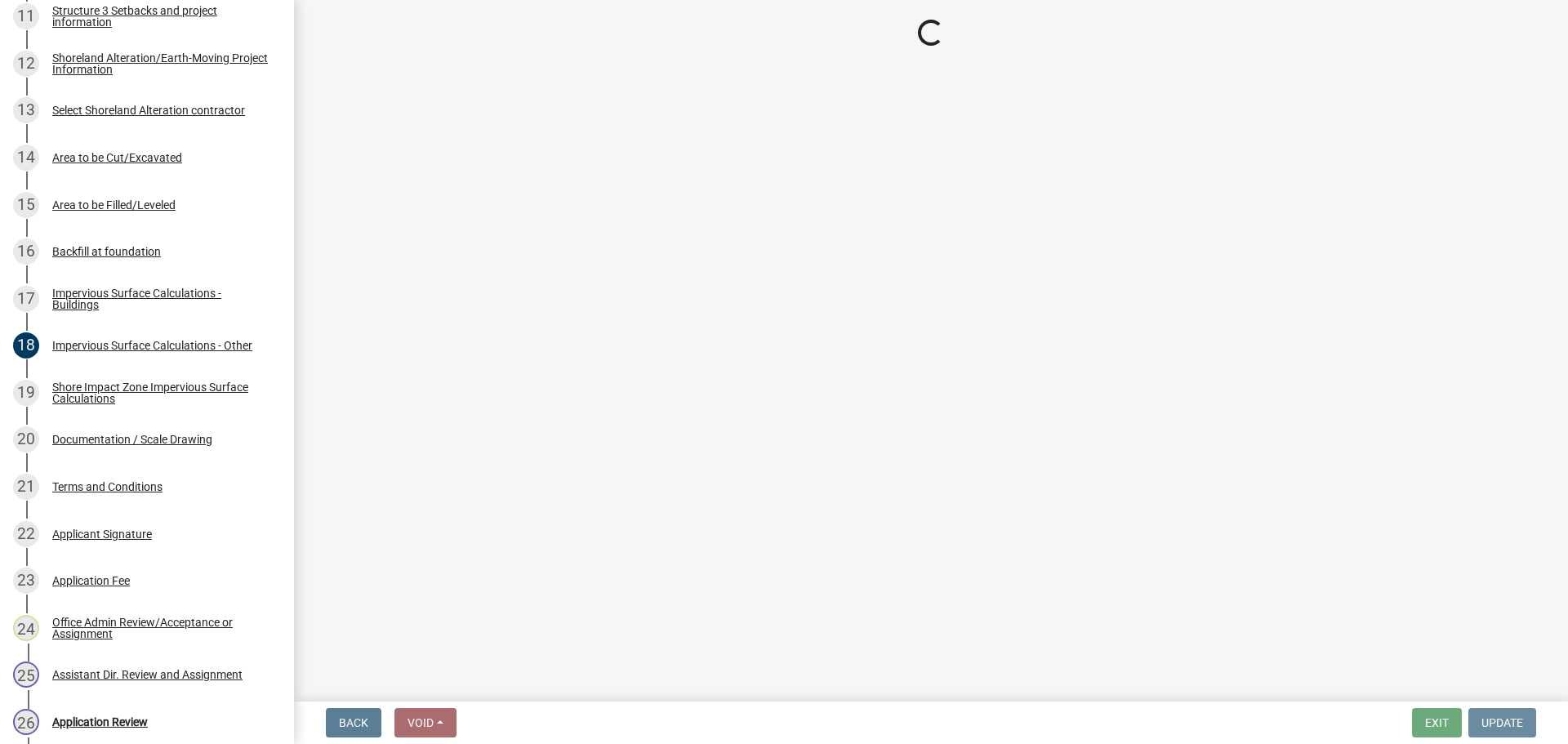
scroll to position [0, 0]
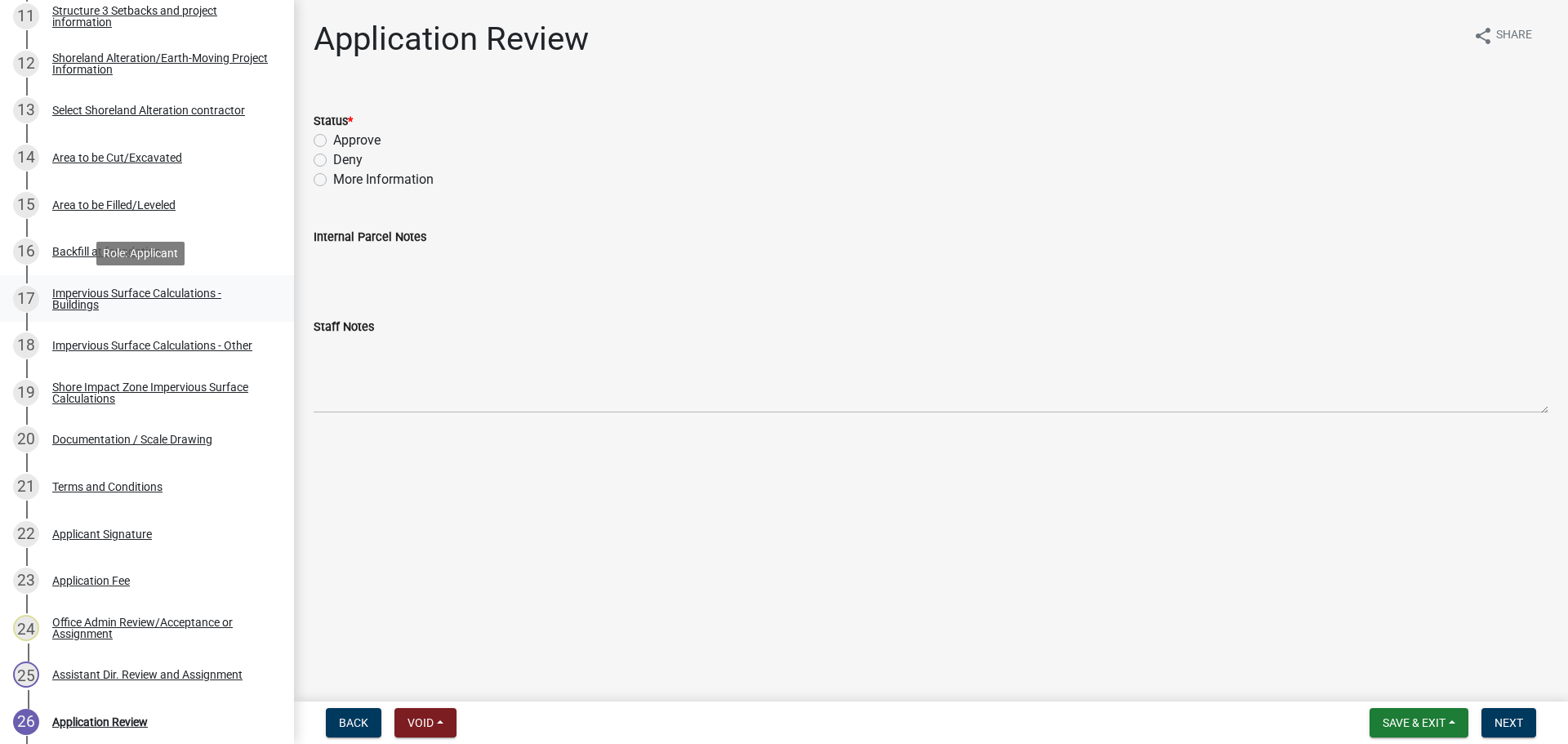
click at [76, 294] on div "Impervious Surface Calculations - Buildings" at bounding box center [160, 299] width 216 height 23
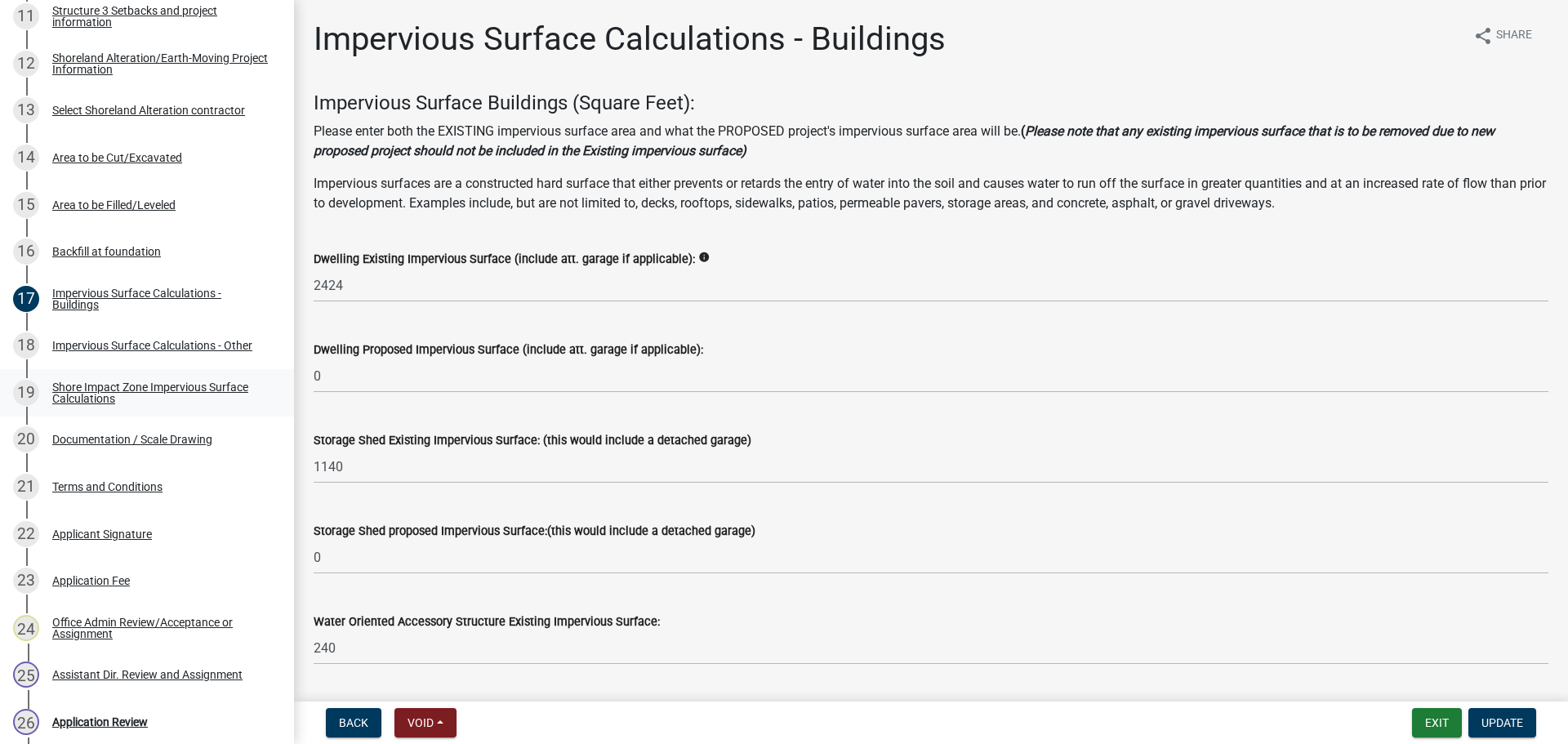
click at [77, 393] on div "Shore Impact Zone Impervious Surface Calculations" at bounding box center [160, 393] width 216 height 23
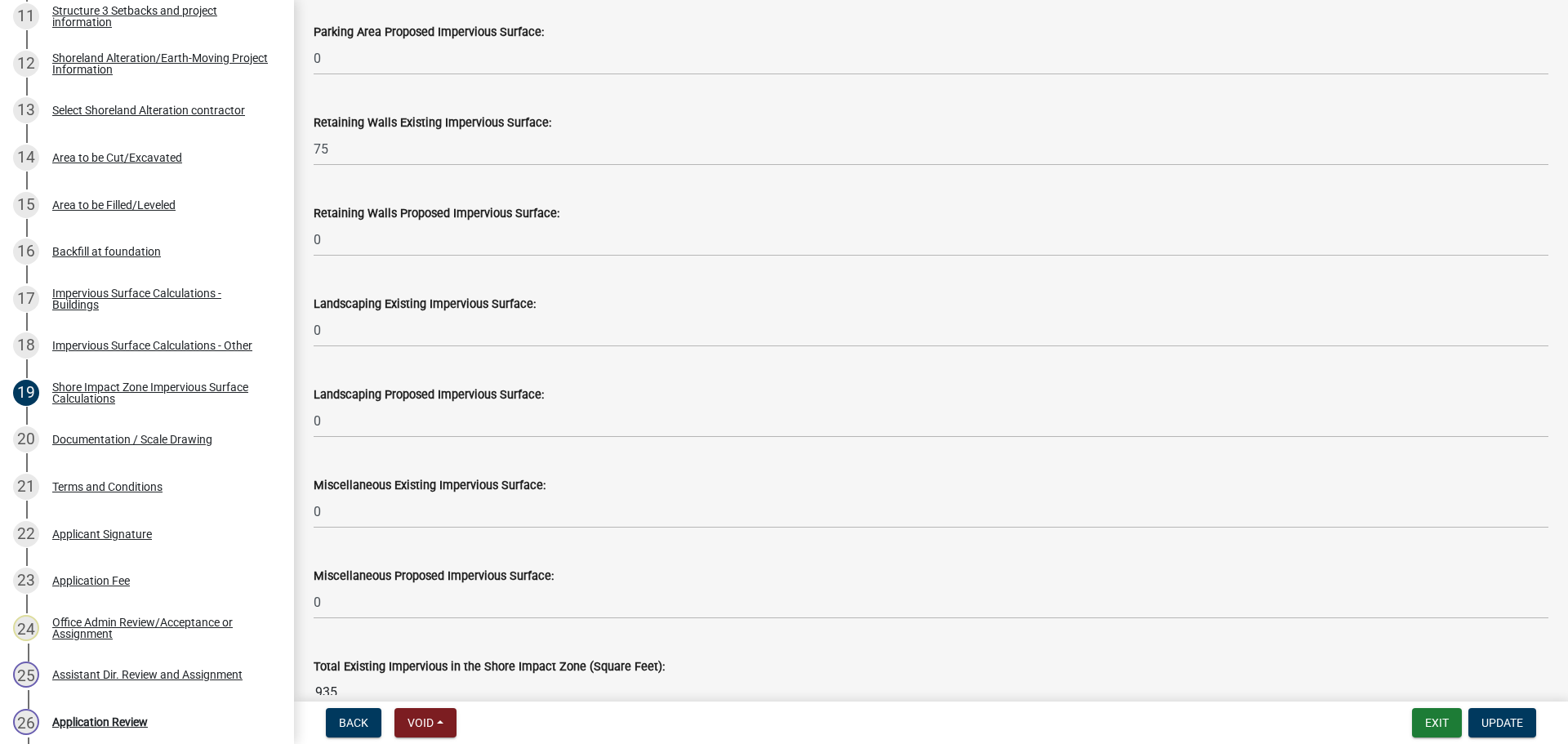
scroll to position [1246, 0]
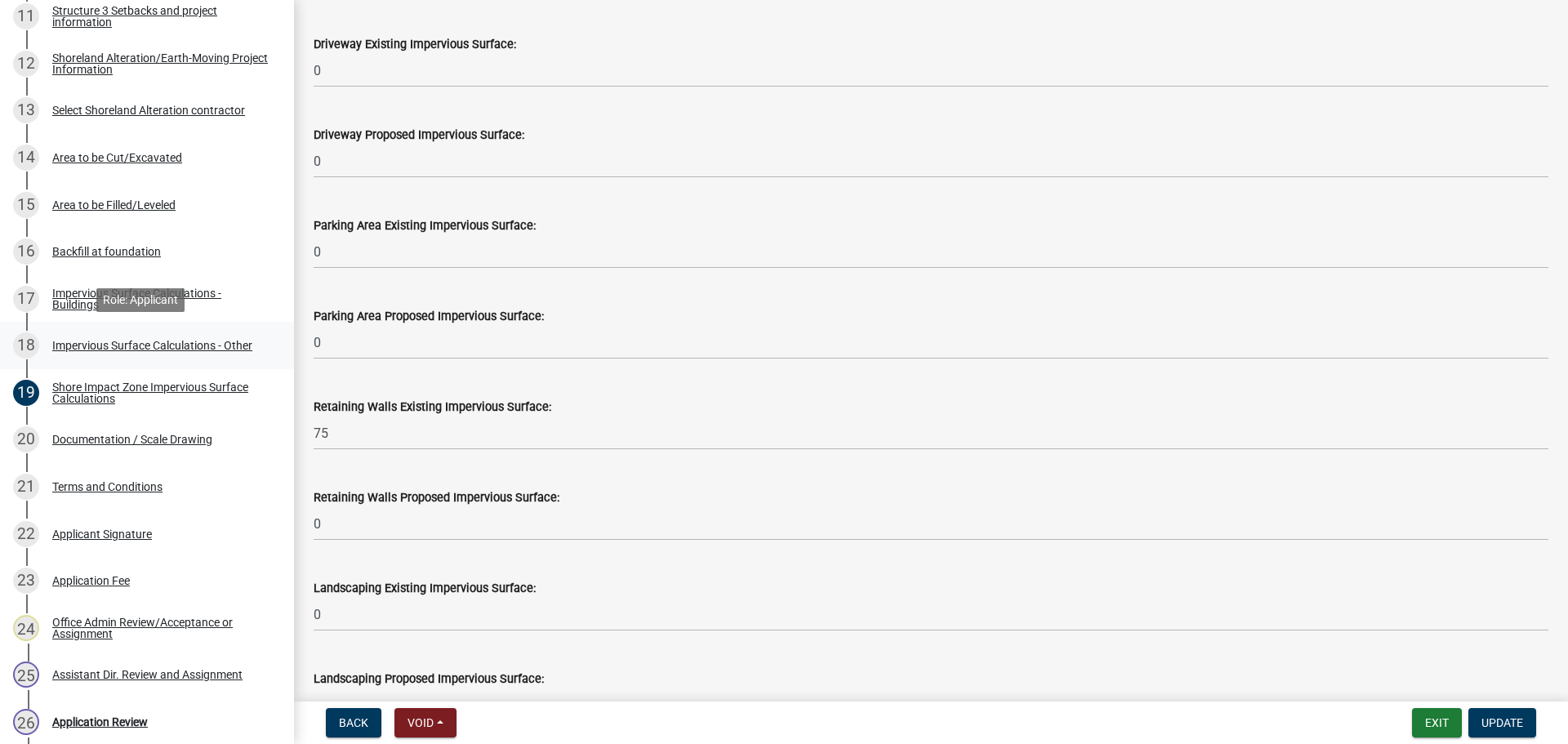
click at [218, 350] on div "Impervious Surface Calculations - Other" at bounding box center [152, 345] width 200 height 11
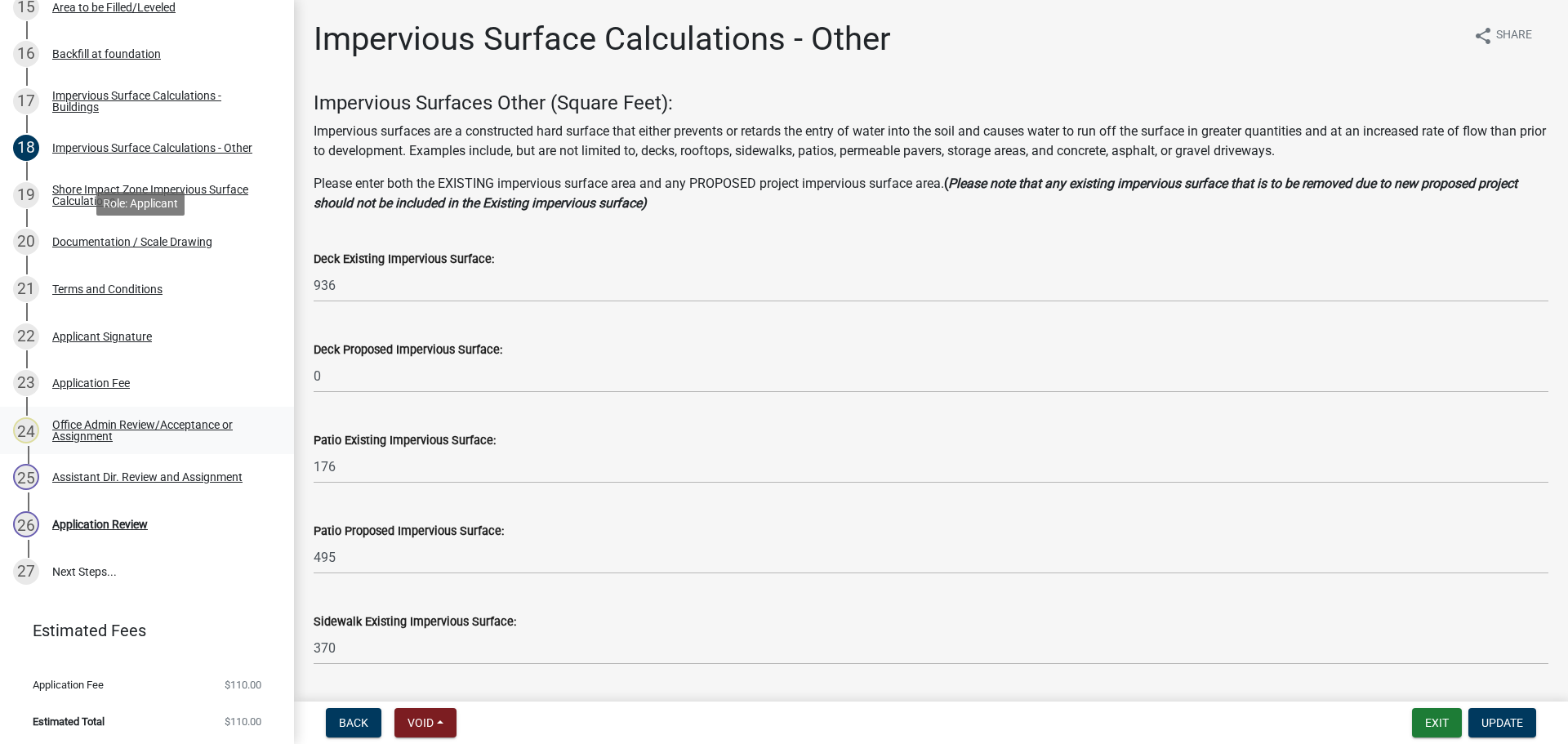
scroll to position [1016, 0]
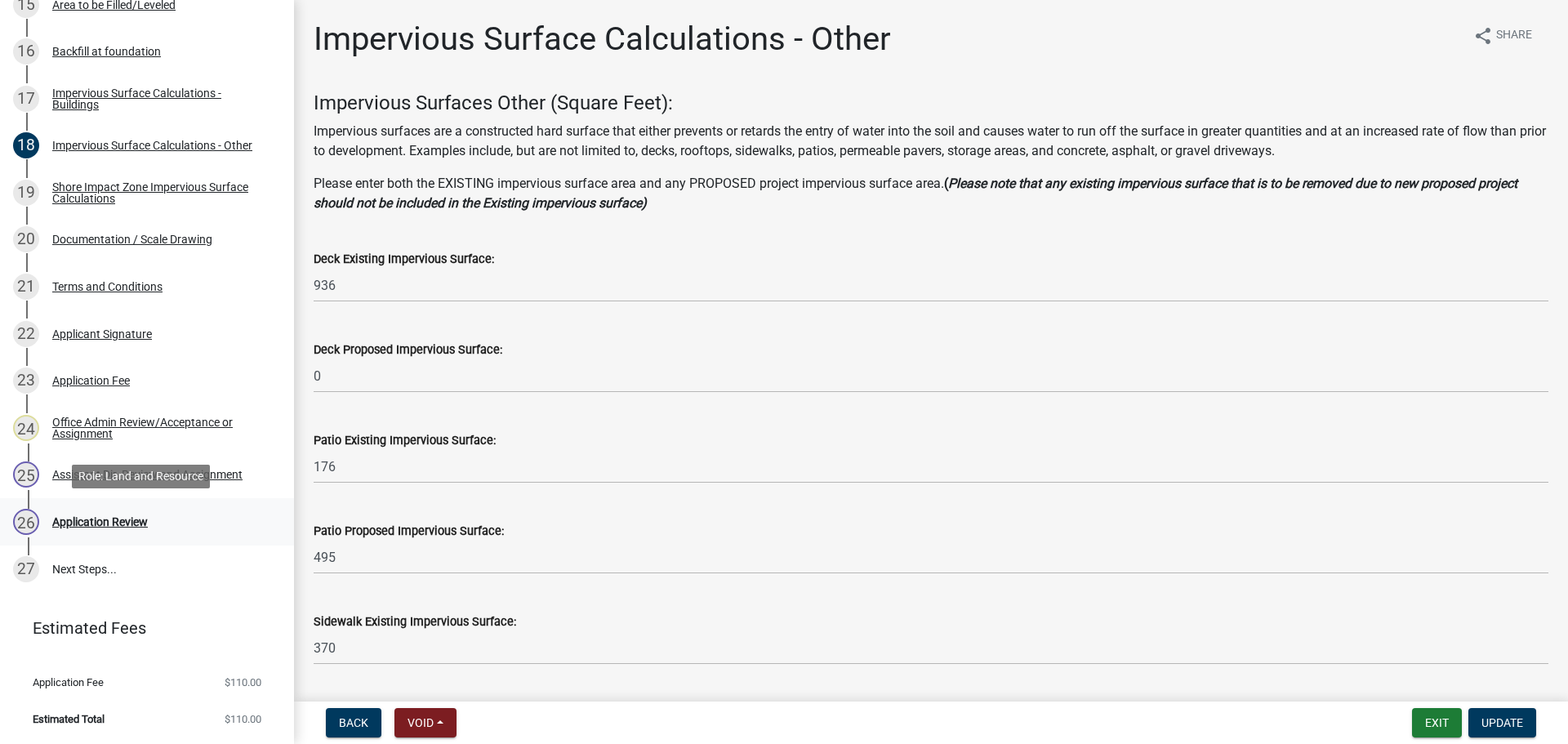
click at [99, 521] on div "Application Review" at bounding box center [100, 521] width 95 height 11
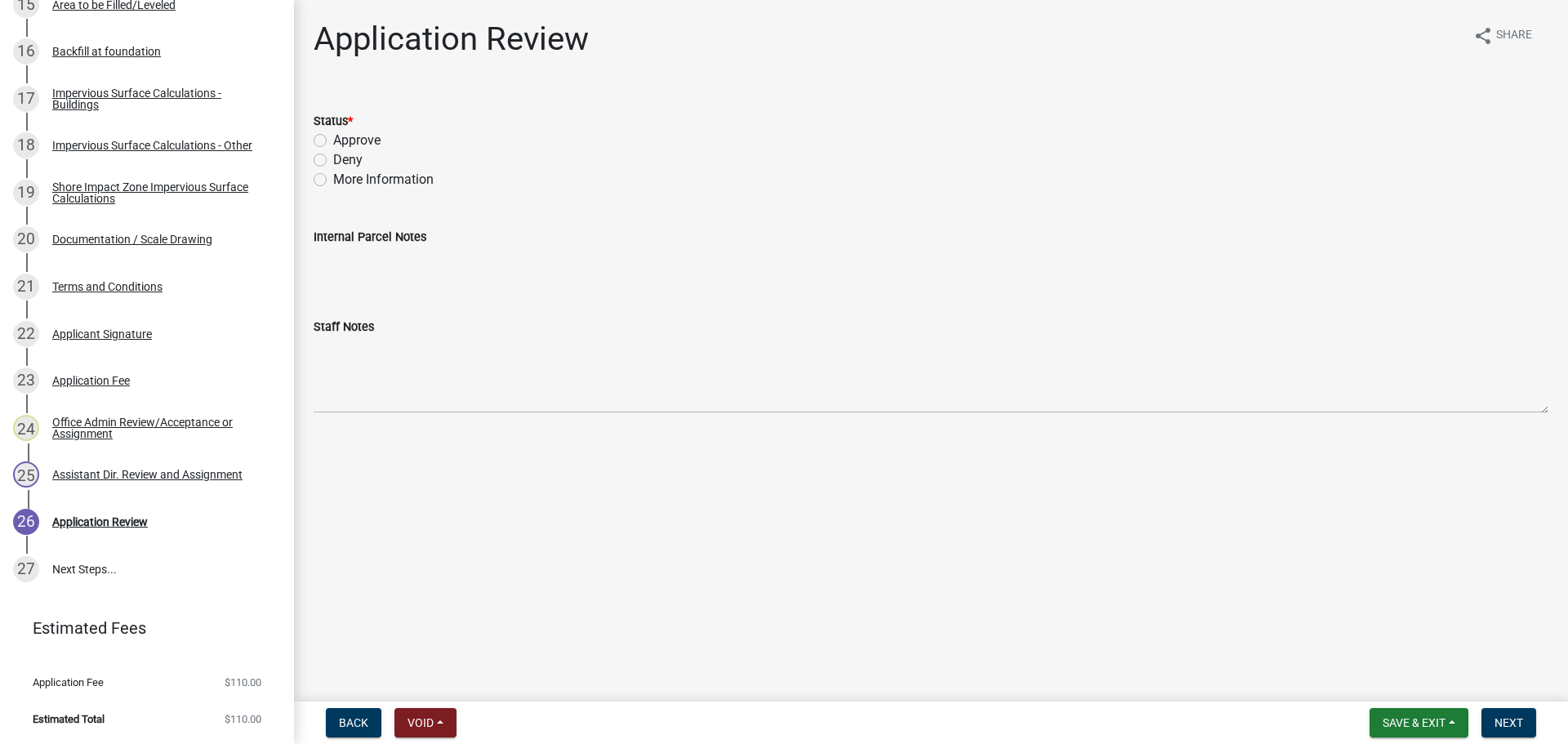
click at [333, 142] on label "Approve" at bounding box center [357, 140] width 47 height 20
click at [333, 141] on input "Approve" at bounding box center [339, 136] width 10 height 10
radio input "true"
click at [1498, 717] on span "Next" at bounding box center [1508, 722] width 28 height 13
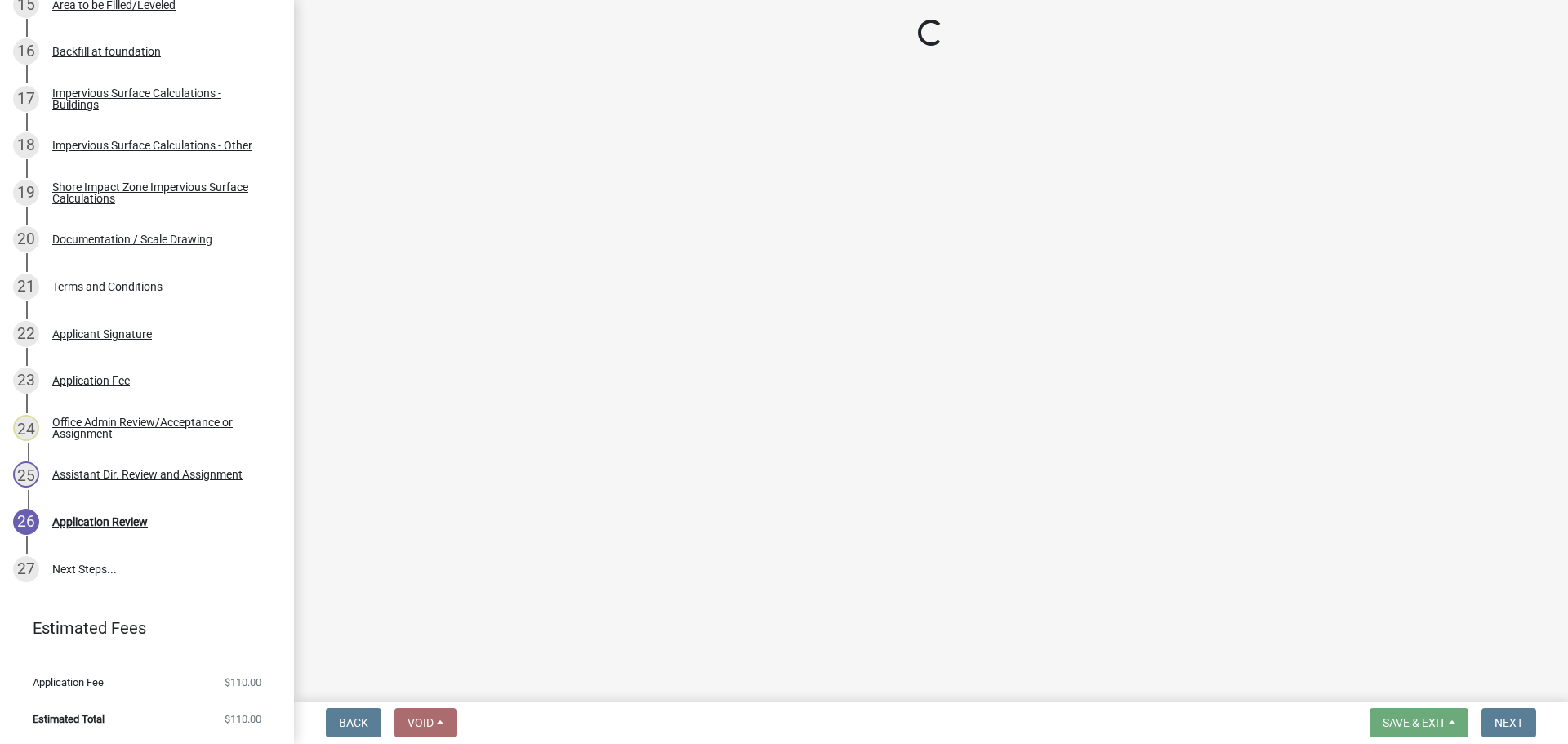
scroll to position [1345, 0]
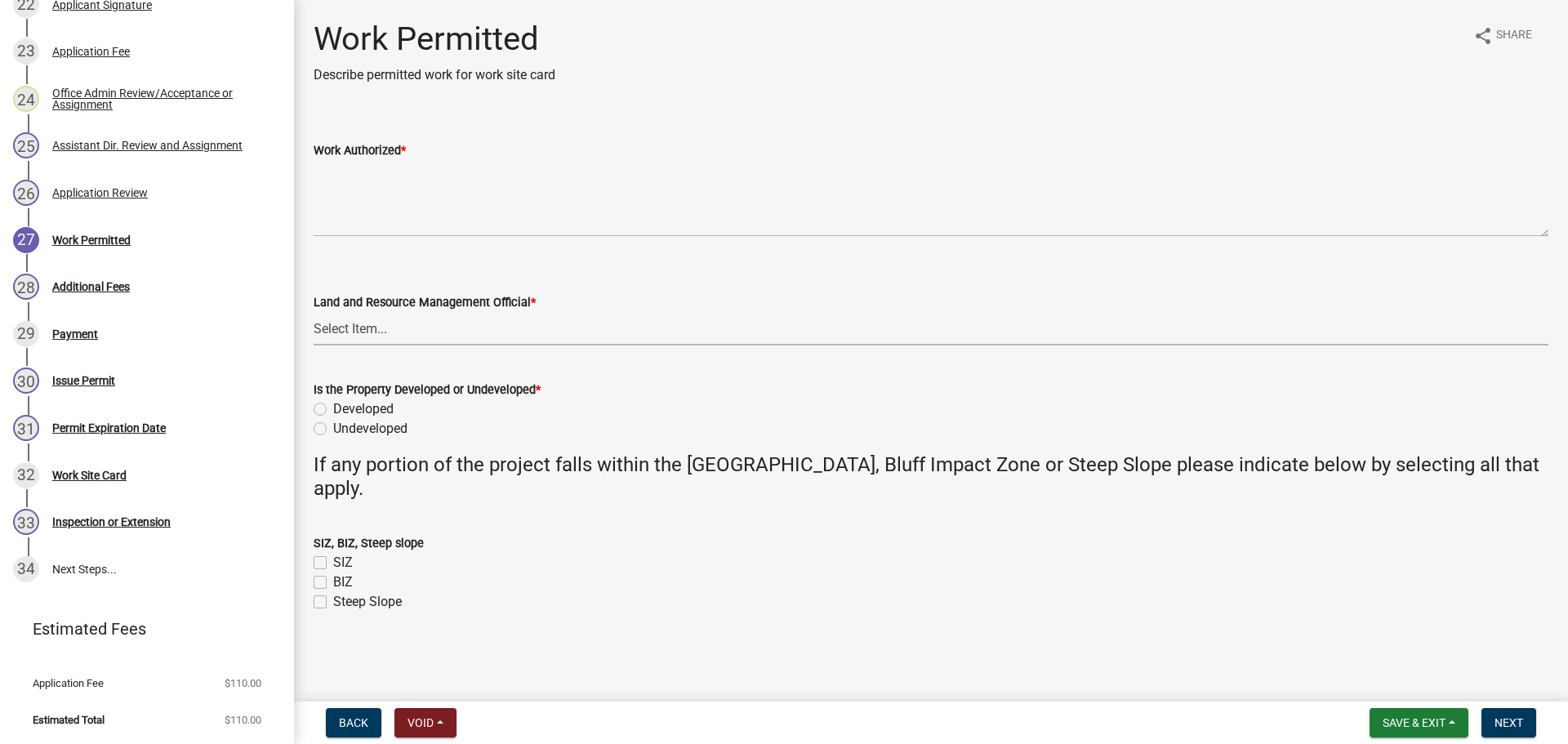
click at [363, 334] on select "Select Item... Alexis Newark Amy Busko Andrea Perales Brittany Tollefson Christ…" at bounding box center [930, 328] width 1235 height 34
click at [314, 312] on select "Select Item... Alexis Newark Amy Busko Andrea Perales Brittany Tollefson Christ…" at bounding box center [930, 328] width 1235 height 34
select select "f66be788-4dd6-459d-a9ec-6d83f4dfb709"
click at [333, 405] on label "Developed" at bounding box center [363, 409] width 60 height 20
click at [333, 405] on input "Developed" at bounding box center [339, 405] width 10 height 10
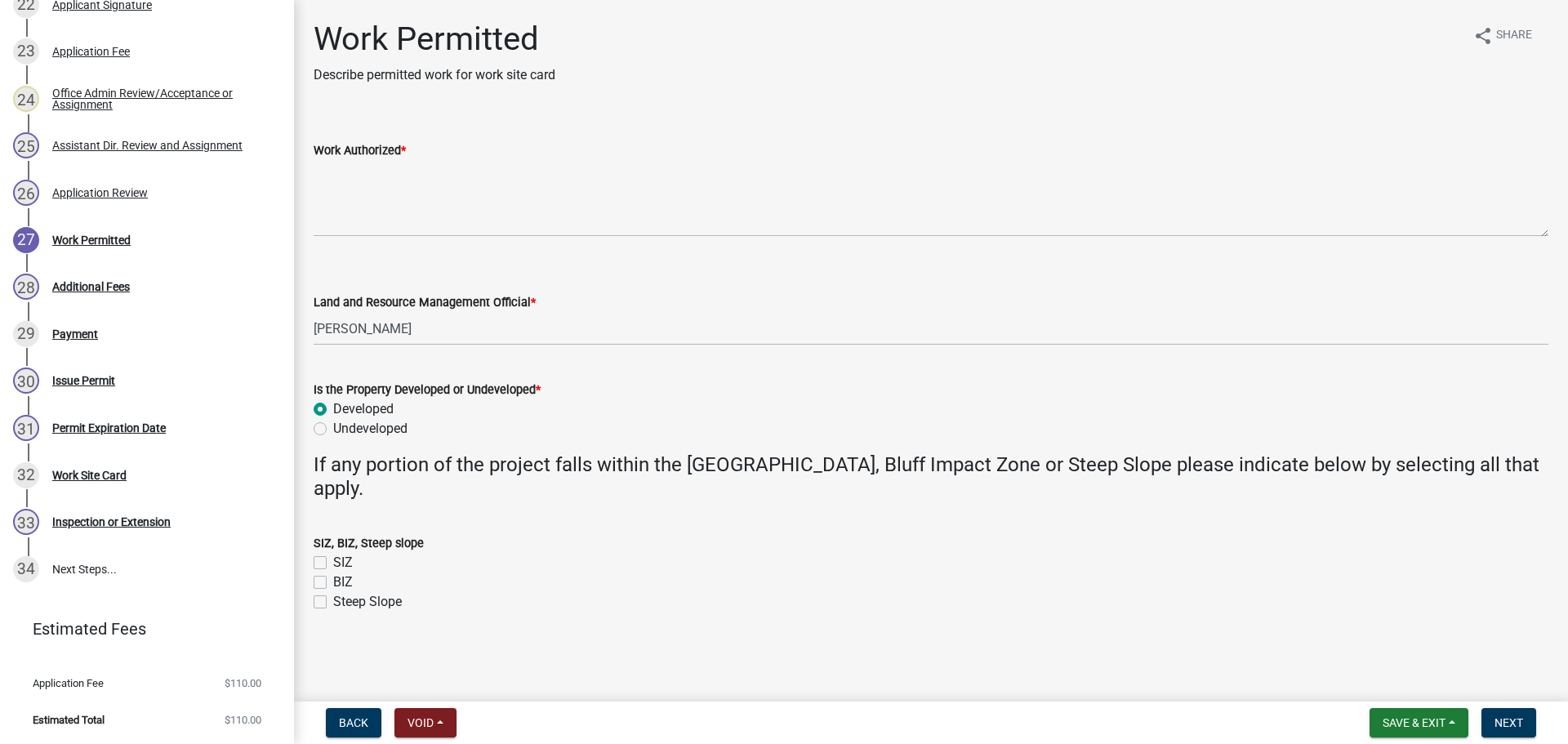
radio input "true"
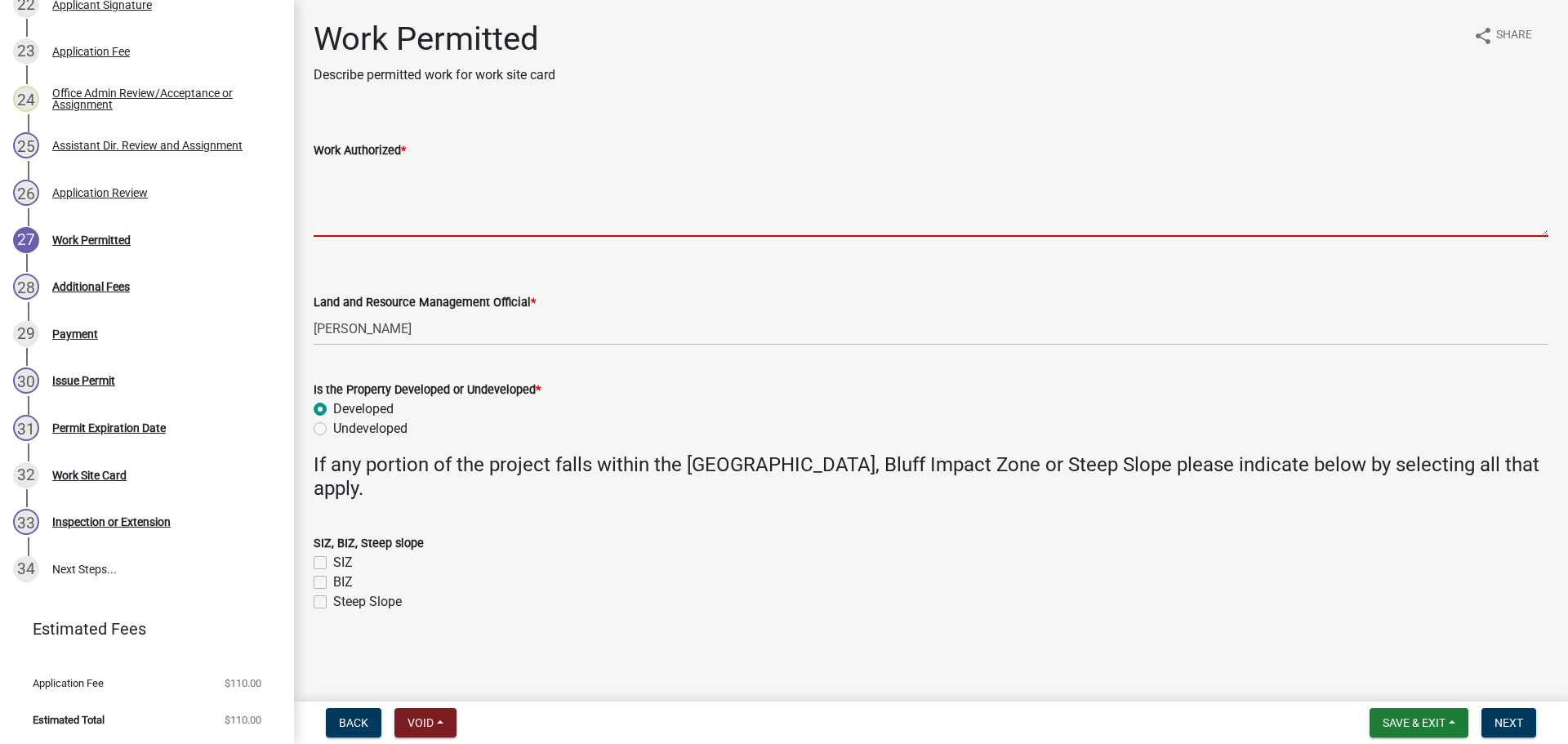
click at [341, 186] on textarea "Work Authorized *" at bounding box center [930, 198] width 1235 height 76
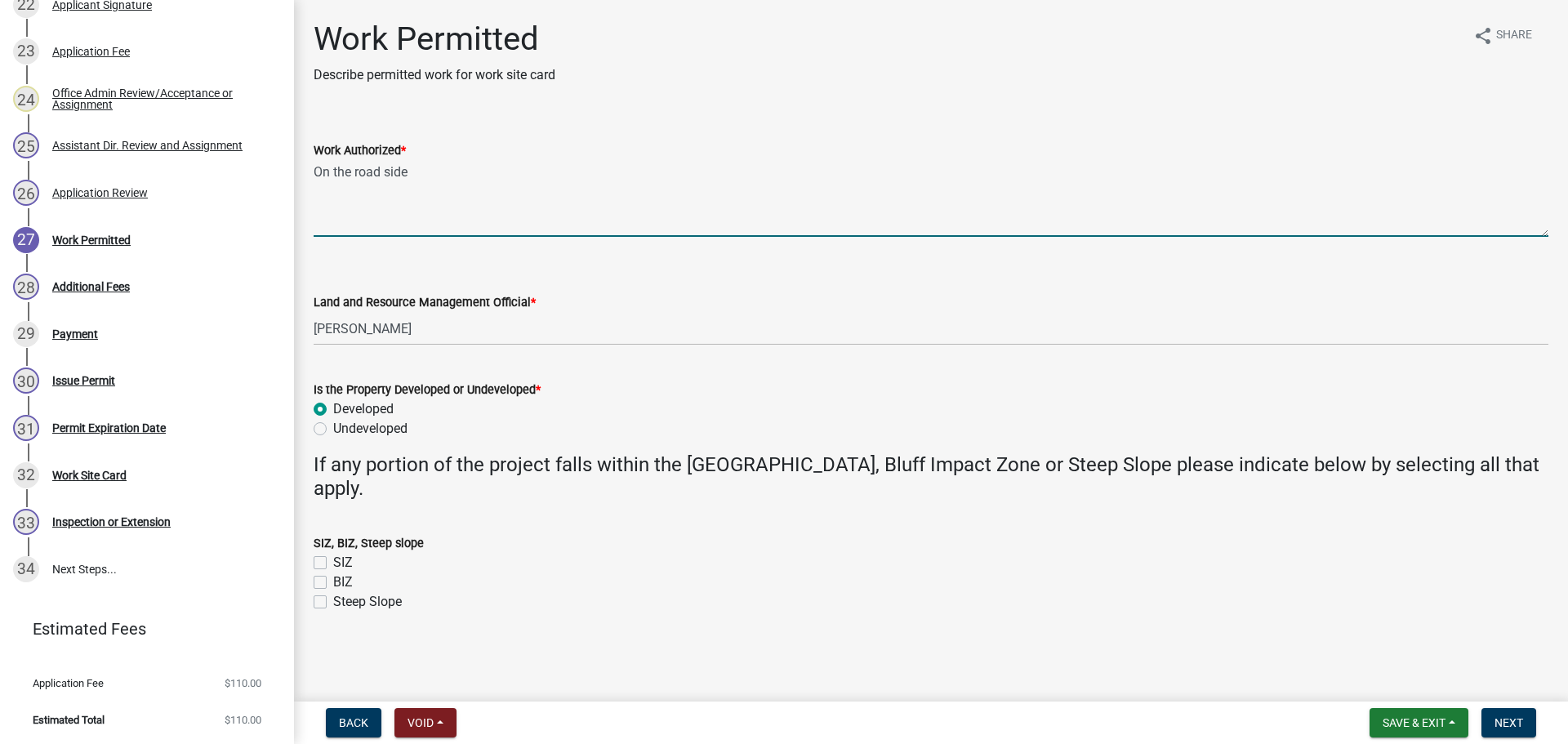
type textarea "On the road side"
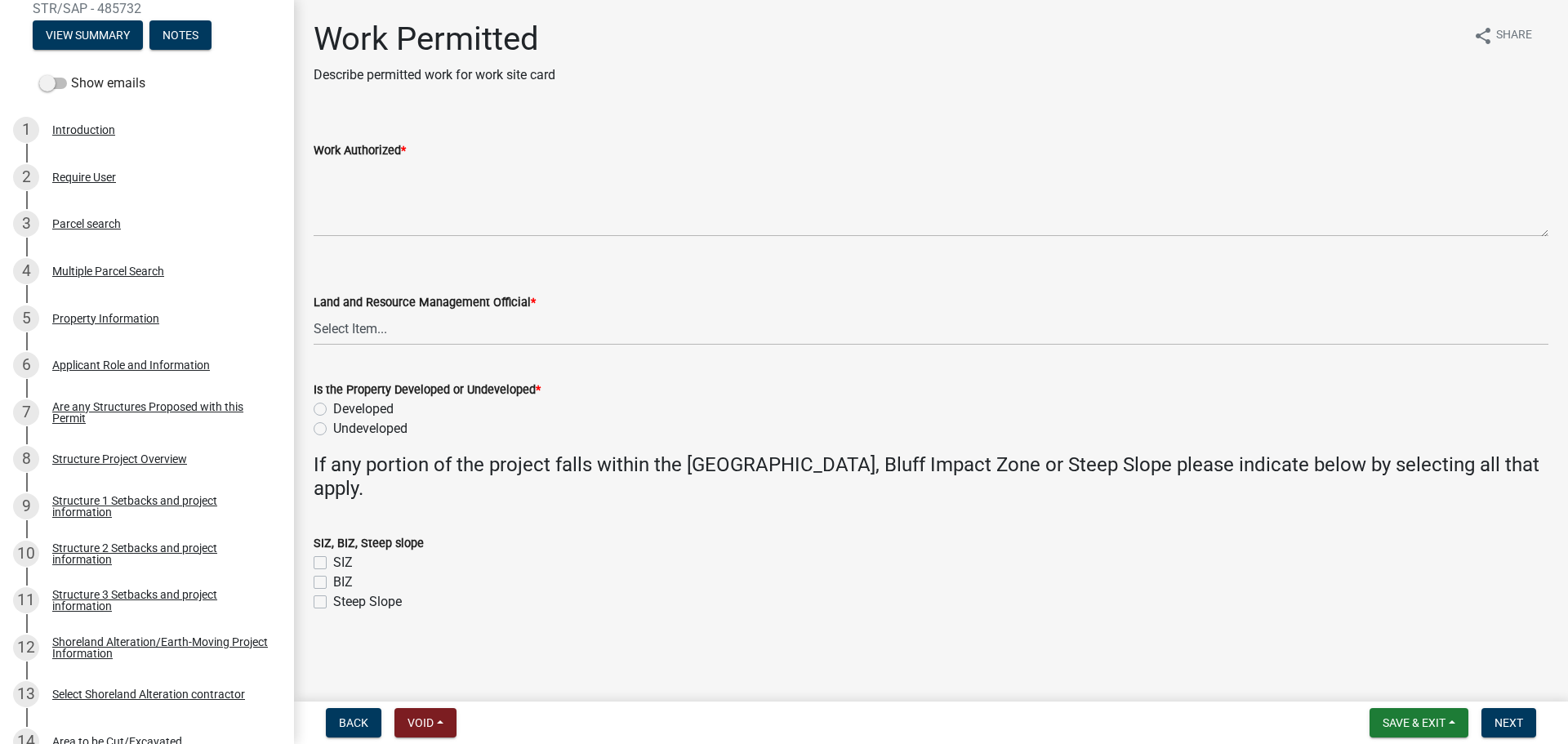
scroll to position [245, 0]
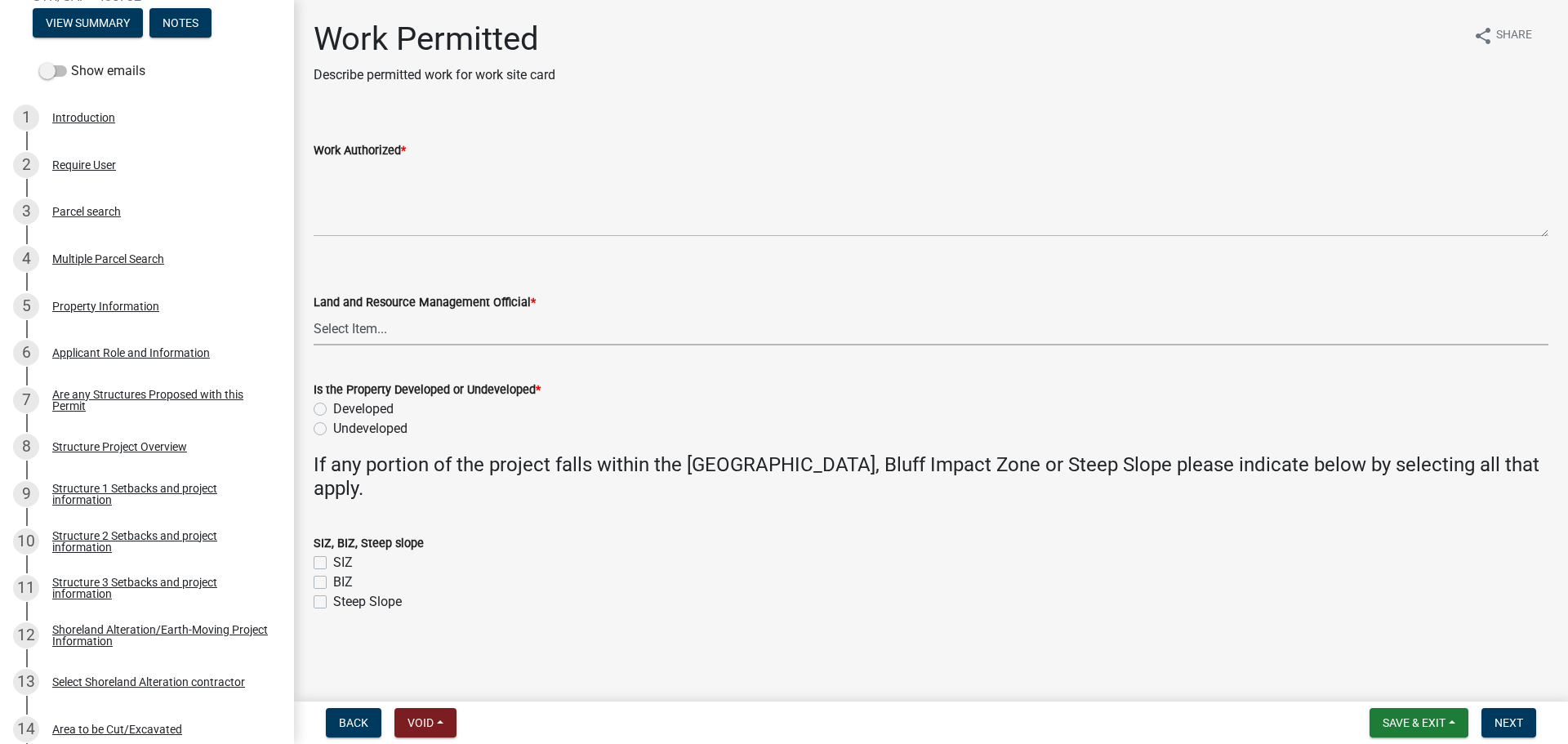
click at [338, 323] on select "Select Item... Alexis Newark Amy Busko Andrea Perales Brittany Tollefson Christ…" at bounding box center [930, 328] width 1235 height 34
click at [314, 312] on select "Select Item... Alexis Newark Amy Busko Andrea Perales Brittany Tollefson Christ…" at bounding box center [930, 328] width 1235 height 34
select select "f66be788-4dd6-459d-a9ec-6d83f4dfb709"
click at [333, 409] on label "Developed" at bounding box center [363, 409] width 60 height 20
click at [333, 409] on input "Developed" at bounding box center [339, 405] width 10 height 10
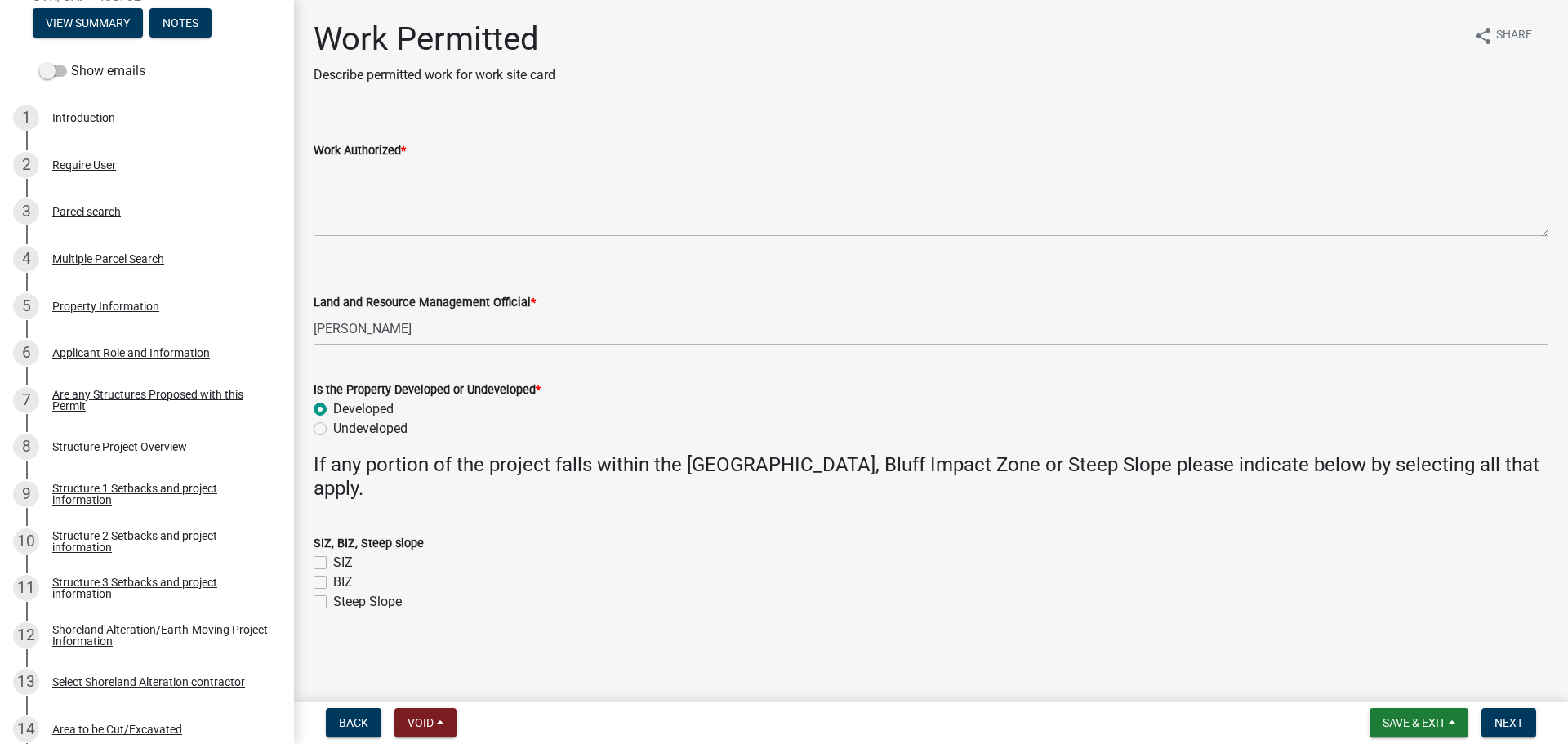
radio input "true"
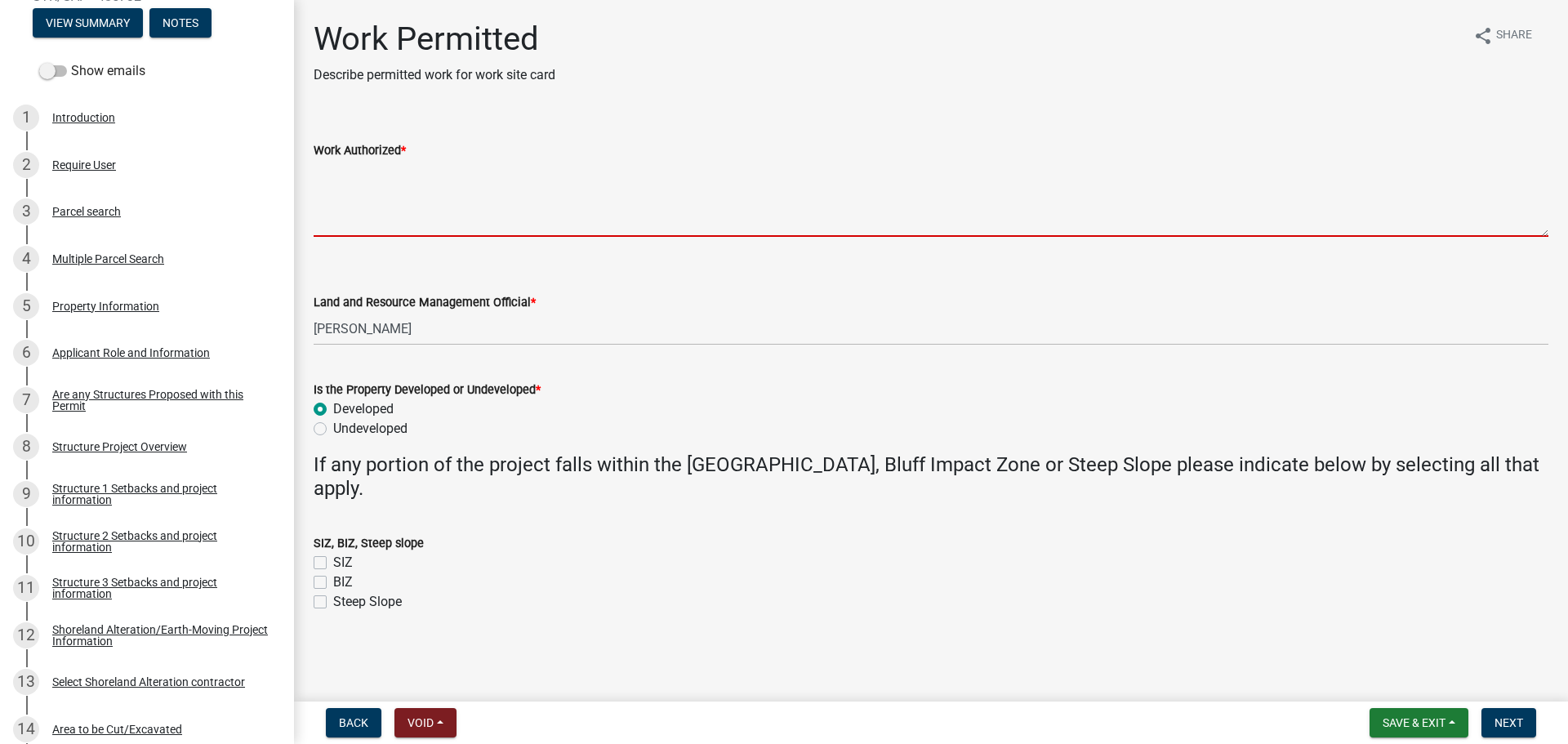
click at [340, 186] on textarea "Work Authorized *" at bounding box center [930, 198] width 1235 height 76
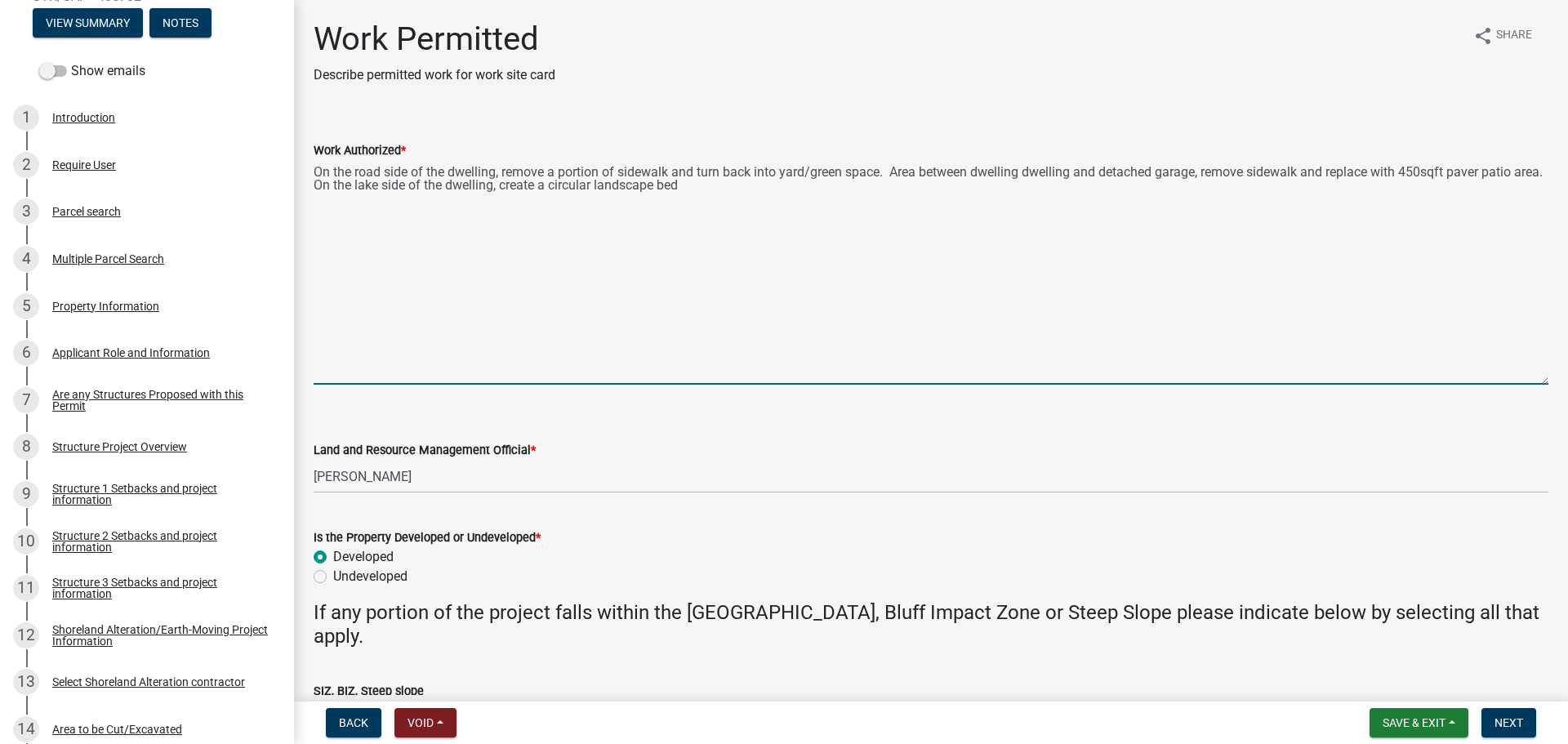
drag, startPoint x: 1547, startPoint y: 233, endPoint x: 1535, endPoint y: 381, distance: 148.5
click at [1535, 381] on textarea "On the road side of the dwelling, remove a portion of sidewalk and turn back in…" at bounding box center [930, 271] width 1235 height 224
click at [412, 206] on textarea "On the road side of the dwelling, remove a portion of sidewalk and turn back in…" at bounding box center [930, 271] width 1235 height 224
paste textarea "Replacement of existing paver patio area between garage and main cabin of 450 s…"
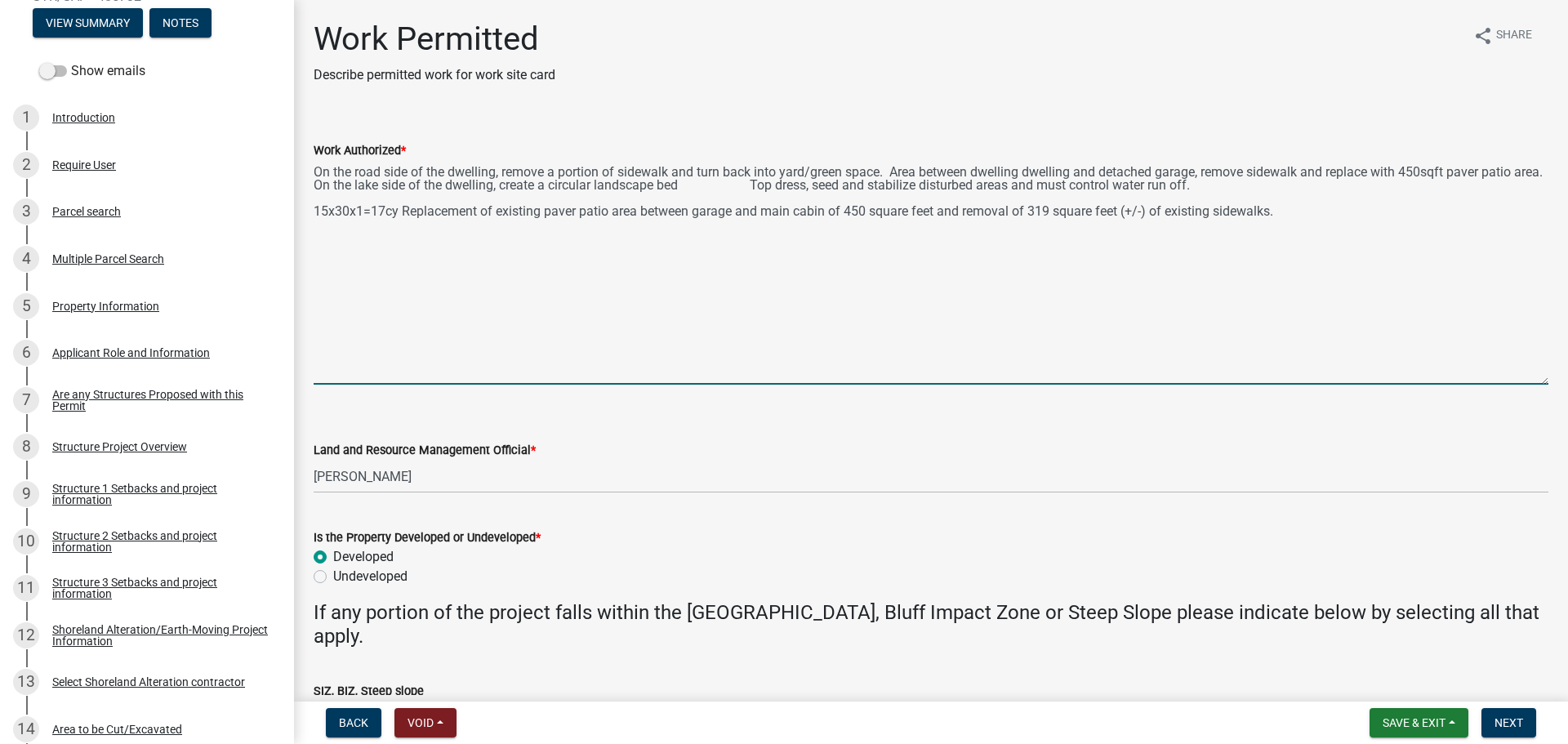
click at [696, 206] on textarea "On the road side of the dwelling, remove a portion of sidewalk and turn back in…" at bounding box center [930, 271] width 1235 height 224
click at [327, 235] on textarea "On the road side of the dwelling, remove a portion of sidewalk and turn back in…" at bounding box center [930, 271] width 1235 height 224
click at [1335, 212] on textarea "On the road side of the dwelling, remove a portion of sidewalk and turn back in…" at bounding box center [930, 271] width 1235 height 224
click at [413, 225] on textarea "On the road side of the dwelling, remove a portion of sidewalk and turn back in…" at bounding box center [930, 271] width 1235 height 224
paste textarea "16-foot circular fire pit area with boulder edge and crushed granite base."
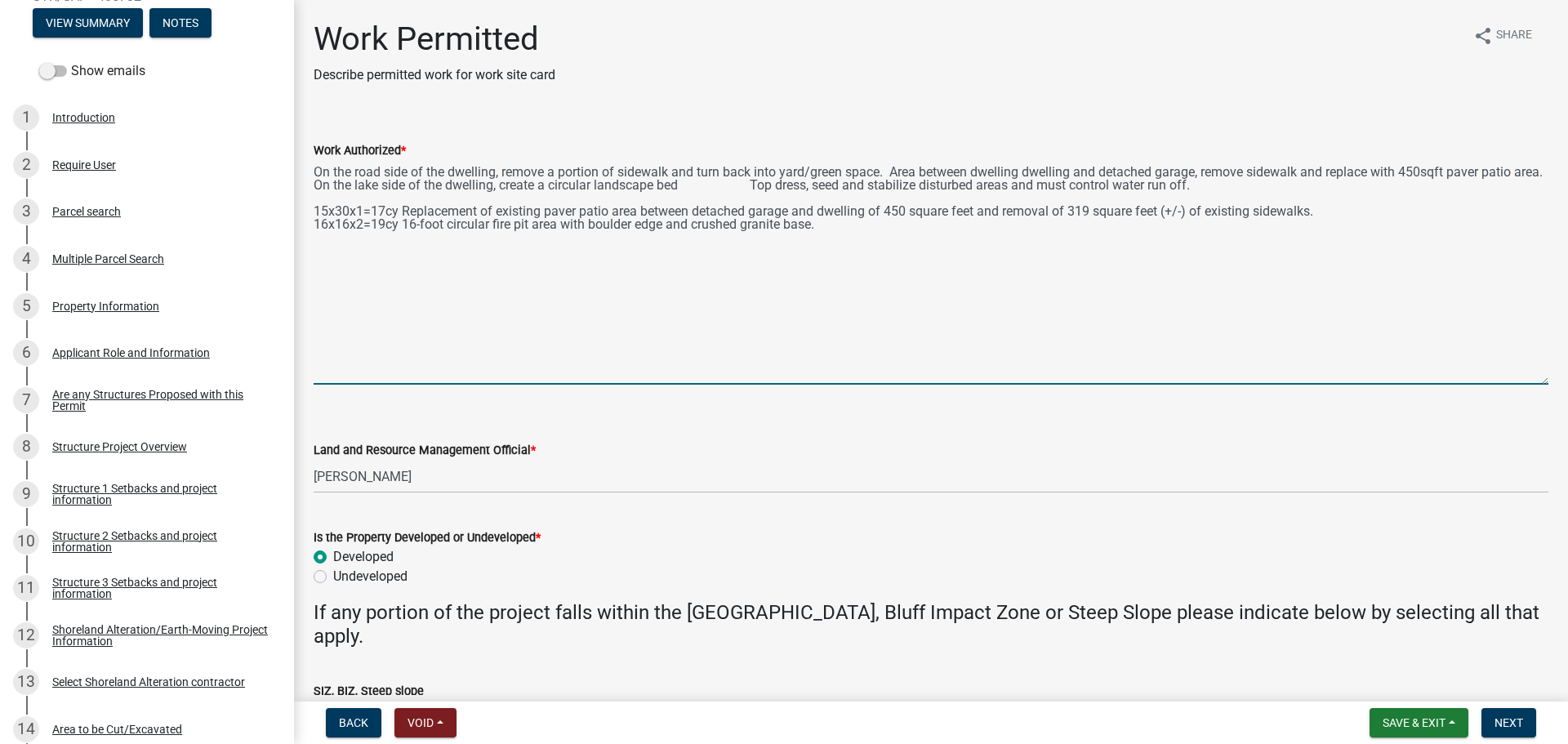
click at [529, 228] on textarea "On the road side of the dwelling, remove a portion of sidewalk and turn back in…" at bounding box center [930, 271] width 1235 height 224
click at [784, 226] on textarea "On the road side of the dwelling, remove a portion of sidewalk and turn back in…" at bounding box center [930, 271] width 1235 height 224
click at [785, 184] on textarea "On the road side of the dwelling, remove a portion of sidewalk and turn back in…" at bounding box center [930, 271] width 1235 height 224
click at [890, 168] on textarea "On the road side of the dwelling, remove a portion of sidewalk and turn back in…" at bounding box center [930, 271] width 1235 height 224
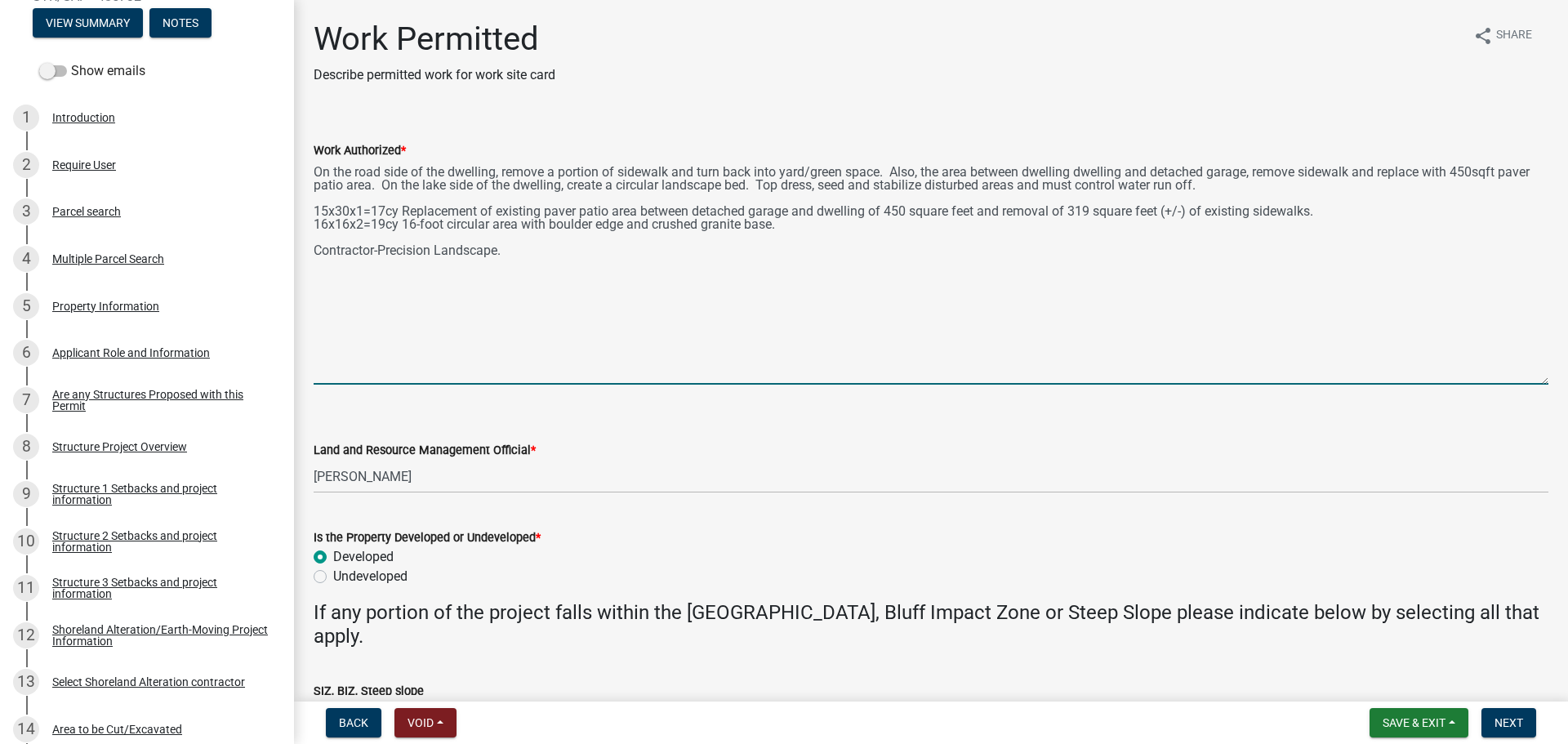
click at [1126, 173] on textarea "On the road side of the dwelling, remove a portion of sidewalk and turn back in…" at bounding box center [930, 271] width 1235 height 224
click at [1026, 173] on textarea "On the road side of the dwelling, remove a portion of sidewalk and turn back in…" at bounding box center [930, 271] width 1235 height 224
type textarea "On the road side of the dwelling, remove a portion of sidewalk and turn back in…"
click at [1504, 721] on span "Next" at bounding box center [1508, 722] width 28 height 13
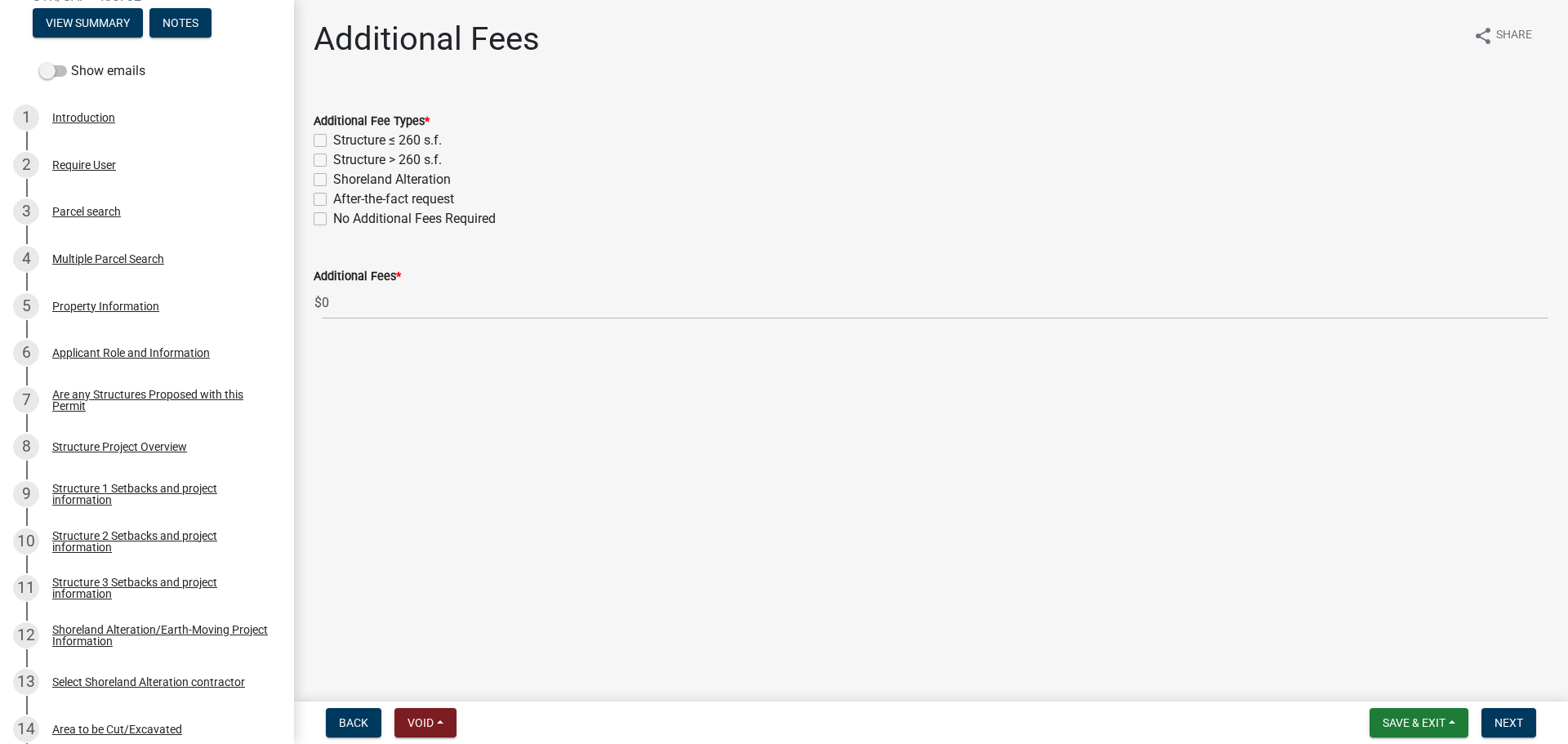
click at [324, 225] on div "No Additional Fees Required" at bounding box center [930, 218] width 1235 height 20
click at [333, 218] on label "No Additional Fees Required" at bounding box center [414, 218] width 162 height 20
click at [333, 218] on input "No Additional Fees Required" at bounding box center [339, 214] width 10 height 10
checkbox input "true"
checkbox input "false"
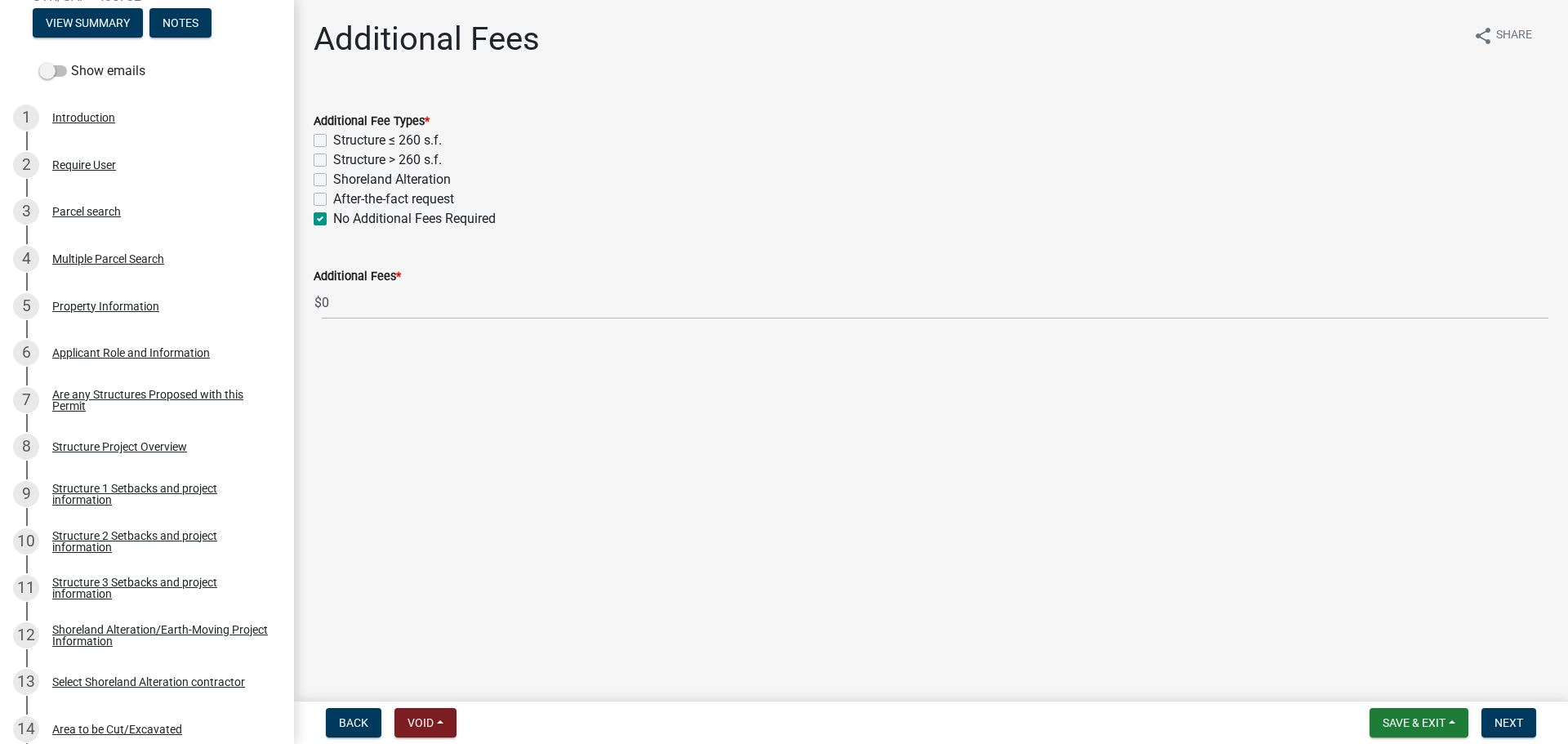
checkbox input "false"
checkbox input "true"
click at [1511, 719] on span "Next" at bounding box center [1508, 722] width 28 height 13
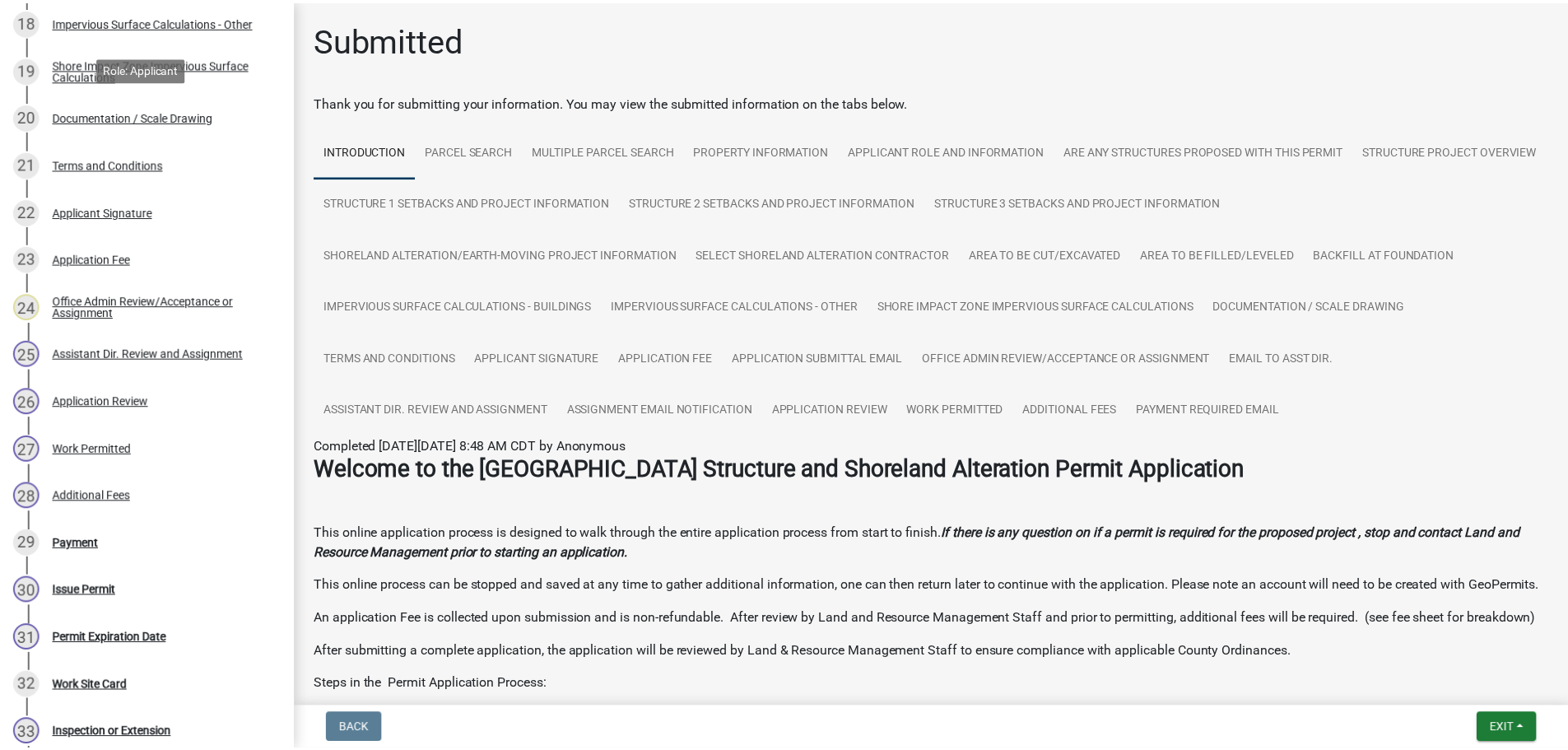
scroll to position [1152, 0]
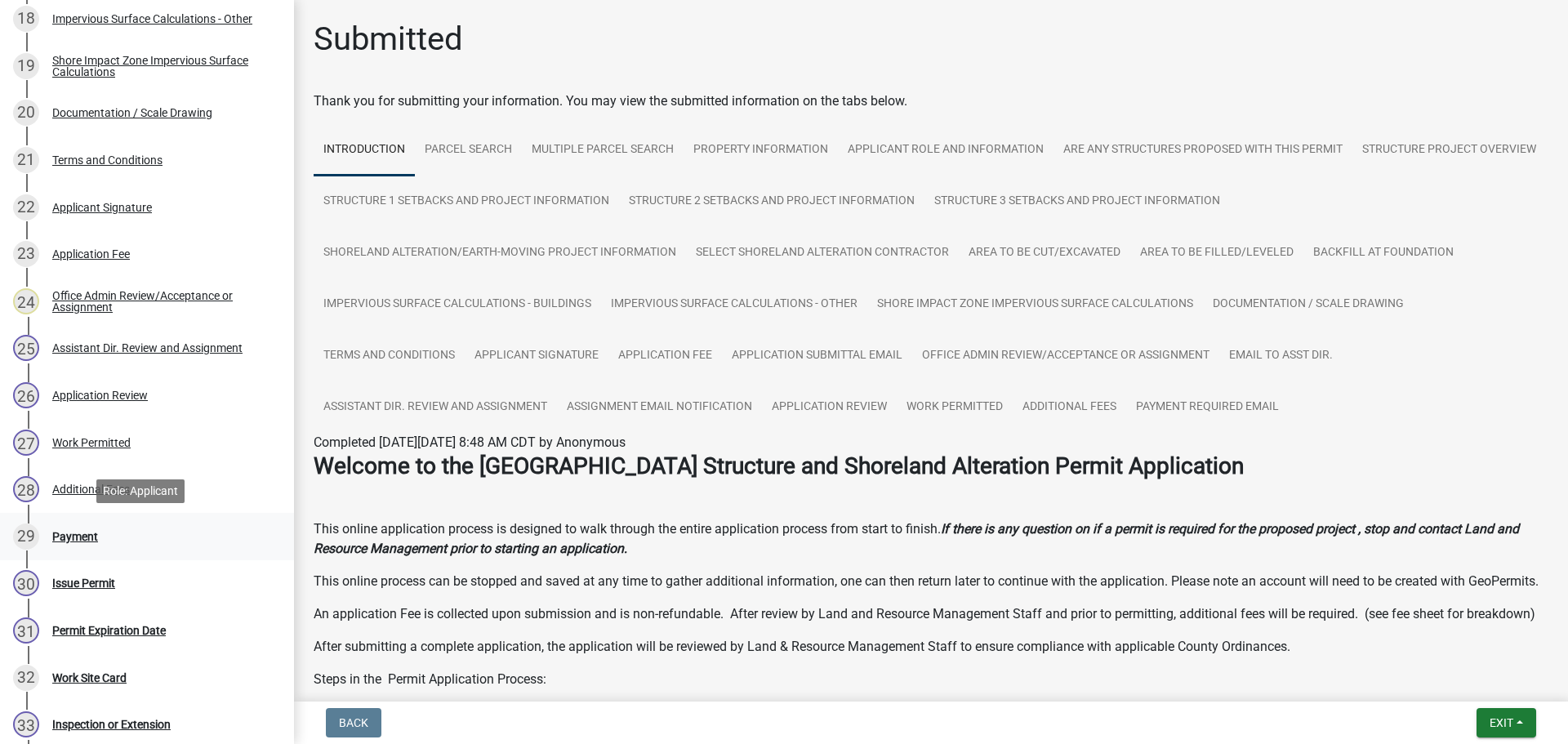
drag, startPoint x: 85, startPoint y: 534, endPoint x: 100, endPoint y: 537, distance: 15.3
click at [85, 534] on div "Payment" at bounding box center [75, 536] width 46 height 11
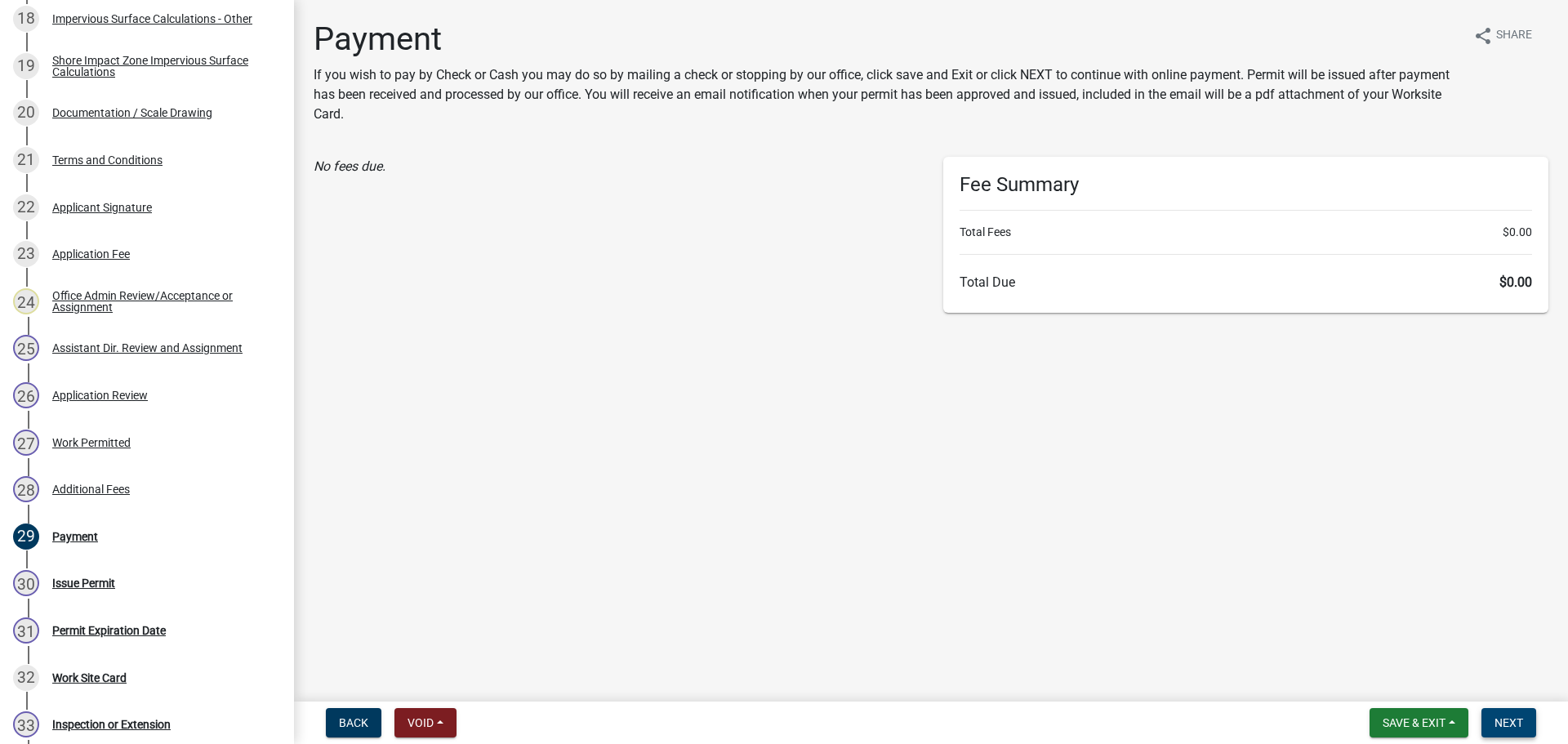
click at [1492, 714] on button "Next" at bounding box center [1509, 723] width 55 height 29
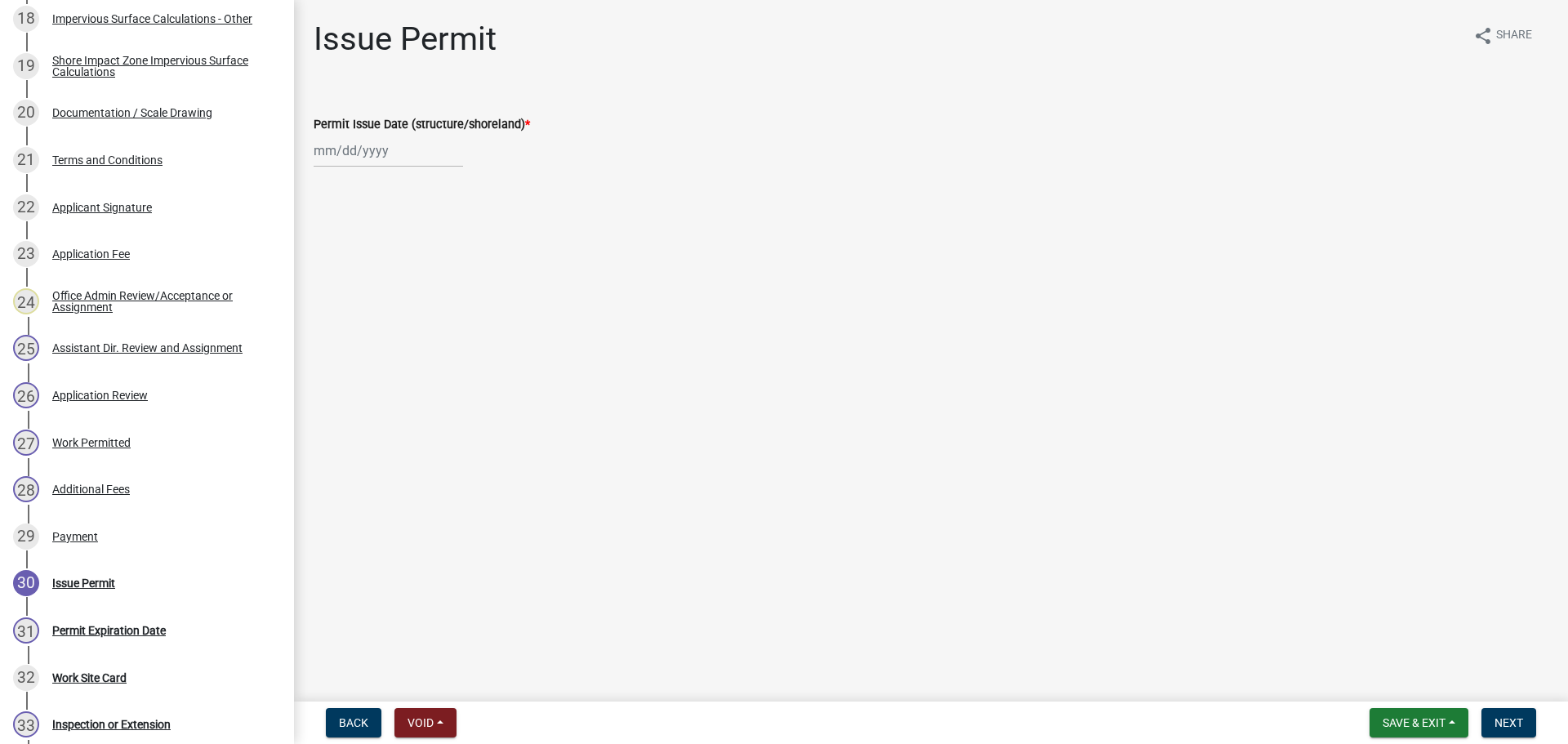
click at [344, 153] on div at bounding box center [388, 150] width 149 height 34
select select "10"
select select "2025"
click at [387, 265] on div "8" at bounding box center [382, 264] width 26 height 26
type input "[DATE]"
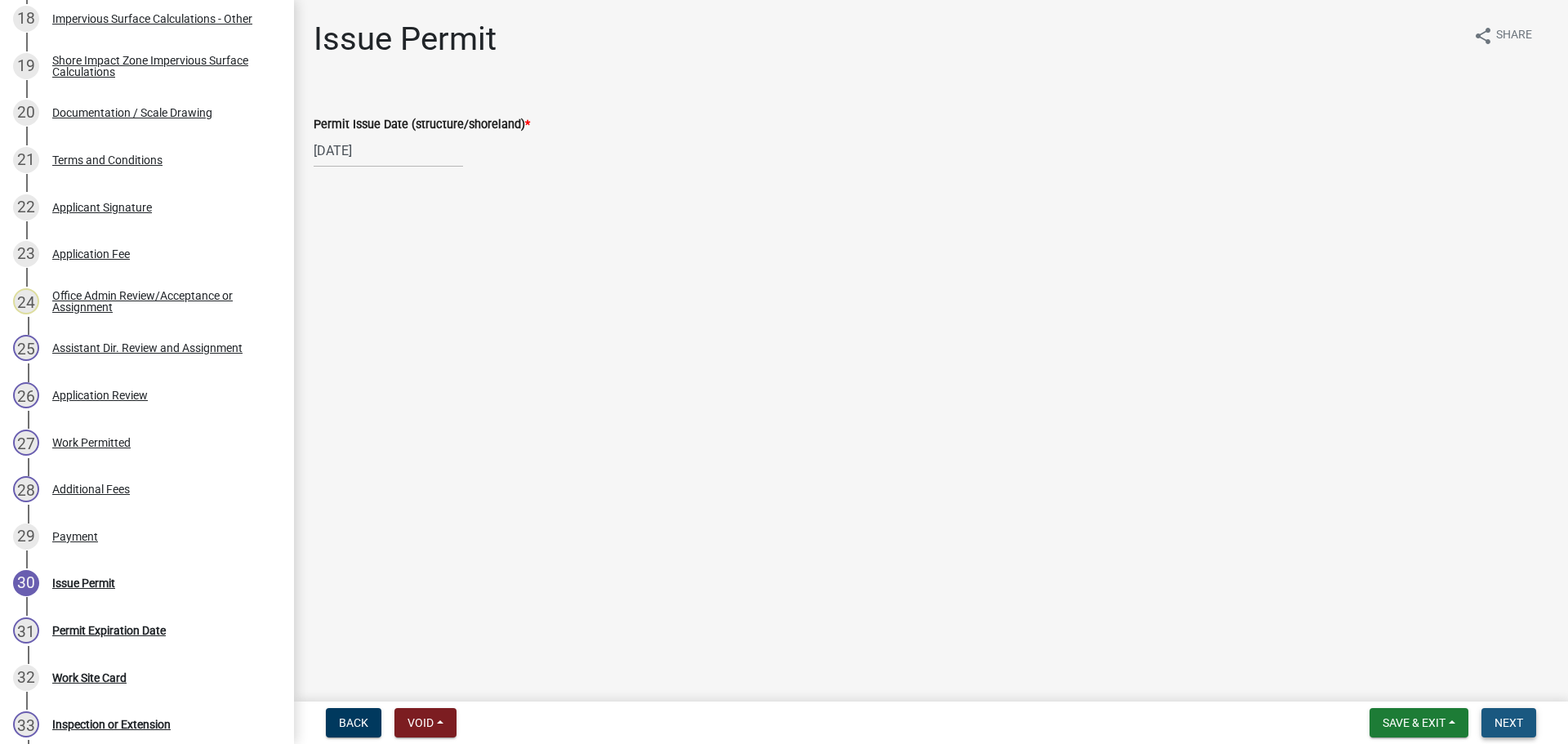
click at [1517, 723] on span "Next" at bounding box center [1508, 722] width 28 height 13
click at [1510, 719] on span "Next" at bounding box center [1508, 722] width 28 height 13
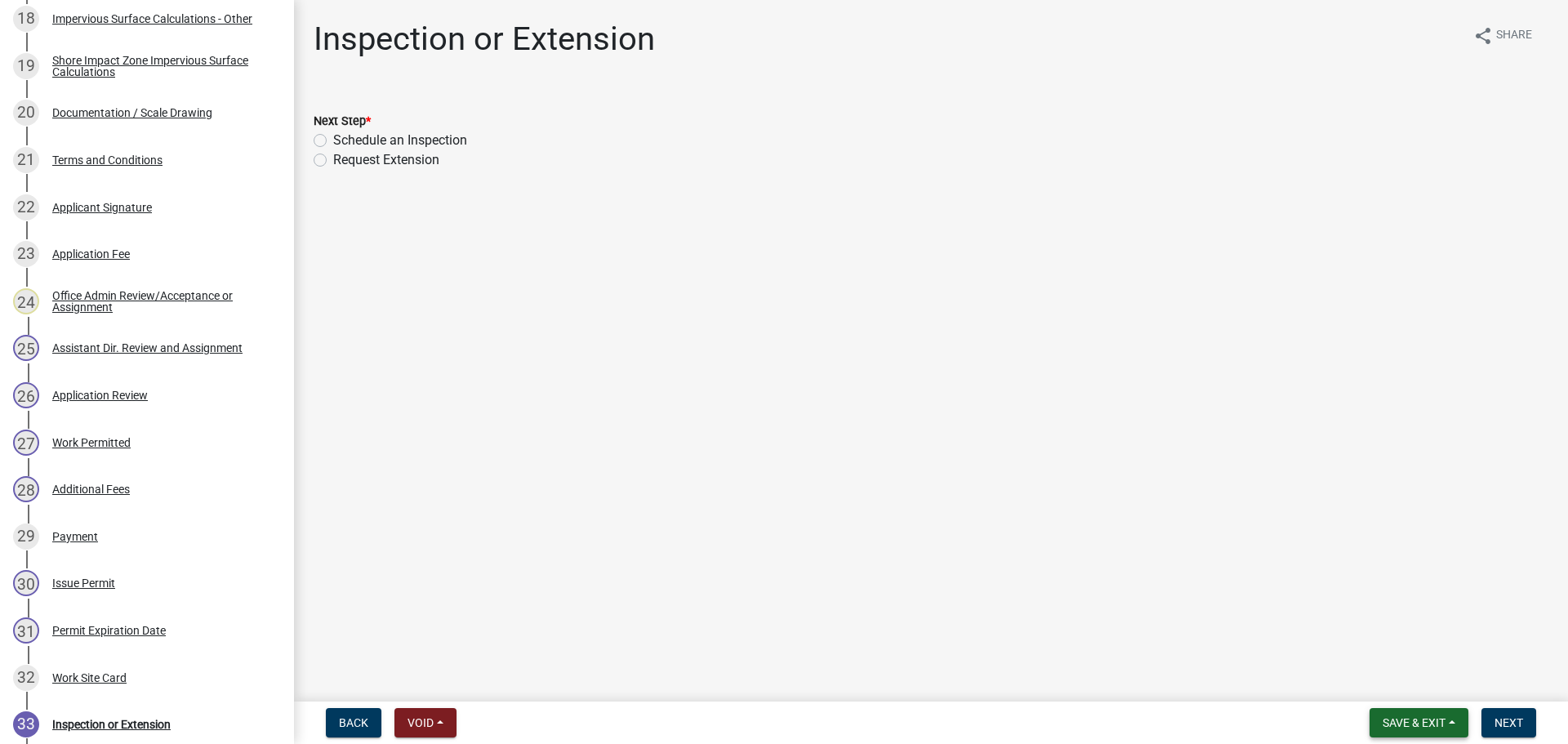
click at [1388, 724] on span "Save & Exit" at bounding box center [1413, 722] width 63 height 13
click at [1367, 689] on button "Save & Exit" at bounding box center [1403, 680] width 131 height 40
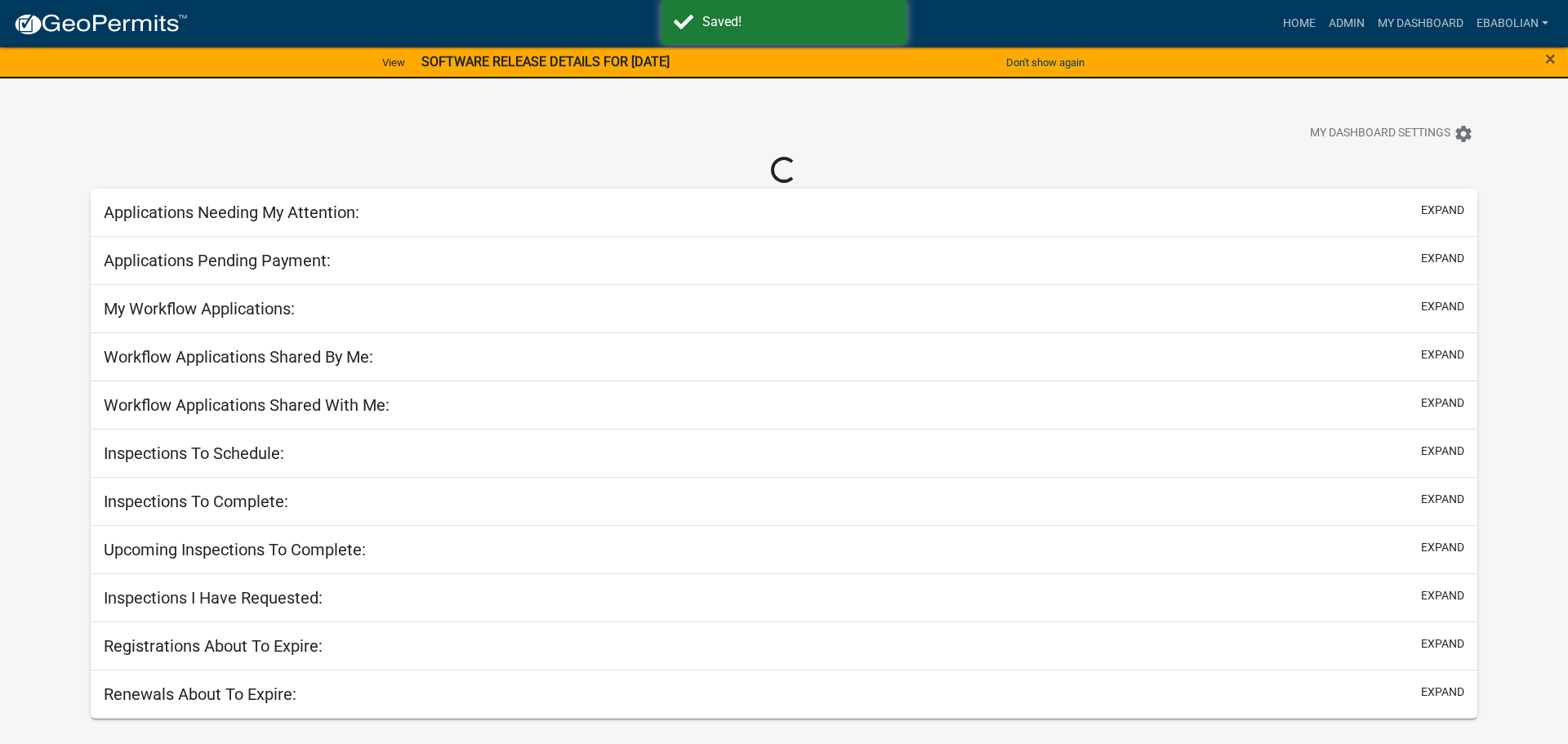
select select "3: 100"
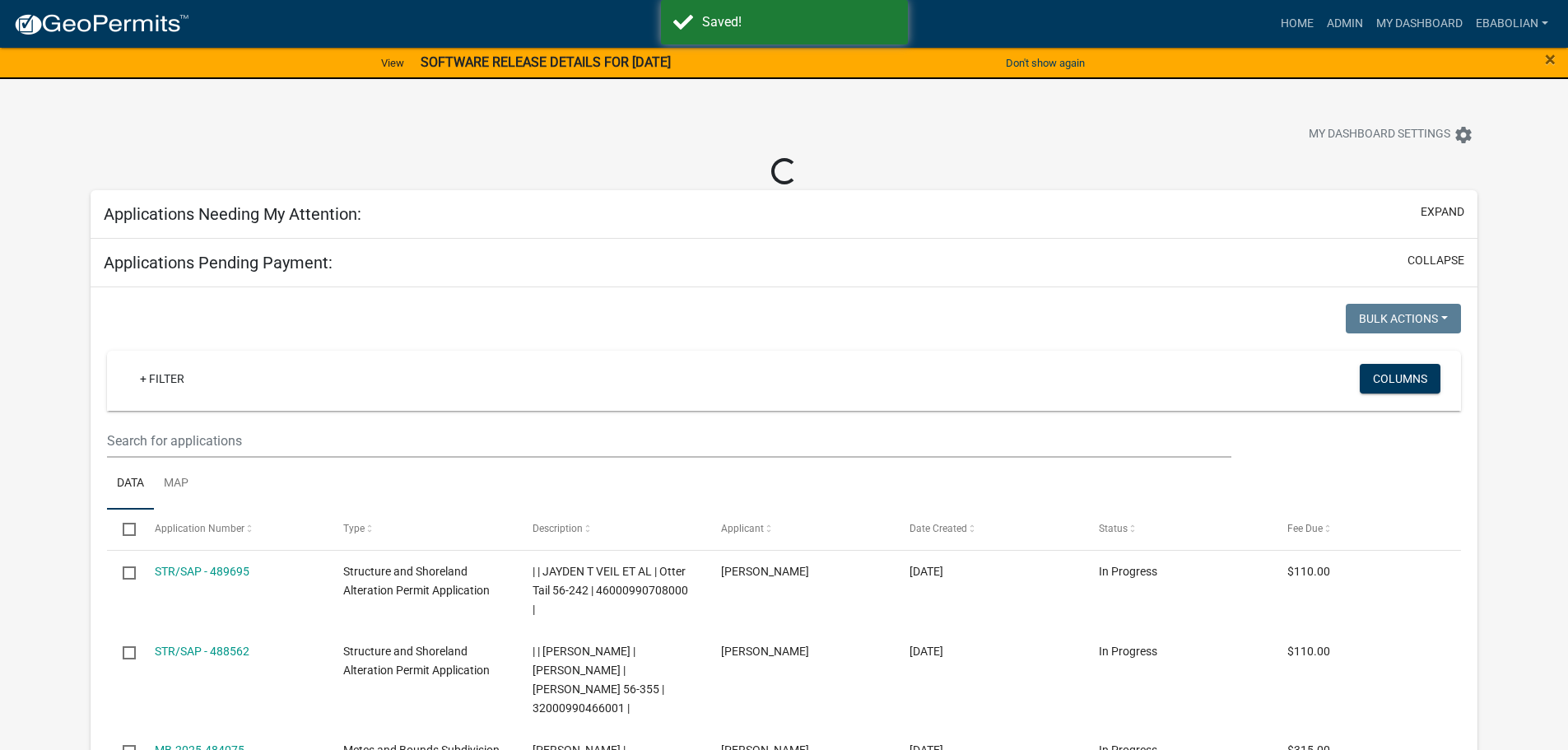
select select "3: 100"
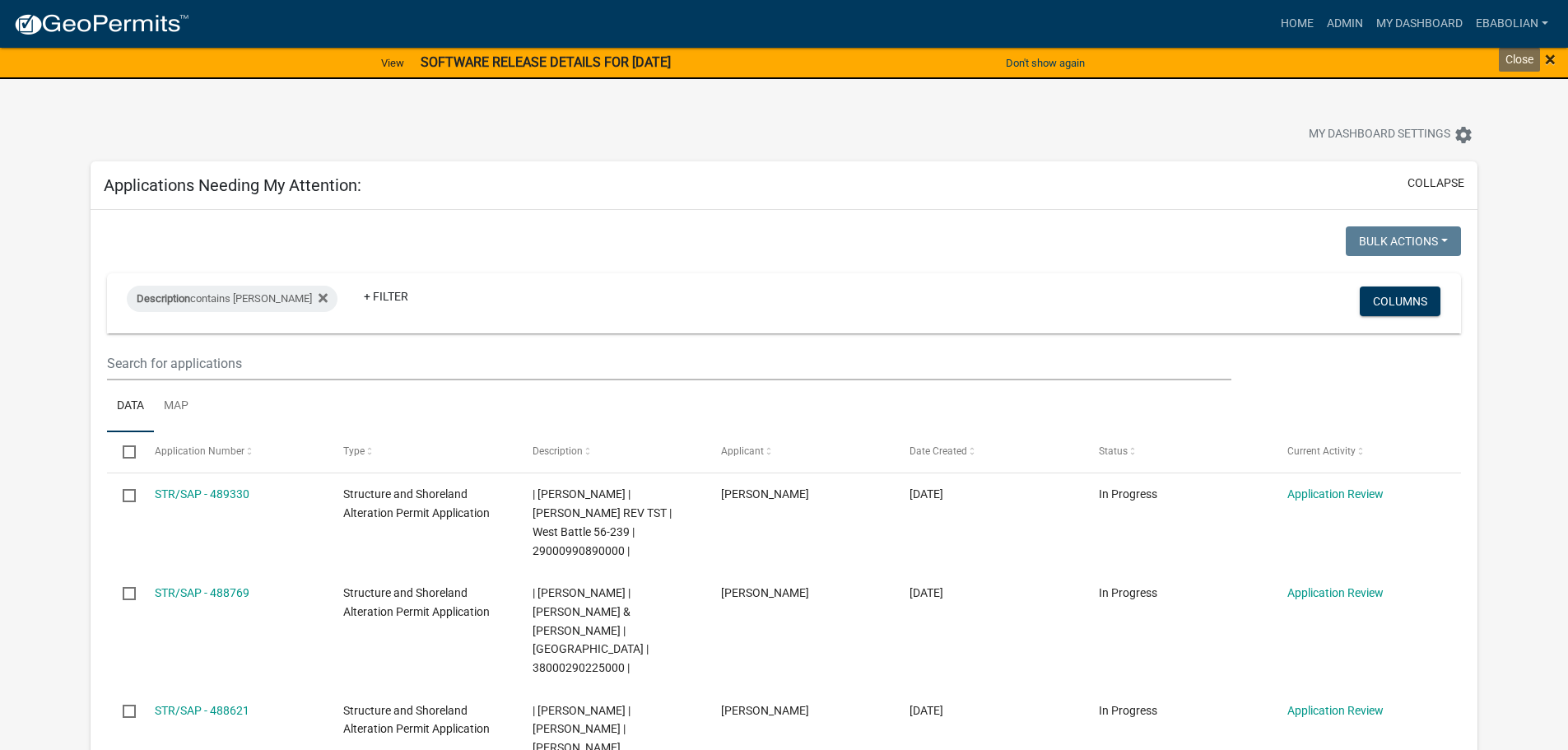
click at [1551, 61] on span "×" at bounding box center [1551, 59] width 10 height 23
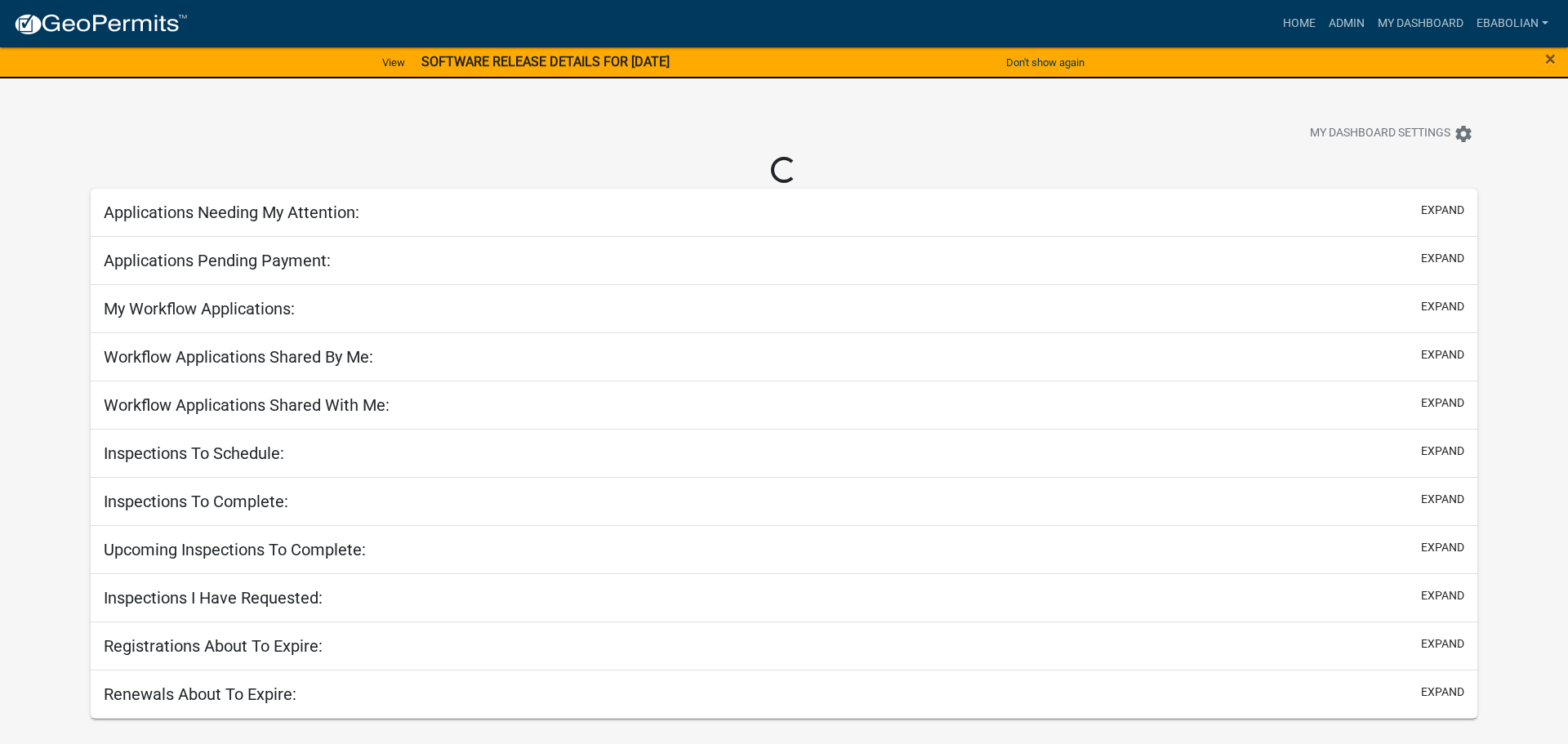
select select "3: 100"
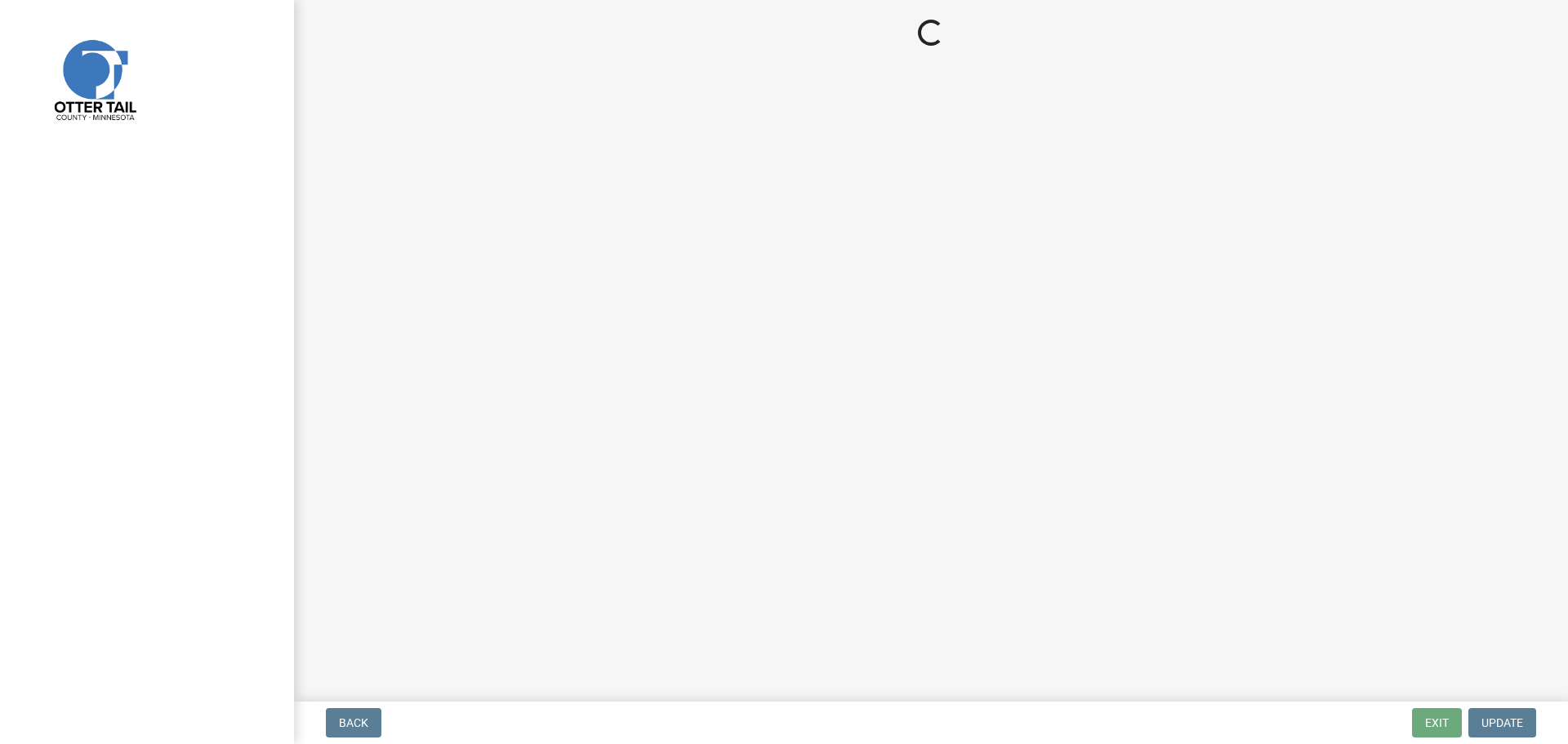
select select "47ea1fb7-c502-4f3a-a094-06b583cbebcf"
select select "cd31a072-cd4e-4306-9b8c-c26eab70e9de"
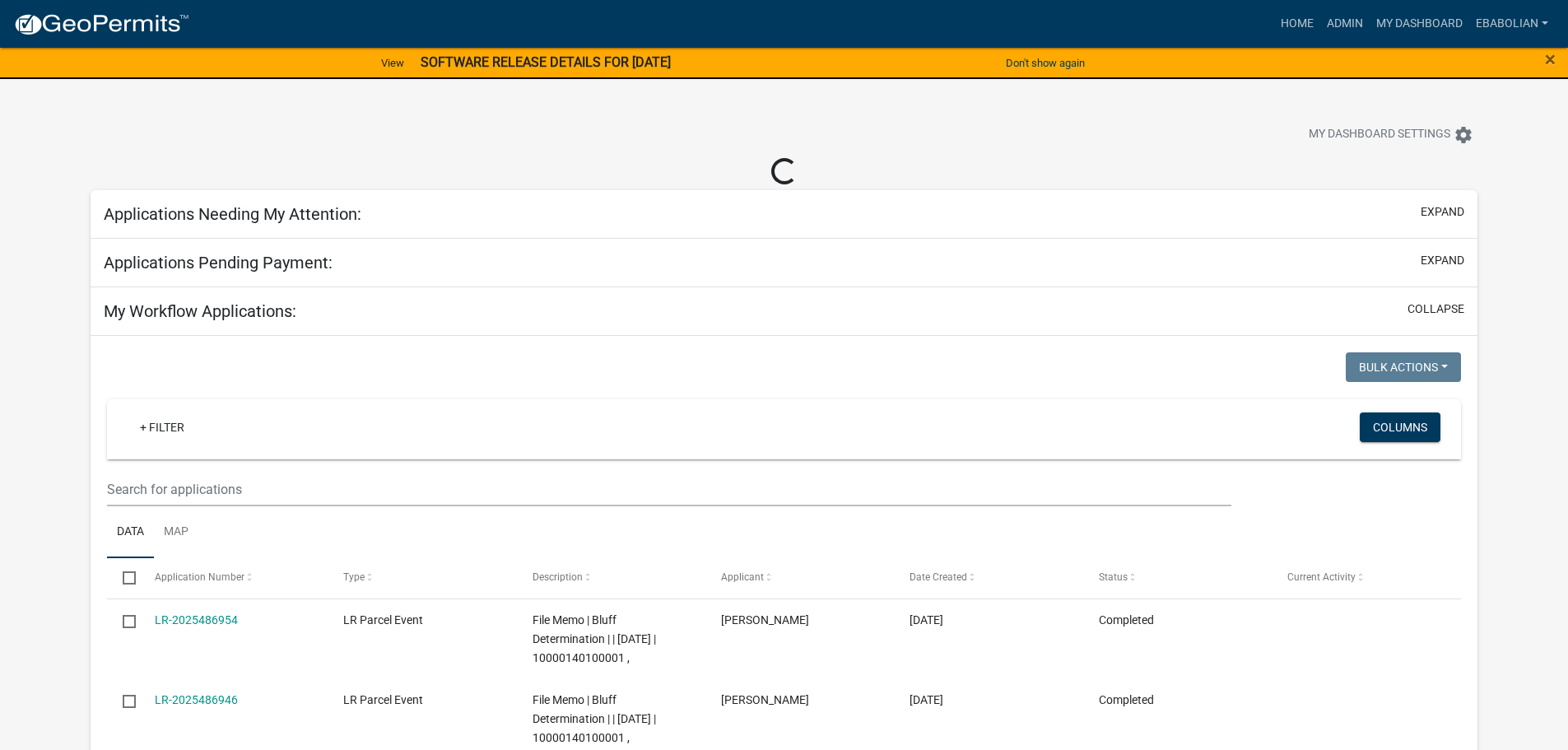
select select "3: 100"
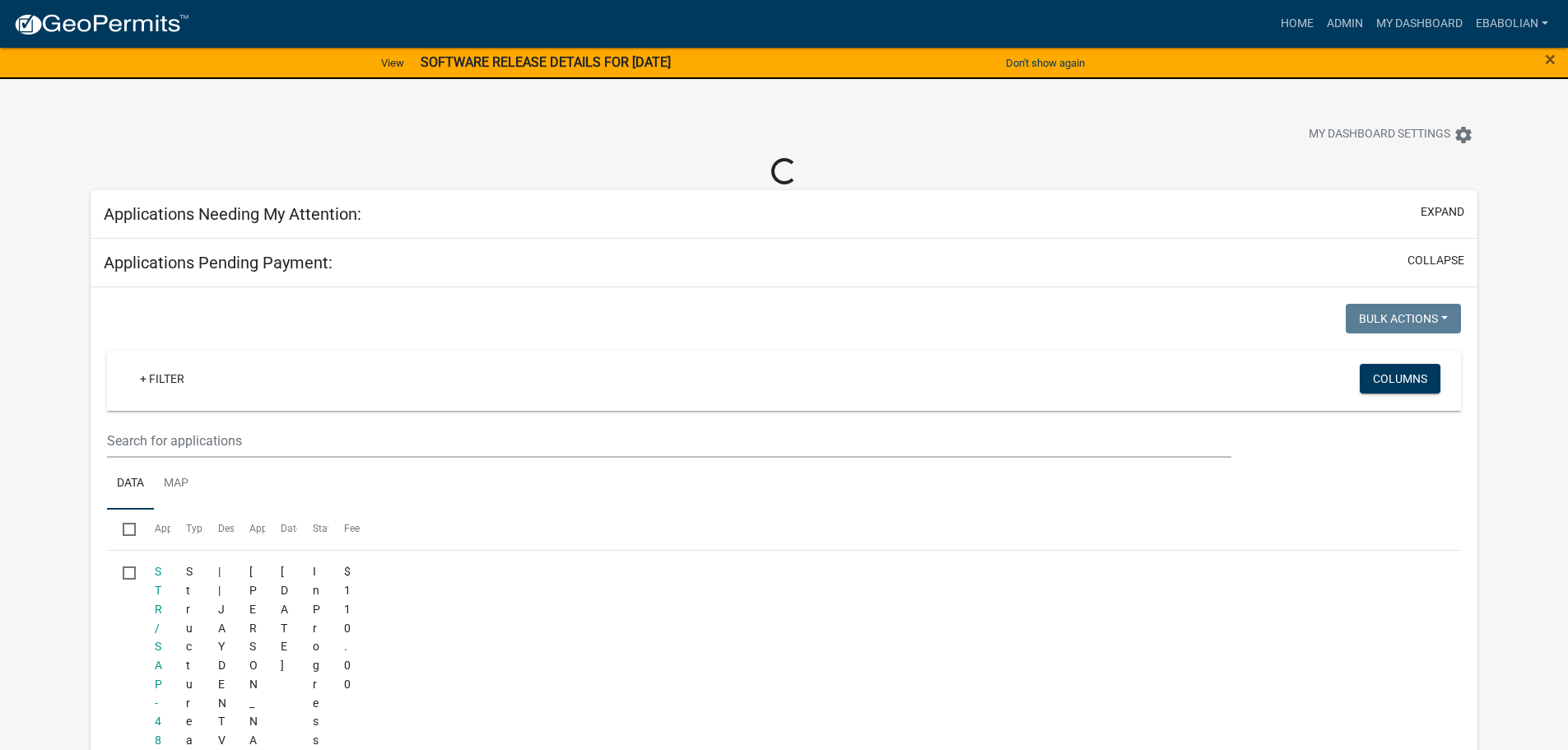
select select "3: 100"
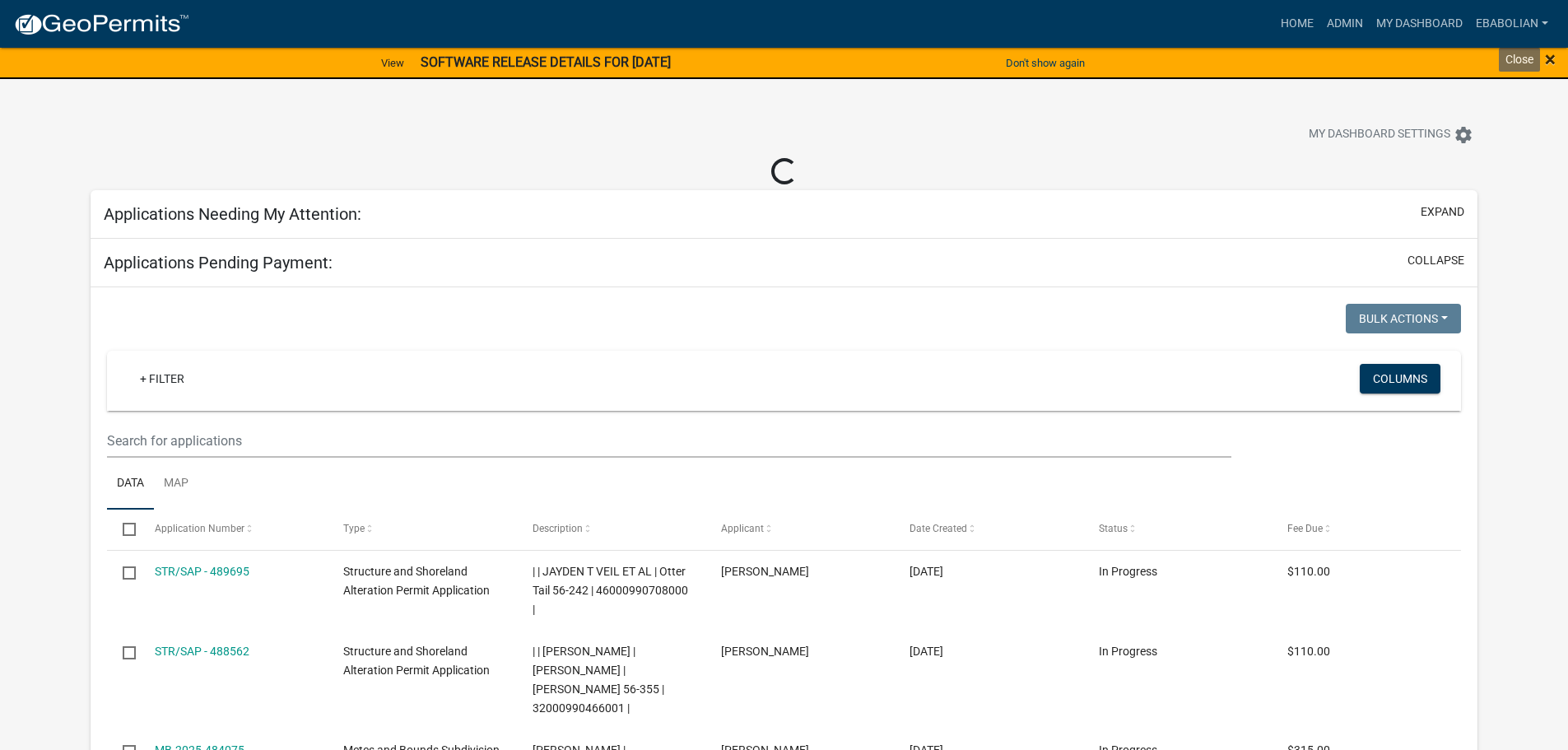
click at [1552, 59] on span "×" at bounding box center [1551, 59] width 10 height 23
select select "3: 100"
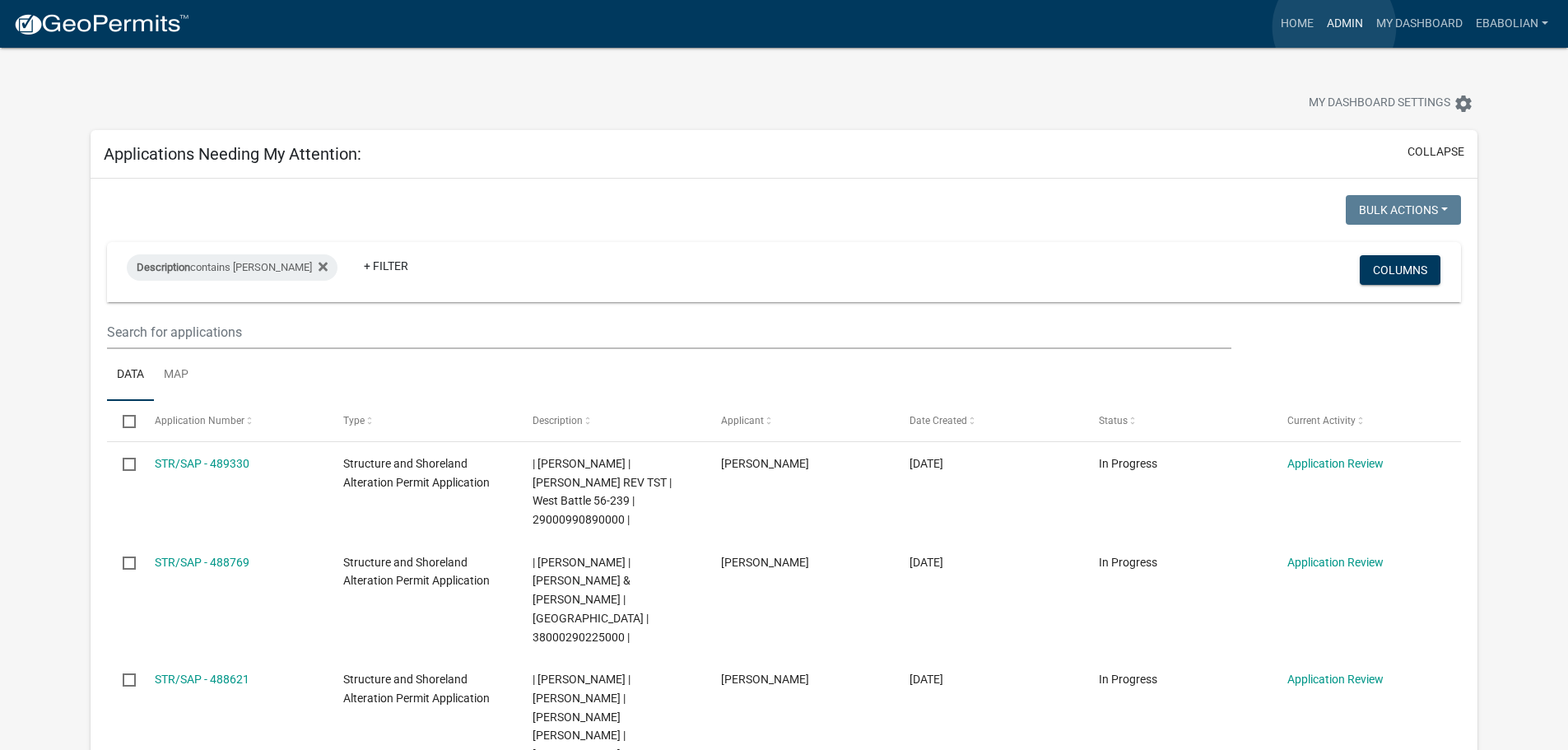
click at [1335, 27] on link "Admin" at bounding box center [1344, 24] width 49 height 31
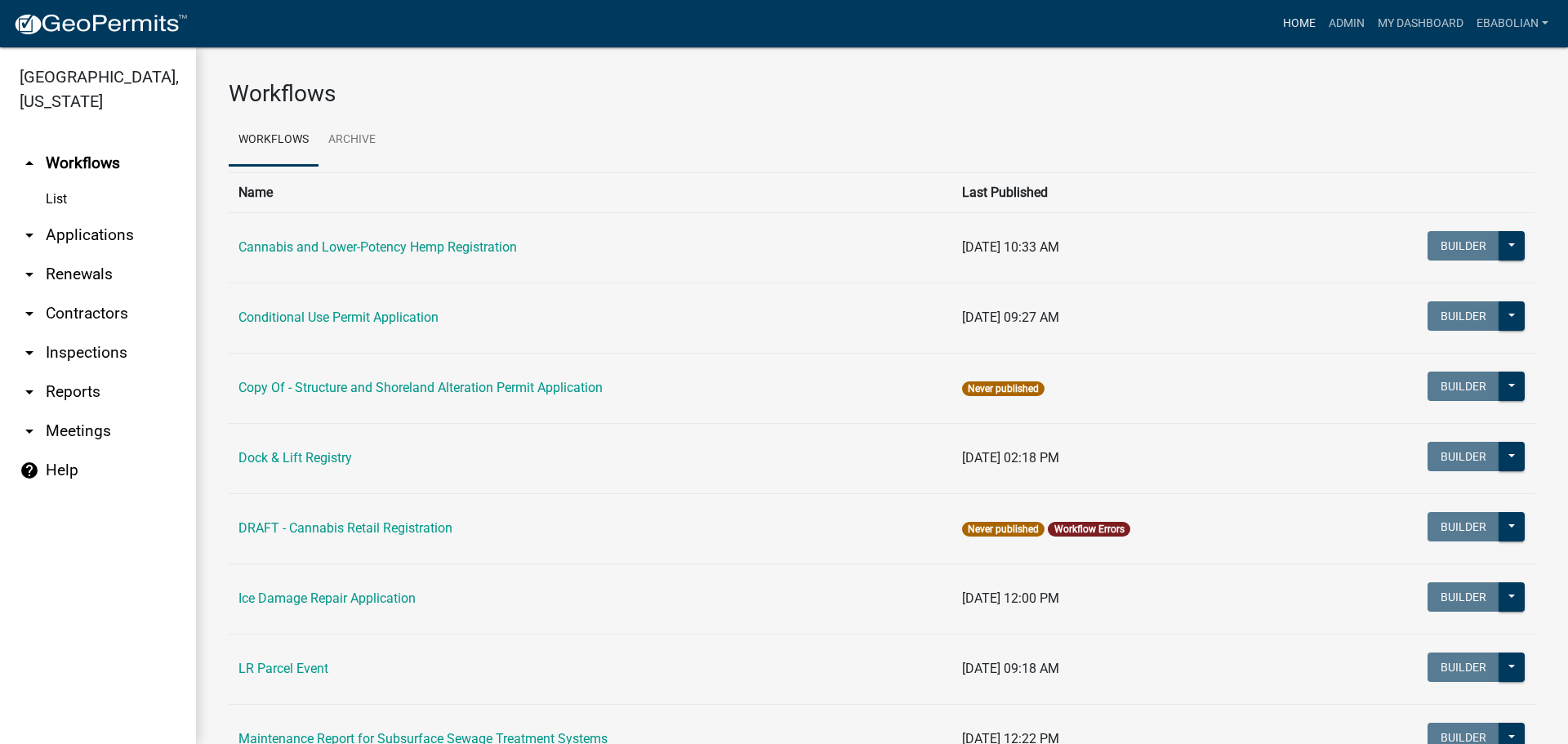
click at [1297, 25] on link "Home" at bounding box center [1298, 24] width 46 height 31
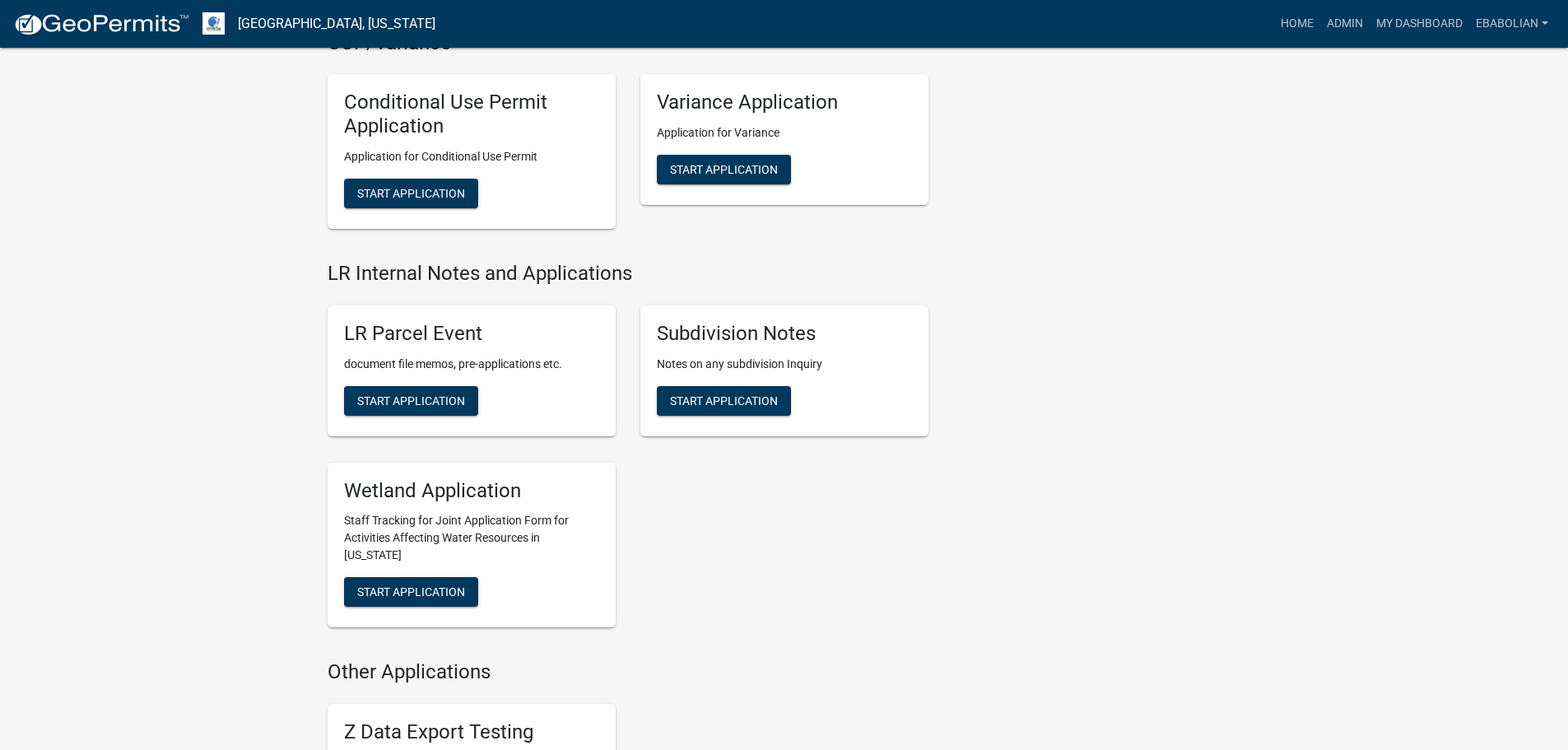
scroll to position [2343, 0]
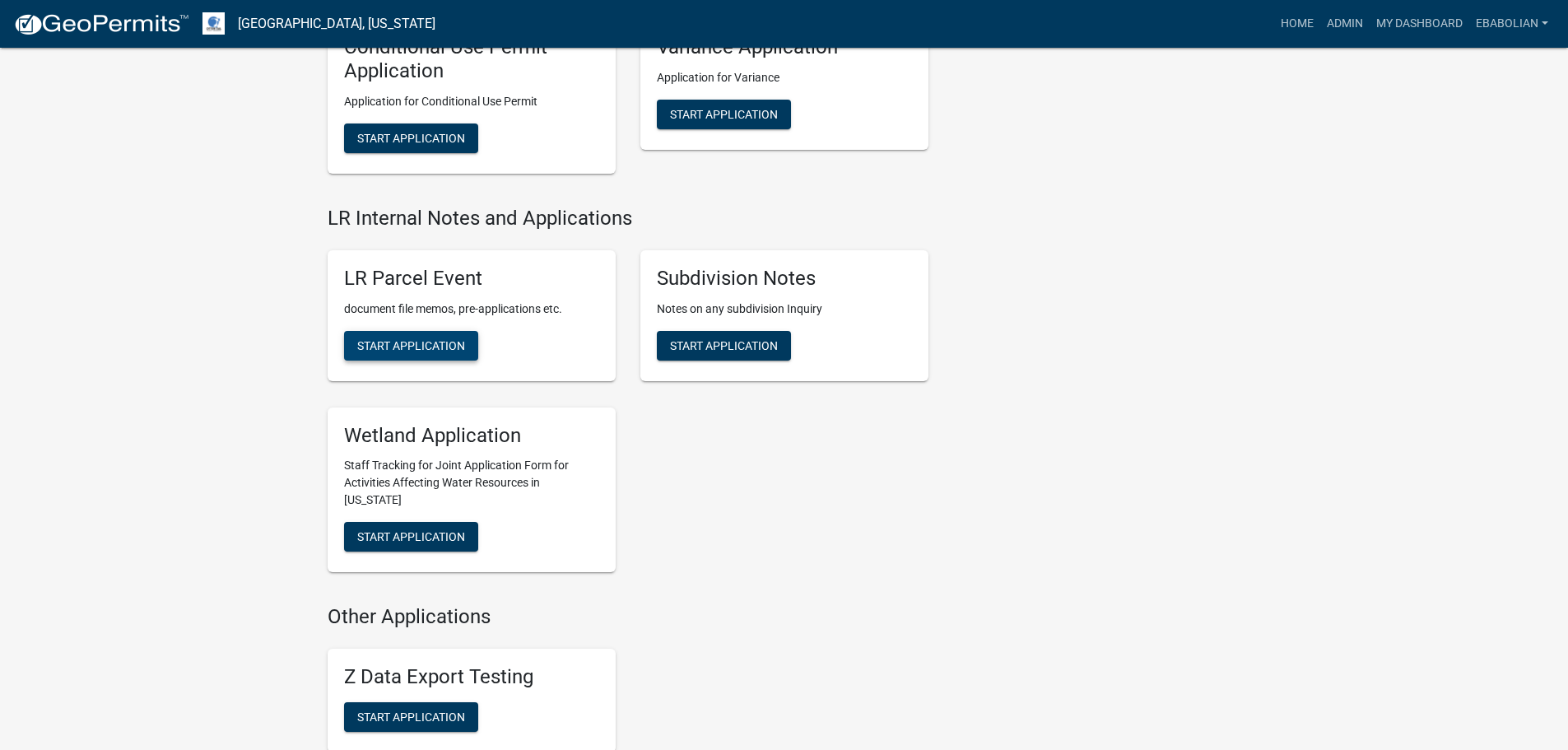
click at [409, 347] on span "Start Application" at bounding box center [411, 345] width 107 height 13
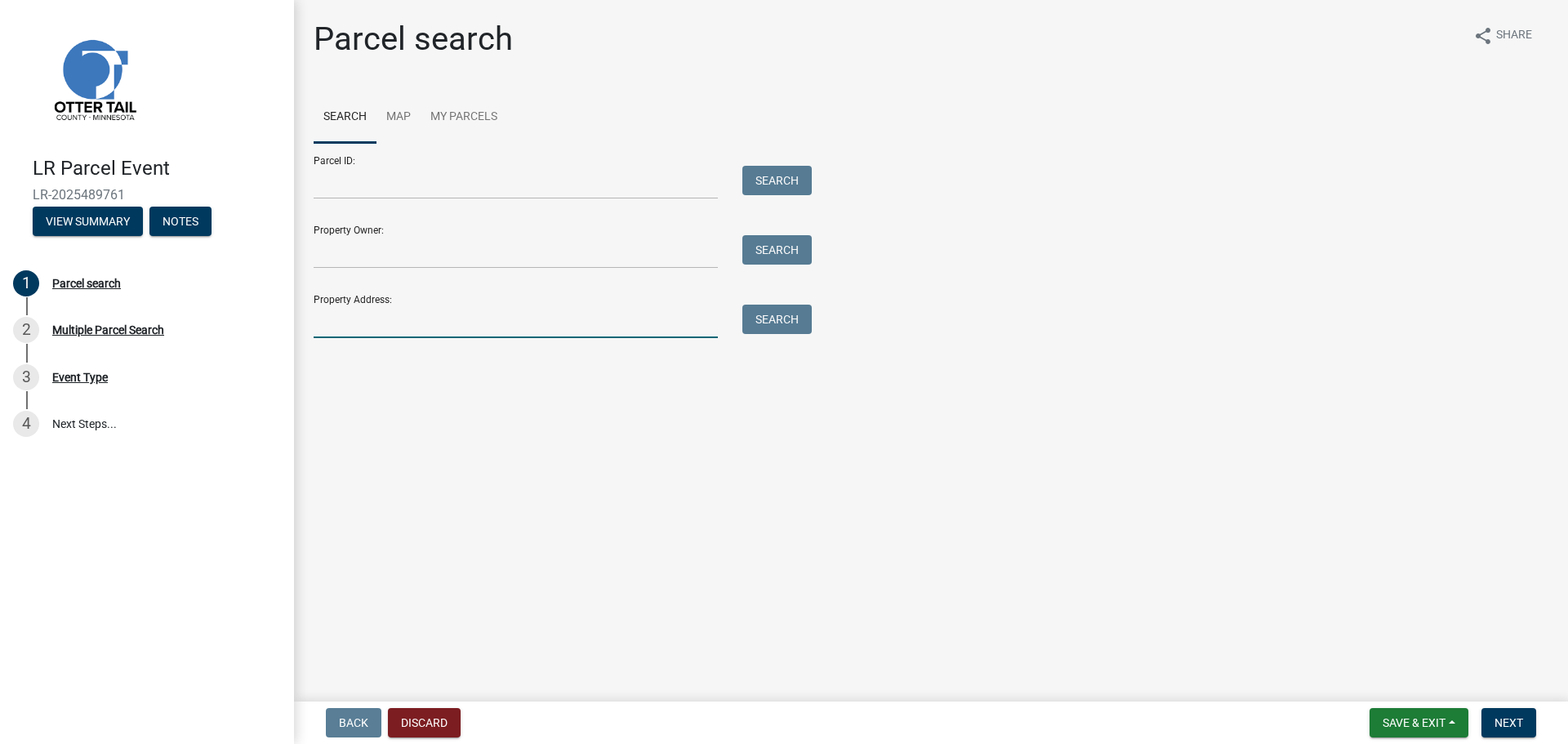
click at [367, 314] on input "Property Address:" at bounding box center [516, 320] width 404 height 34
click at [1114, 213] on div "Parcel ID: Search Property Owner: Search Property Address: Search" at bounding box center [930, 240] width 1235 height 195
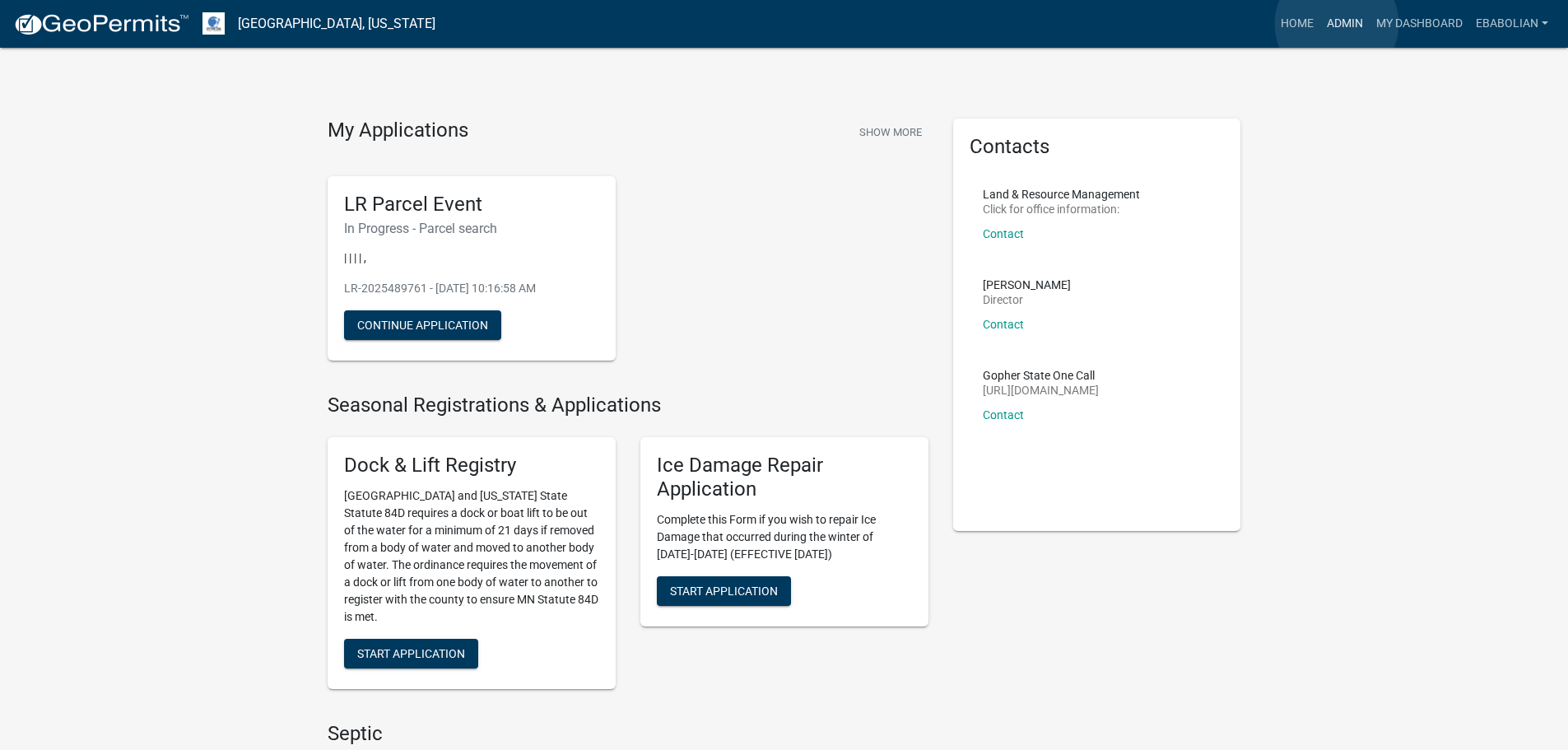
click at [1337, 24] on link "Admin" at bounding box center [1344, 24] width 49 height 31
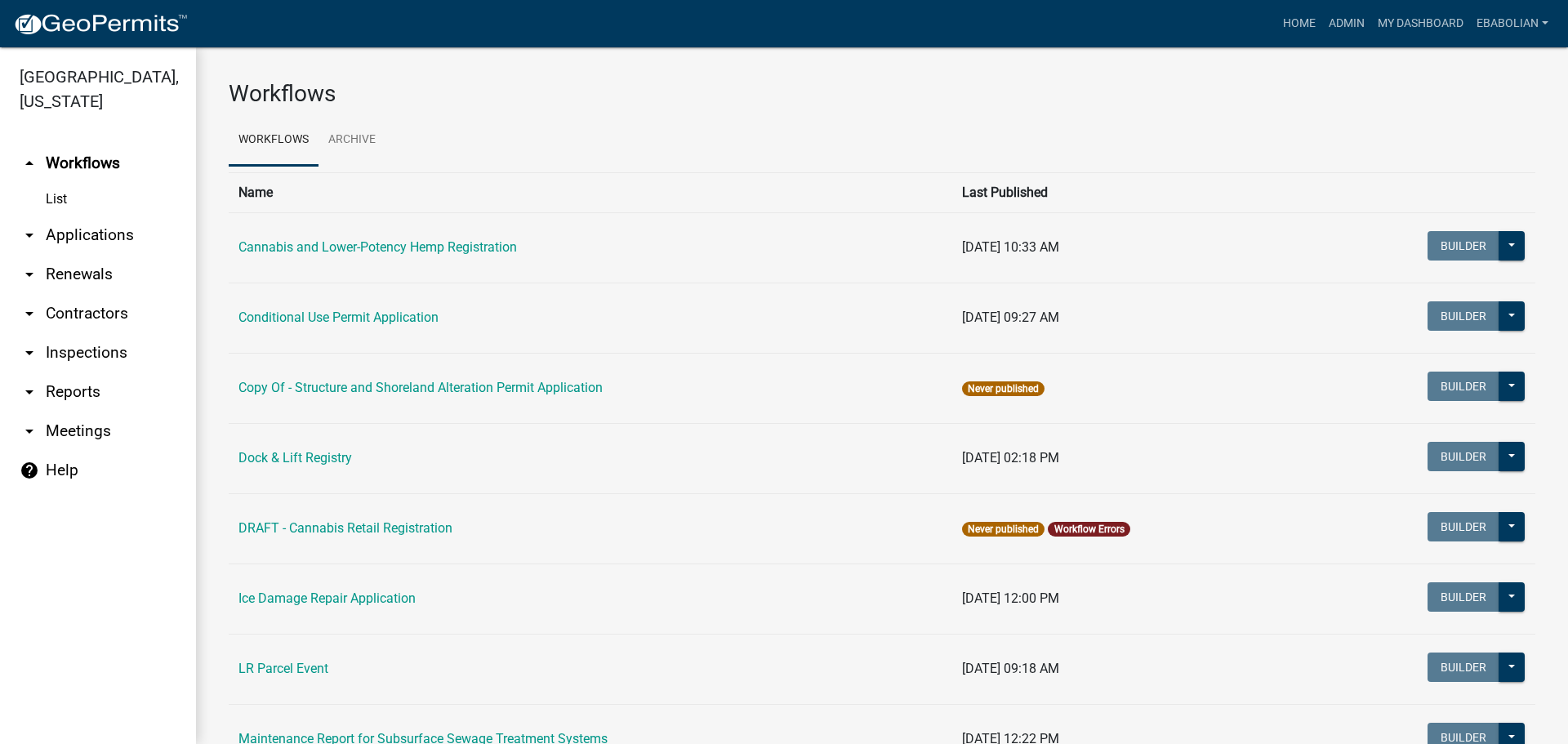
drag, startPoint x: 107, startPoint y: 232, endPoint x: 223, endPoint y: 249, distance: 117.2
click at [107, 231] on link "arrow_drop_down Applications" at bounding box center [98, 235] width 196 height 40
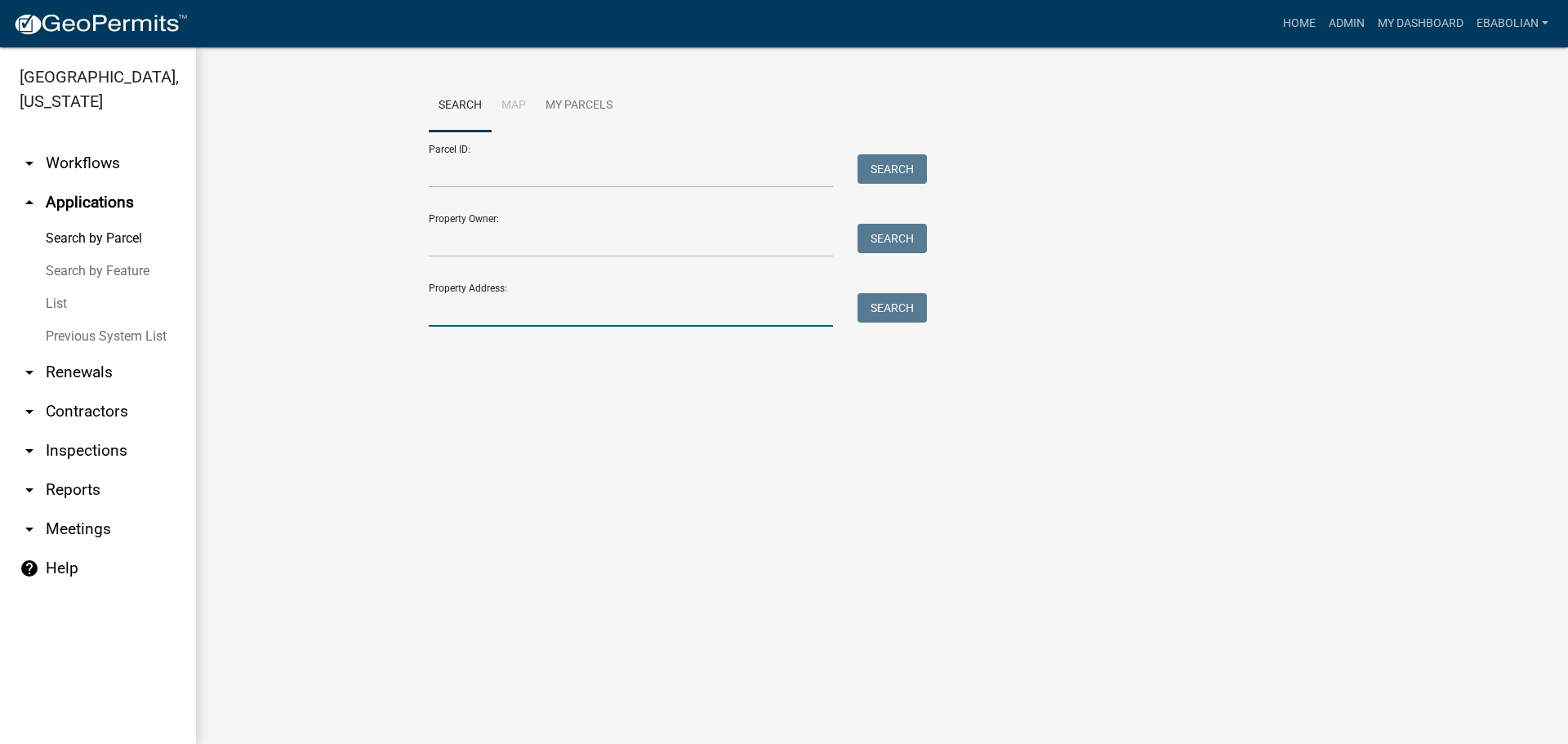
click at [486, 303] on input "Property Address:" at bounding box center [631, 309] width 404 height 34
type input "8"
type input "50804"
click at [891, 311] on button "Search" at bounding box center [892, 308] width 70 height 29
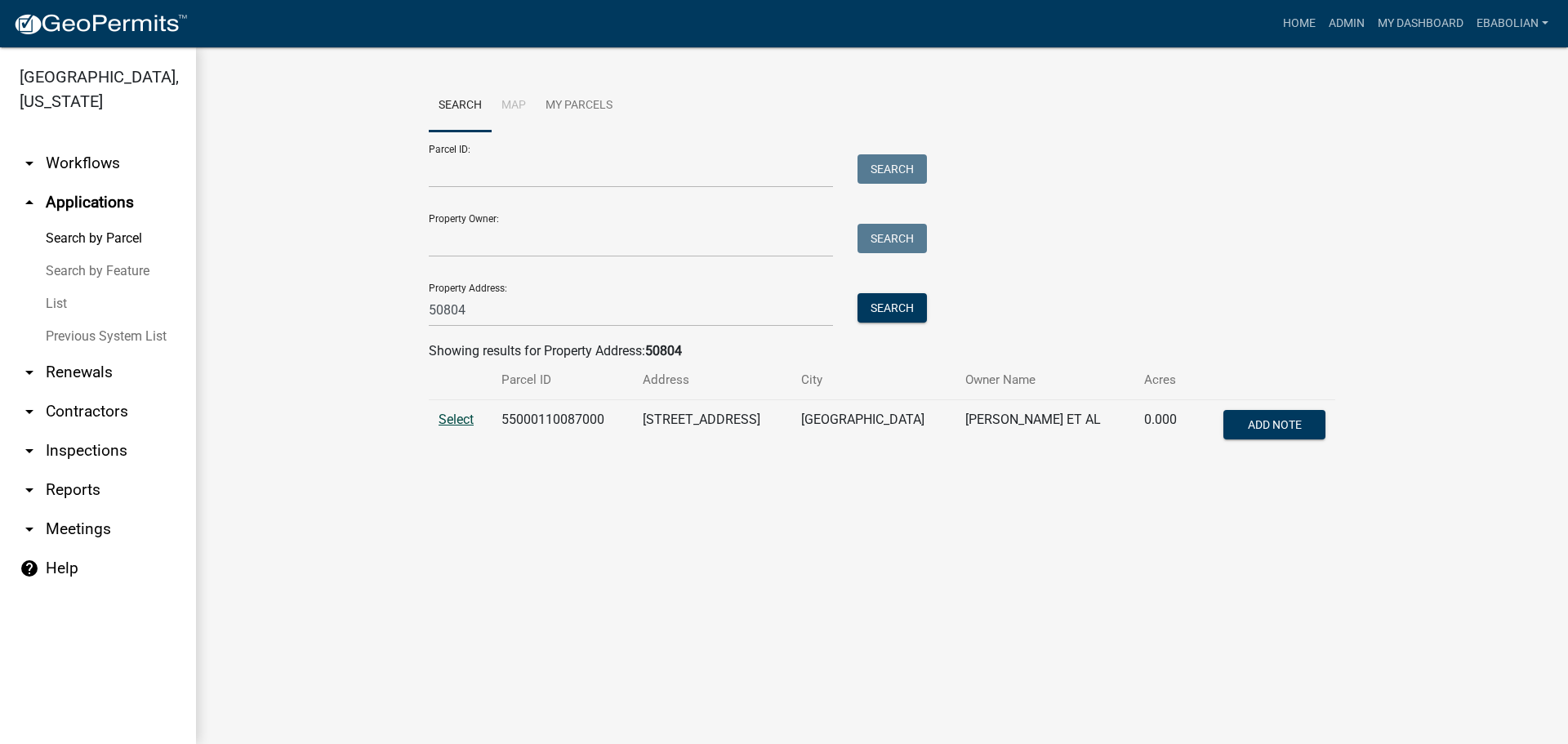
click at [450, 421] on span "Select" at bounding box center [455, 419] width 35 height 15
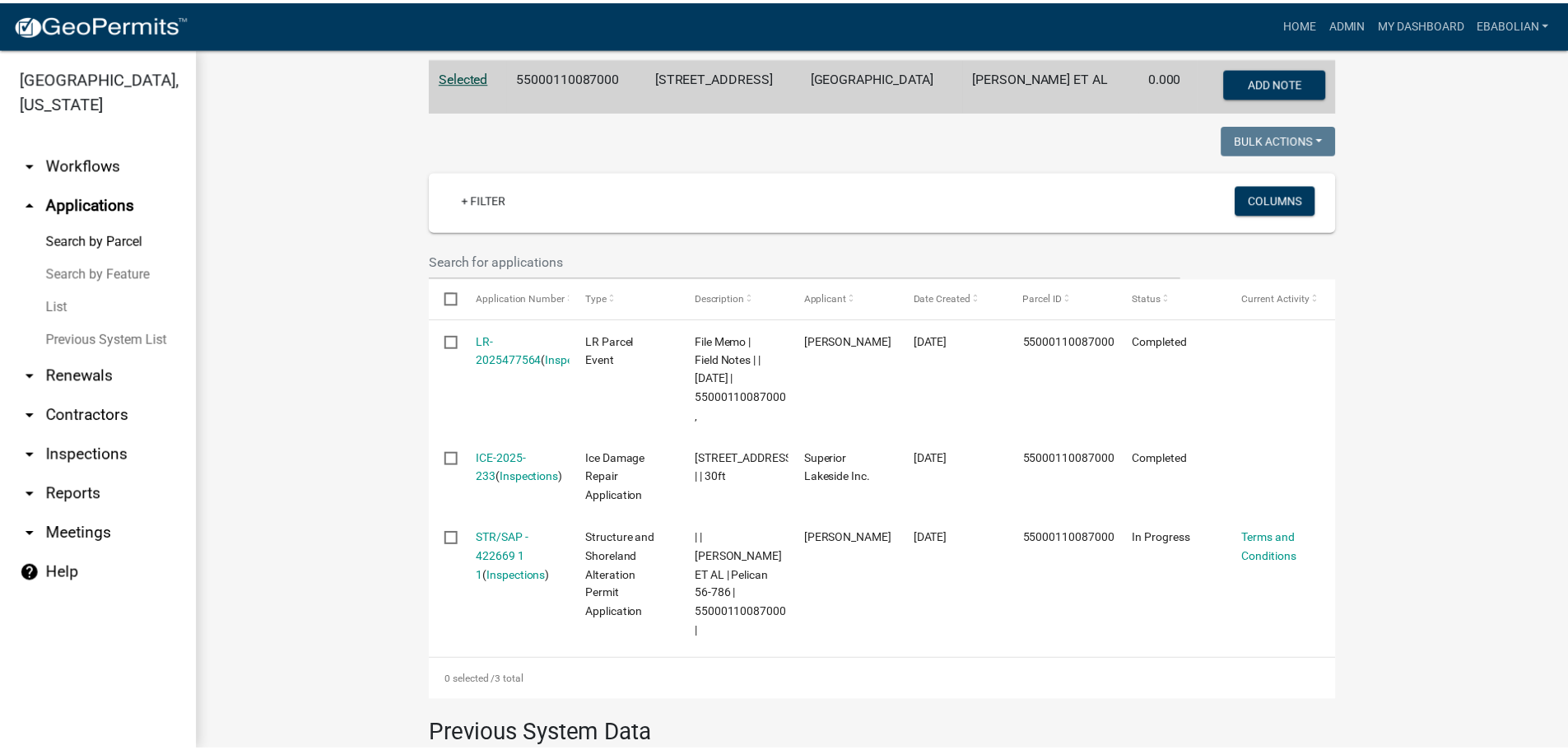
scroll to position [374, 0]
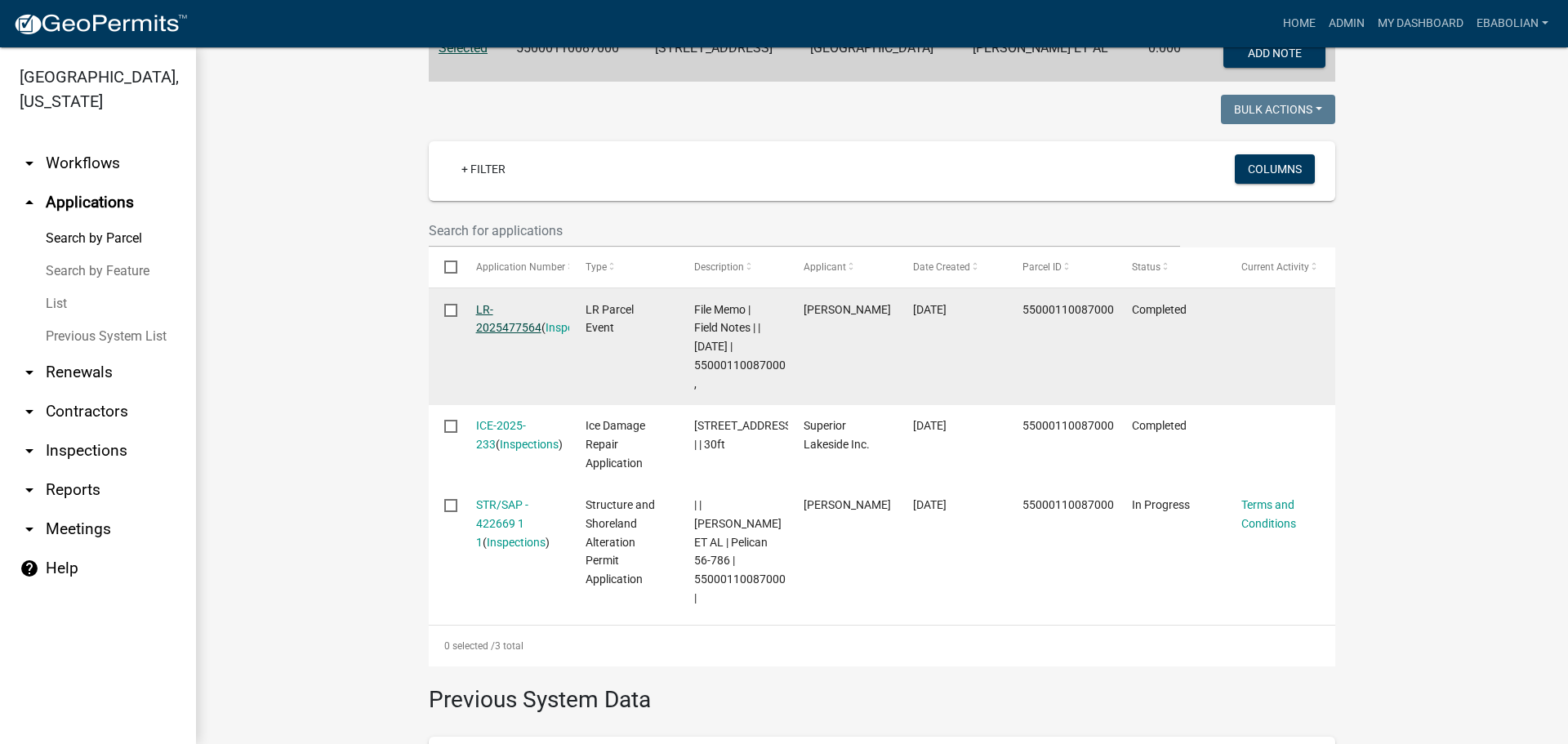
click at [503, 330] on link "LR-2025477564" at bounding box center [509, 319] width 65 height 32
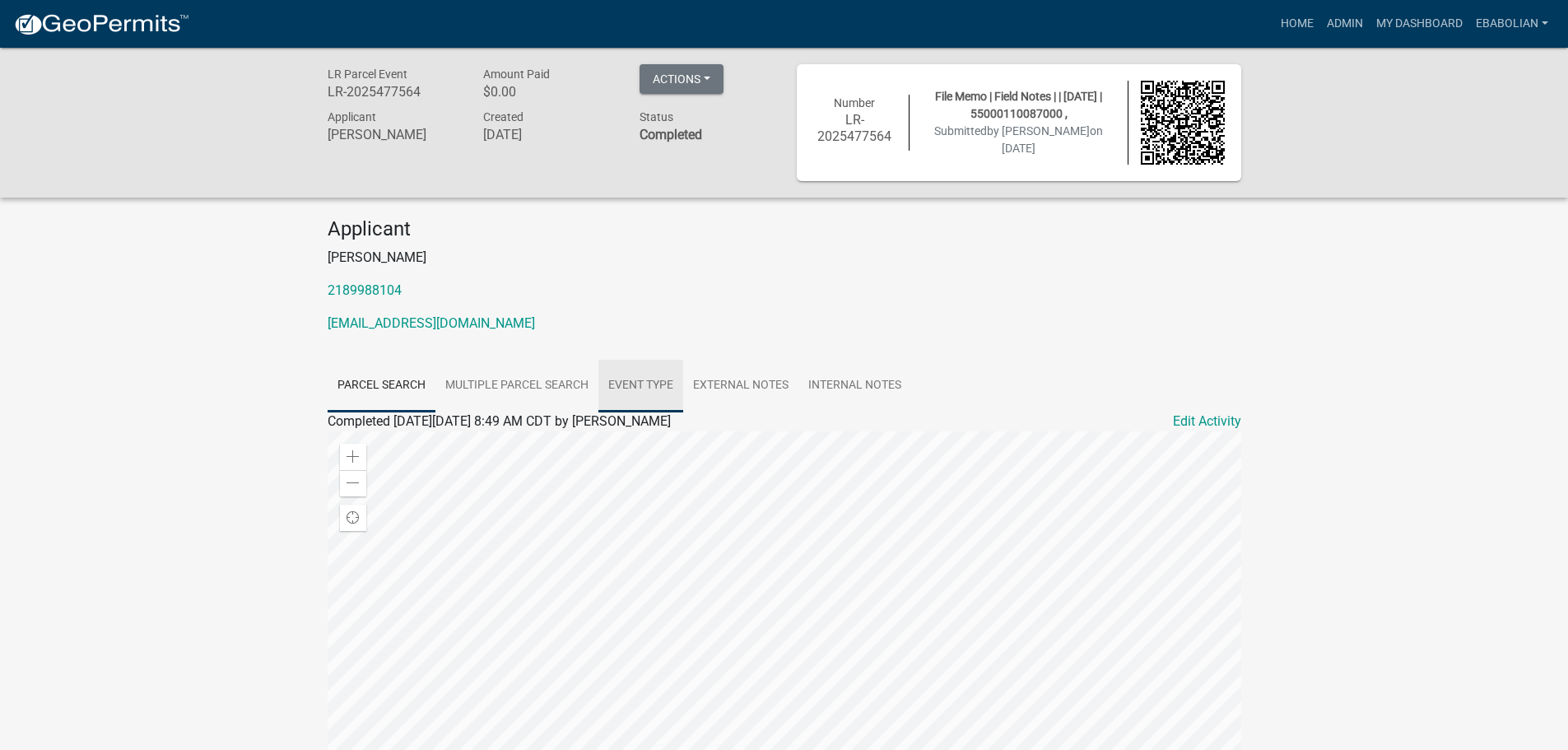
click at [640, 383] on link "Event Type" at bounding box center [641, 385] width 85 height 53
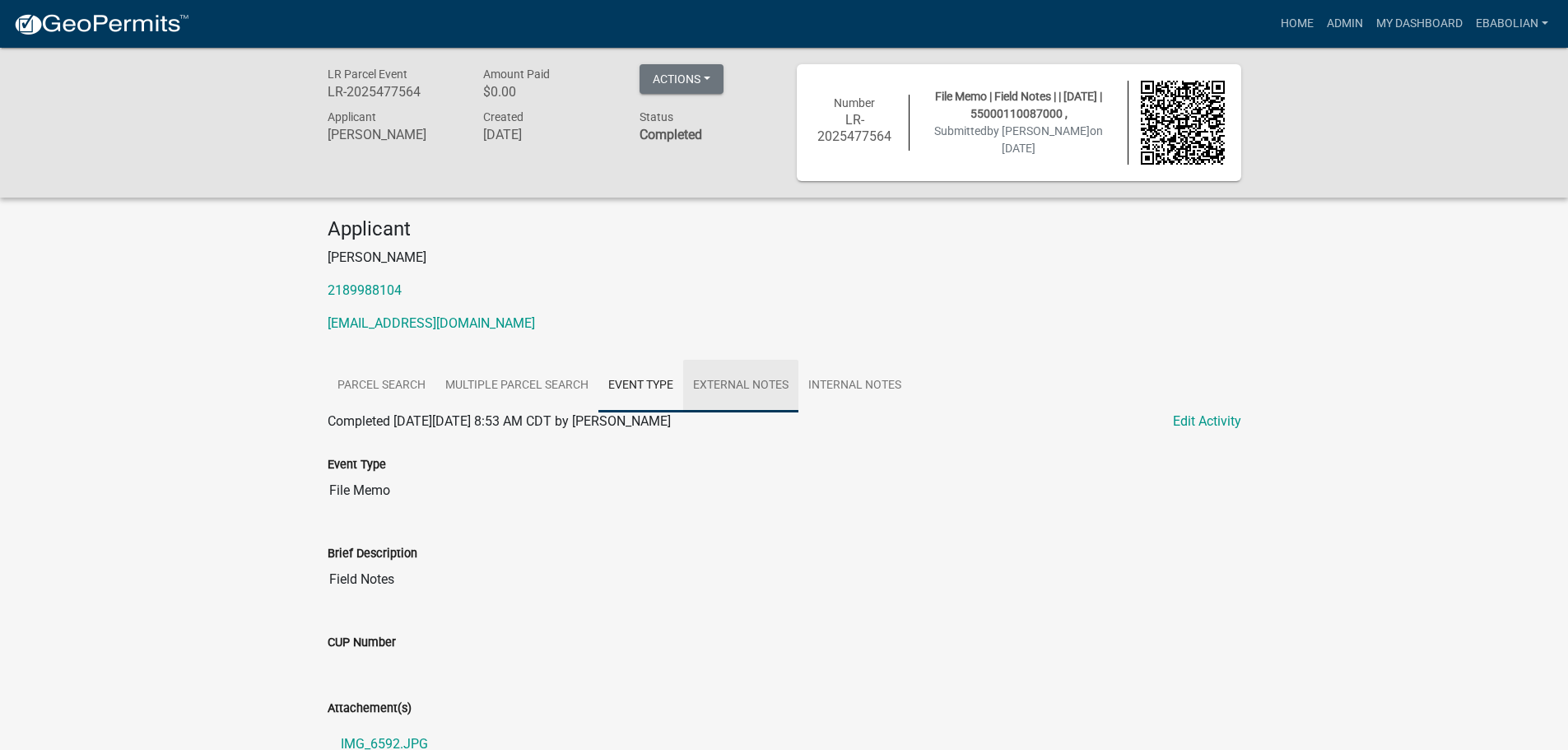
drag, startPoint x: 725, startPoint y: 385, endPoint x: 736, endPoint y: 385, distance: 11.0
click at [726, 385] on link "External Notes" at bounding box center [741, 385] width 115 height 53
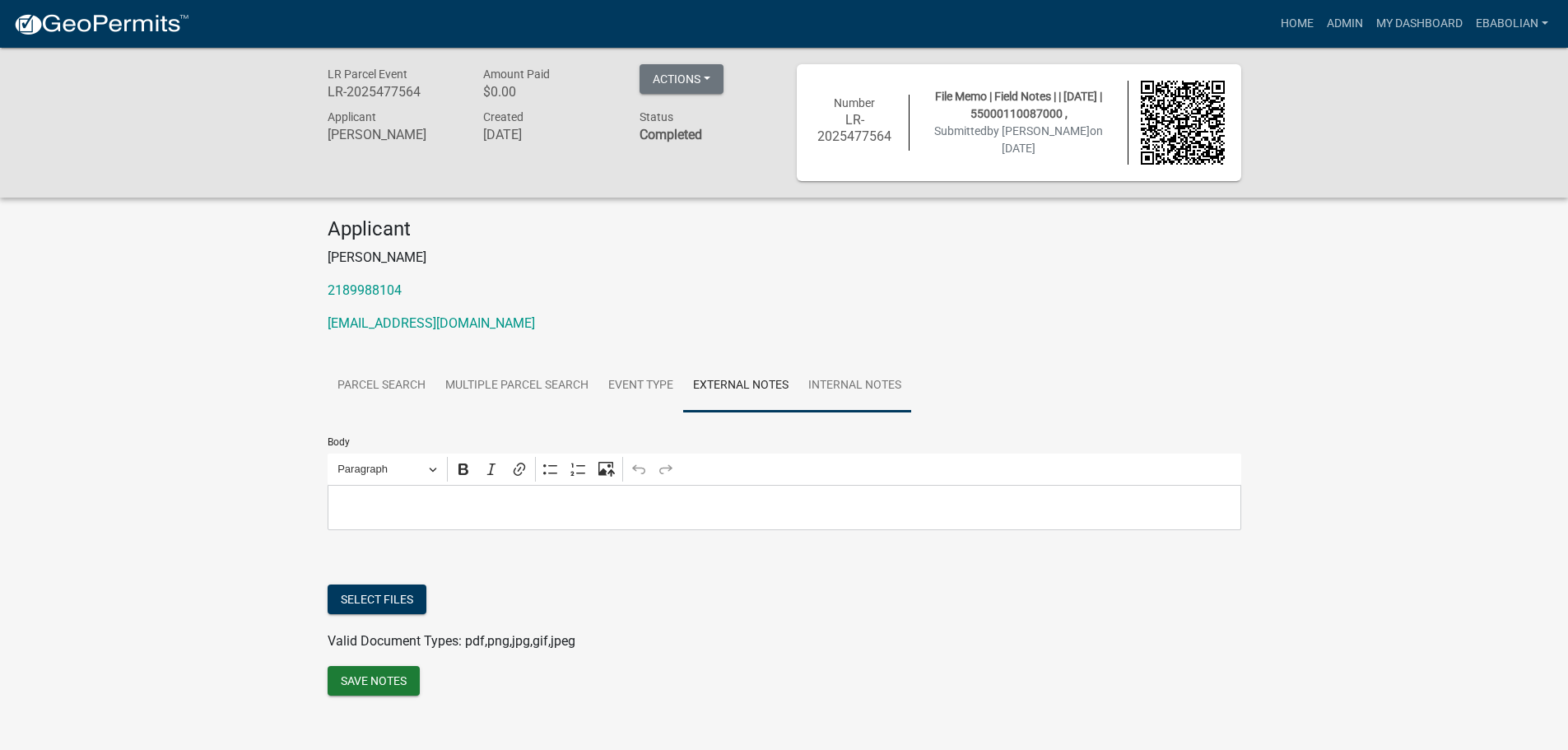
click at [826, 388] on link "Internal Notes" at bounding box center [855, 385] width 113 height 53
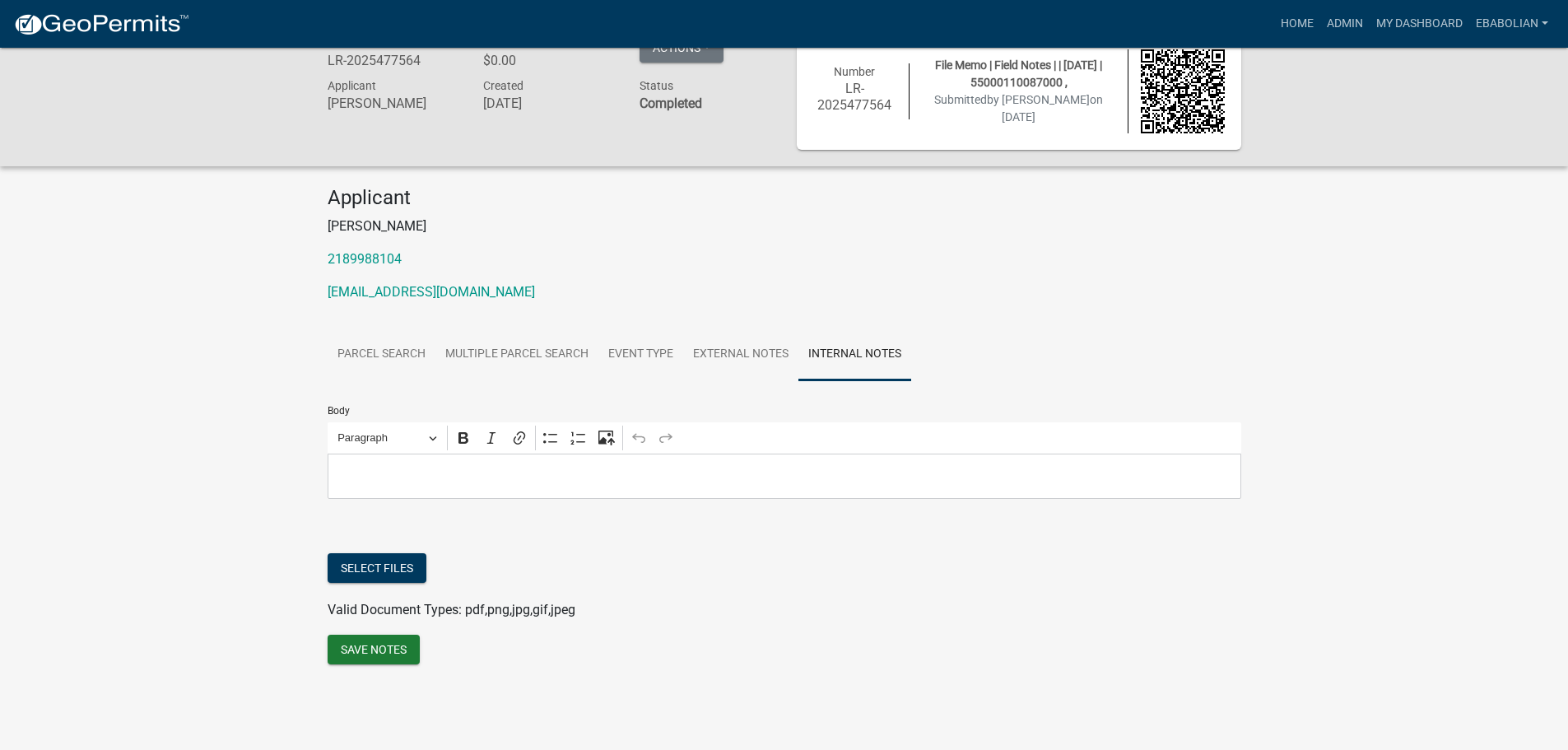
scroll to position [48, 0]
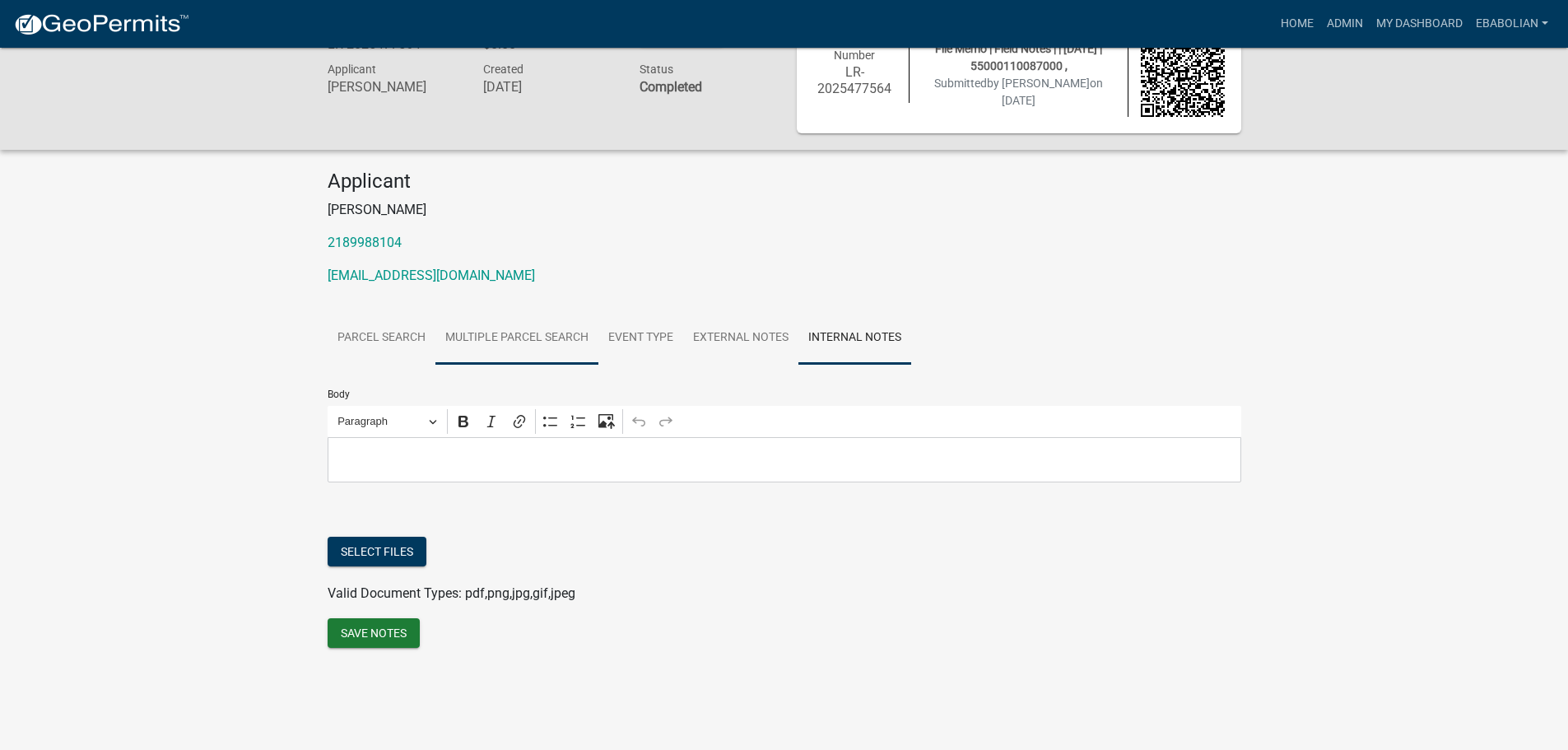
click at [479, 340] on link "Multiple Parcel Search" at bounding box center [517, 338] width 163 height 53
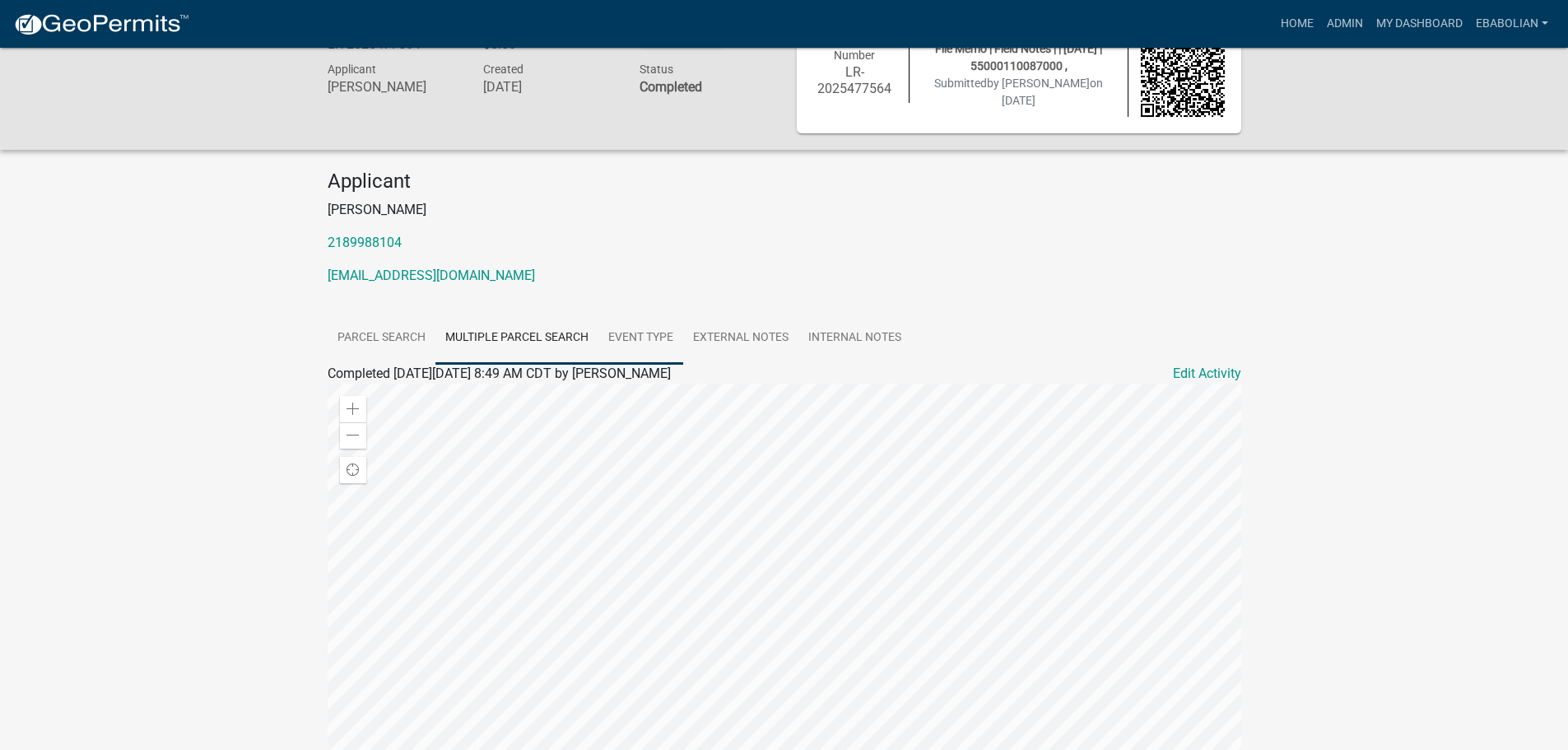
click at [633, 334] on link "Event Type" at bounding box center [641, 338] width 85 height 53
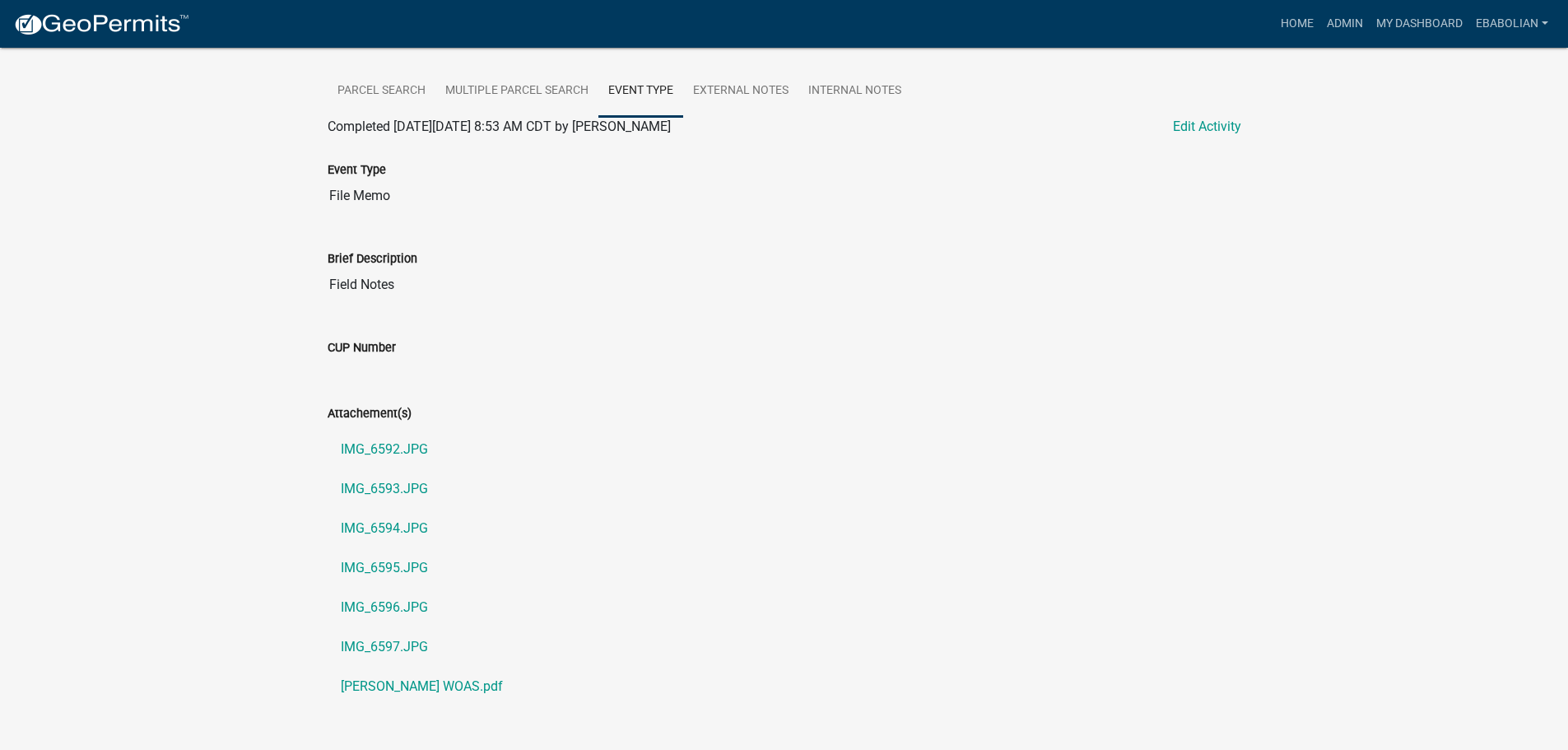
scroll to position [459, 0]
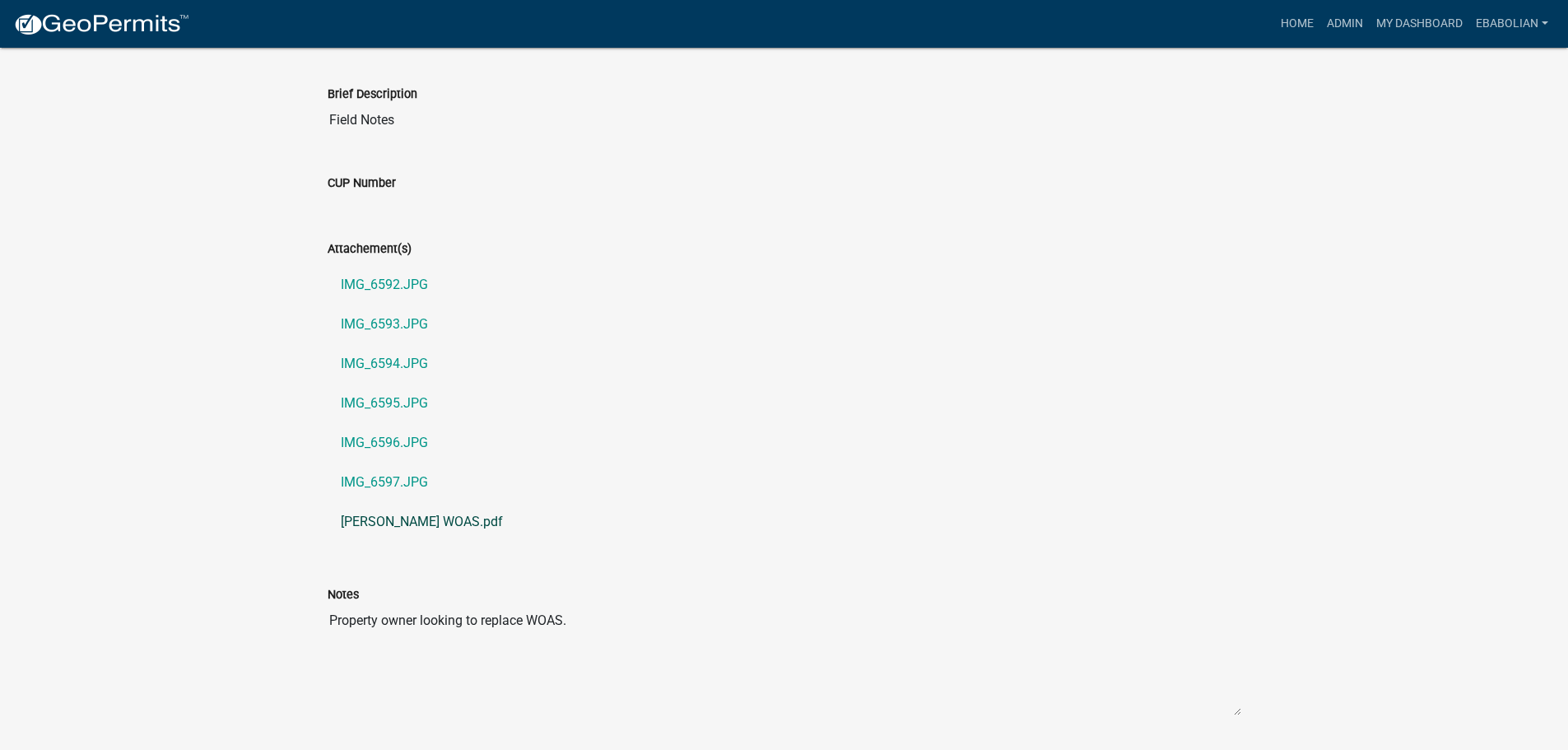
click at [496, 520] on link "Richard Cederberg WOAS.pdf" at bounding box center [784, 522] width 914 height 40
click at [422, 283] on link "IMG_6592.JPG" at bounding box center [784, 285] width 914 height 40
click at [384, 360] on link "IMG_6594.JPG" at bounding box center [784, 364] width 914 height 40
click at [405, 360] on link "IMG_6594.JPG" at bounding box center [784, 364] width 914 height 40
click at [373, 449] on link "IMG_6596.JPG" at bounding box center [784, 443] width 914 height 40
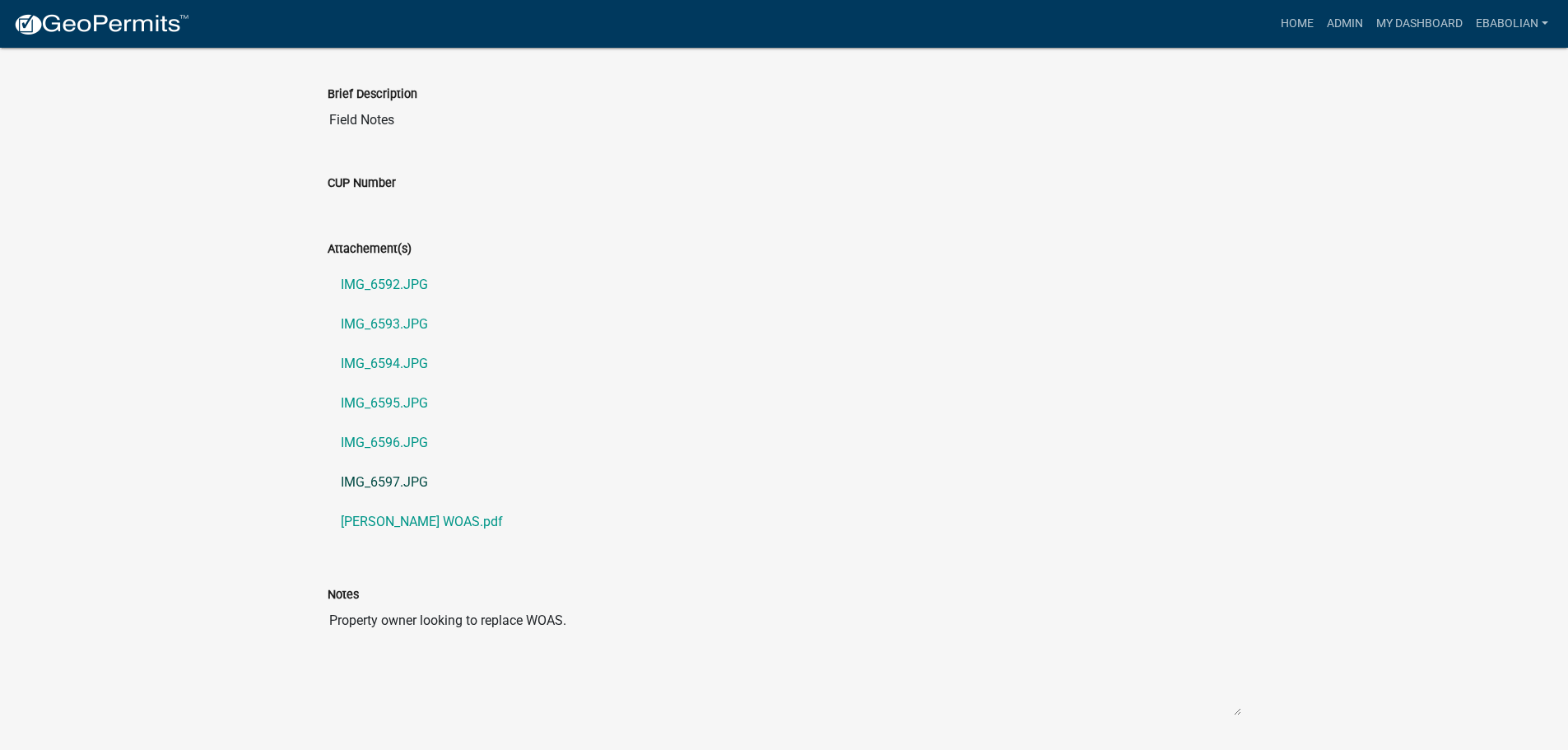
click at [393, 482] on link "IMG_6597.JPG" at bounding box center [784, 482] width 914 height 40
click at [439, 522] on link "Richard Cederberg WOAS.pdf" at bounding box center [784, 522] width 914 height 40
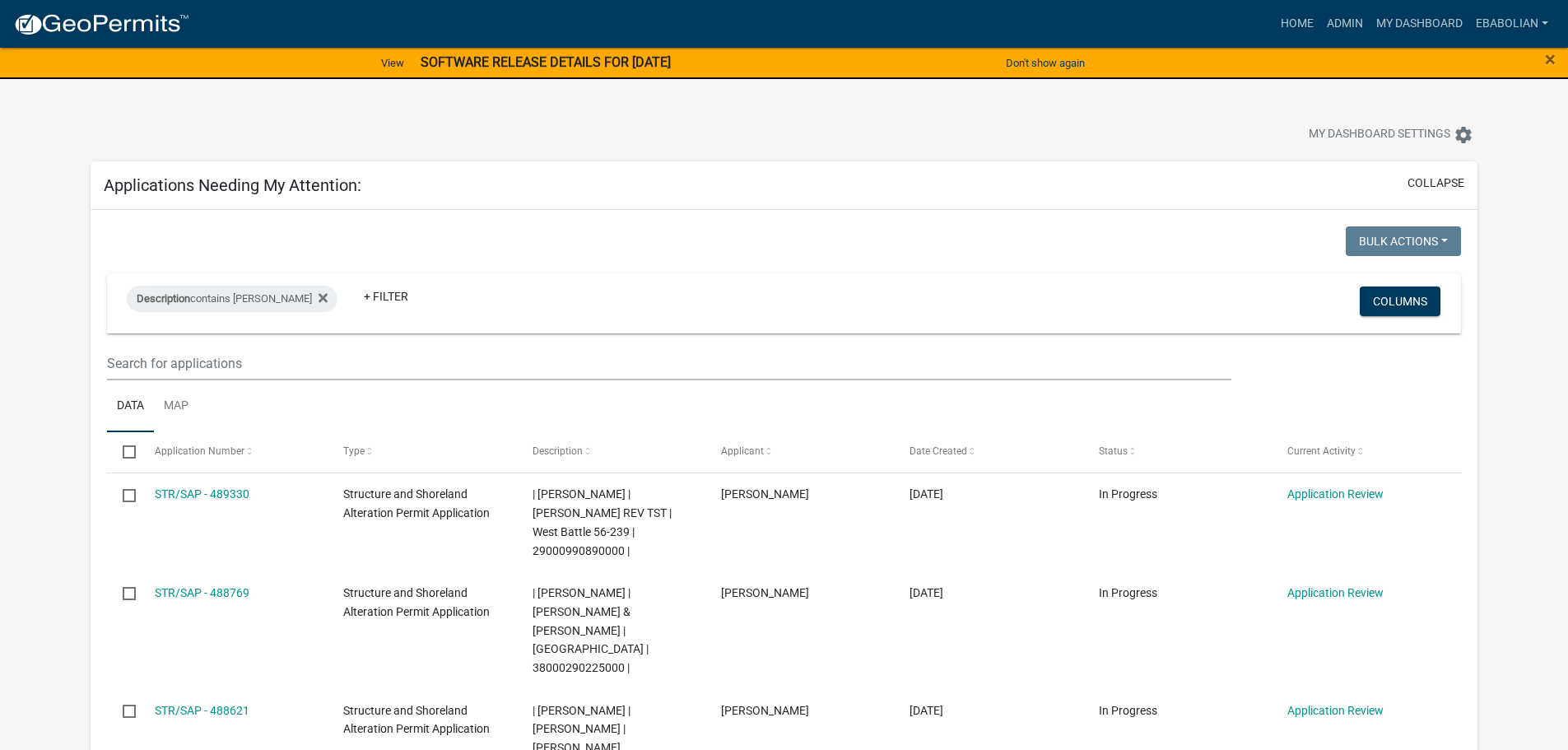
select select "3: 100"
click at [1343, 20] on link "Admin" at bounding box center [1344, 24] width 49 height 31
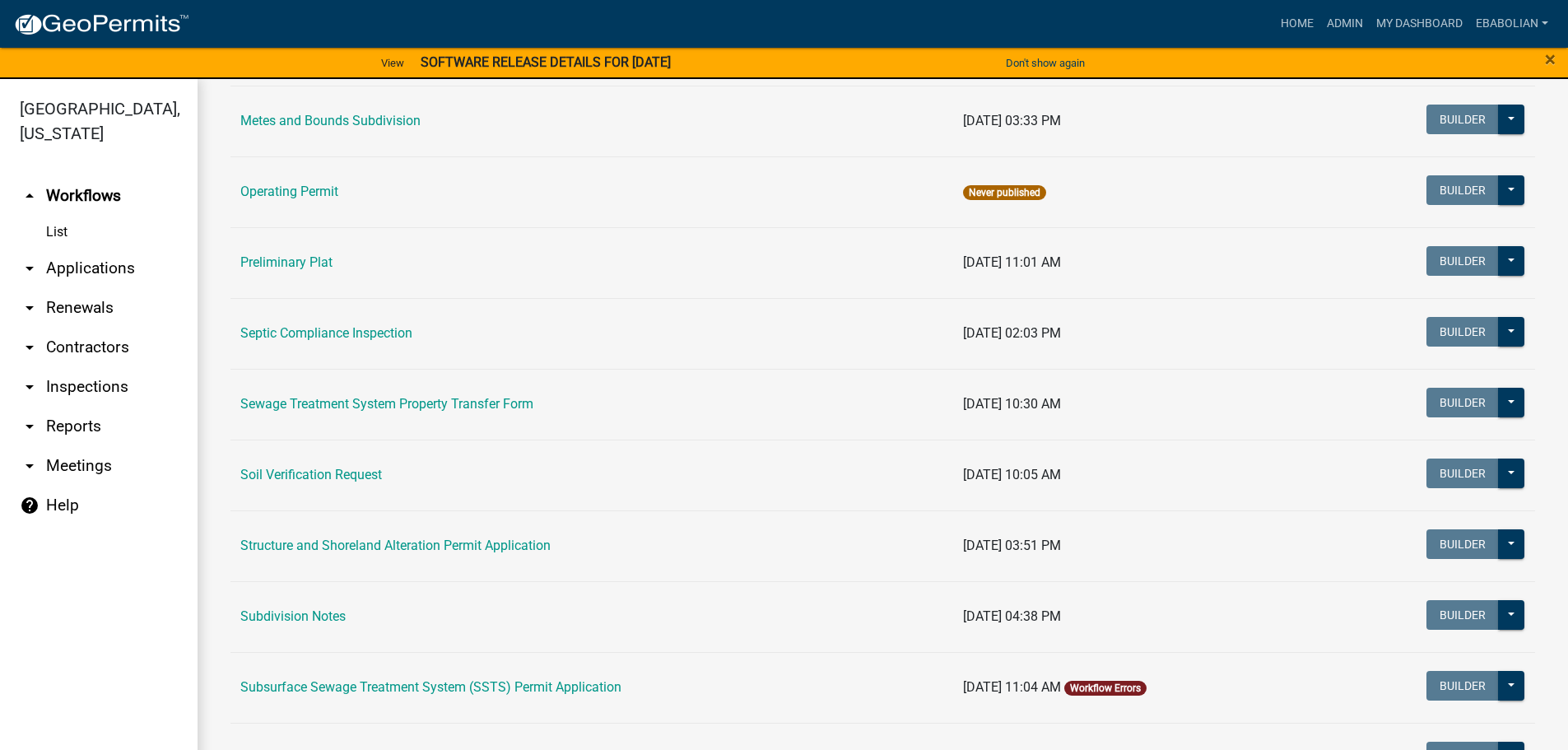
scroll to position [658, 0]
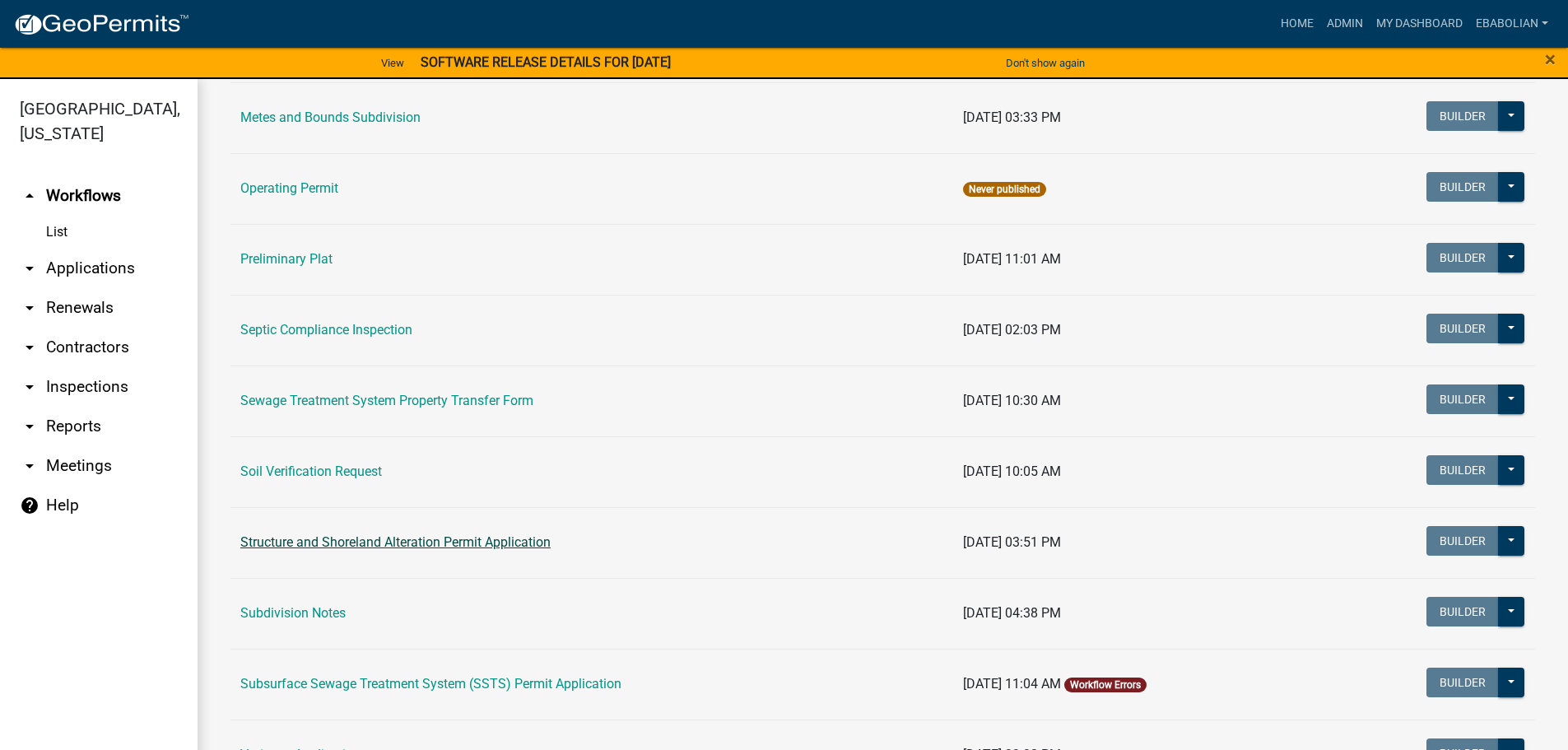
click at [354, 544] on link "Structure and Shoreland Alteration Permit Application" at bounding box center [396, 542] width 310 height 16
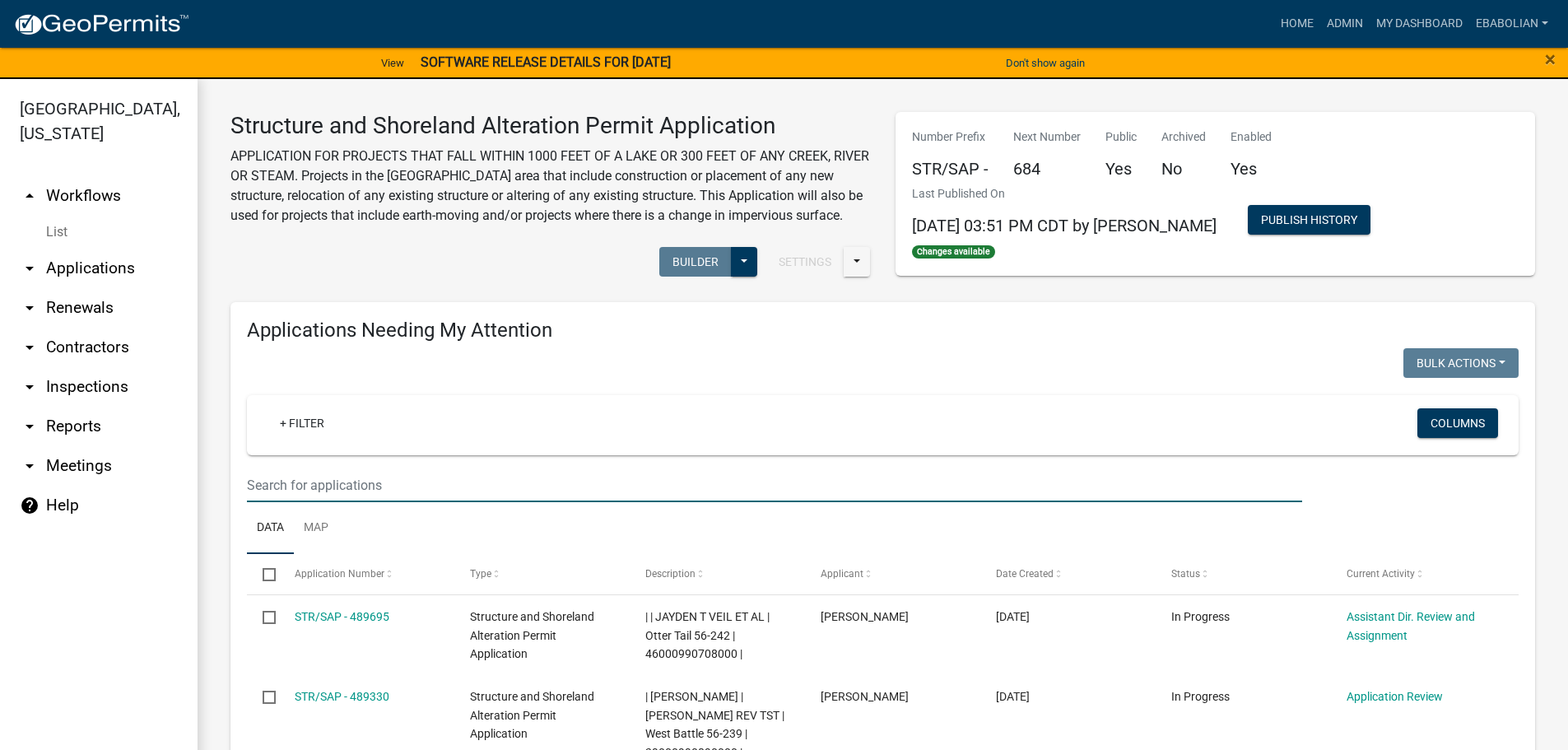
click at [420, 502] on input "text" at bounding box center [774, 485] width 1055 height 34
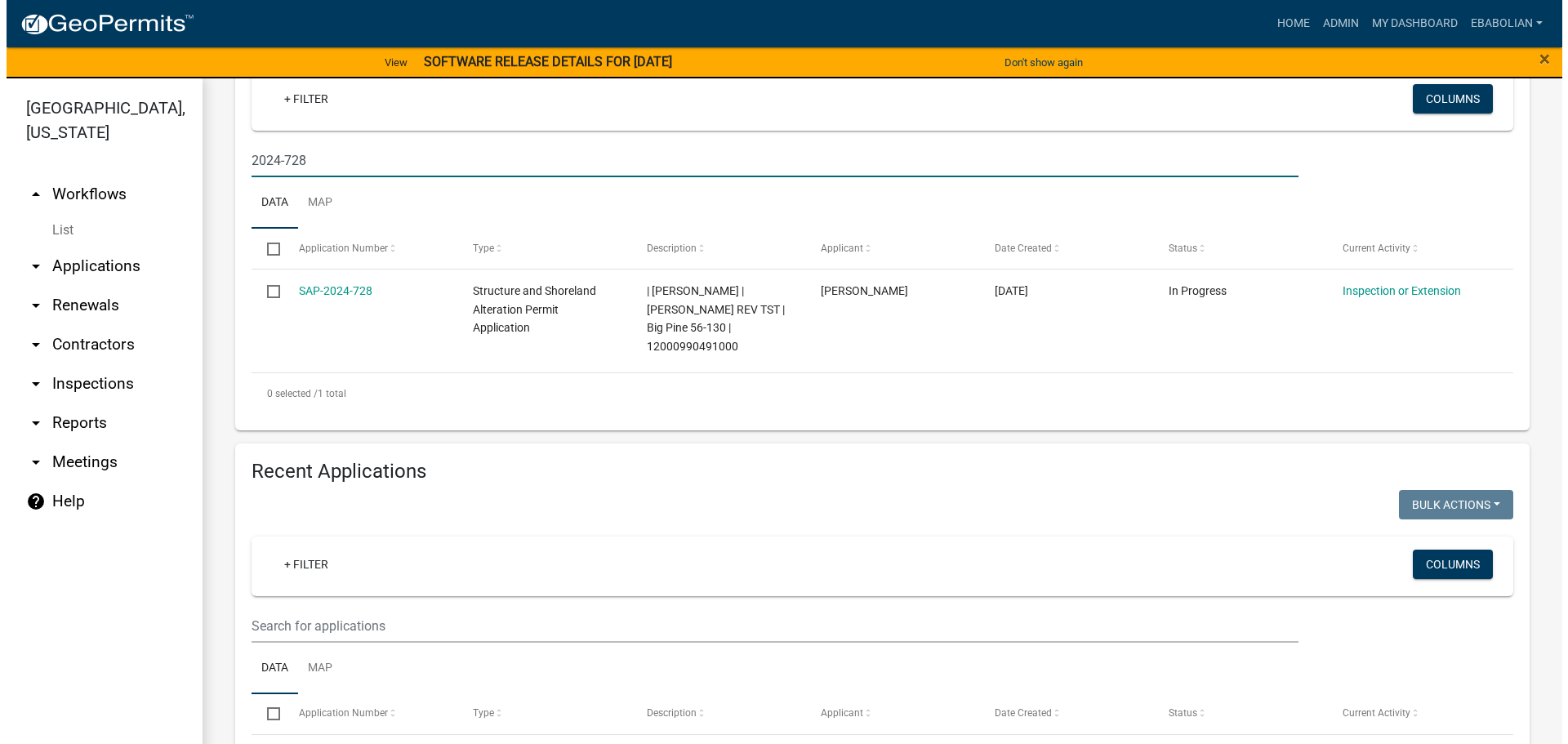
scroll to position [326, 0]
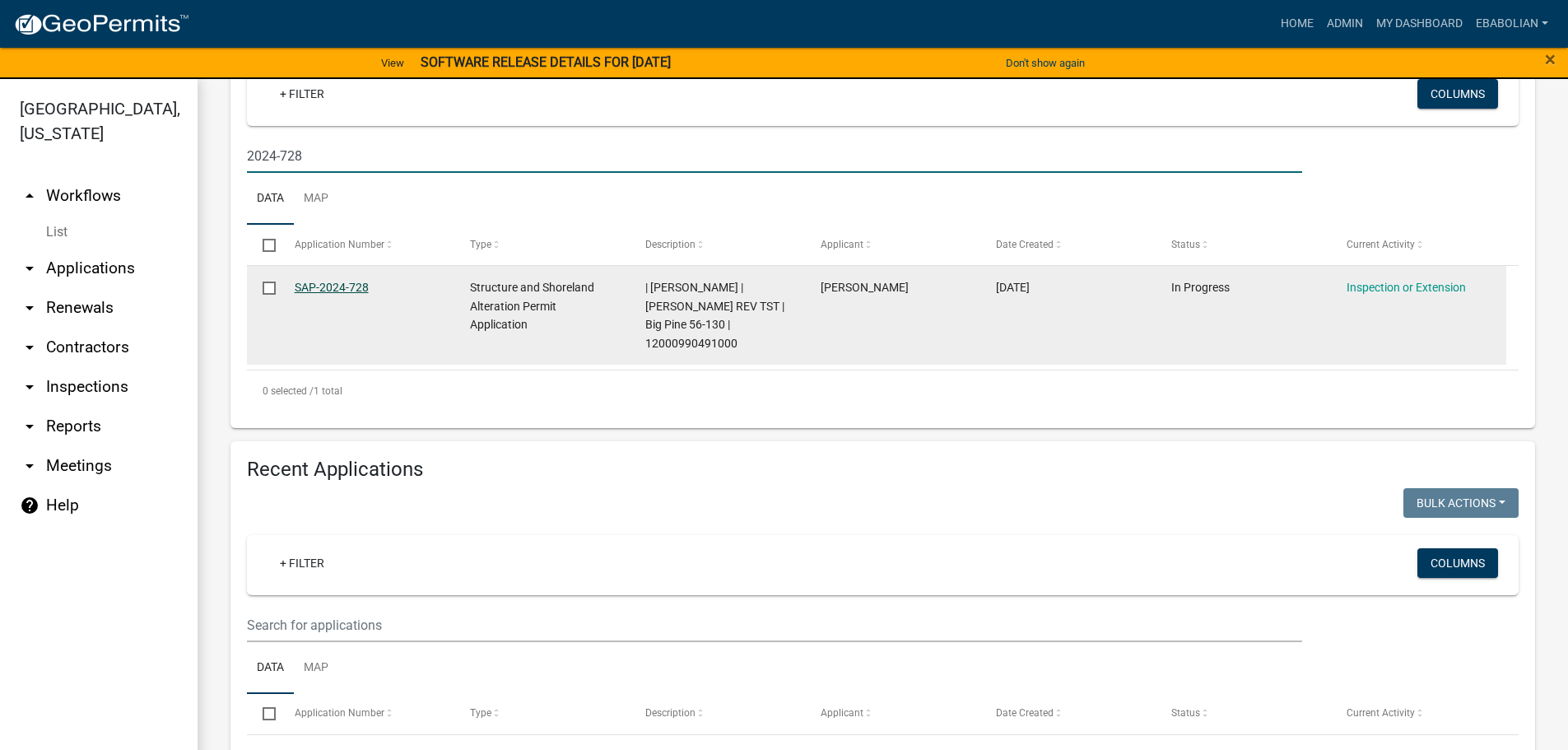
type input "2024-728"
click at [347, 294] on link "SAP-2024-728" at bounding box center [332, 287] width 75 height 13
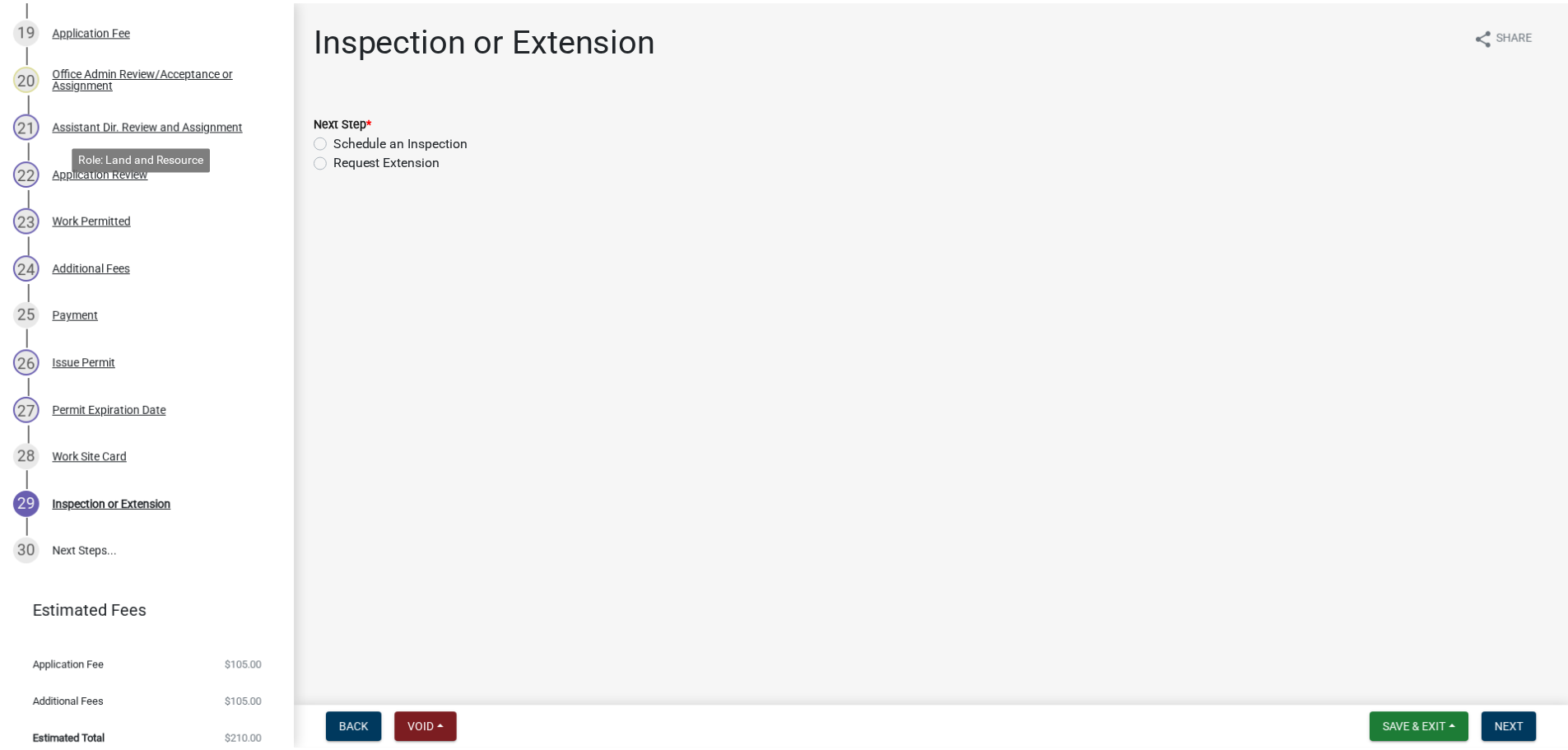
scroll to position [1204, 0]
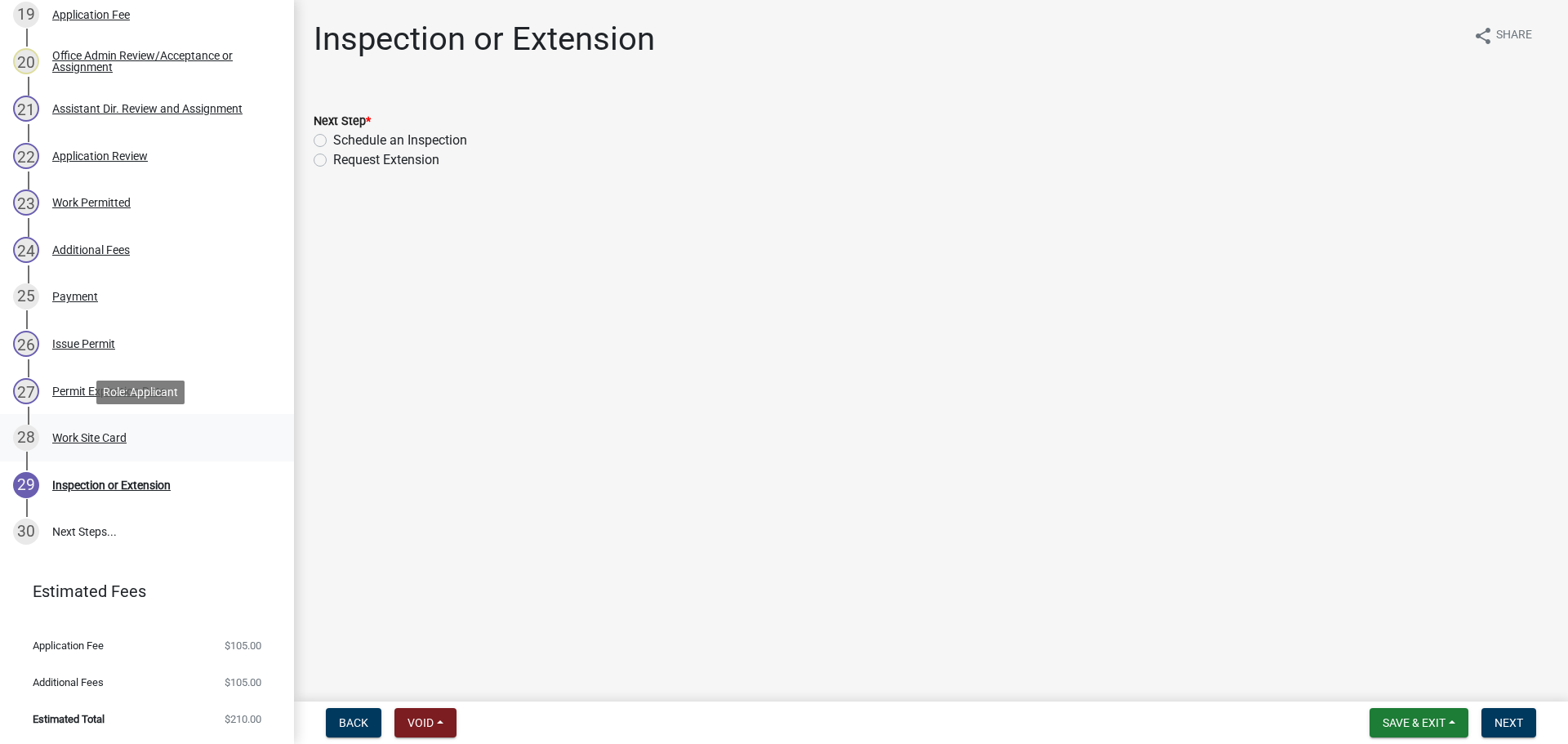
click at [112, 435] on div "Work Site Card" at bounding box center [89, 437] width 74 height 11
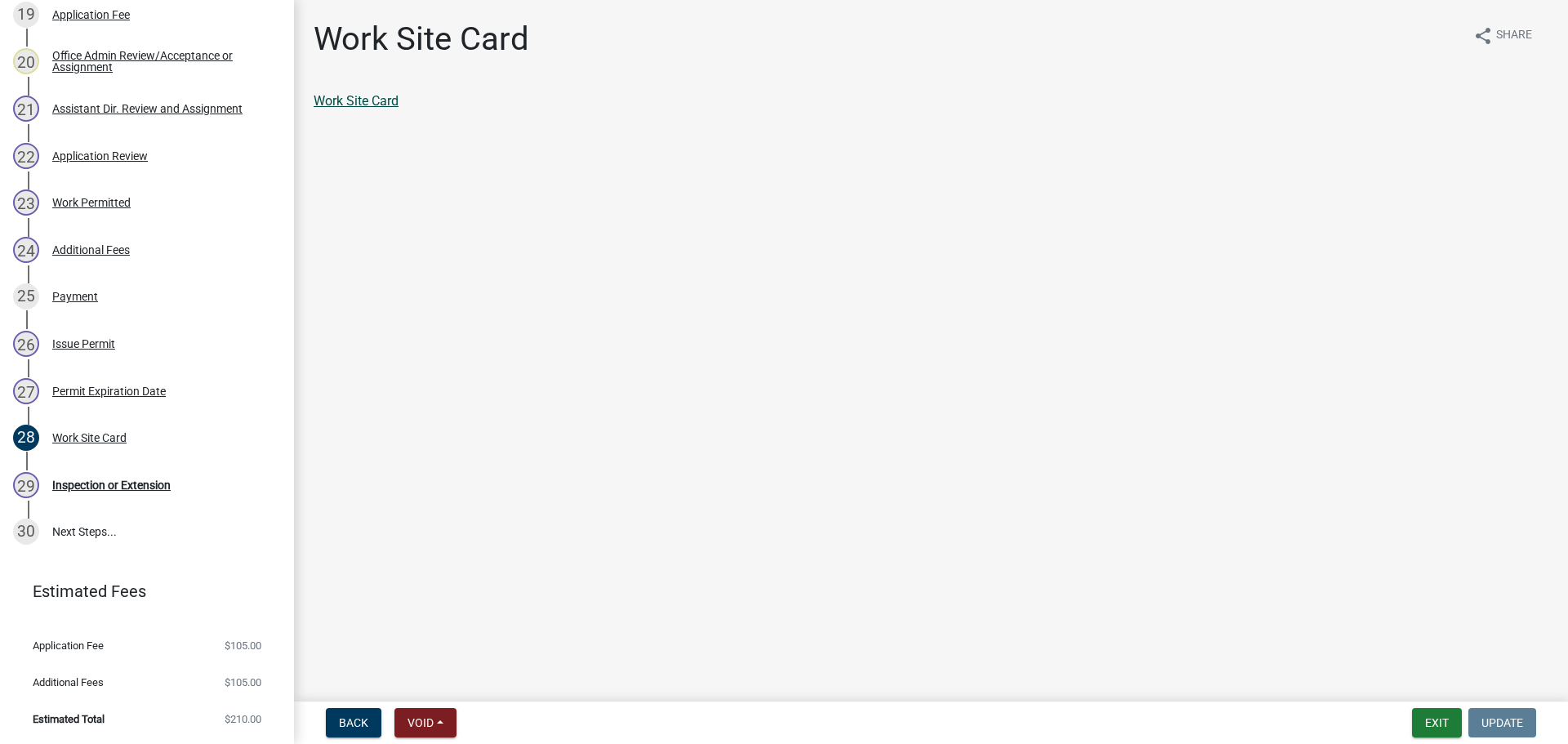
click at [355, 103] on link "Work Site Card" at bounding box center [356, 101] width 85 height 15
click at [135, 391] on div "Permit Expiration Date" at bounding box center [109, 391] width 113 height 11
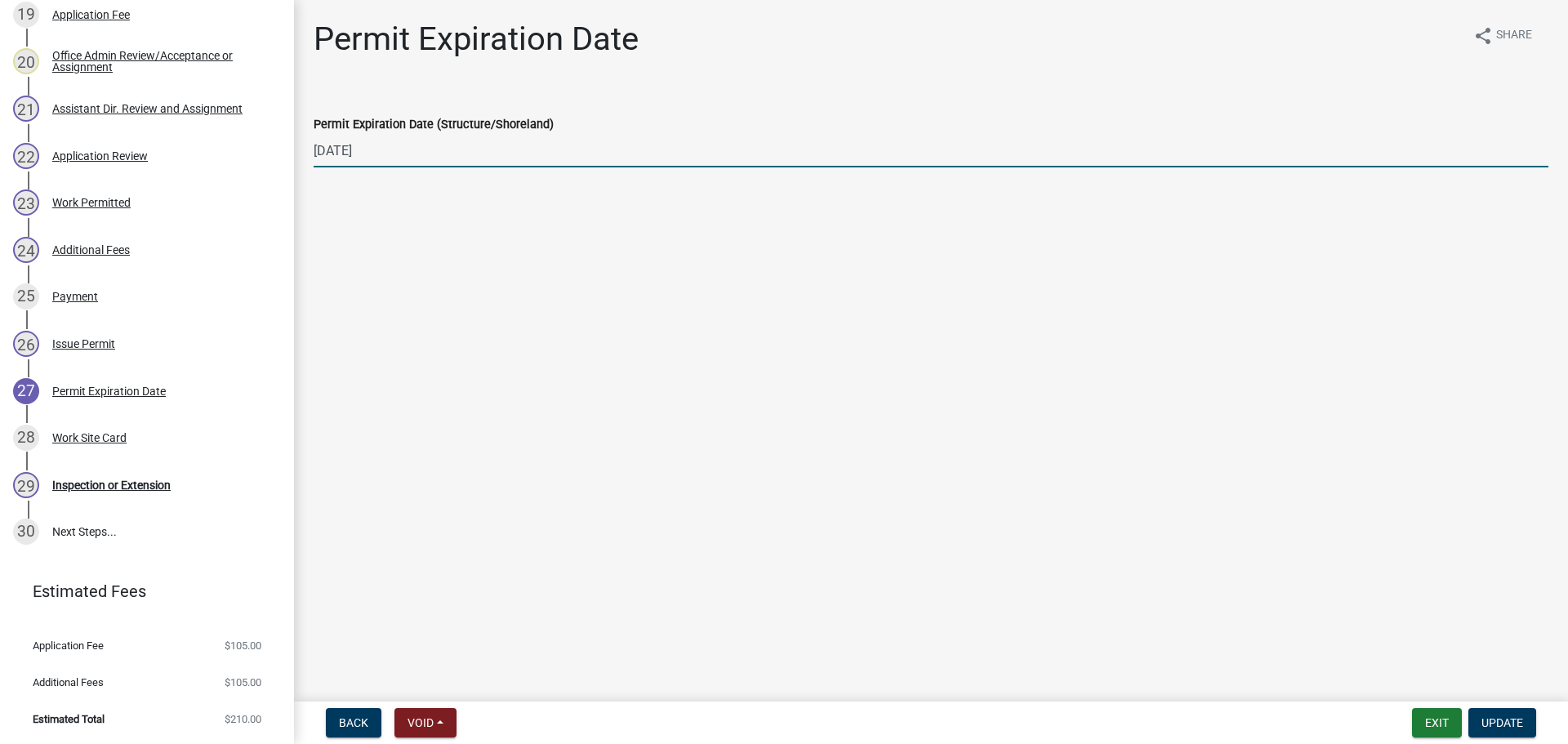
click at [326, 153] on input "[DATE]" at bounding box center [930, 150] width 1235 height 34
click at [337, 149] on input "[DATE]" at bounding box center [930, 150] width 1235 height 34
click at [375, 146] on input "[DATE]" at bounding box center [930, 150] width 1235 height 34
type input "[DATE]"
click at [1486, 722] on span "Update" at bounding box center [1502, 722] width 41 height 13
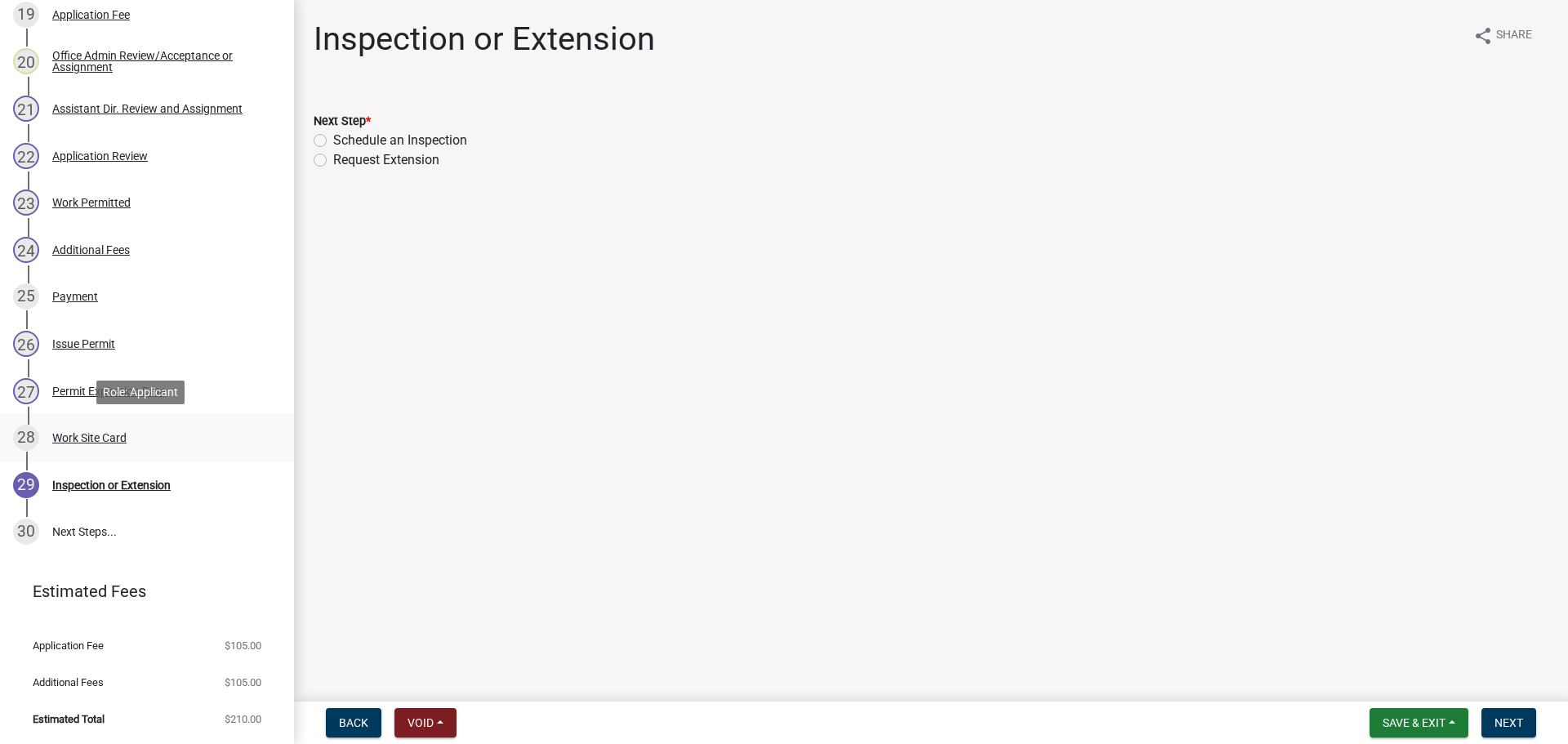
click at [99, 430] on div "28 Work Site Card" at bounding box center [140, 437] width 255 height 26
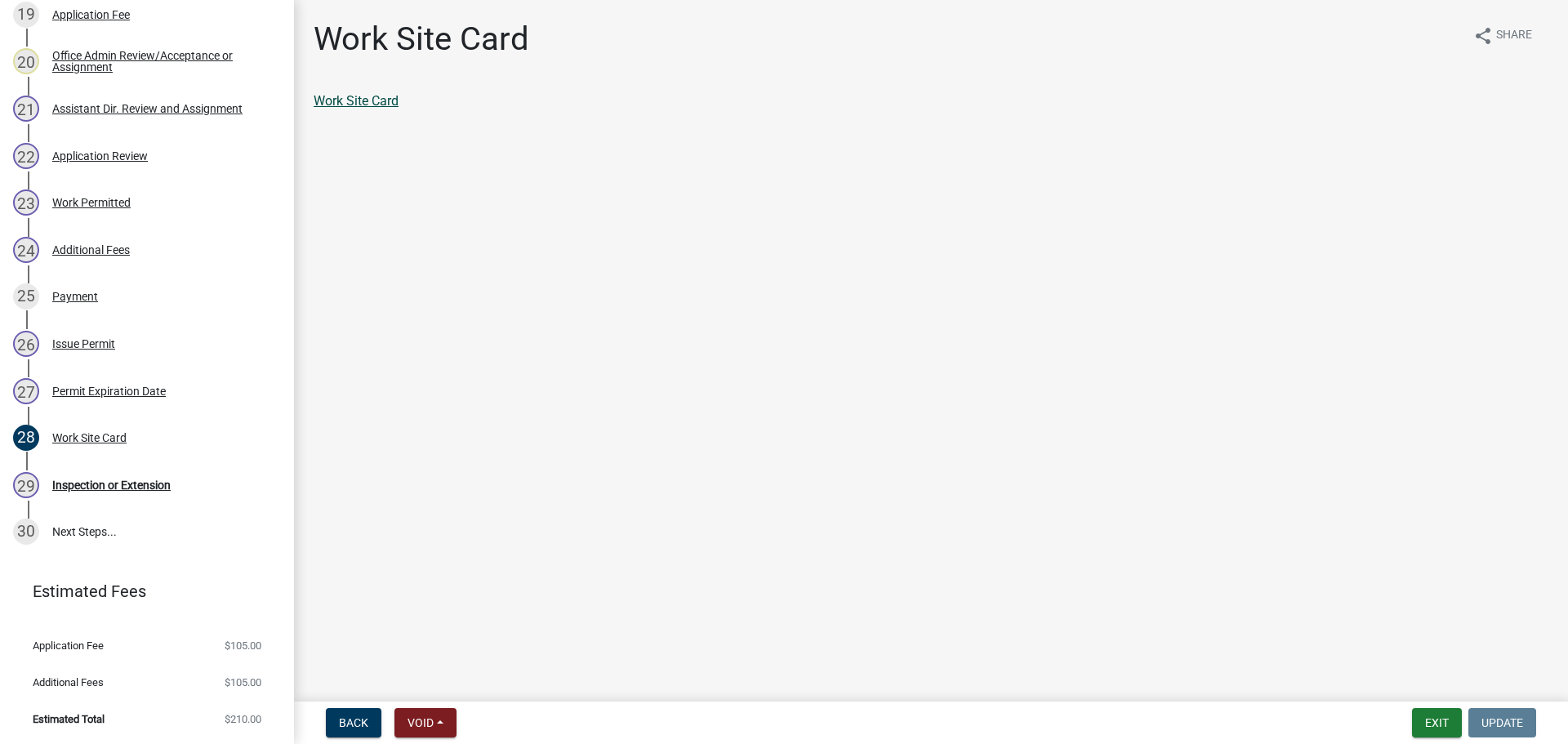
click at [351, 100] on link "Work Site Card" at bounding box center [356, 101] width 85 height 15
